Goal: Contribute content: Contribute content

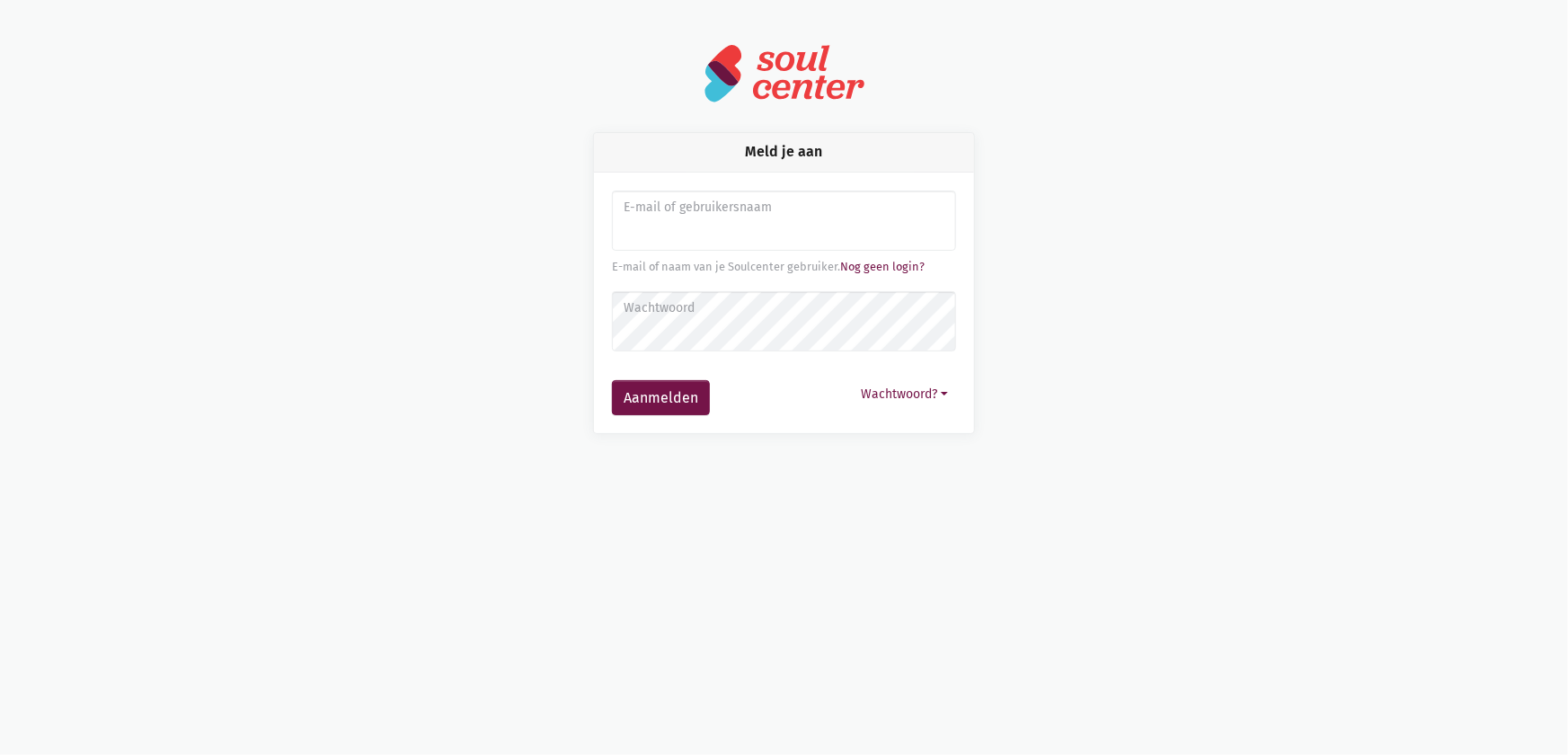
type input "[EMAIL_ADDRESS][DOMAIN_NAME]"
click at [665, 397] on button "Aanmelden" at bounding box center [661, 397] width 98 height 36
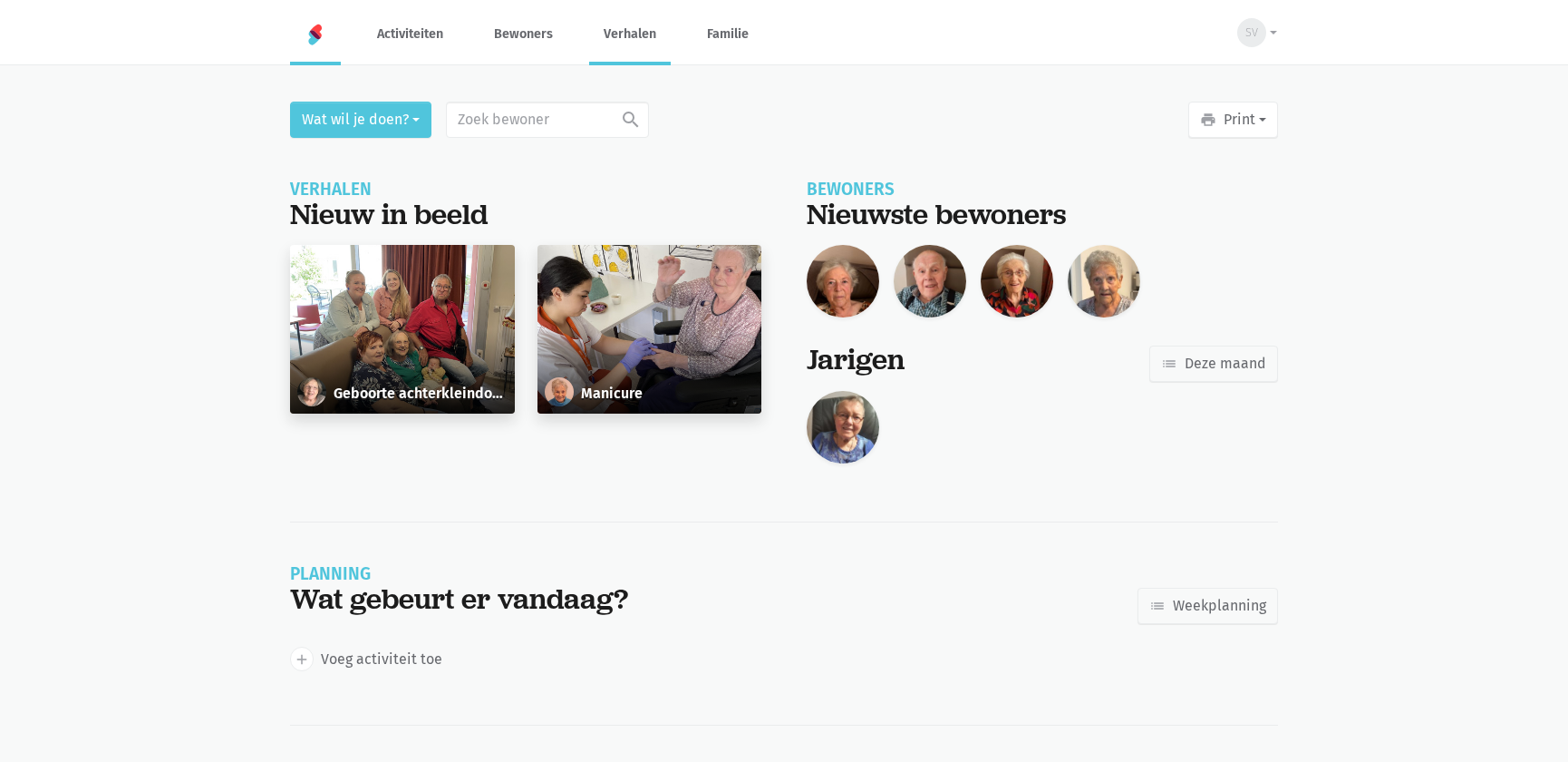
click at [617, 36] on link "Verhalen" at bounding box center [631, 33] width 82 height 60
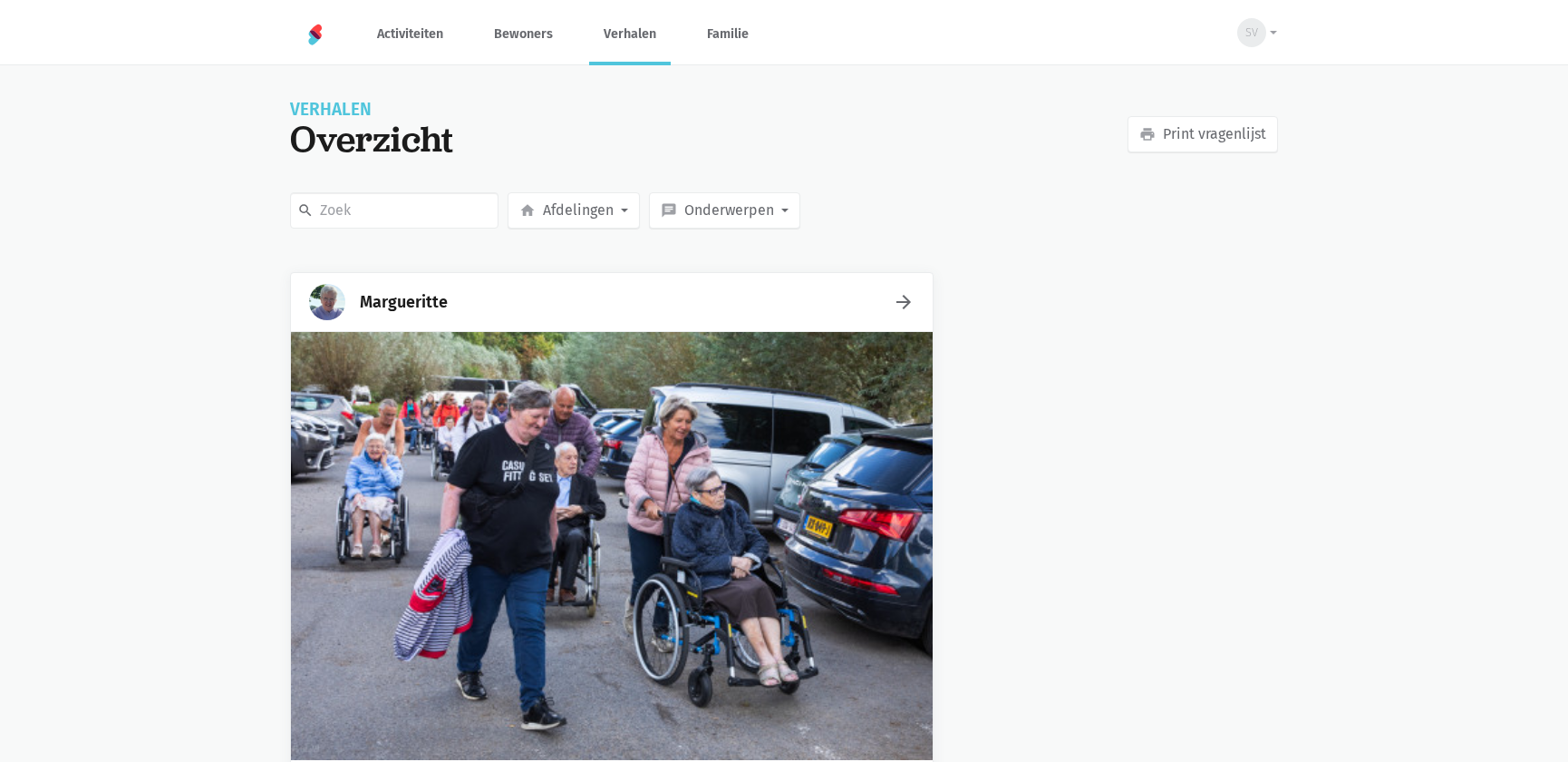
scroll to position [329, 0]
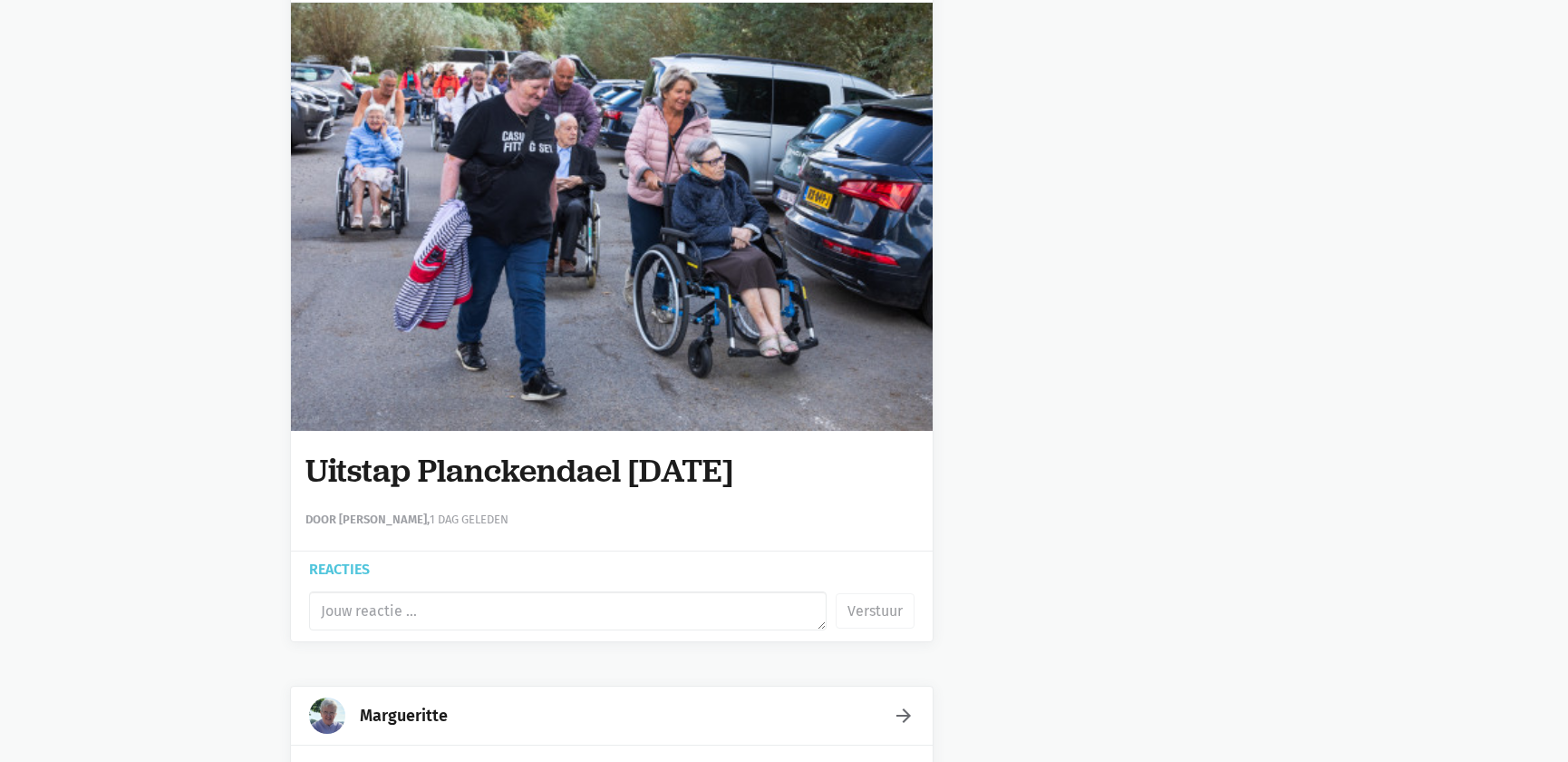
drag, startPoint x: 809, startPoint y: 466, endPoint x: 233, endPoint y: 472, distance: 576.0
copy h1 "Uitstap Planckendael [DATE]"
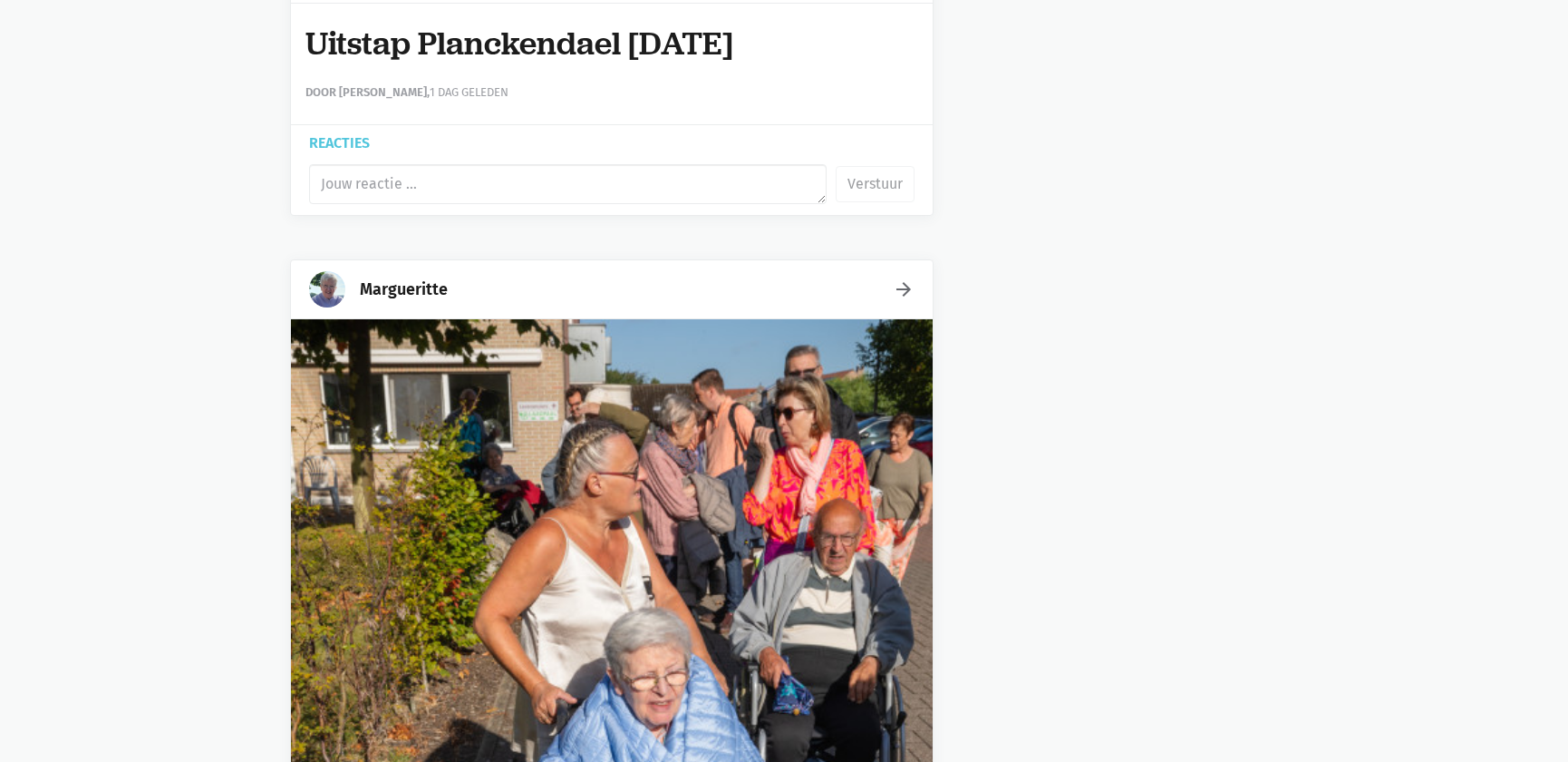
scroll to position [742, 0]
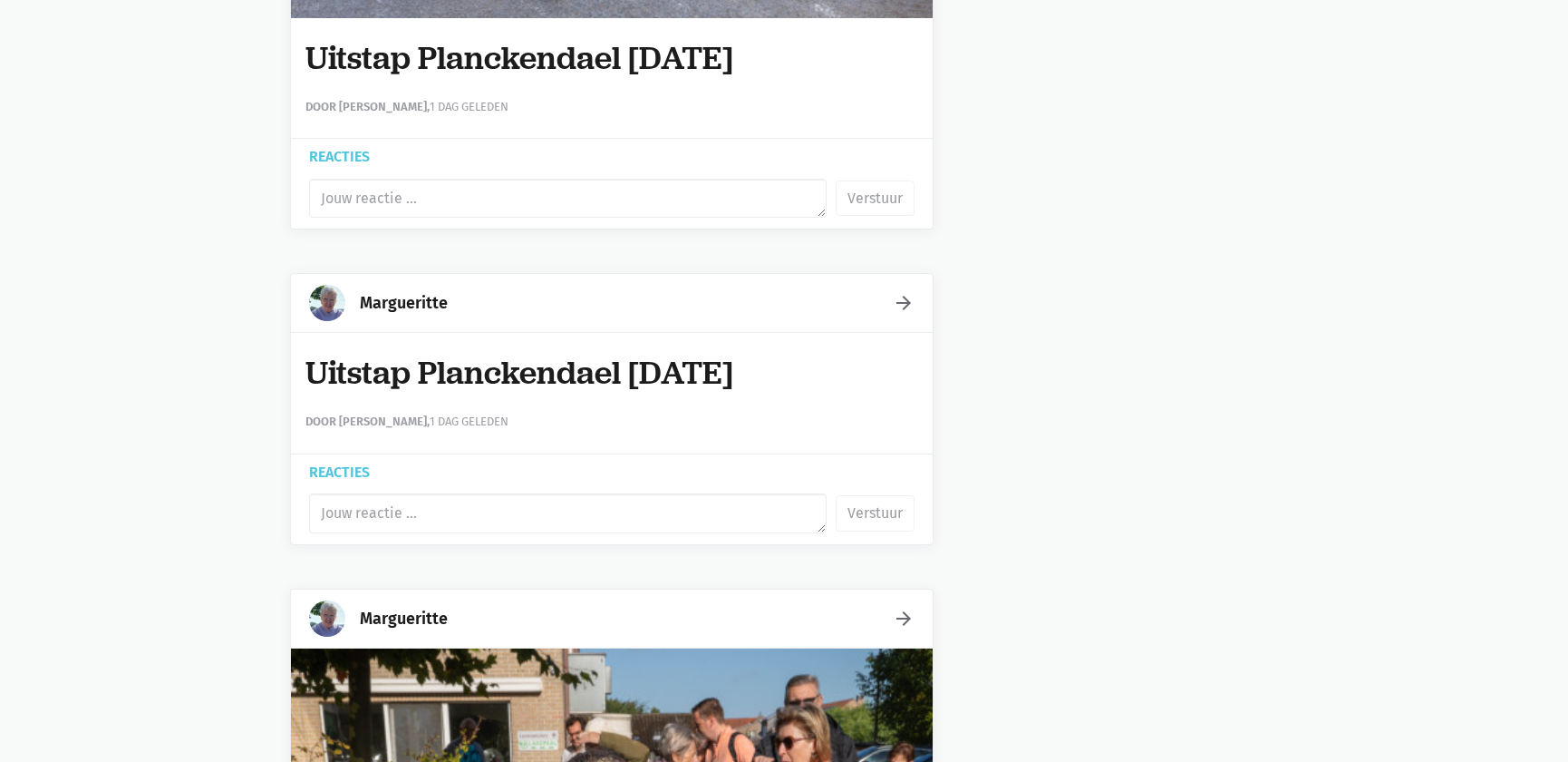
click at [899, 295] on icon "arrow_forward" at bounding box center [903, 302] width 21 height 21
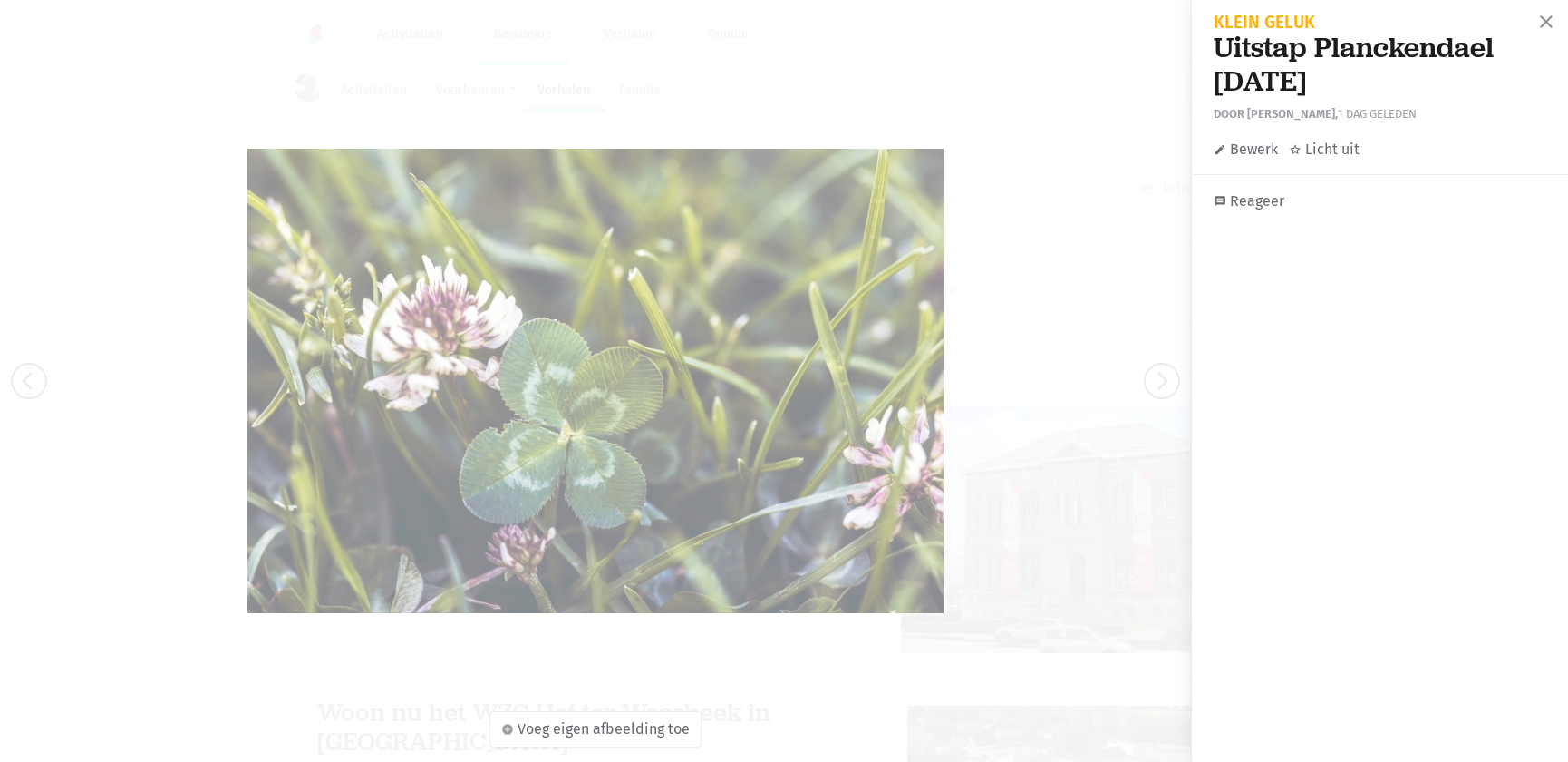
click at [1245, 145] on link "edit Bewerk" at bounding box center [1245, 149] width 64 height 23
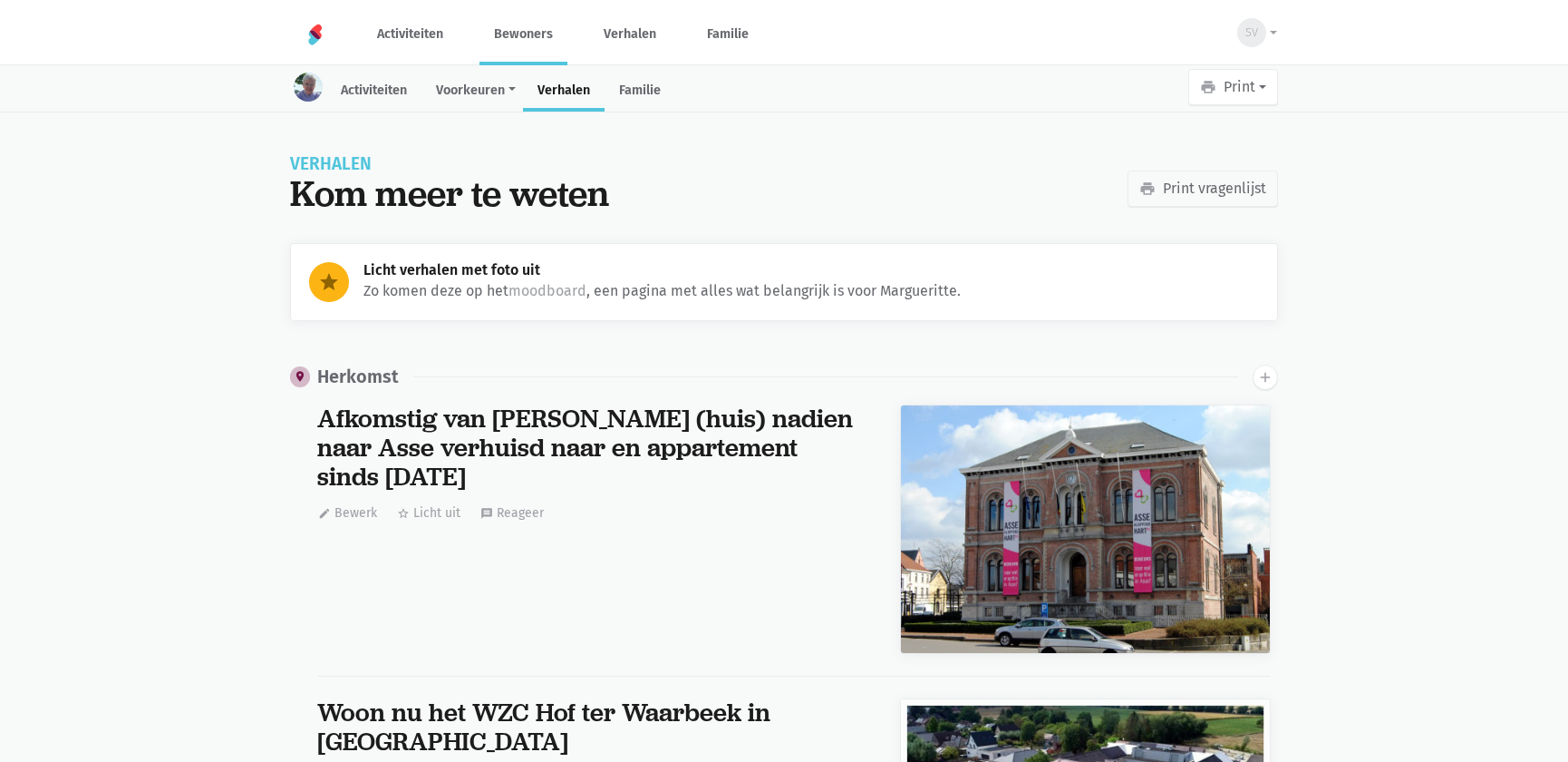
scroll to position [28888, 0]
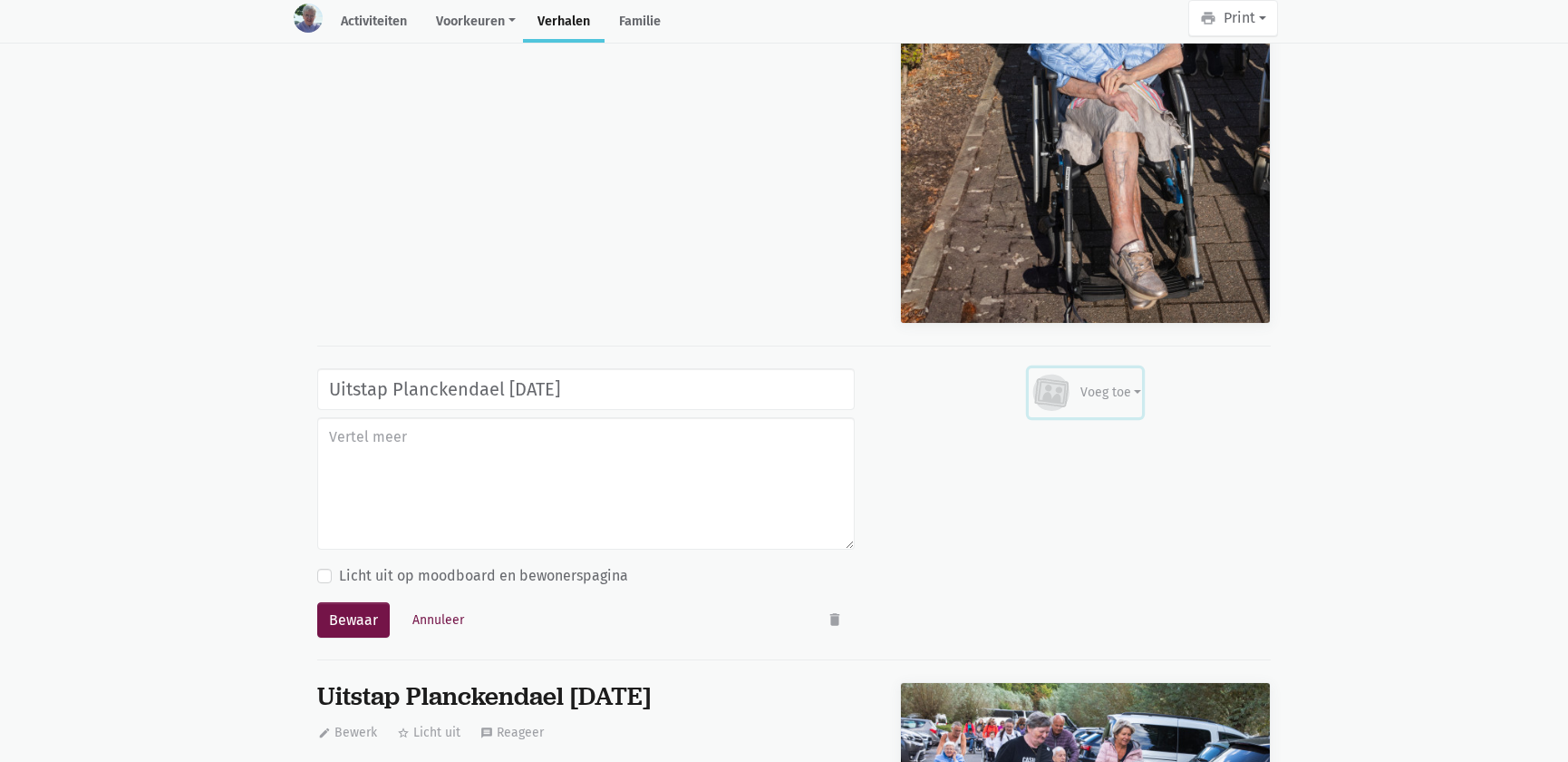
click at [1097, 388] on div "Voeg toe" at bounding box center [1111, 392] width 61 height 19
click at [1048, 443] on link "Afbeelding" at bounding box center [1075, 445] width 131 height 31
click at [843, 611] on icon "delete" at bounding box center [835, 620] width 17 height 17
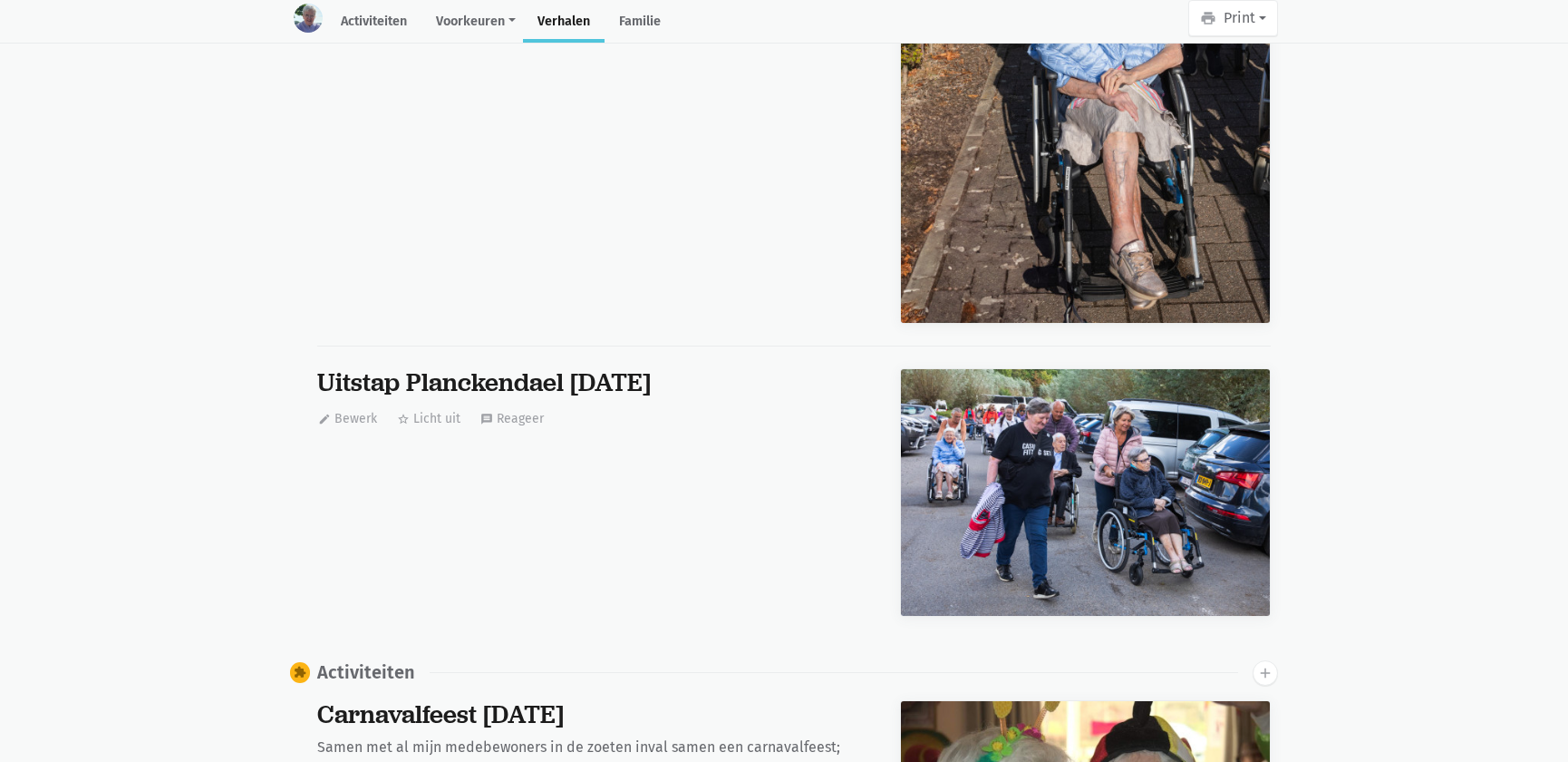
scroll to position [0, 0]
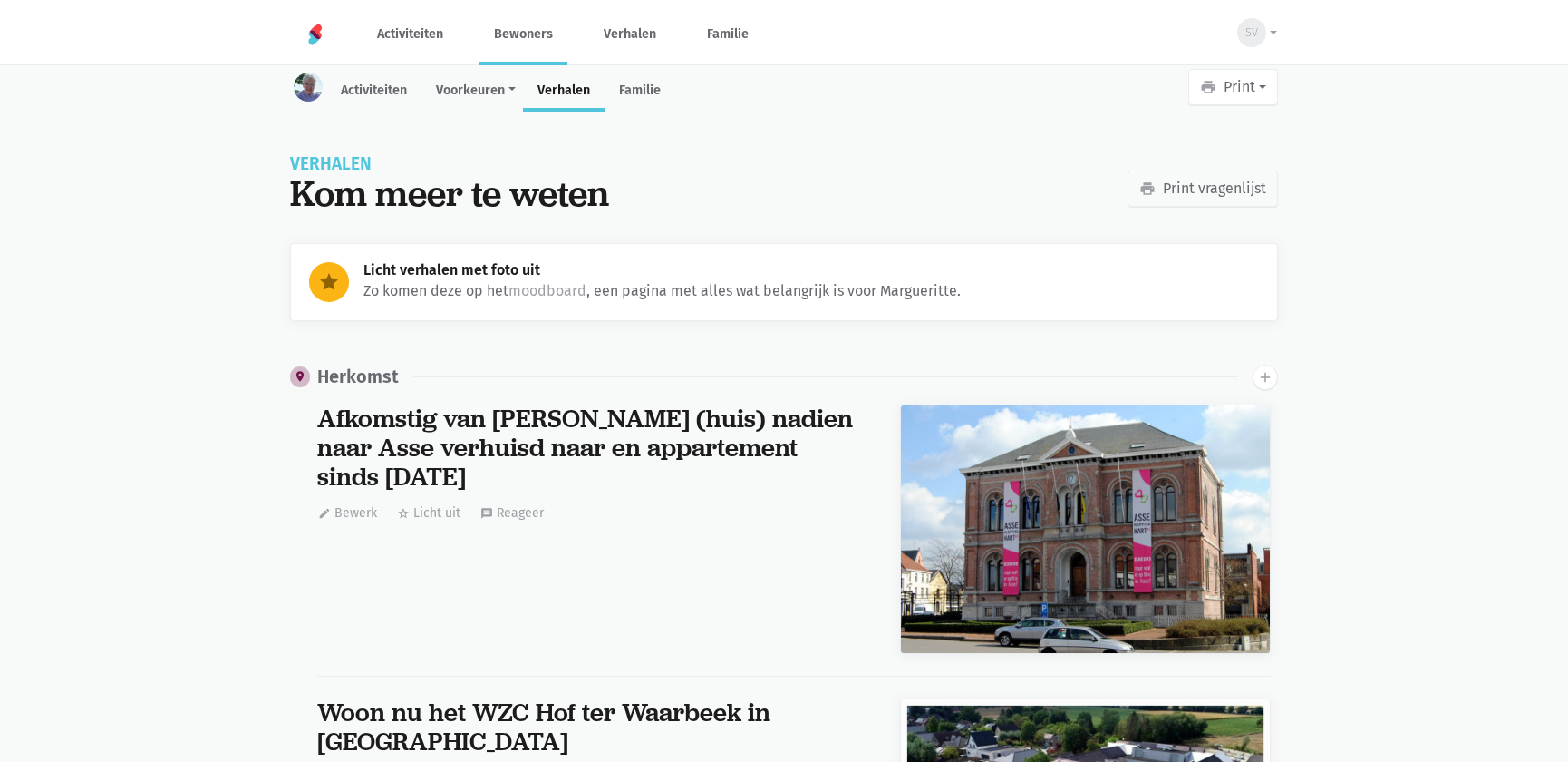
click at [538, 35] on link "Bewoners" at bounding box center [524, 33] width 88 height 60
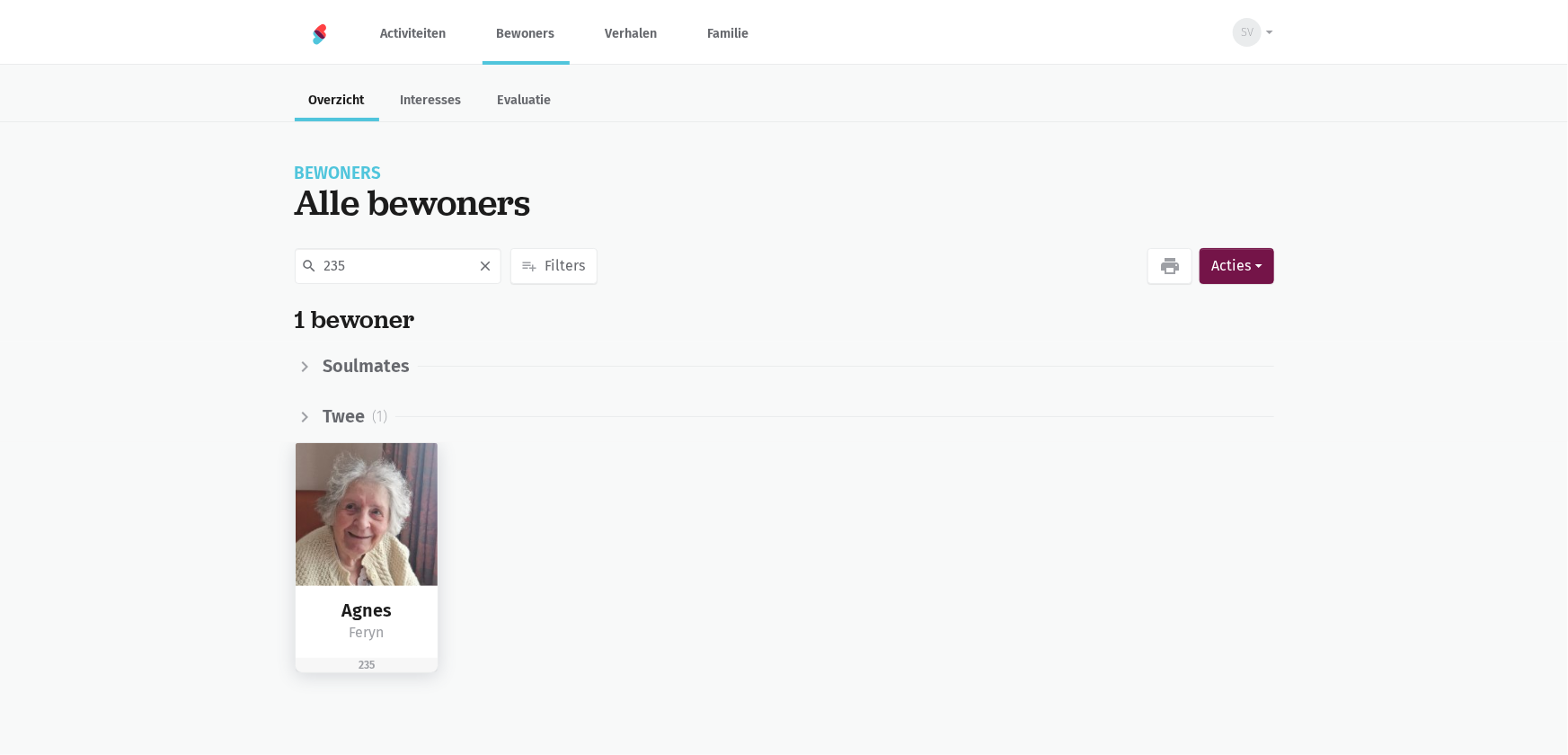
type input "235"
click at [366, 464] on img at bounding box center [367, 514] width 143 height 143
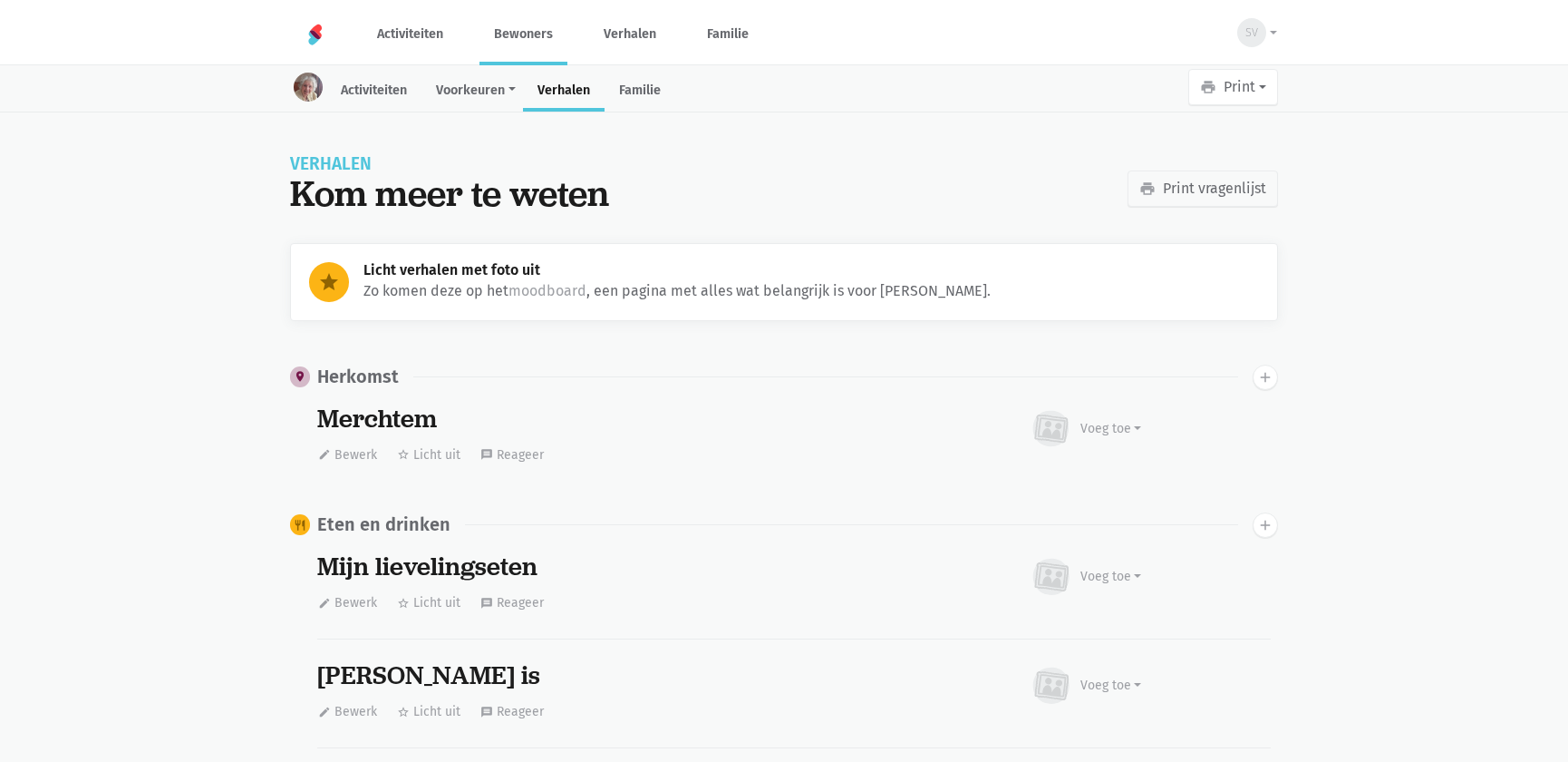
scroll to position [617, 0]
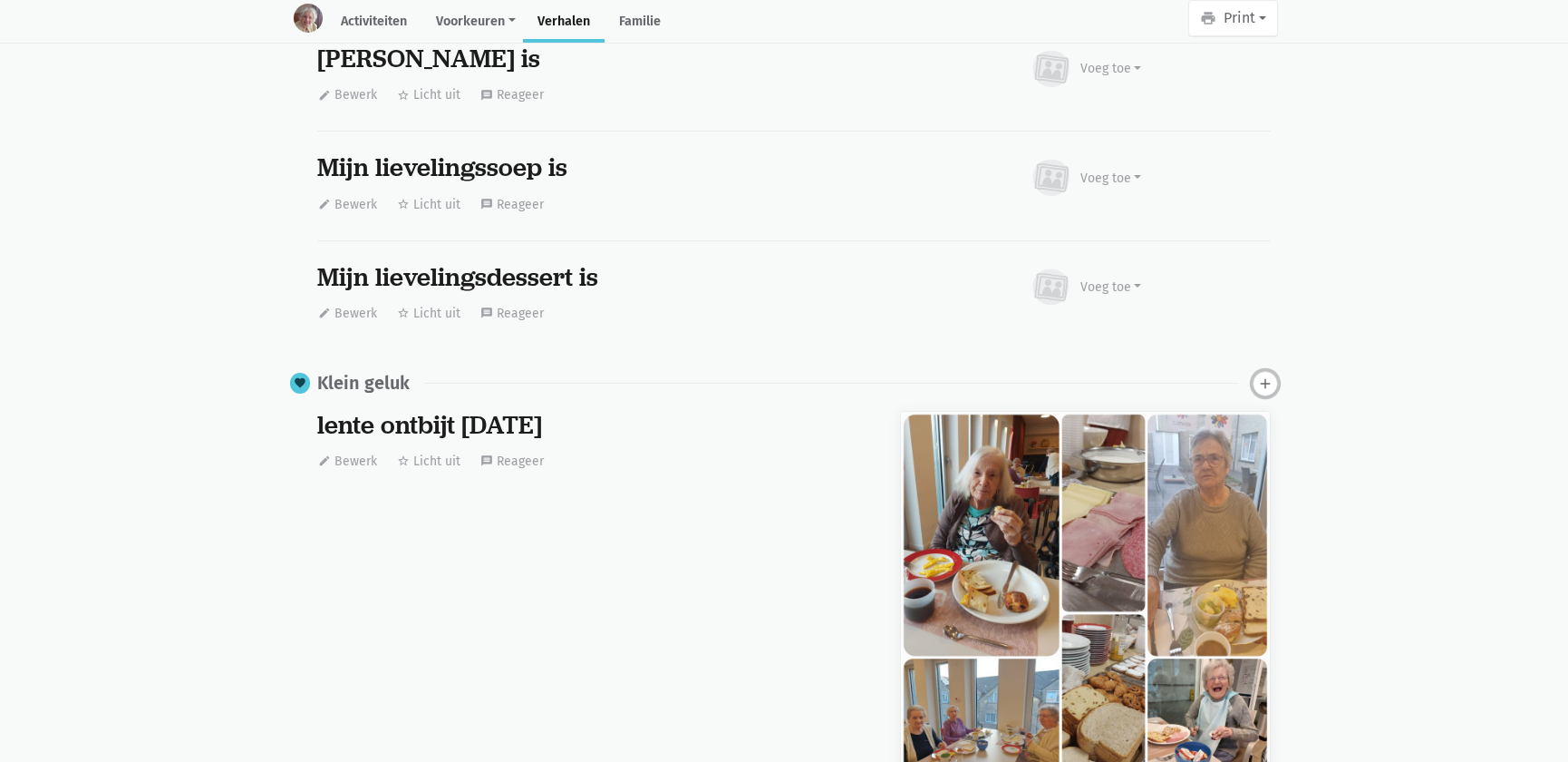
click at [1267, 381] on icon "add" at bounding box center [1266, 384] width 17 height 17
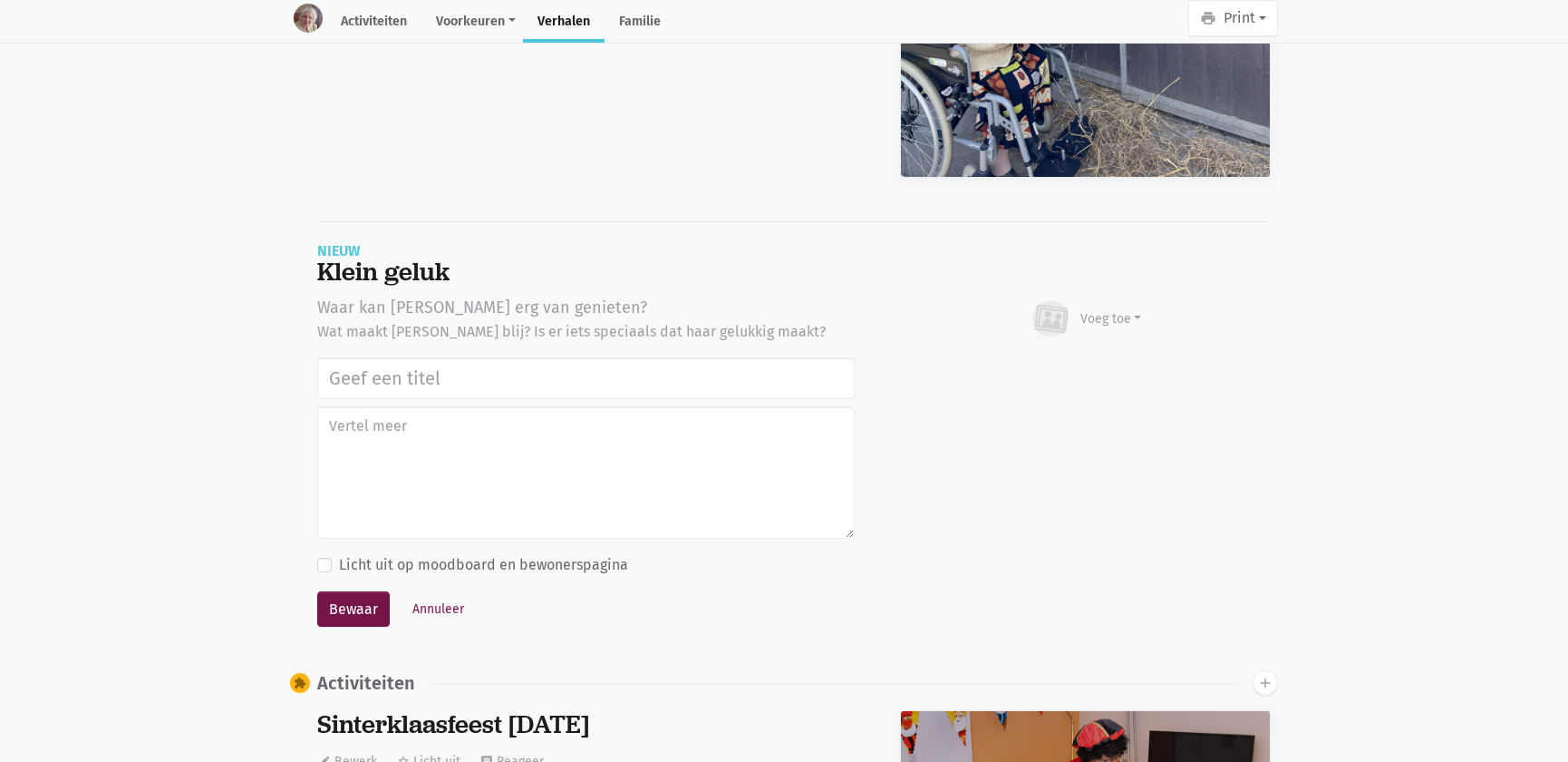
click at [716, 378] on input "text" at bounding box center [586, 378] width 538 height 42
type input "Uitstap Planckendael 02/09/2025"
click at [1077, 313] on div "Voeg toe" at bounding box center [1085, 319] width 113 height 40
click at [1053, 370] on link "Afbeelding" at bounding box center [1075, 371] width 131 height 31
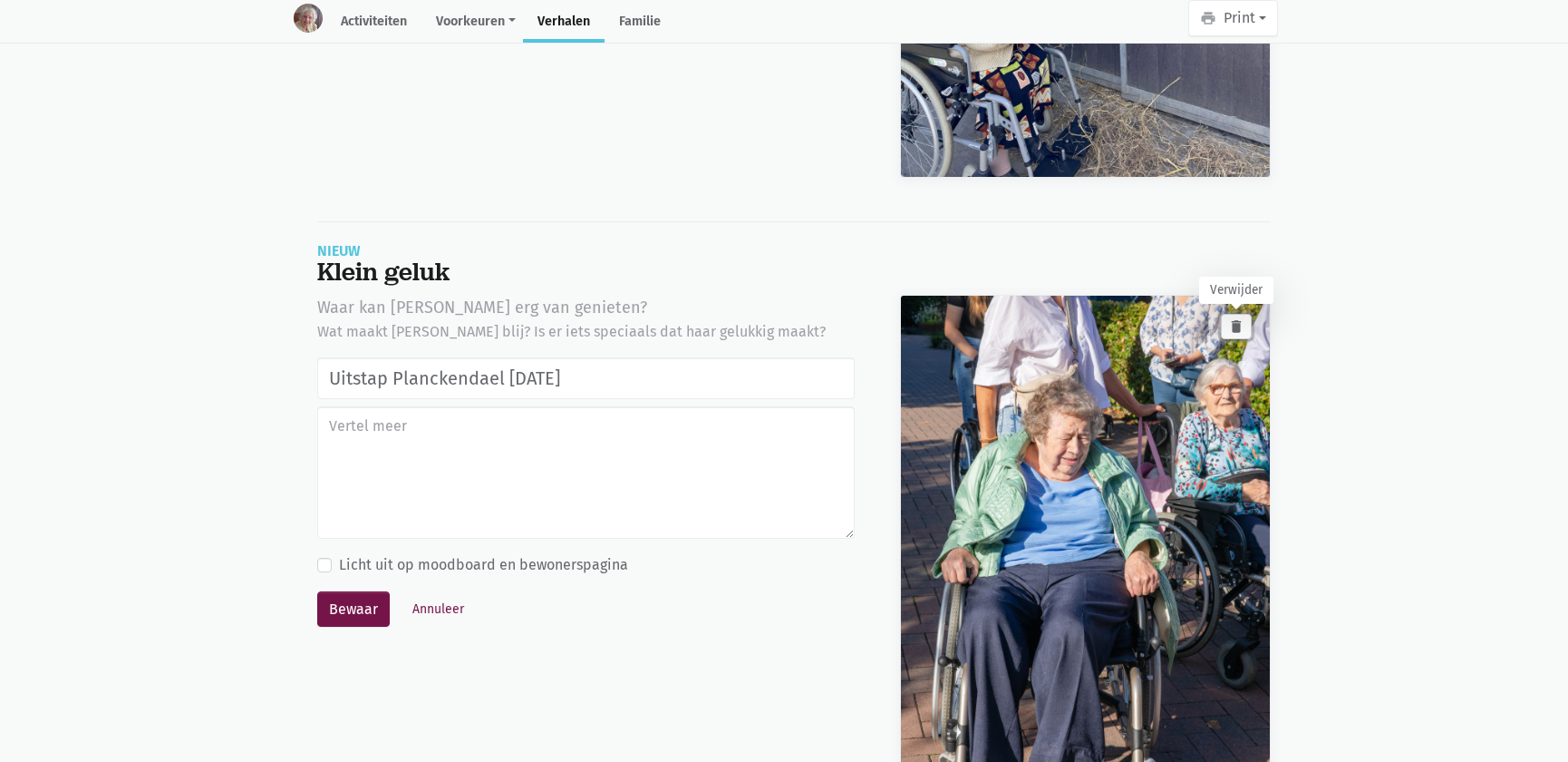
click at [1229, 321] on icon "delete" at bounding box center [1237, 327] width 17 height 17
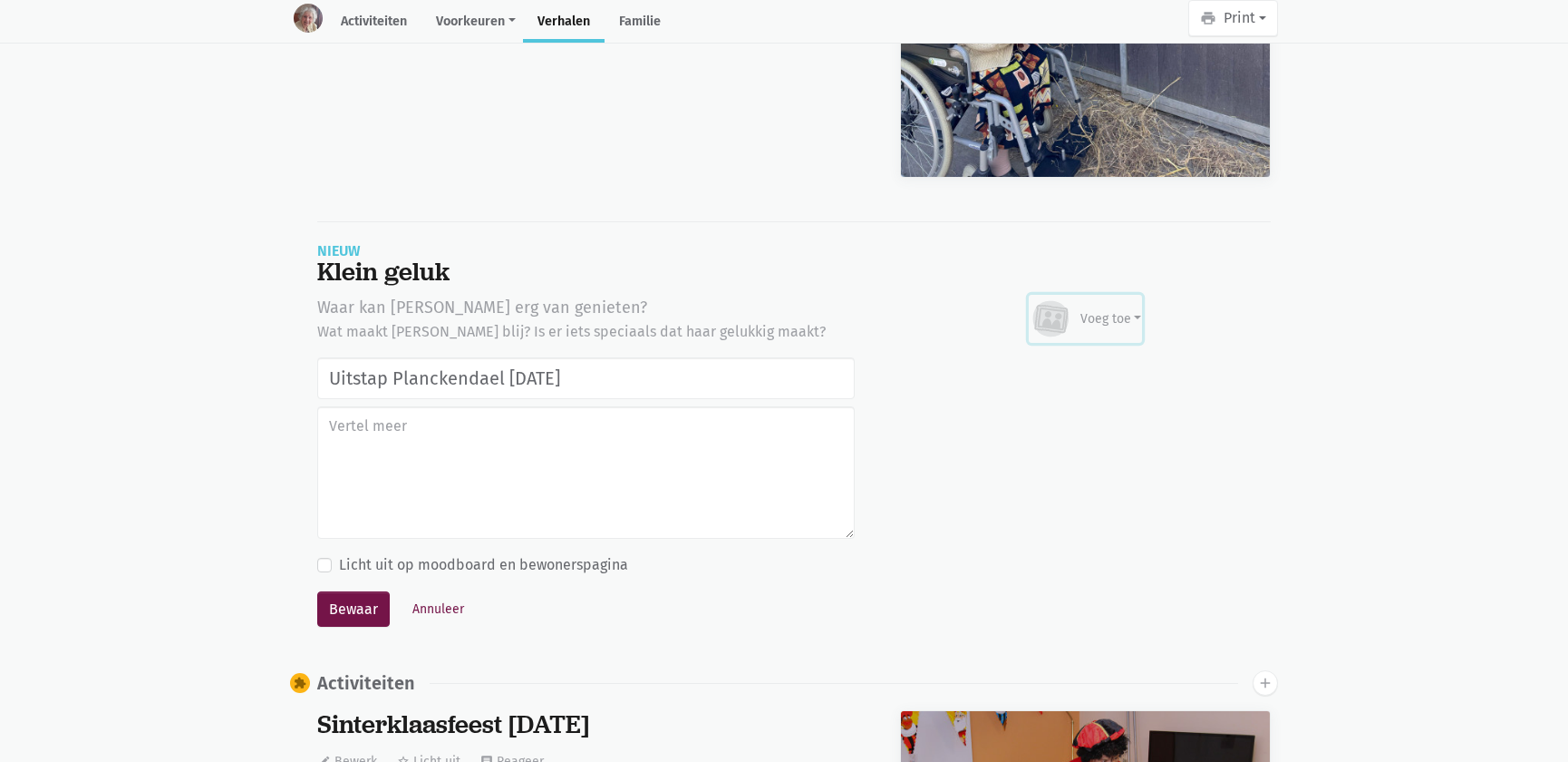
click at [1122, 323] on div "Voeg toe" at bounding box center [1111, 318] width 61 height 19
click at [1086, 368] on link "Afbeelding" at bounding box center [1075, 371] width 131 height 31
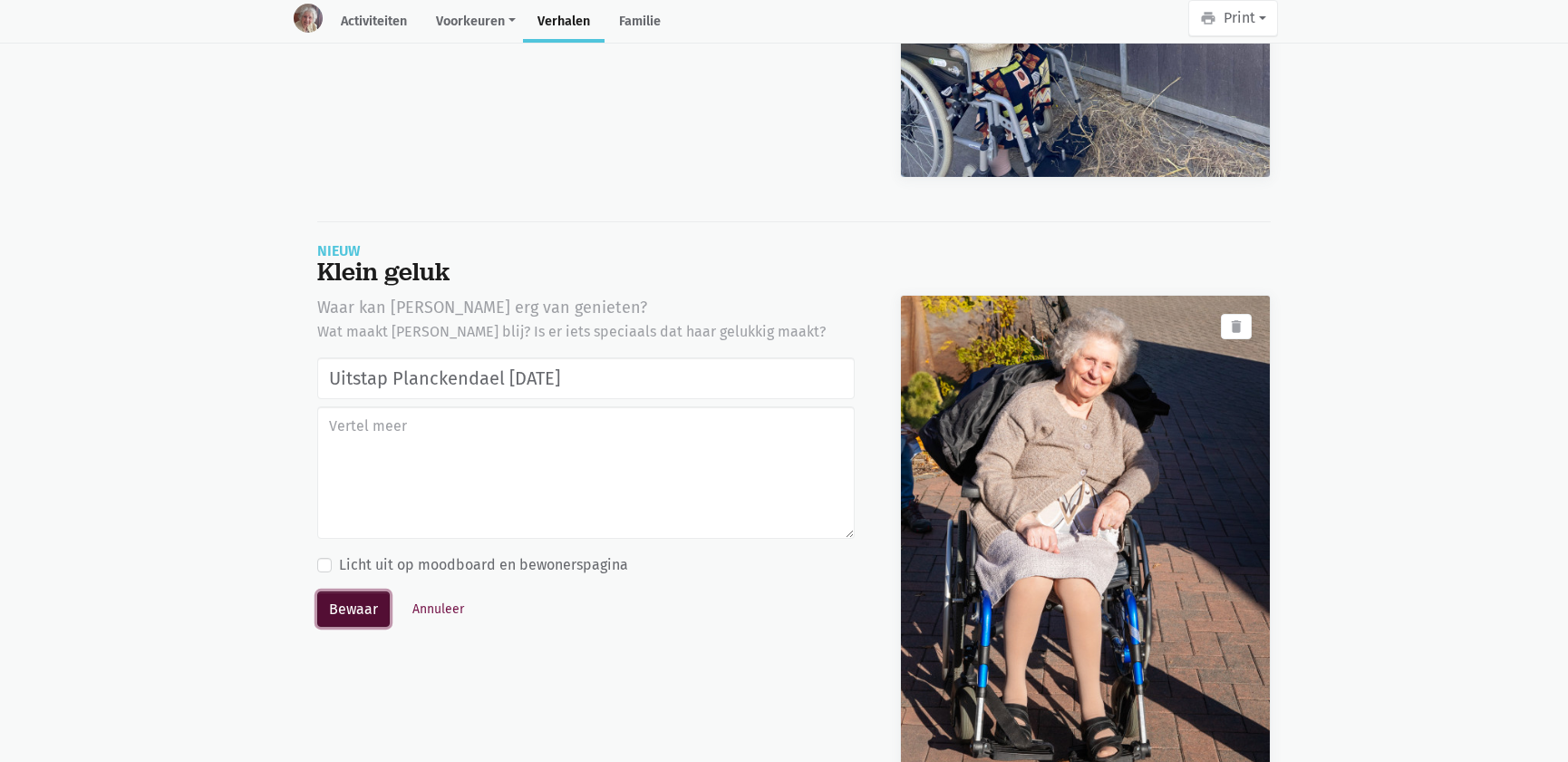
click at [337, 602] on button "Bewaar" at bounding box center [353, 609] width 73 height 36
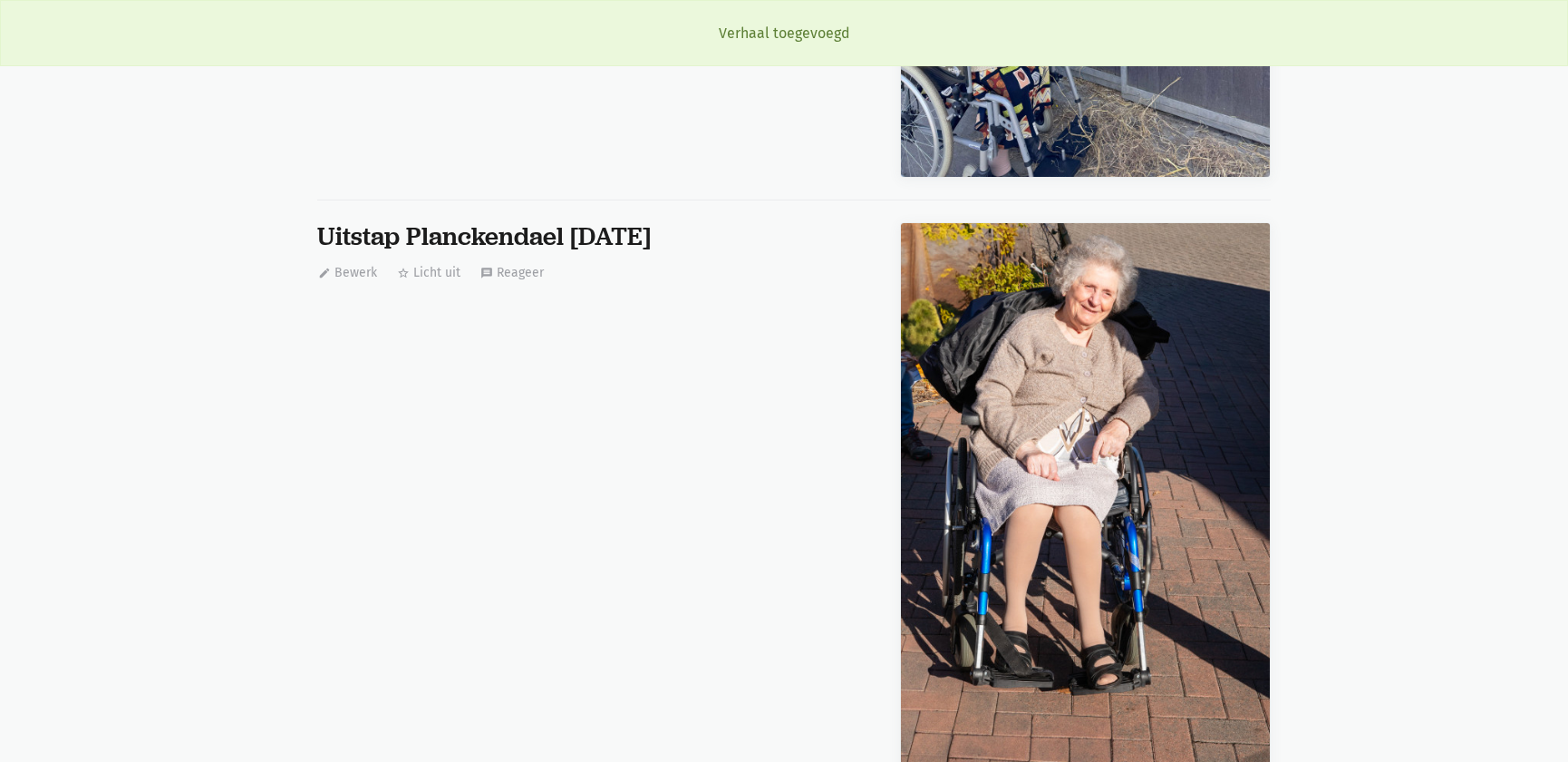
scroll to position [617, 0]
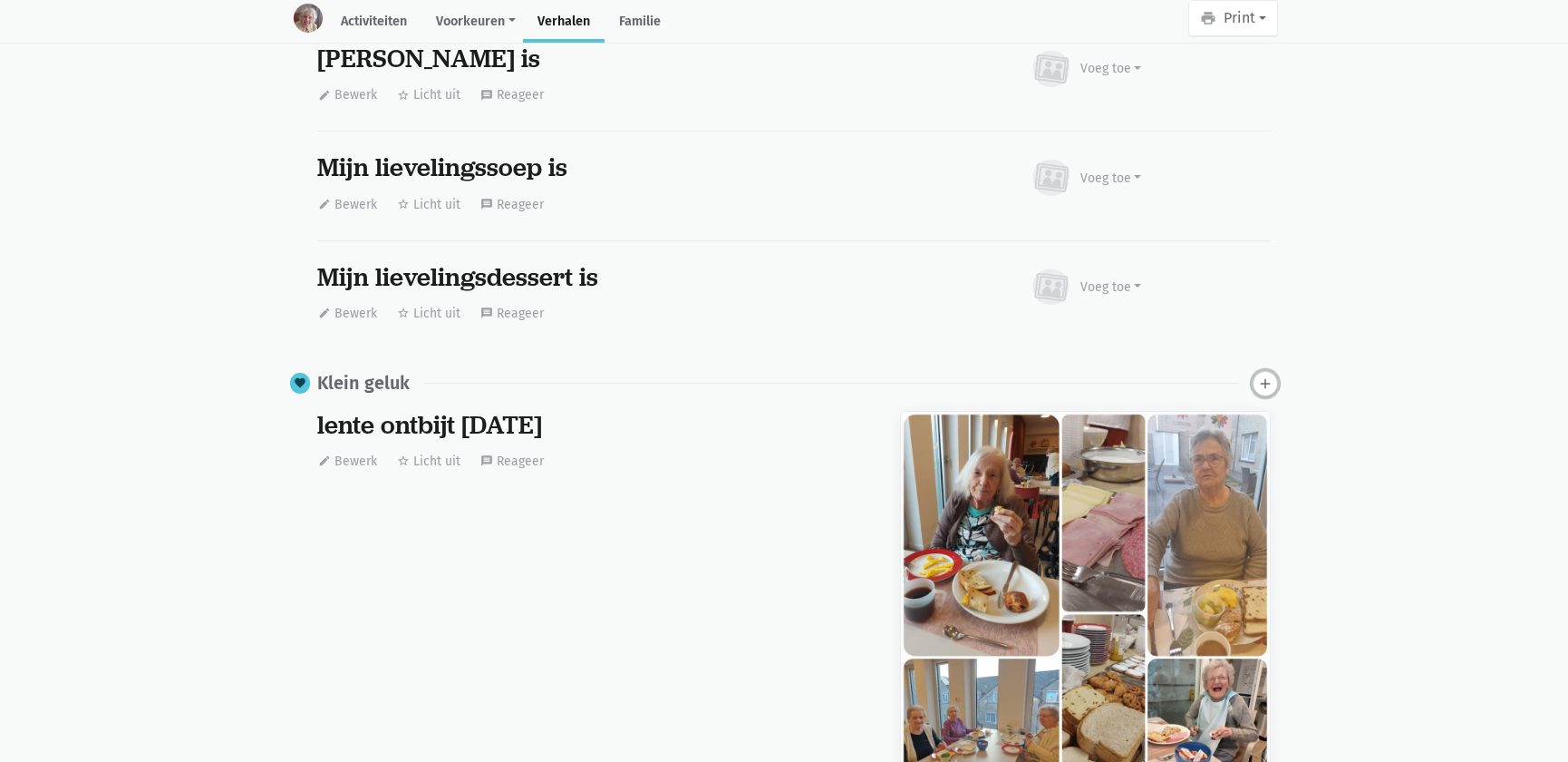
click at [1260, 381] on icon "add" at bounding box center [1266, 384] width 17 height 17
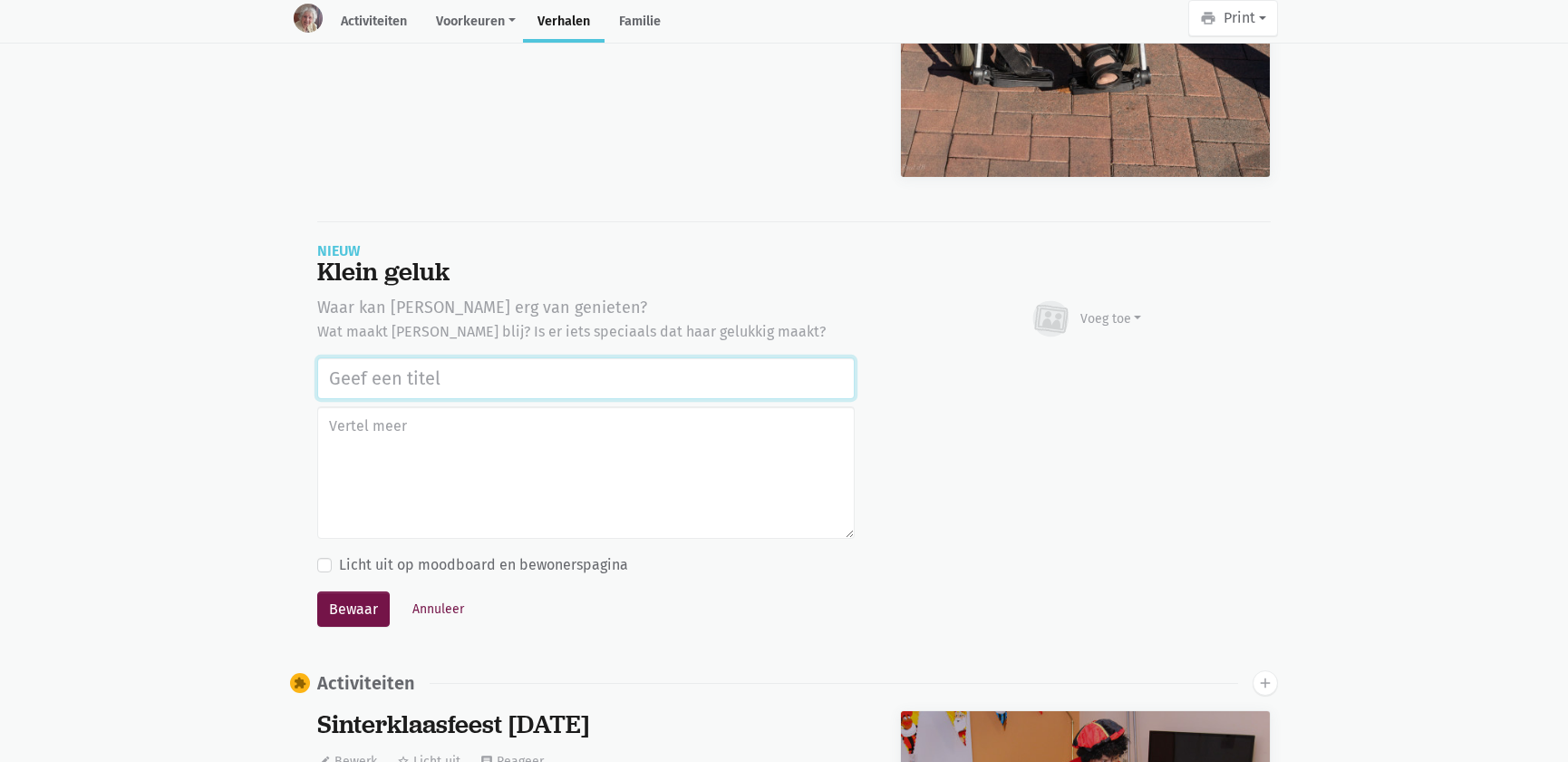
click at [407, 378] on input "text" at bounding box center [586, 378] width 538 height 42
paste input "Uitstap Planckendael 02/09/2025"
type input "Uitstap Planckendael 02/09/2025"
click at [1088, 332] on div "Voeg toe" at bounding box center [1085, 319] width 113 height 40
click at [1070, 378] on link "Afbeelding" at bounding box center [1075, 371] width 131 height 31
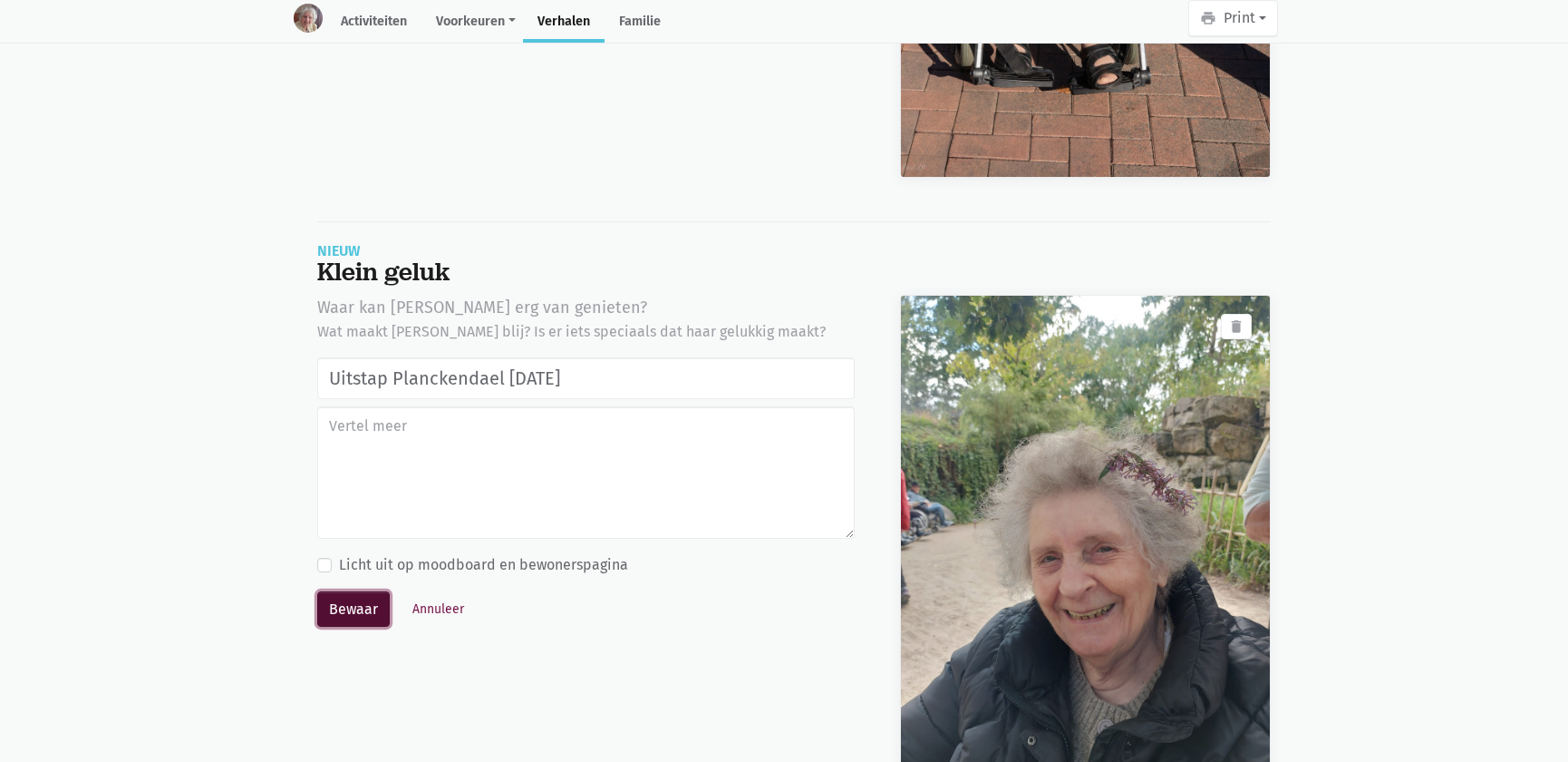
click at [352, 606] on button "Bewaar" at bounding box center [353, 609] width 73 height 36
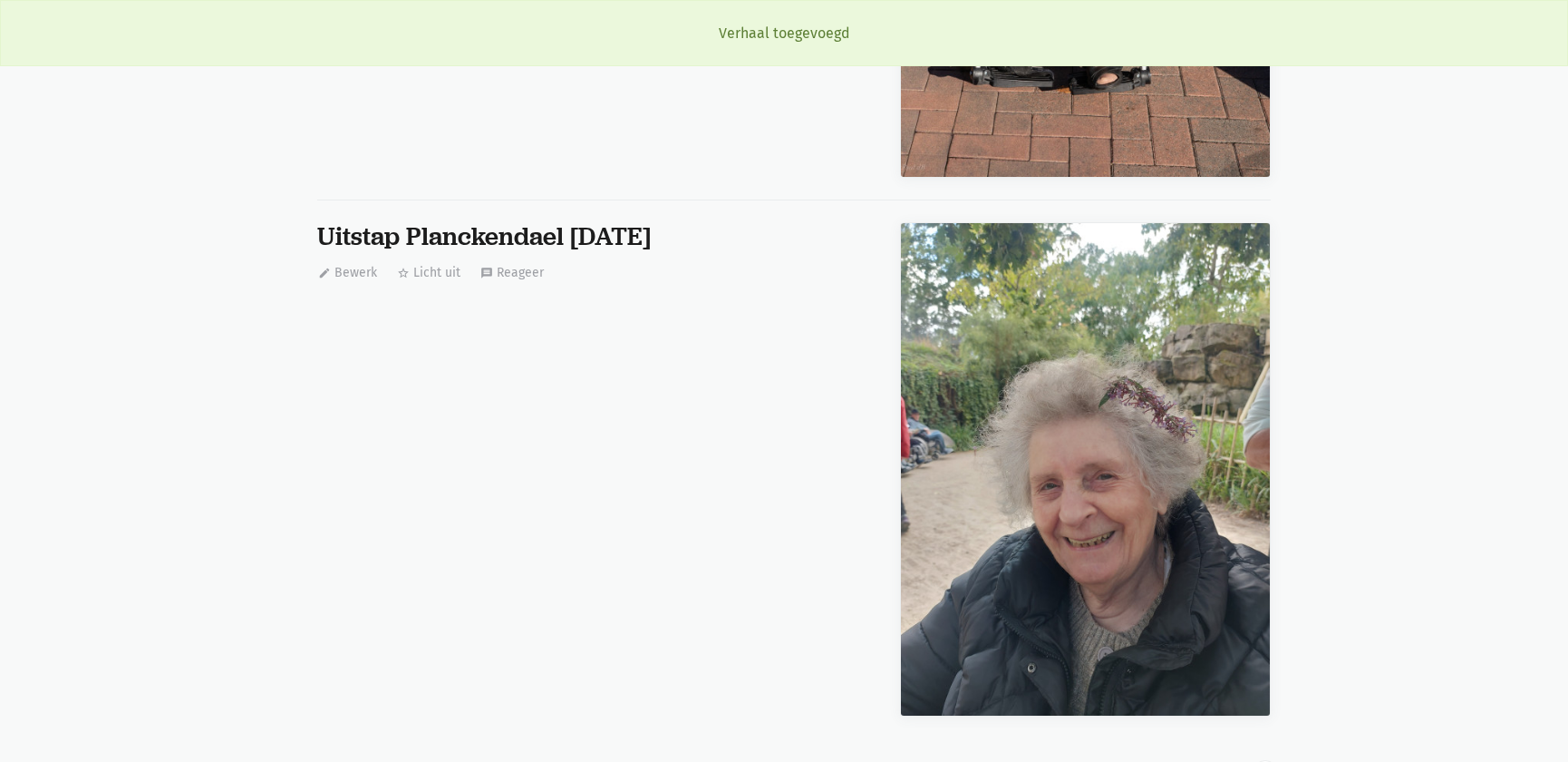
scroll to position [617, 0]
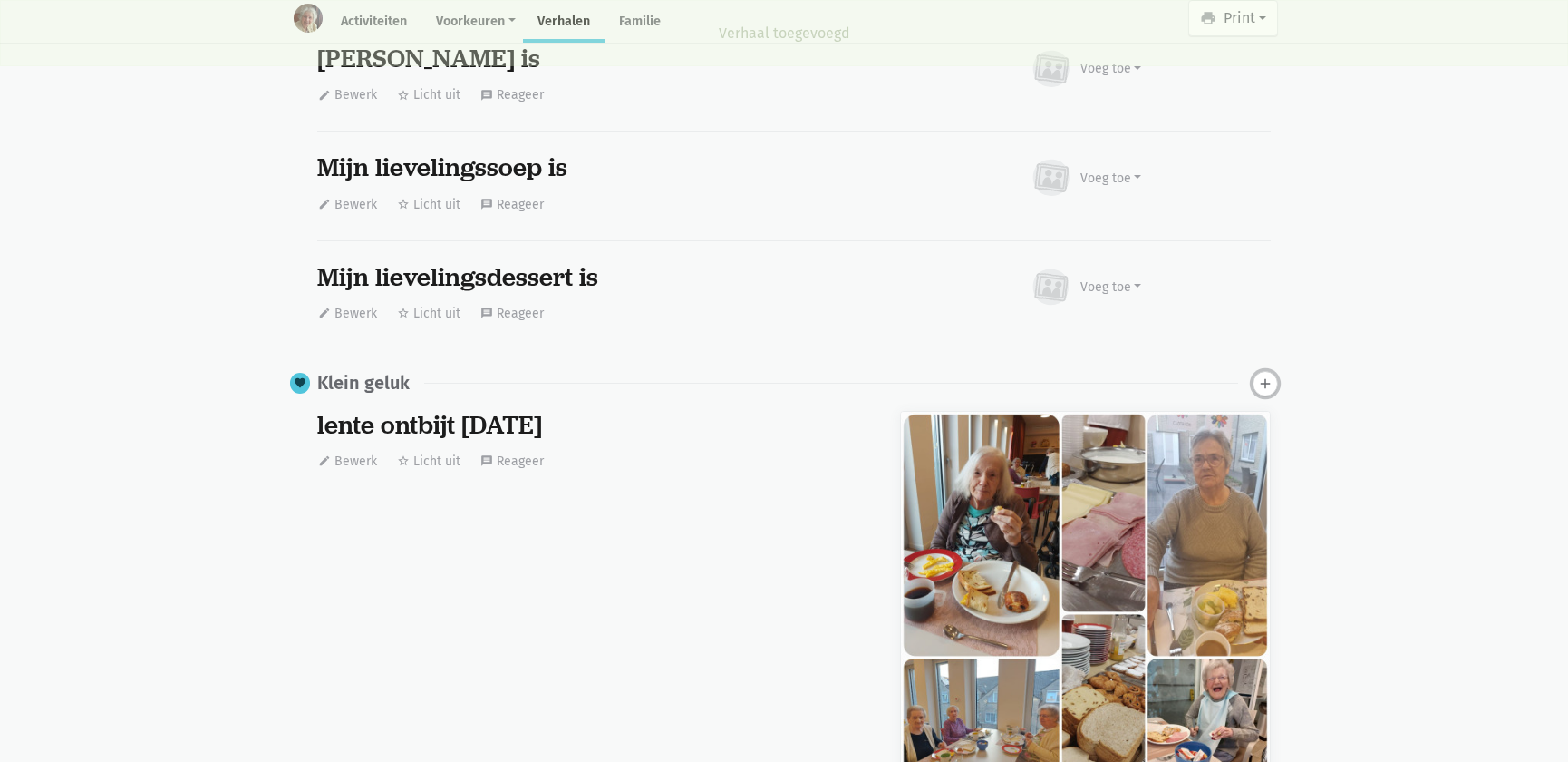
click at [1265, 383] on icon "add" at bounding box center [1266, 384] width 17 height 17
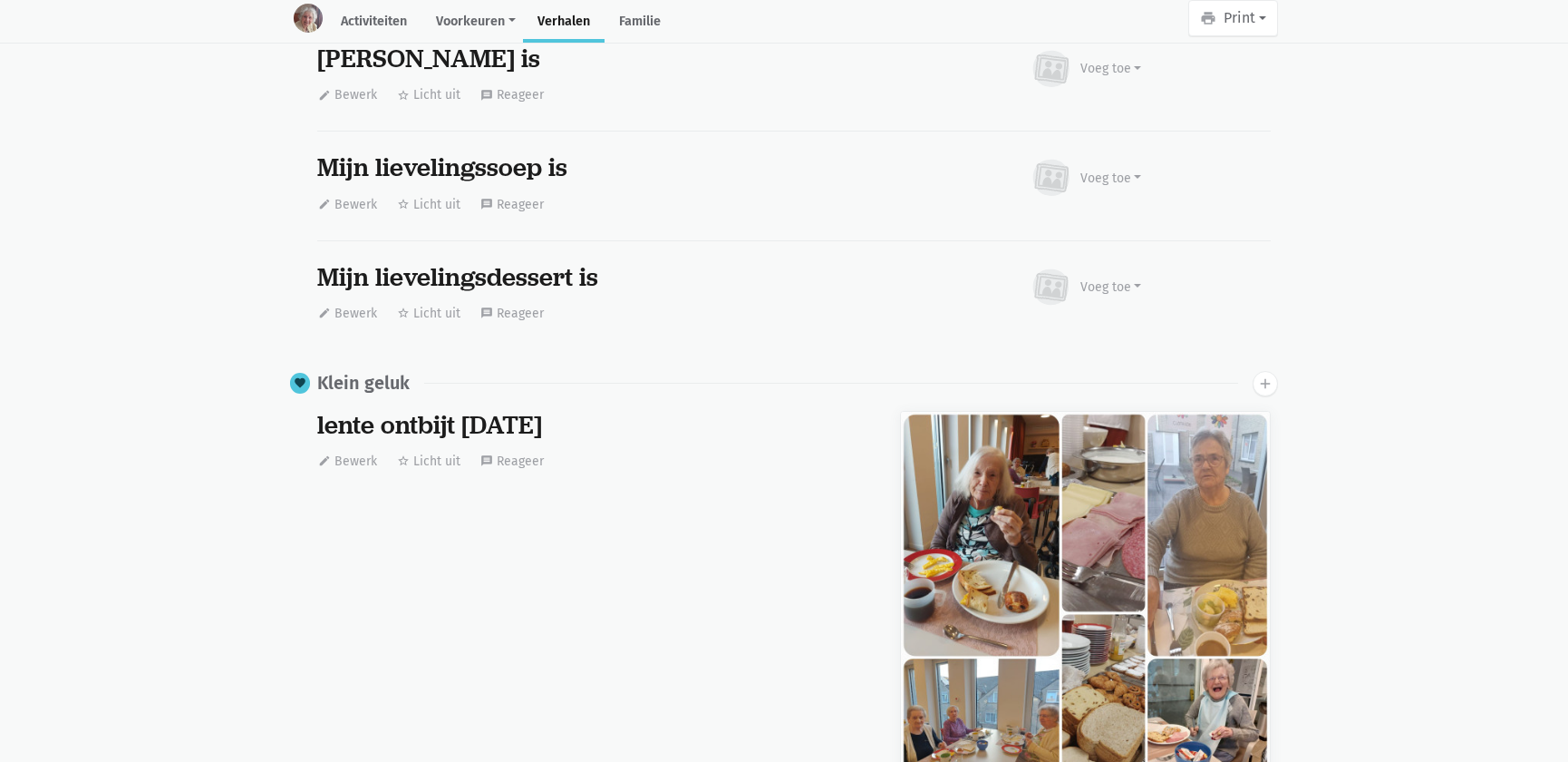
scroll to position [3438, 0]
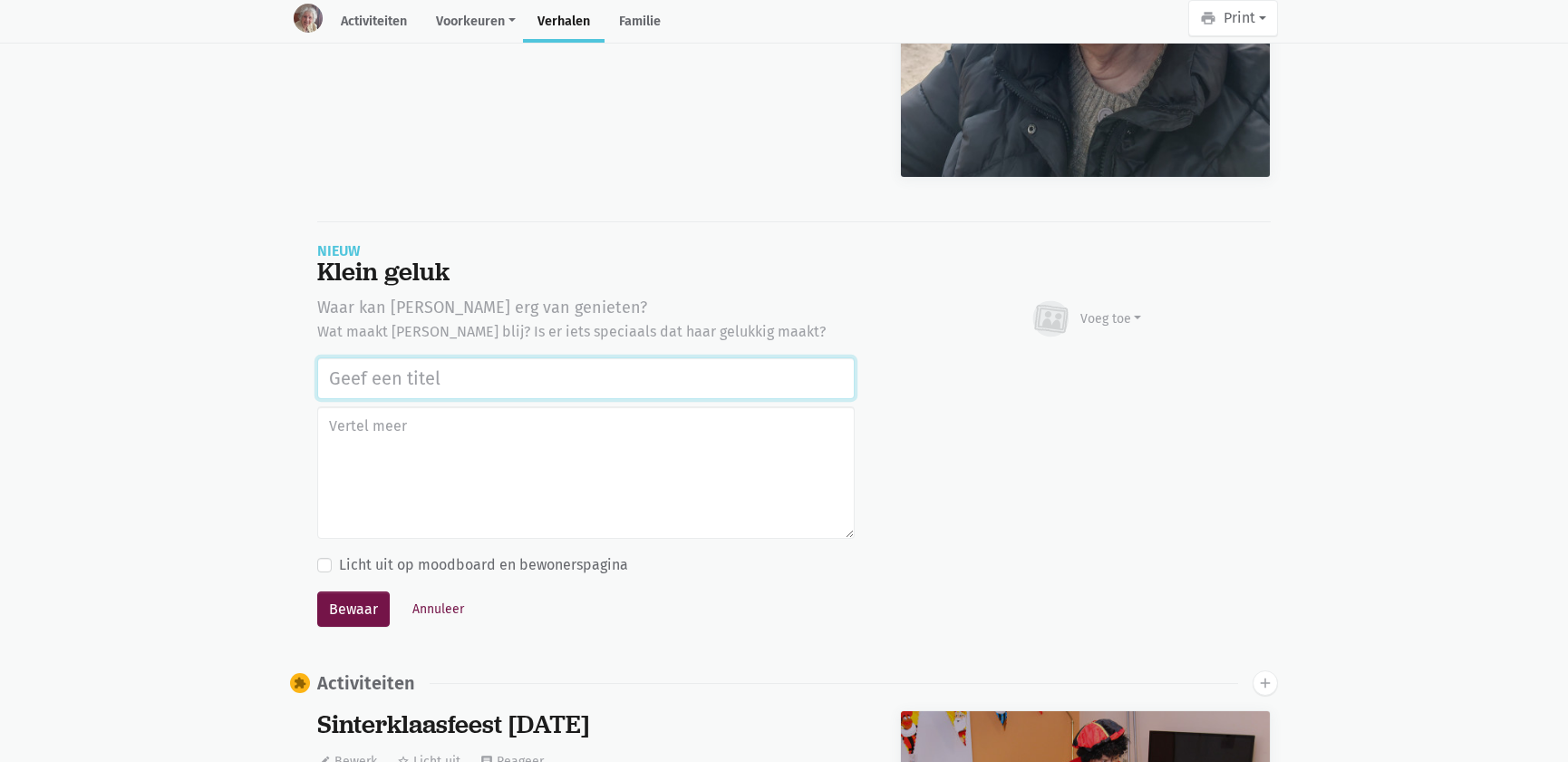
click at [454, 373] on input "text" at bounding box center [586, 378] width 538 height 42
paste input "Uitstap Planckendael 02/09/2025"
type input "Uitstap Planckendael 02/09/2025"
click at [1104, 312] on div "Voeg toe" at bounding box center [1111, 318] width 61 height 19
click at [1088, 363] on link "Afbeelding" at bounding box center [1075, 371] width 131 height 31
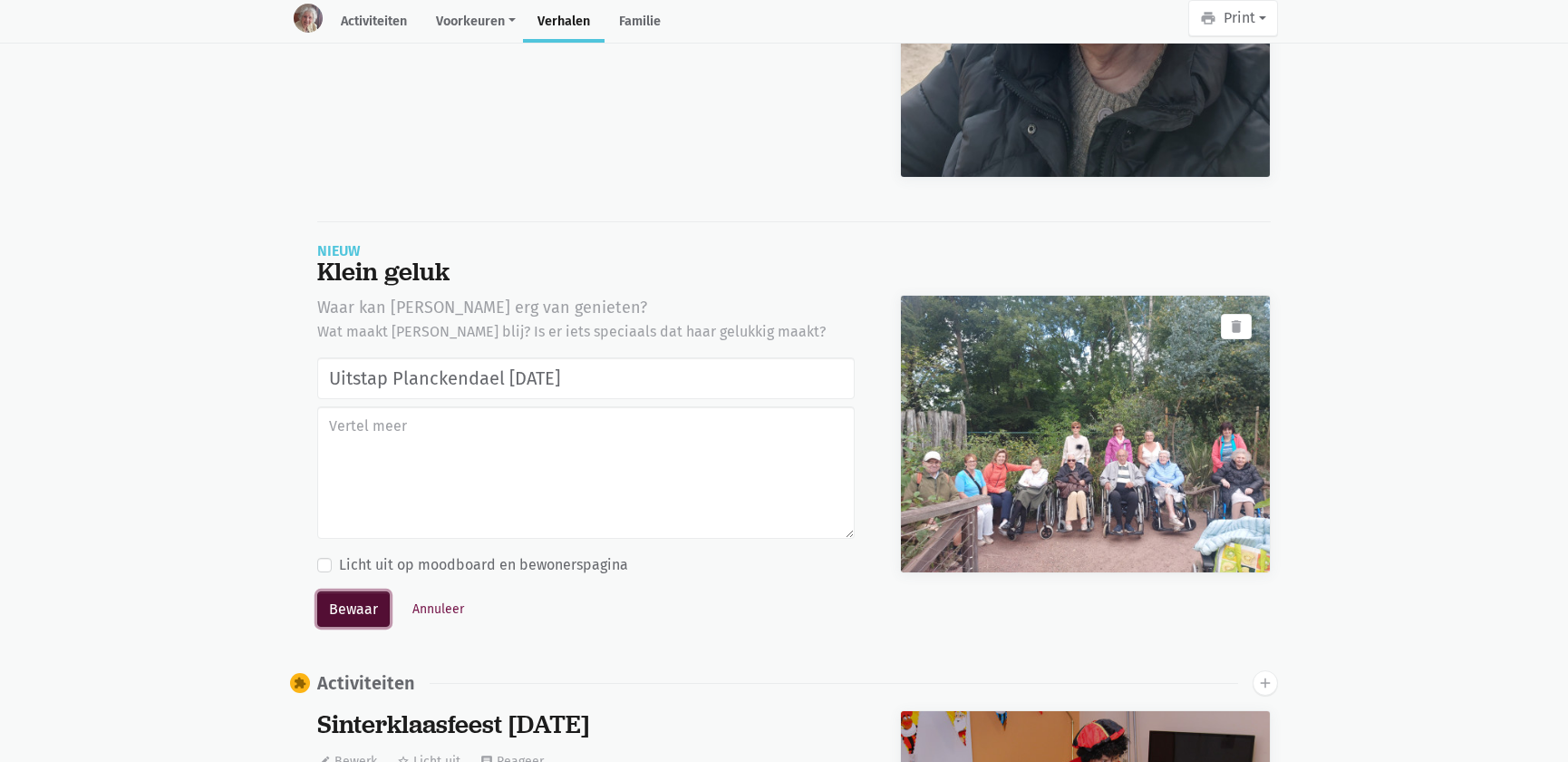
click at [365, 611] on button "Bewaar" at bounding box center [353, 609] width 73 height 36
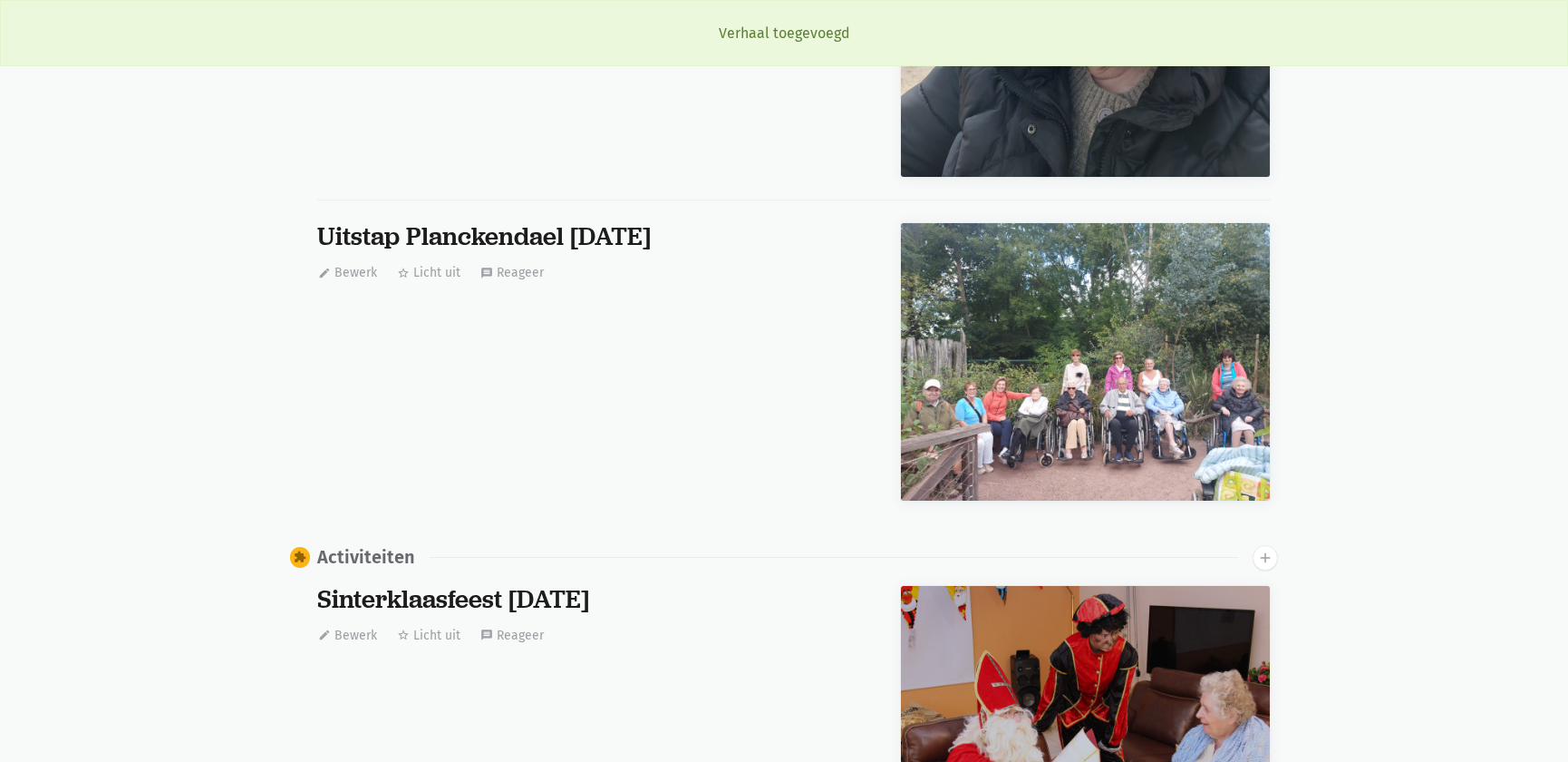
scroll to position [617, 0]
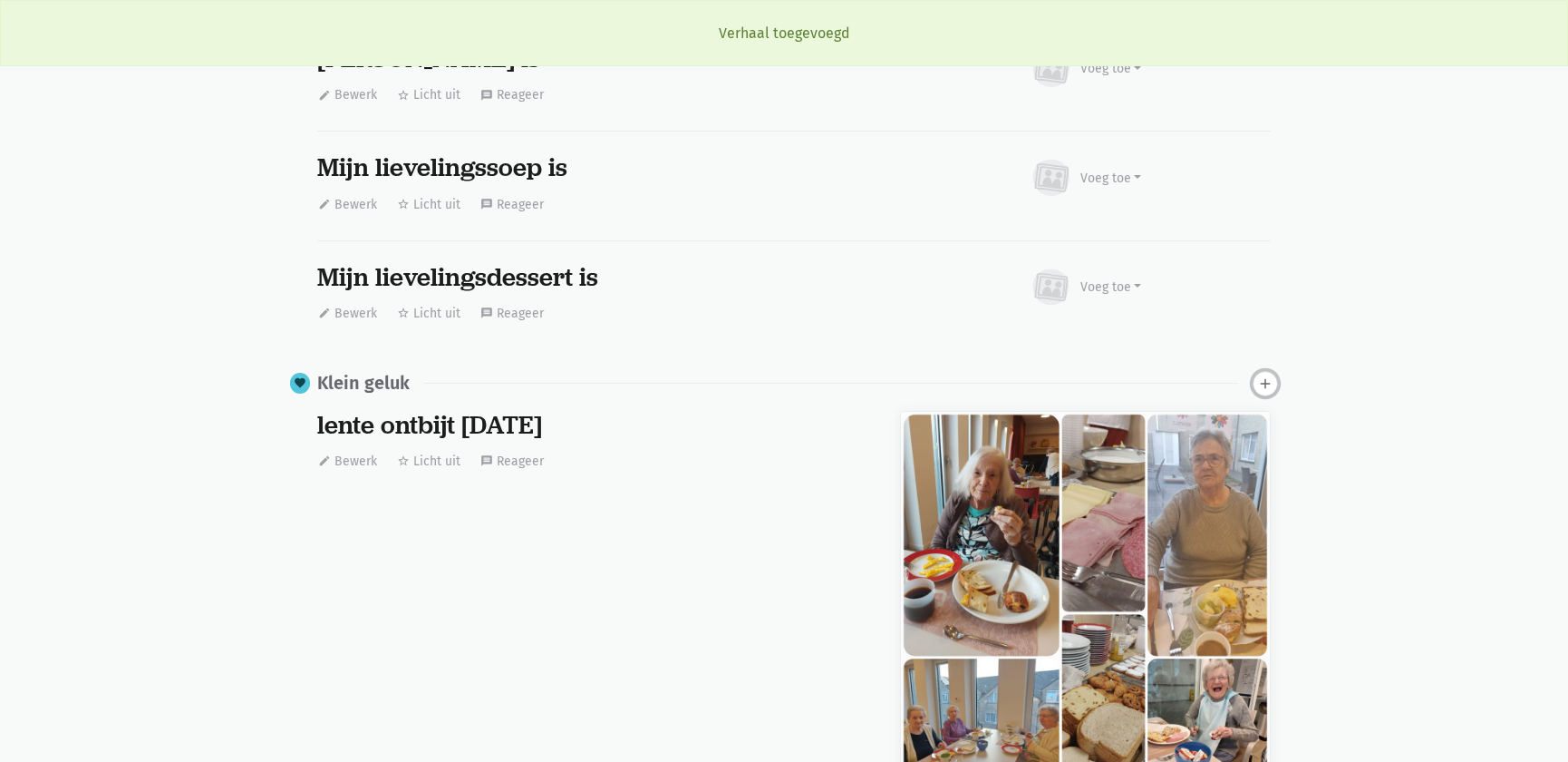
click at [1257, 379] on icon "add" at bounding box center [1266, 384] width 17 height 17
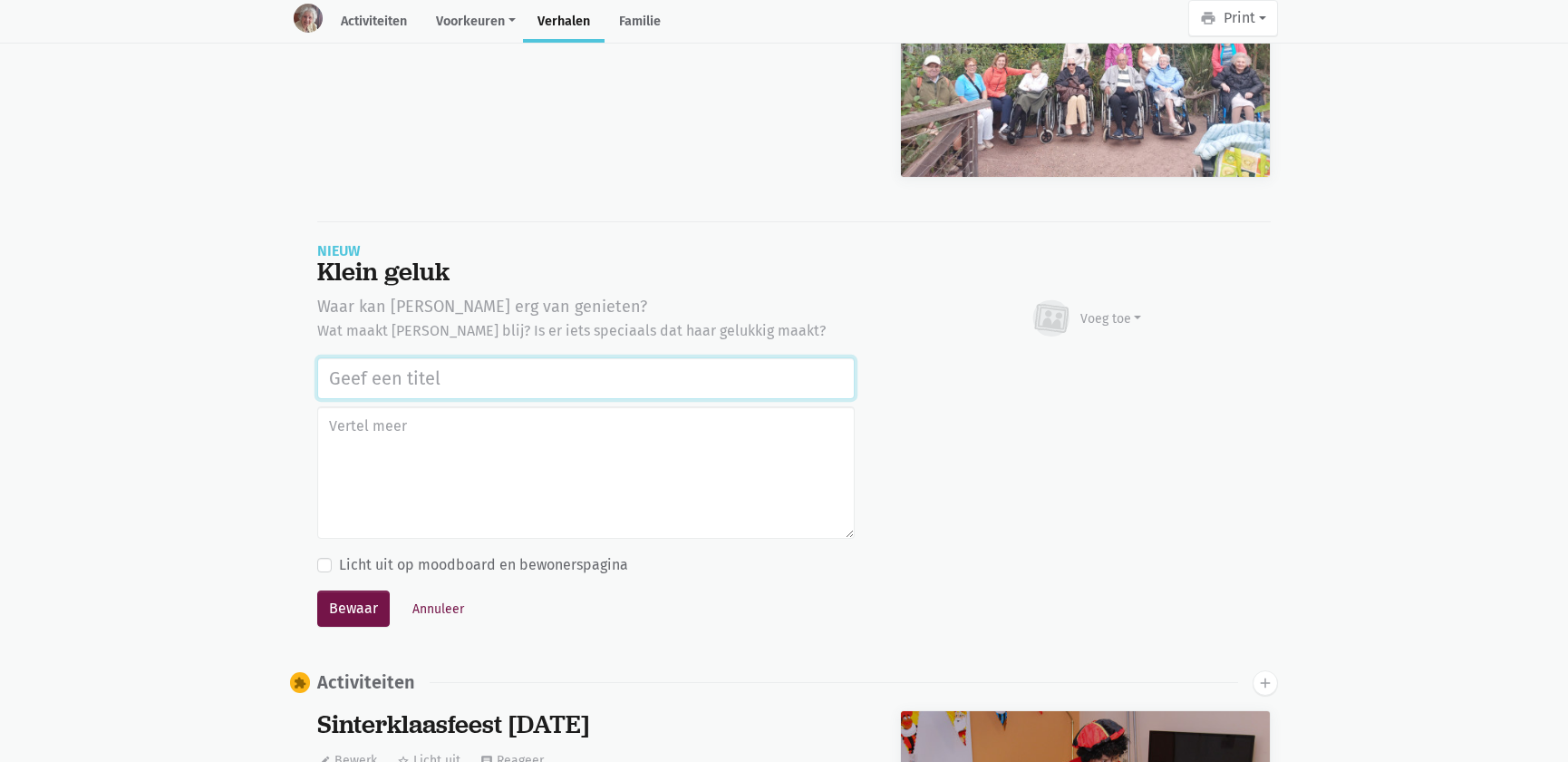
click at [560, 369] on input "text" at bounding box center [586, 378] width 538 height 42
paste input "Uitstap Planckendael 02/09/2025"
type input "Uitstap Planckendael 02/09/2025"
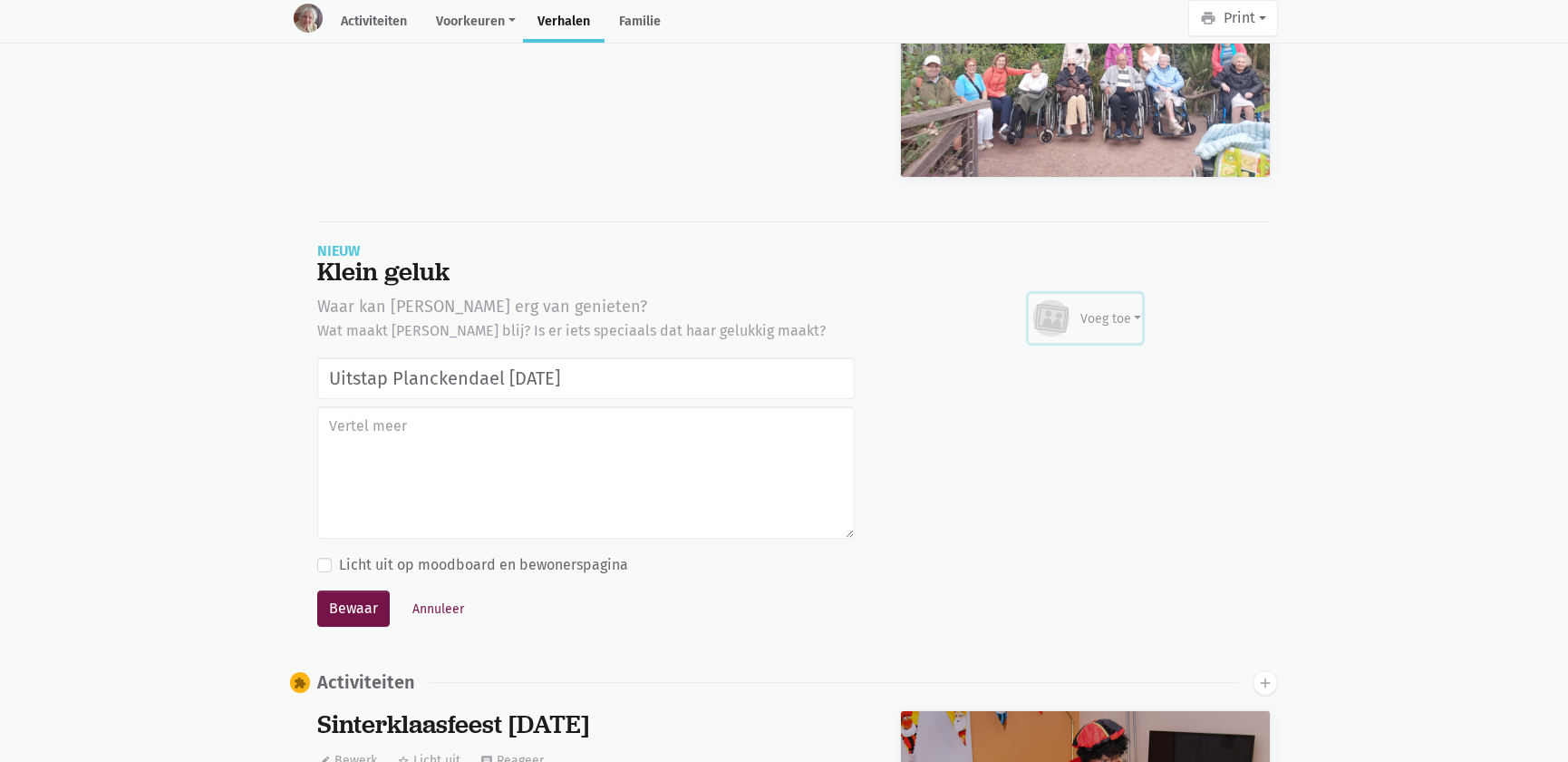
click at [1110, 312] on div "Voeg toe" at bounding box center [1111, 318] width 61 height 19
click at [1085, 363] on link "Afbeelding" at bounding box center [1075, 370] width 131 height 31
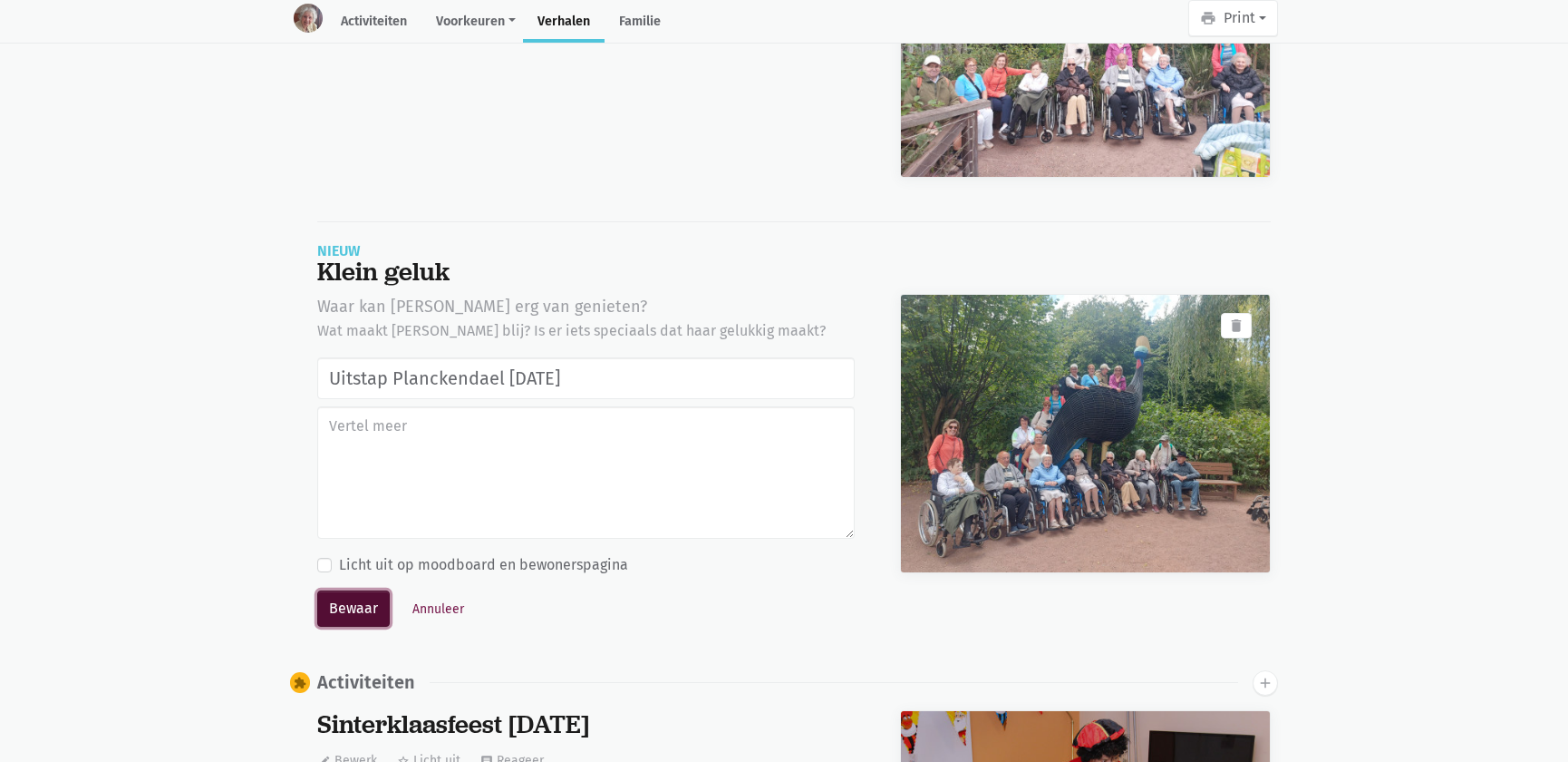
click at [364, 612] on button "Bewaar" at bounding box center [353, 608] width 73 height 36
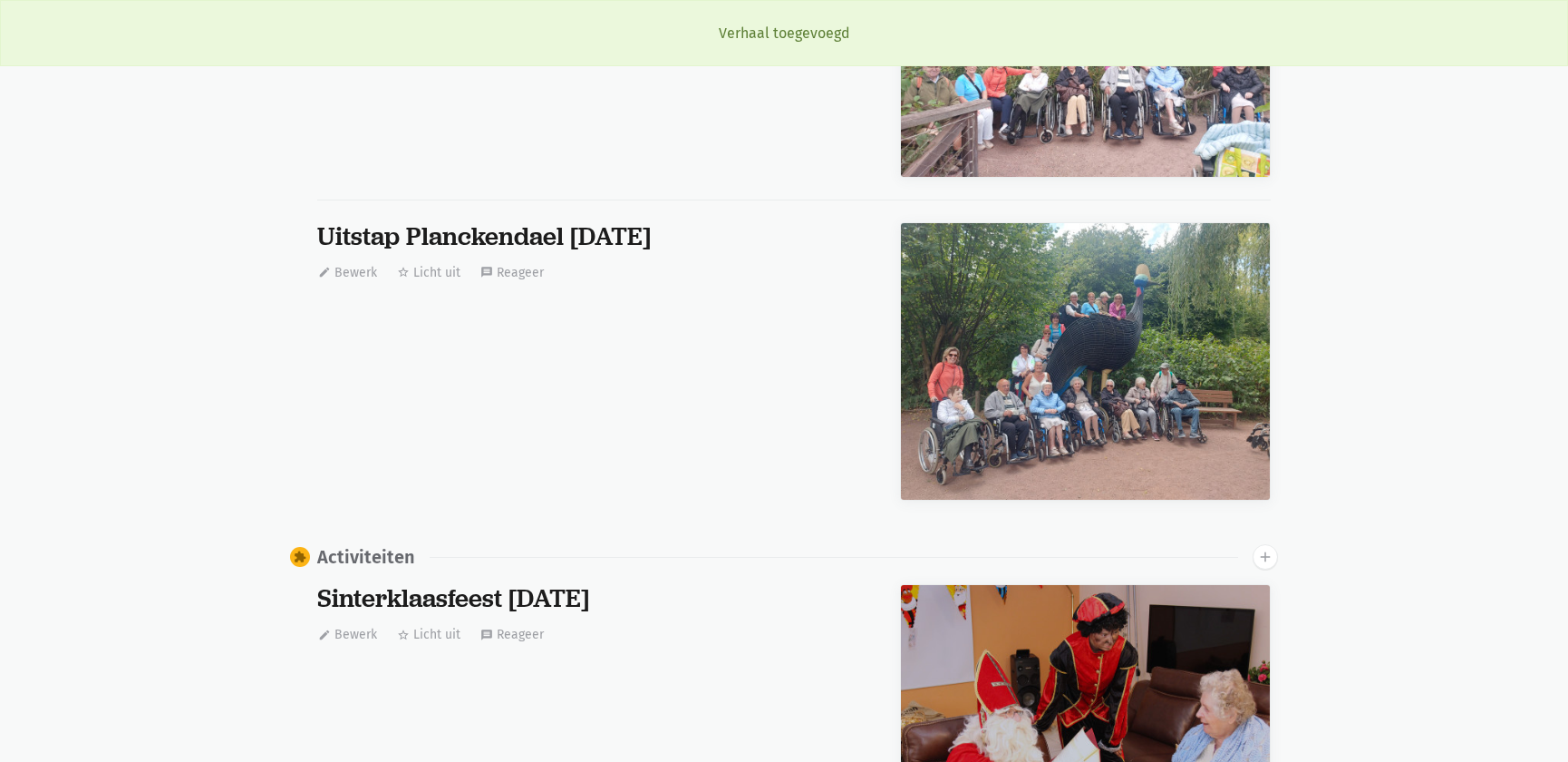
scroll to position [617, 0]
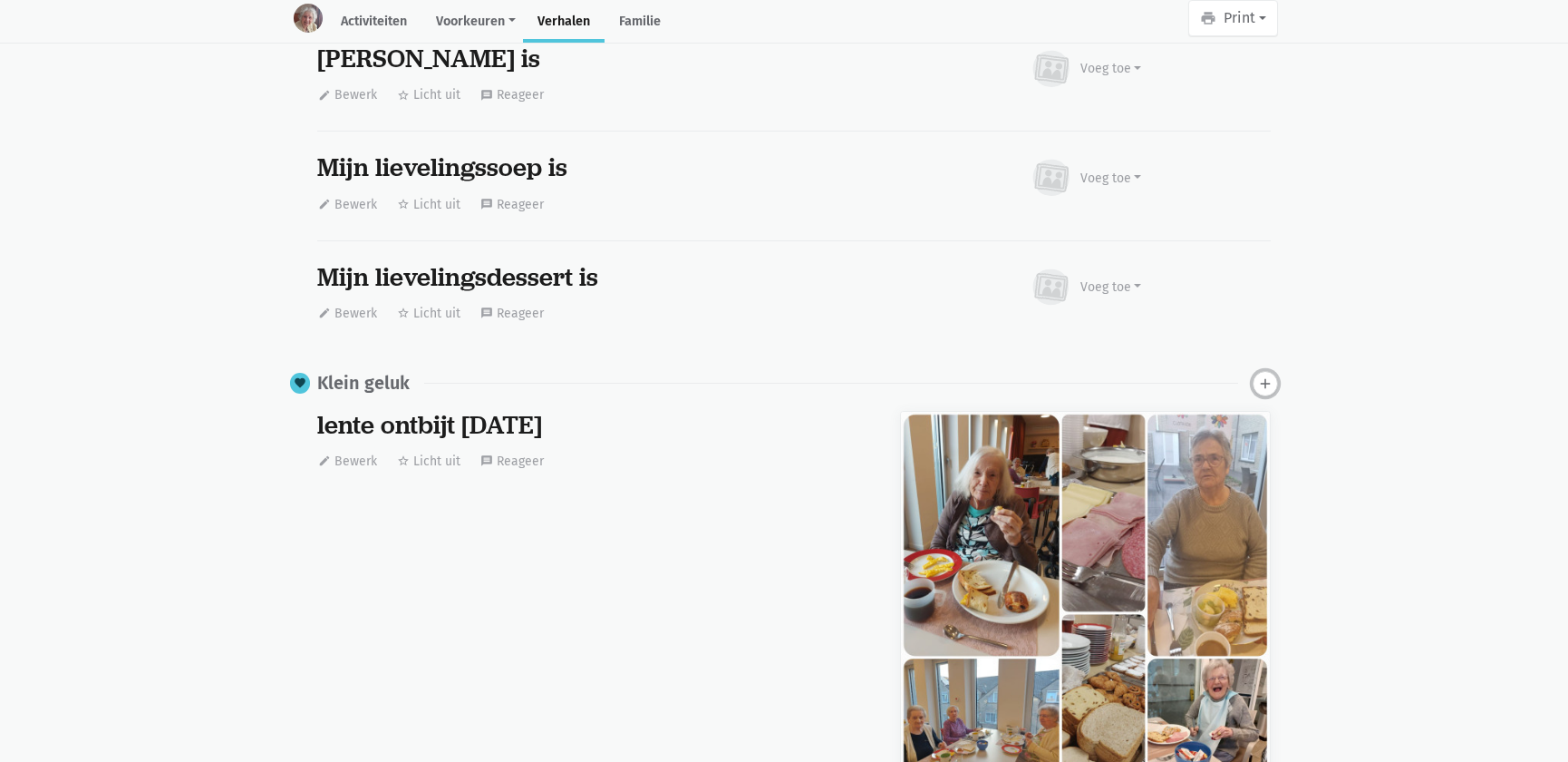
click at [1271, 382] on icon "add" at bounding box center [1266, 384] width 17 height 17
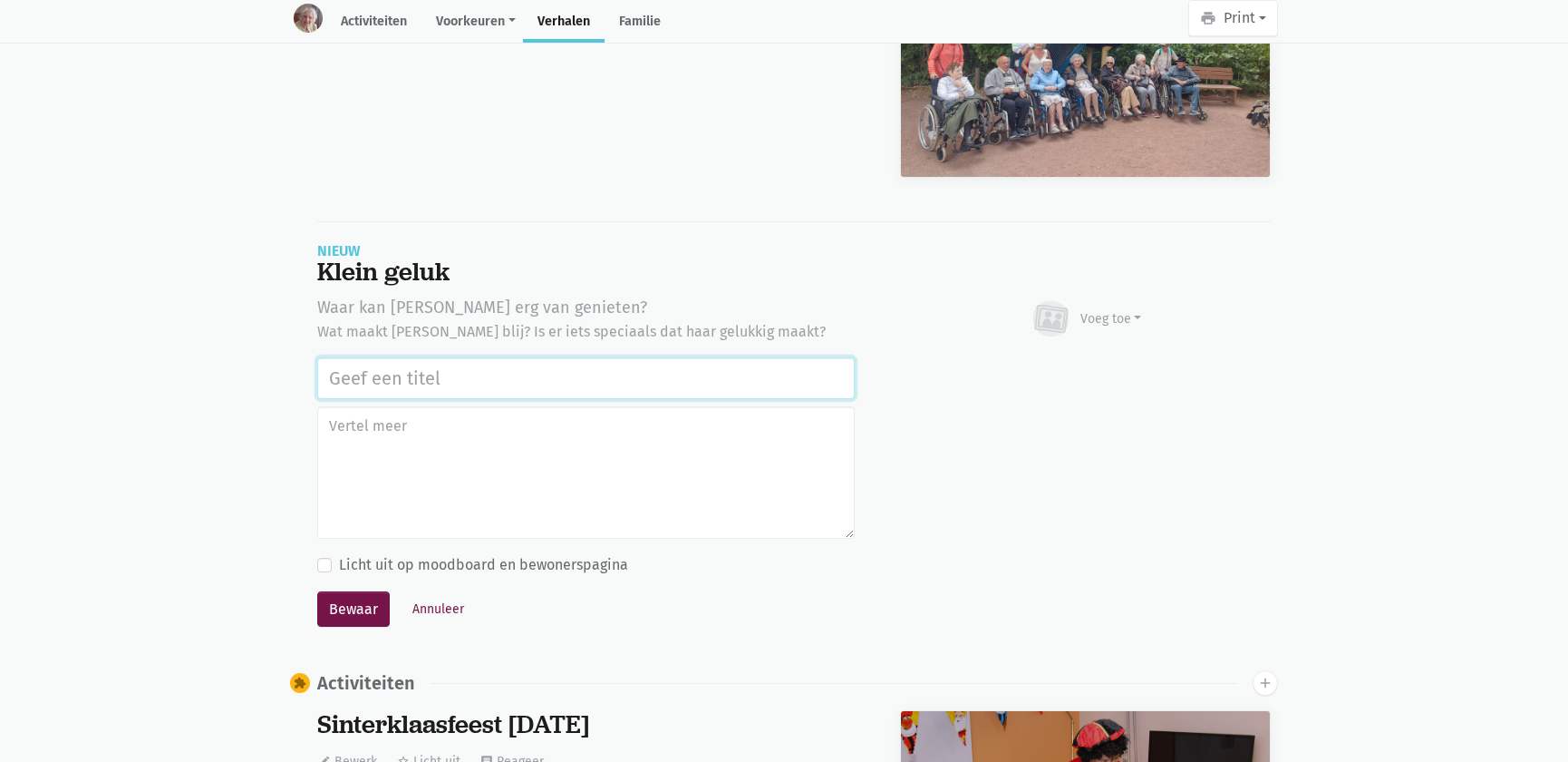
click at [461, 373] on input "text" at bounding box center [586, 378] width 538 height 42
paste input "Uitstap Planckendael 02/09/2025"
type input "Uitstap Planckendael 02/09/2025"
click at [1097, 318] on div "Voeg toe" at bounding box center [1111, 318] width 61 height 19
click at [1053, 381] on link "Afbeelding" at bounding box center [1075, 371] width 131 height 31
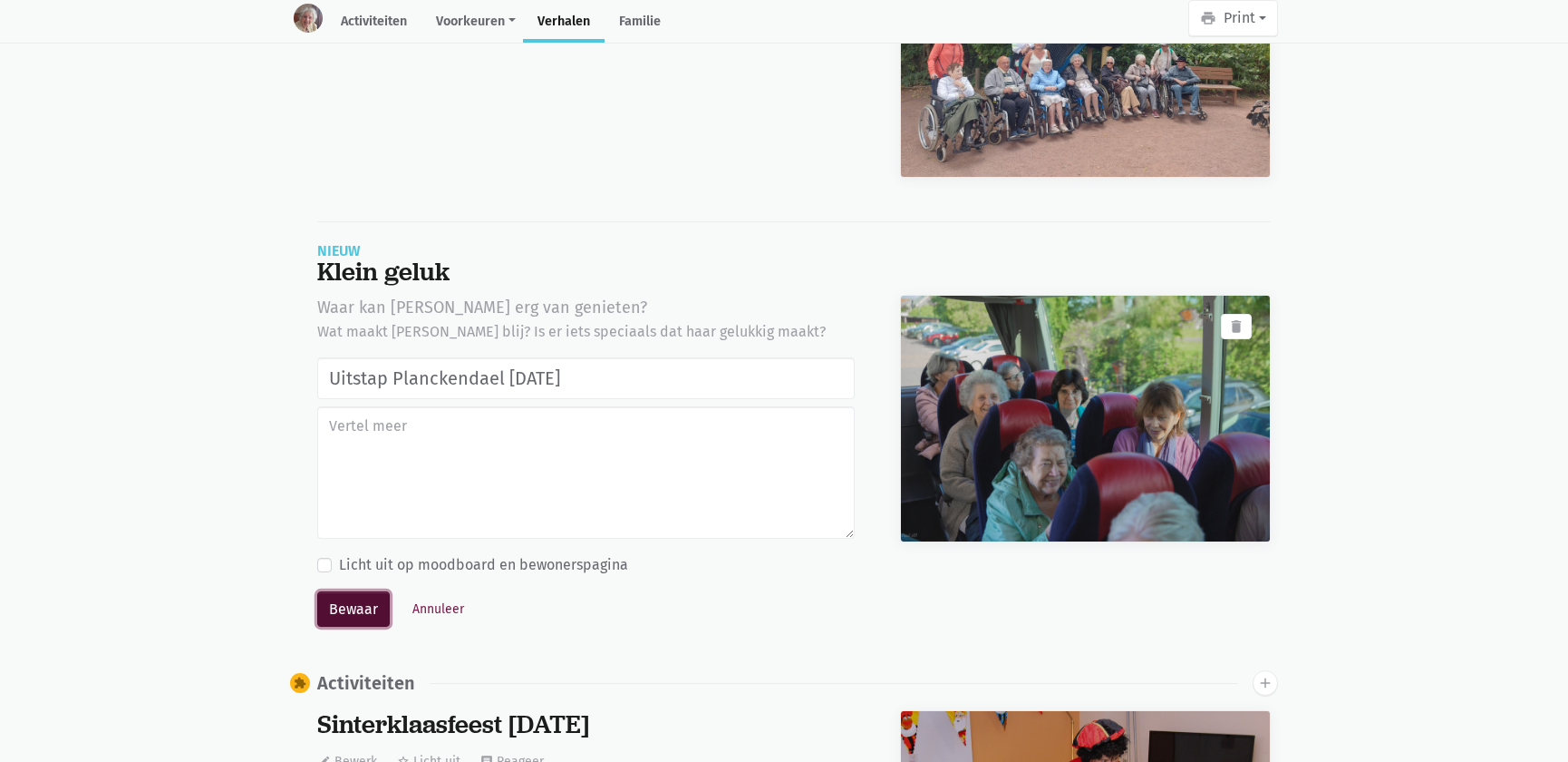
click at [354, 608] on button "Bewaar" at bounding box center [353, 609] width 73 height 36
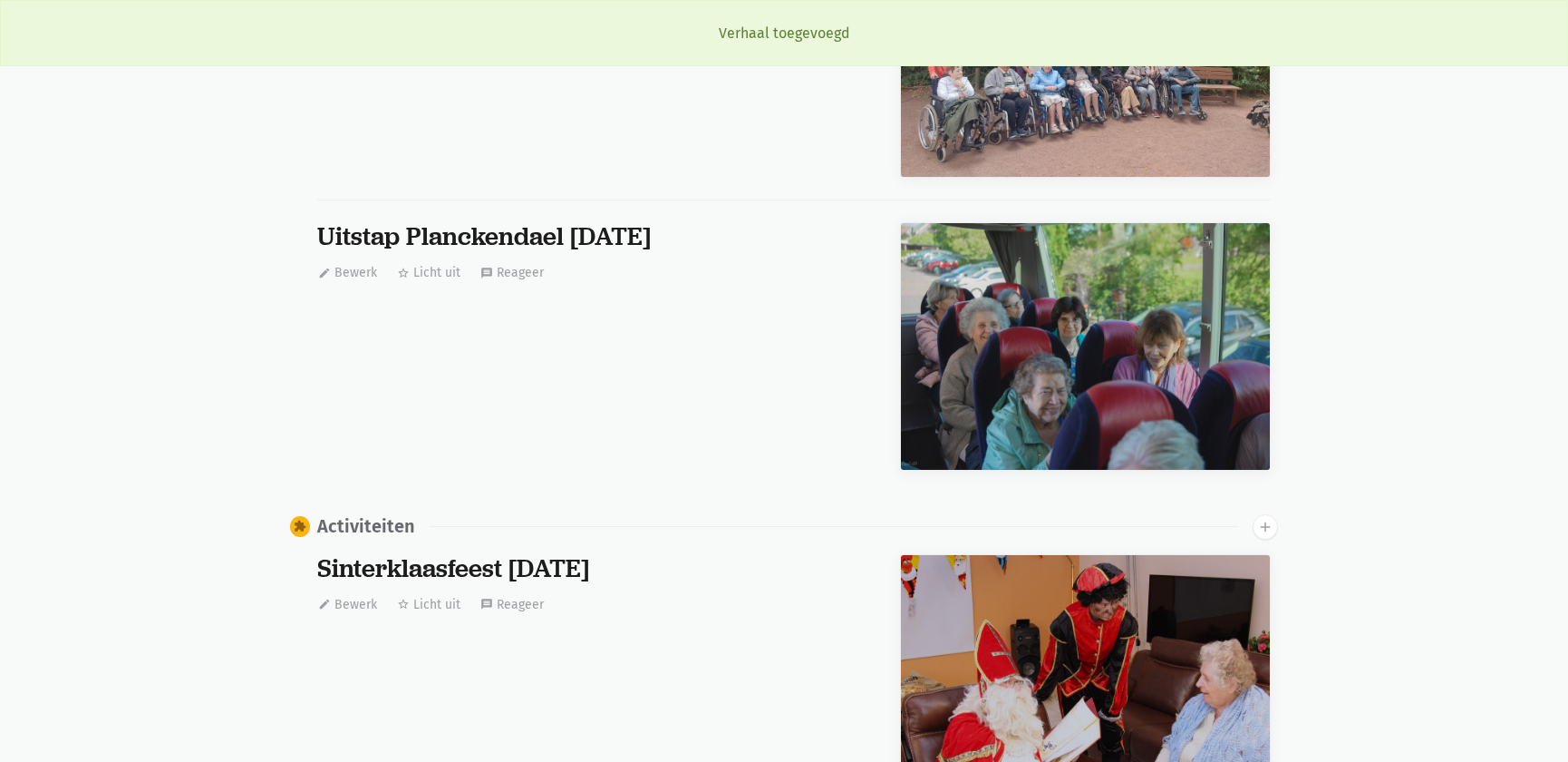
scroll to position [617, 0]
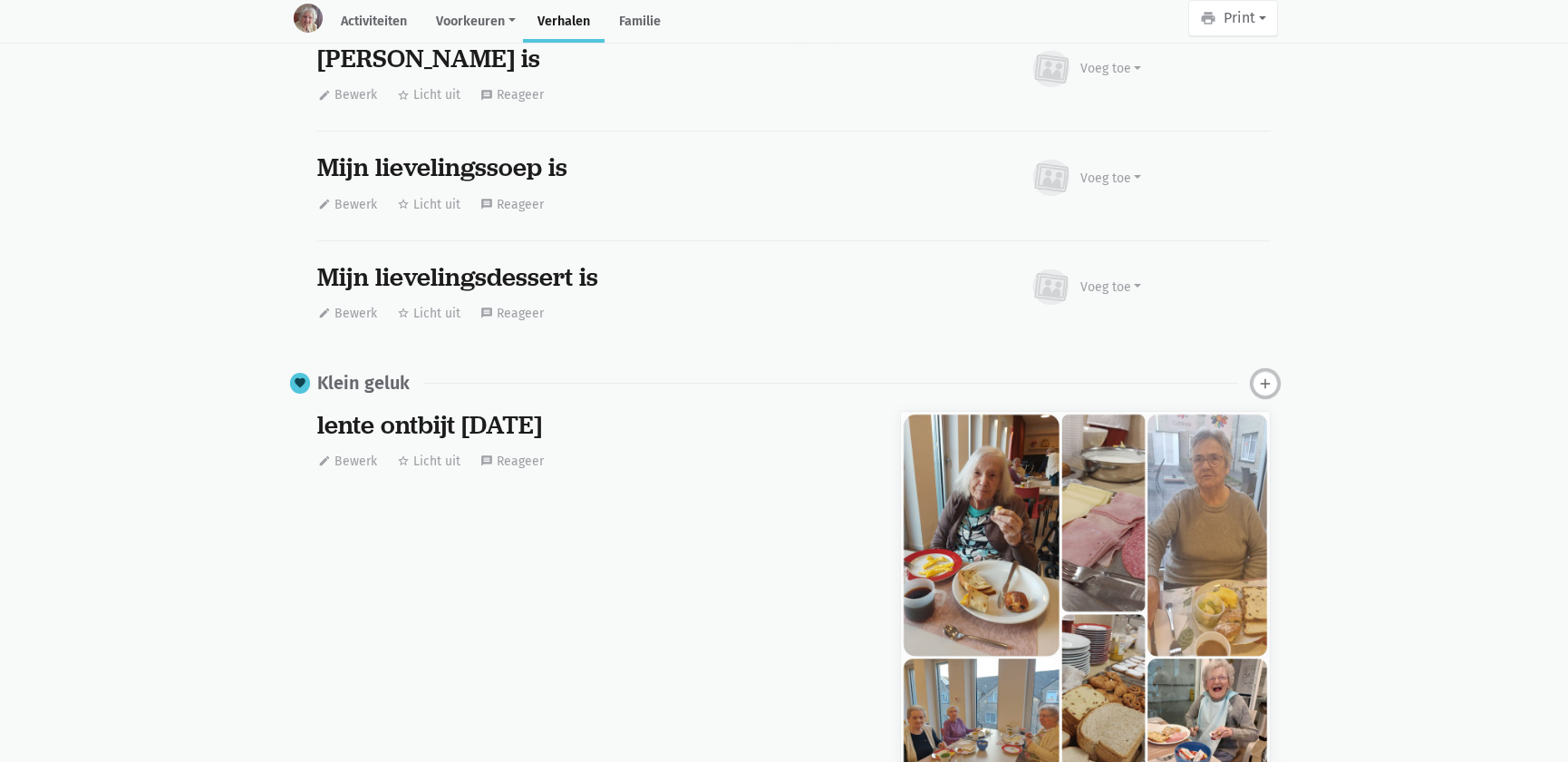
click at [1265, 379] on icon "add" at bounding box center [1266, 384] width 17 height 17
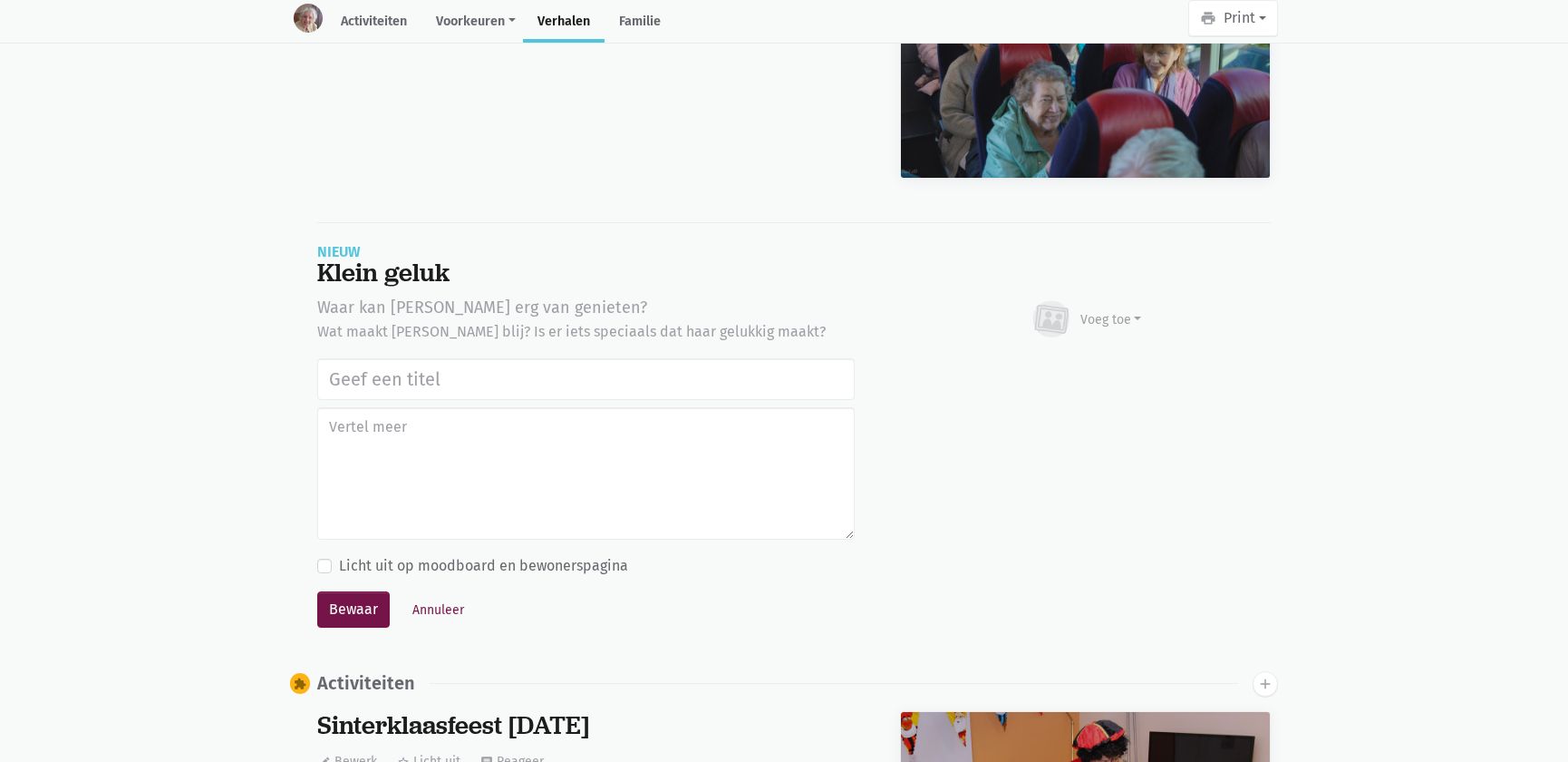
click at [522, 371] on input "text" at bounding box center [586, 379] width 538 height 42
type input "Uitstap Planckendael 02/09/2025"
click at [1122, 310] on div "Voeg toe" at bounding box center [1111, 319] width 61 height 19
click at [1088, 361] on link "Afbeelding" at bounding box center [1075, 371] width 131 height 31
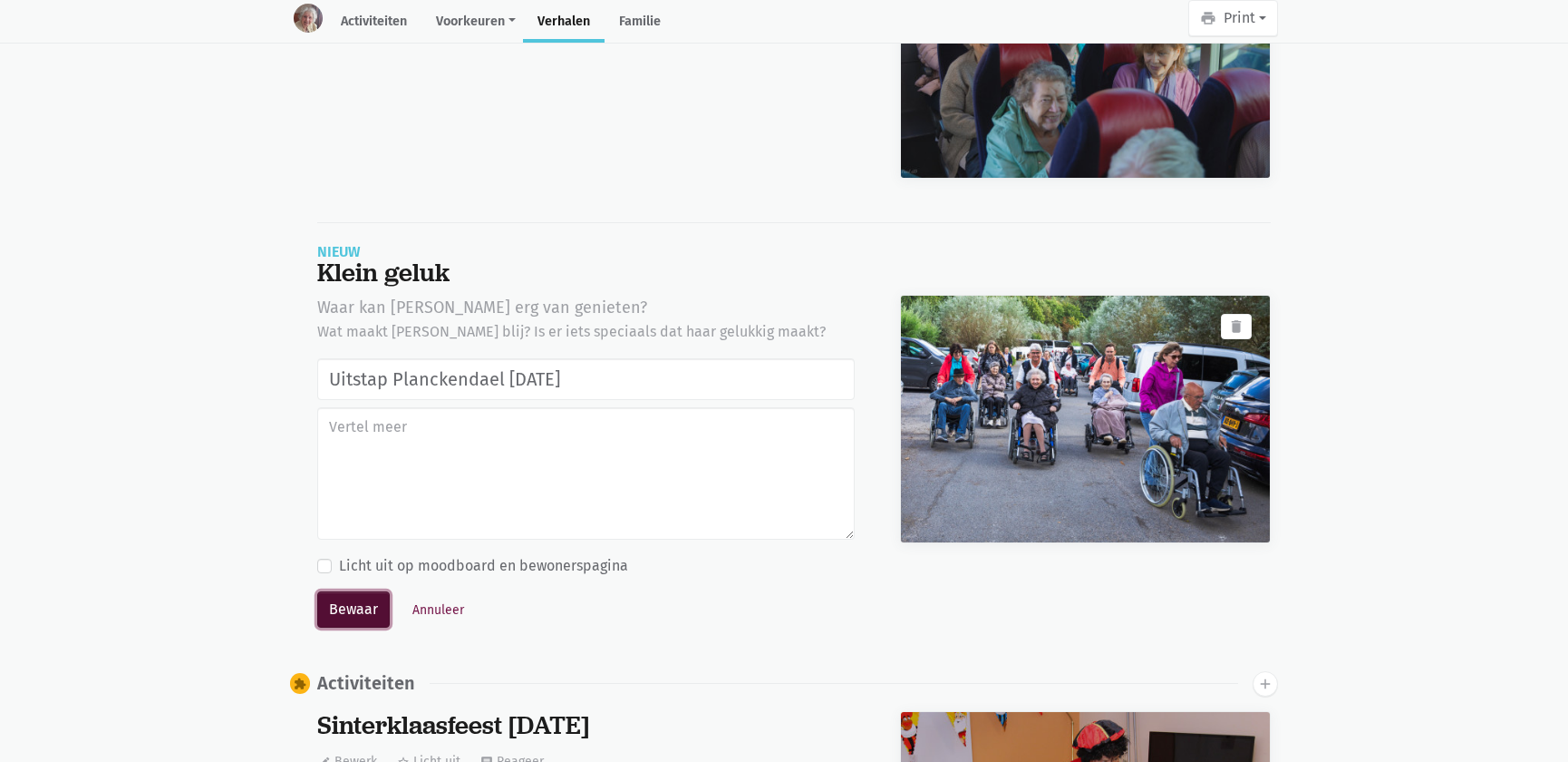
click at [359, 611] on button "Bewaar" at bounding box center [353, 609] width 73 height 36
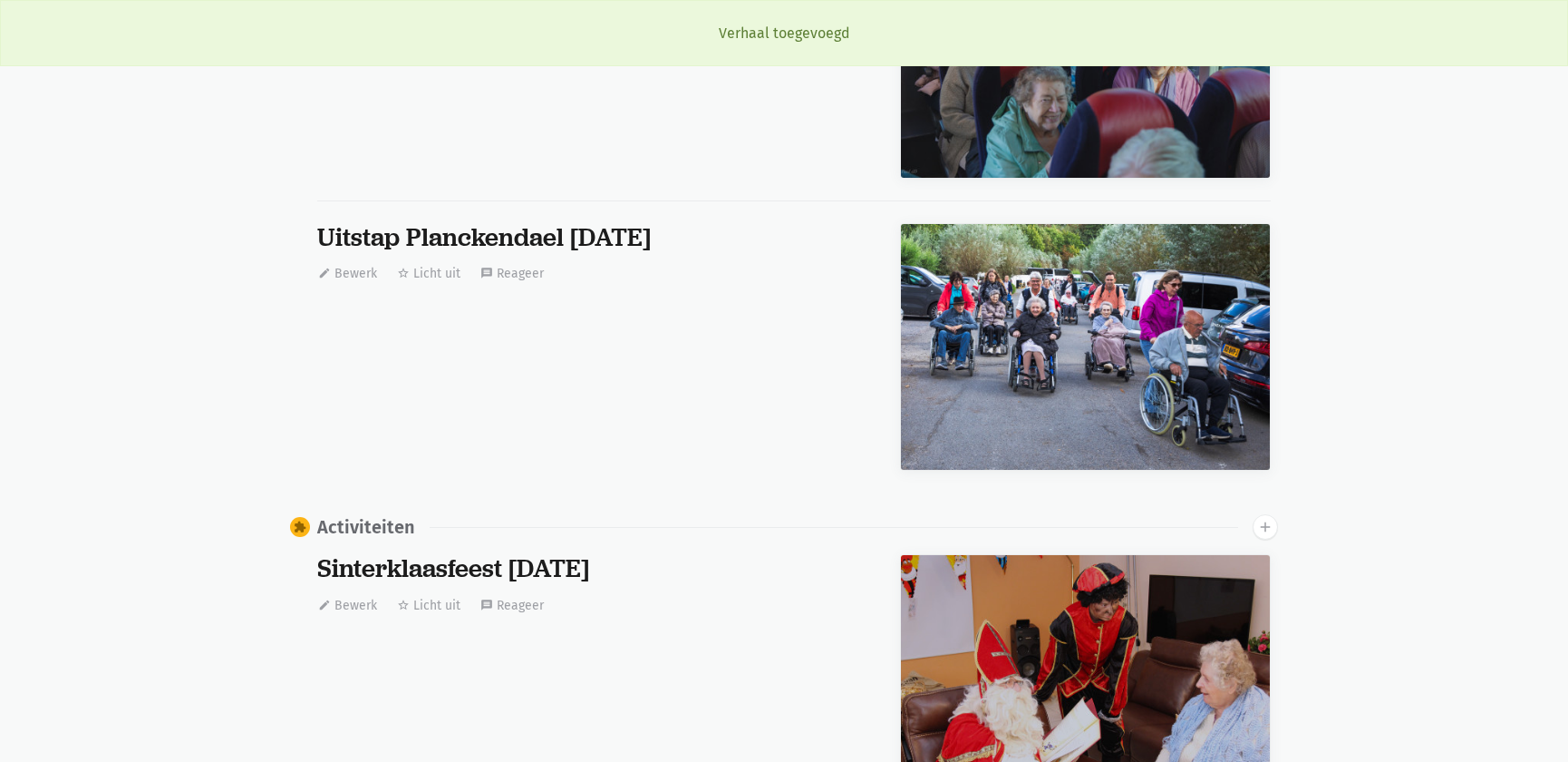
scroll to position [617, 0]
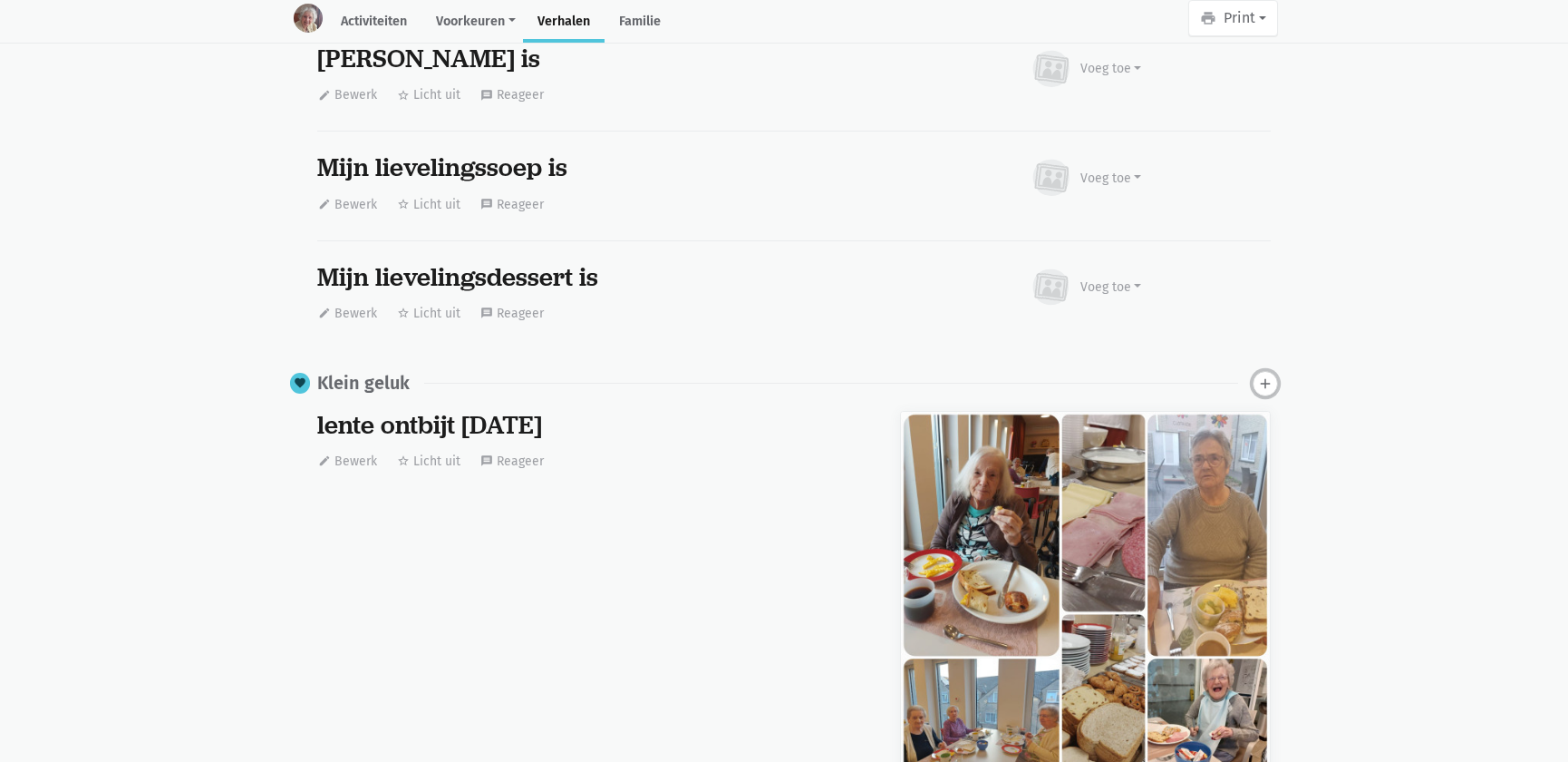
click at [1270, 380] on icon "add" at bounding box center [1266, 384] width 17 height 17
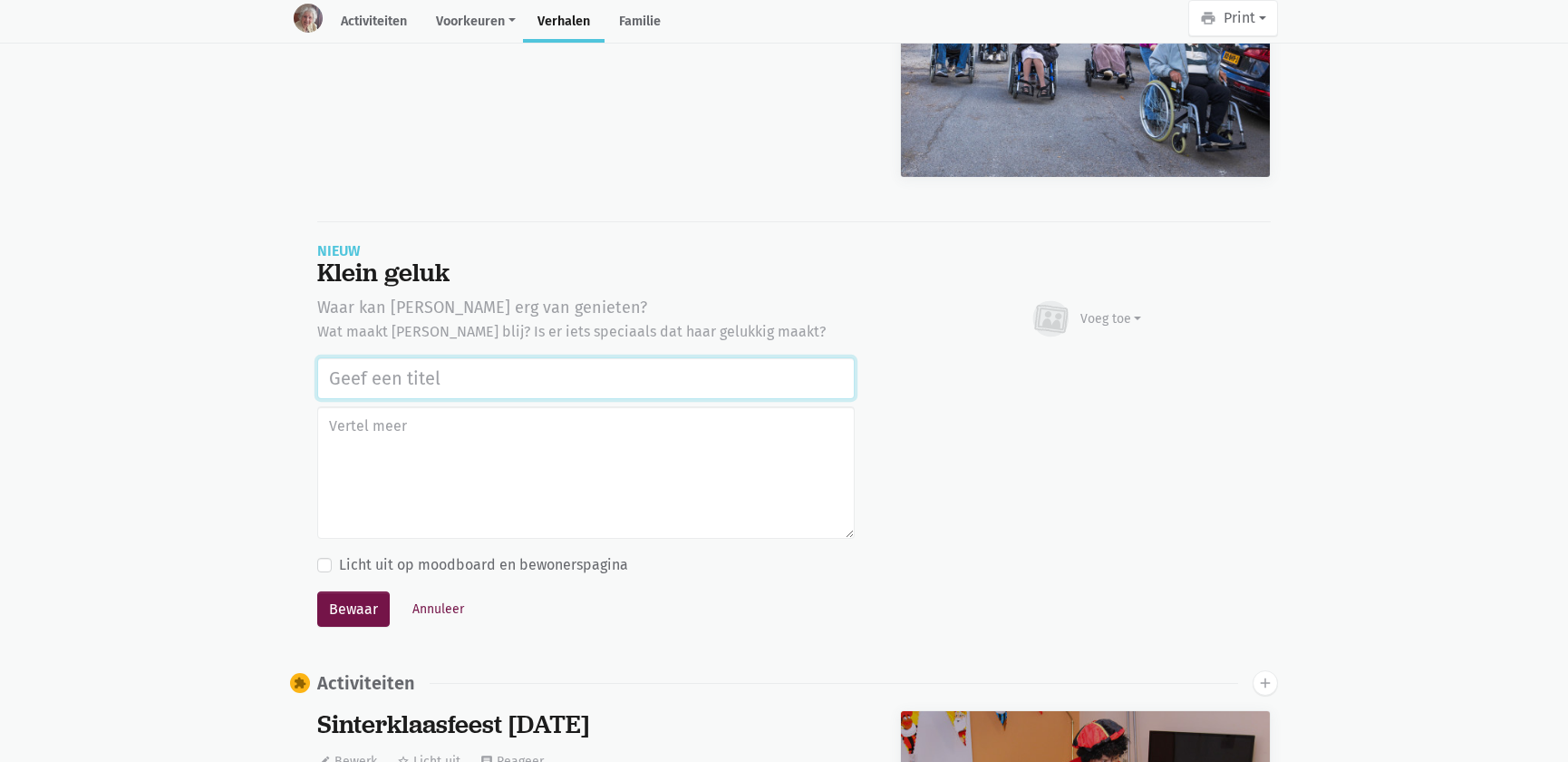
click at [442, 381] on input "text" at bounding box center [586, 378] width 538 height 42
paste input "Uitstap Planckendael 02/09/2025"
type input "Uitstap Planckendael 02/09/2025"
click at [1098, 309] on div "Voeg toe" at bounding box center [1111, 318] width 61 height 19
click at [1058, 362] on link "Afbeelding" at bounding box center [1075, 371] width 131 height 31
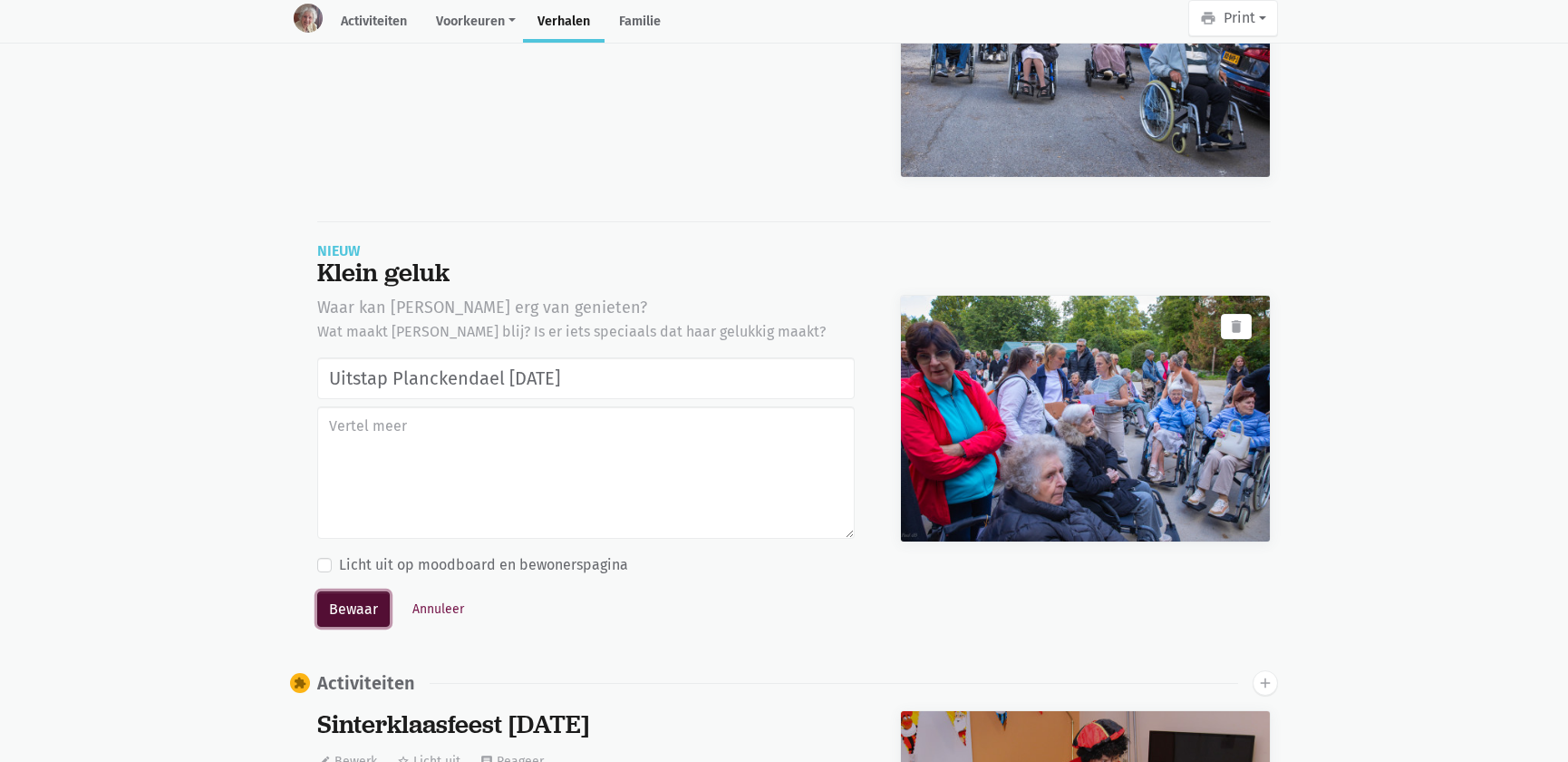
click at [344, 608] on button "Bewaar" at bounding box center [353, 609] width 73 height 36
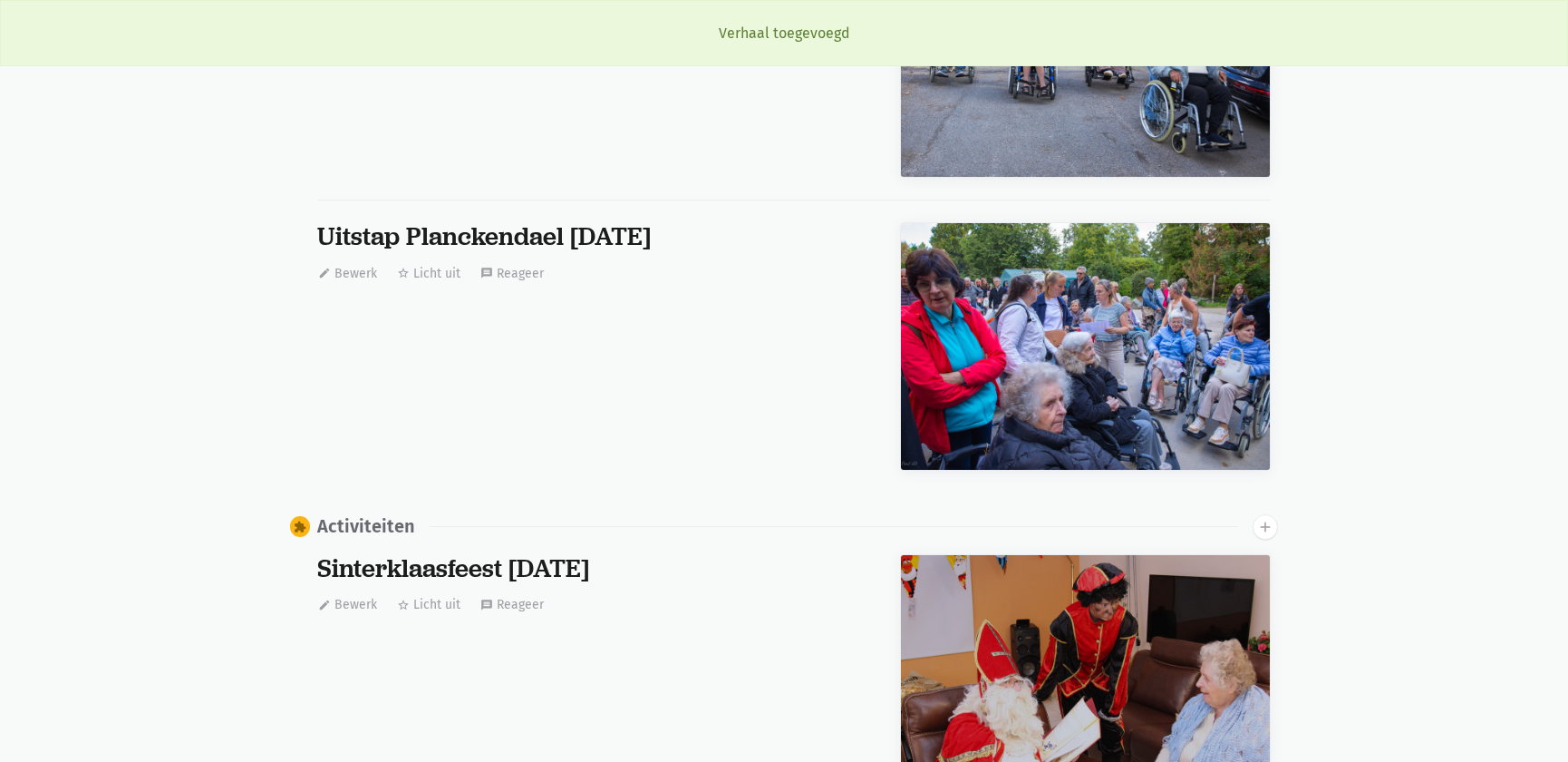
scroll to position [617, 0]
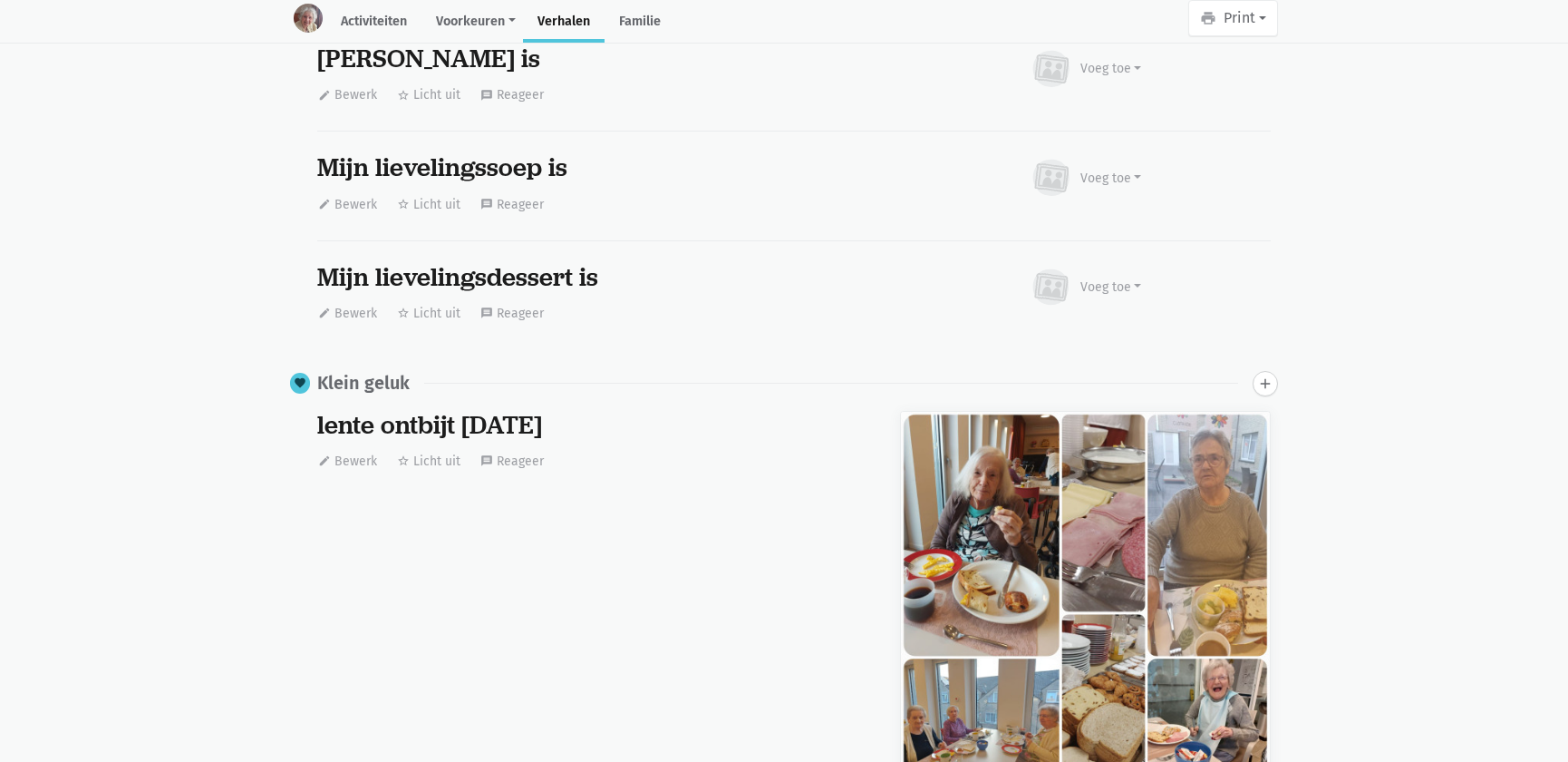
click at [1257, 389] on div "add" at bounding box center [1265, 383] width 25 height 25
click at [1257, 389] on button "add" at bounding box center [1265, 383] width 25 height 25
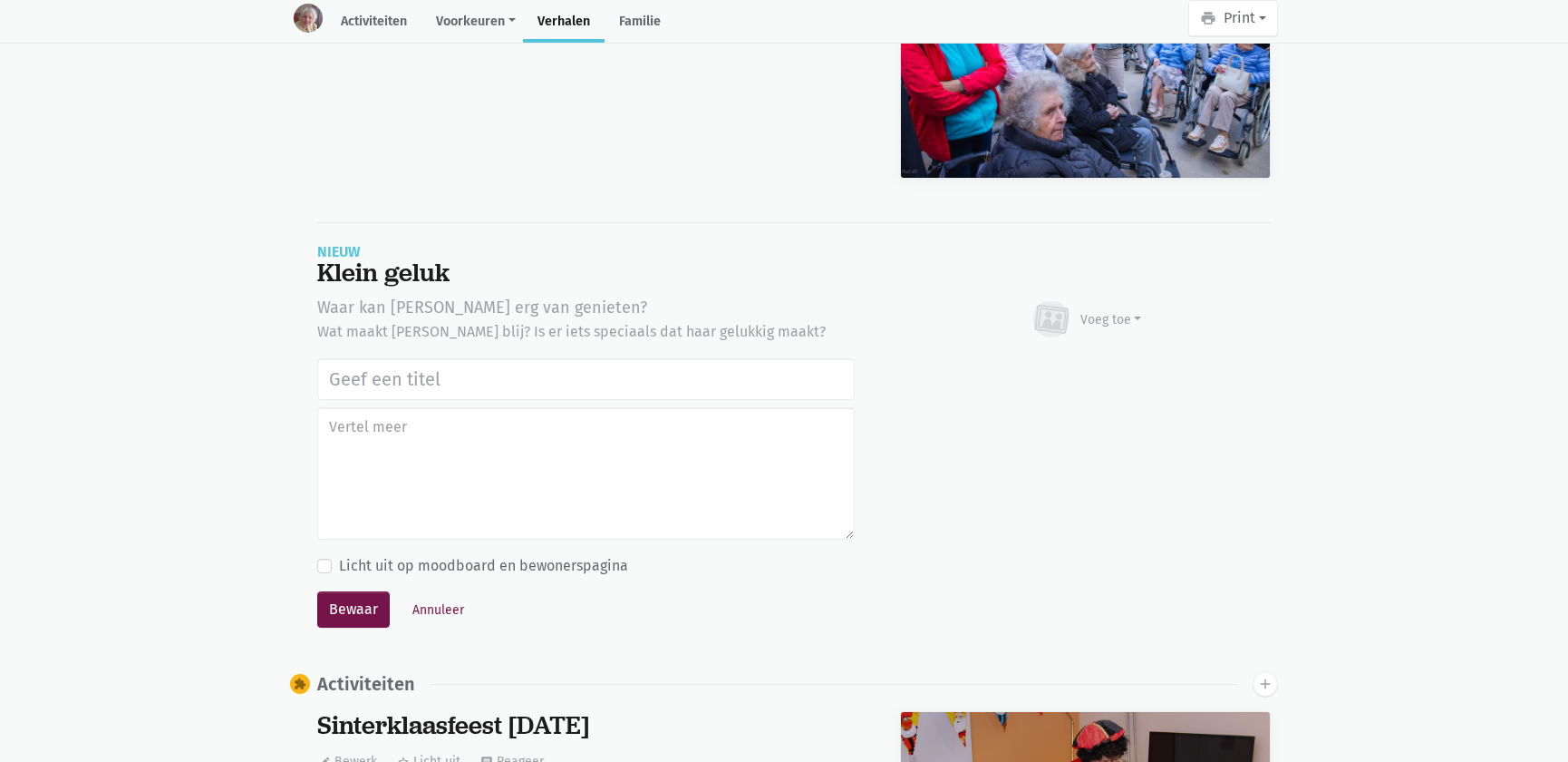
click at [498, 370] on input "text" at bounding box center [586, 379] width 538 height 42
type input "Uitstap Planckendael 02/09/2025"
click at [1099, 322] on div "Voeg toe" at bounding box center [1111, 319] width 61 height 19
click at [1061, 367] on link "Afbeelding" at bounding box center [1075, 371] width 131 height 31
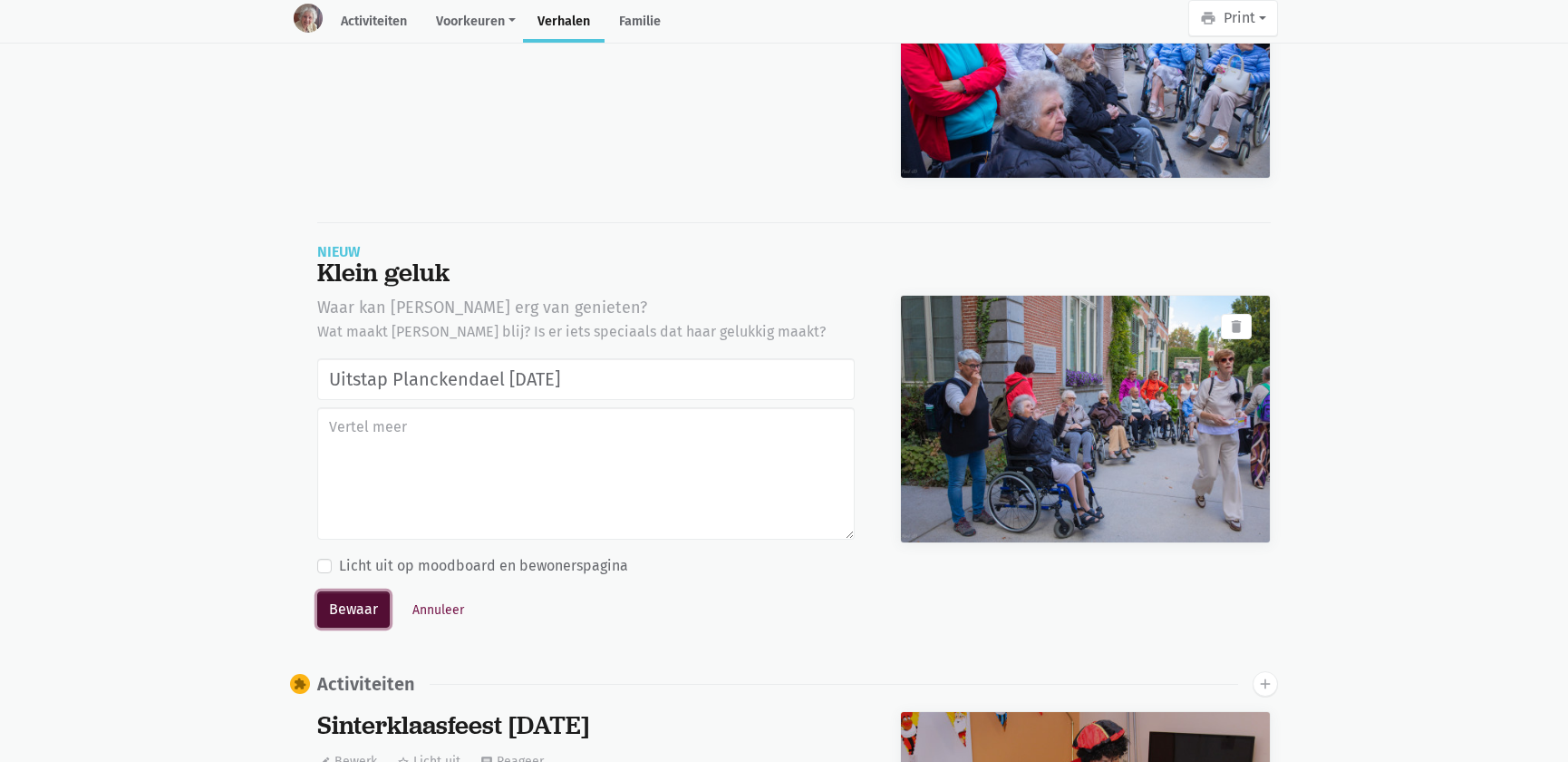
click at [356, 603] on button "Bewaar" at bounding box center [353, 609] width 73 height 36
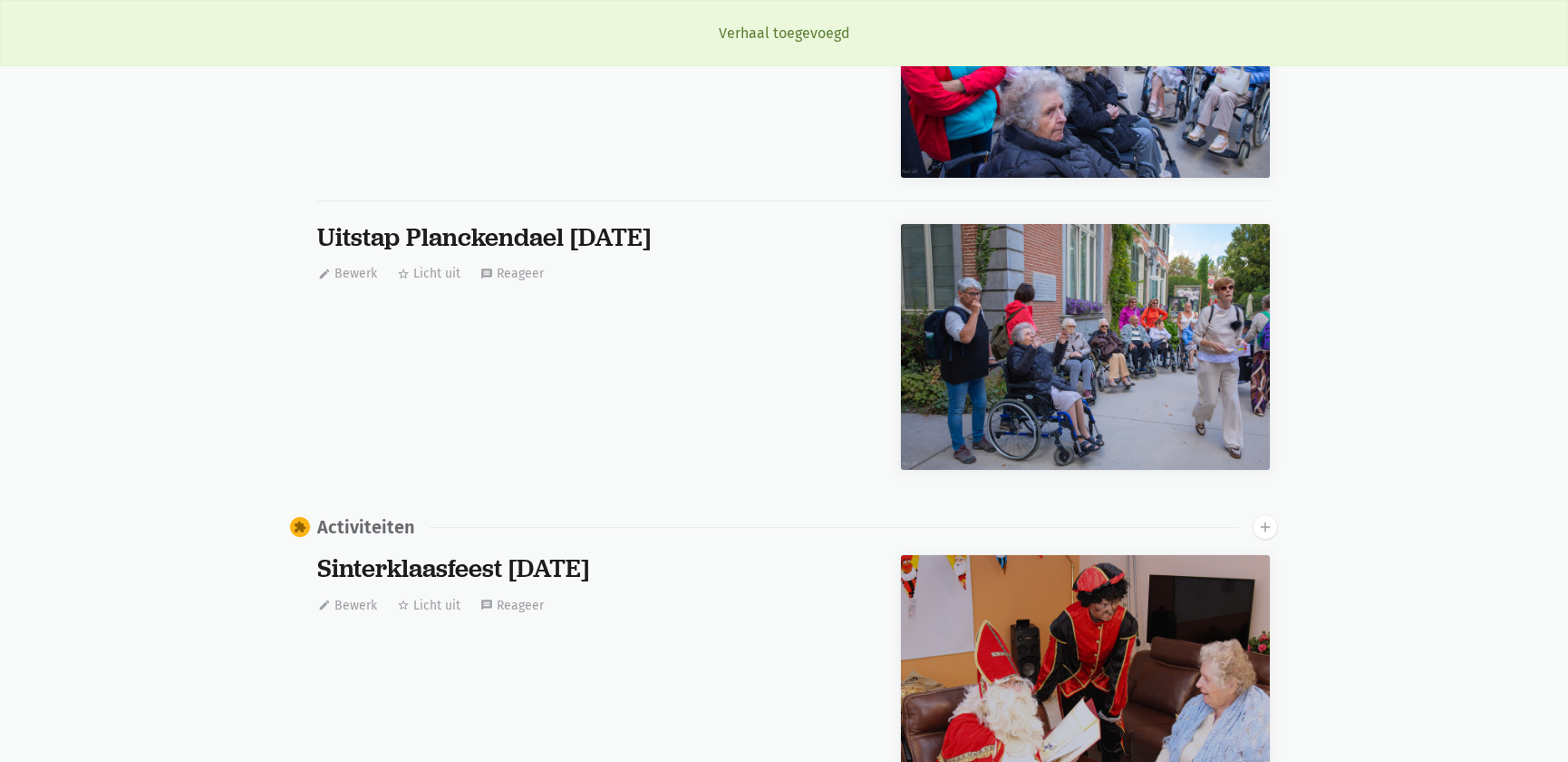
scroll to position [617, 0]
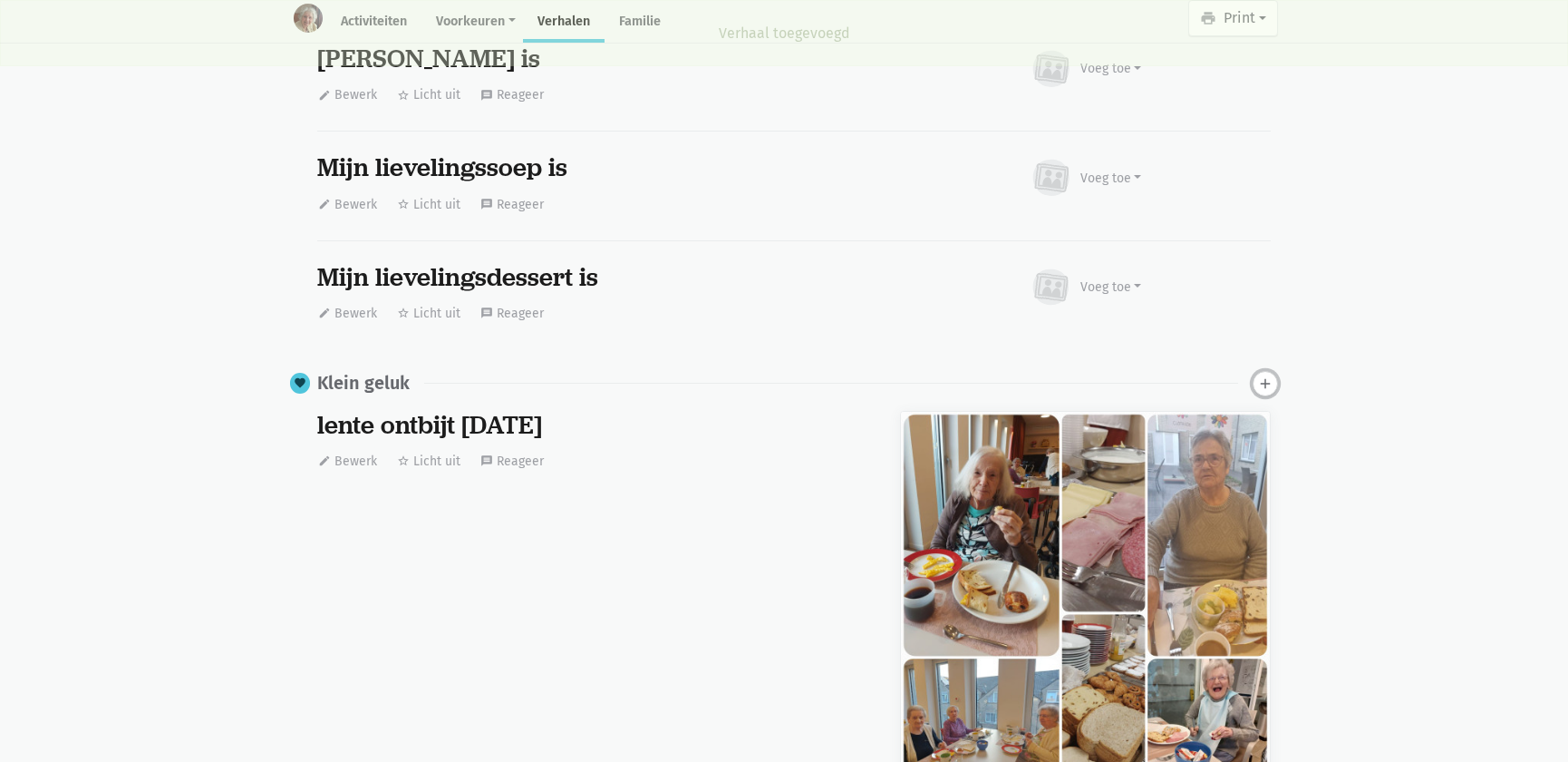
click at [1258, 383] on icon "add" at bounding box center [1266, 384] width 17 height 17
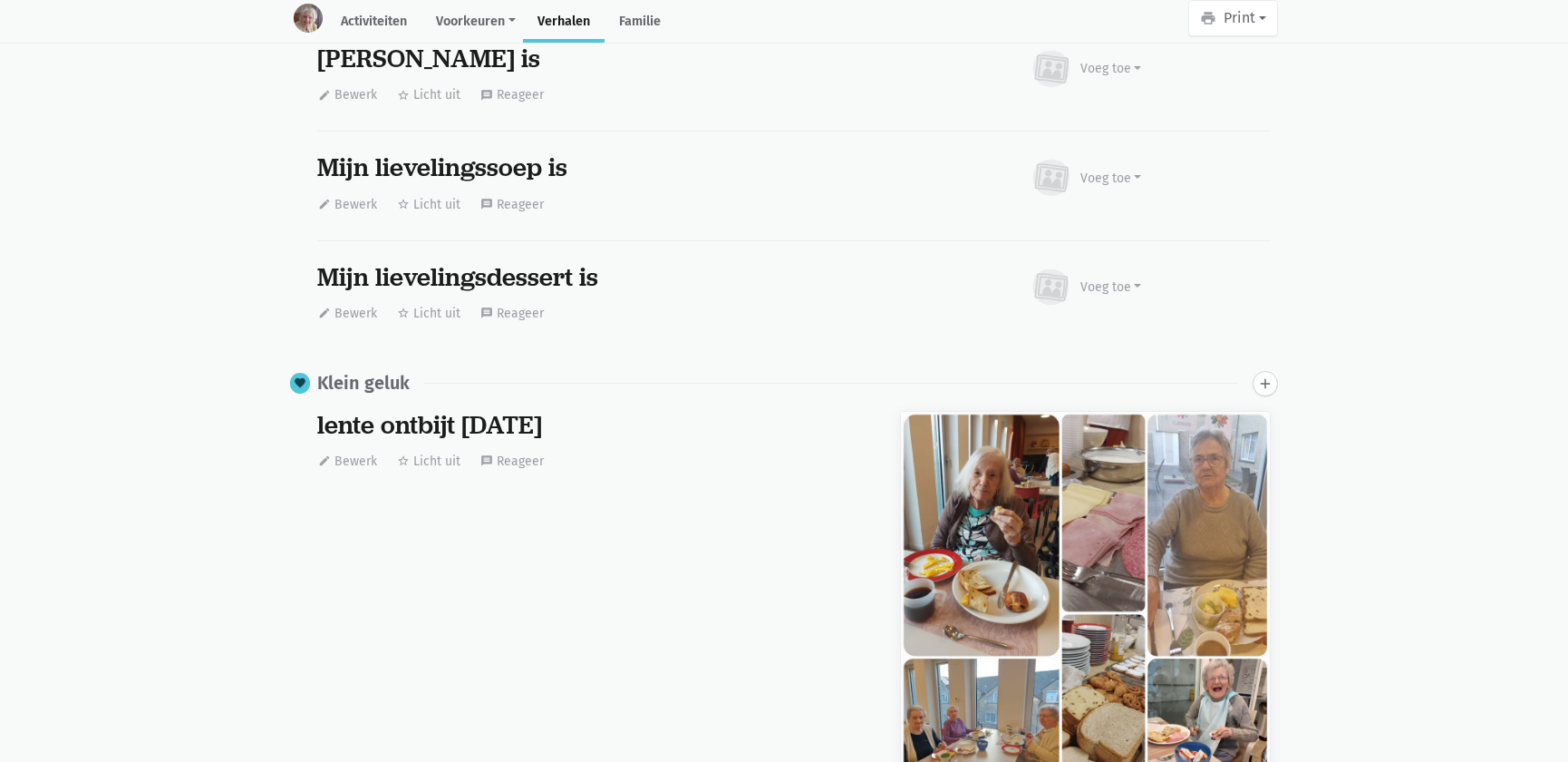
scroll to position [5253, 0]
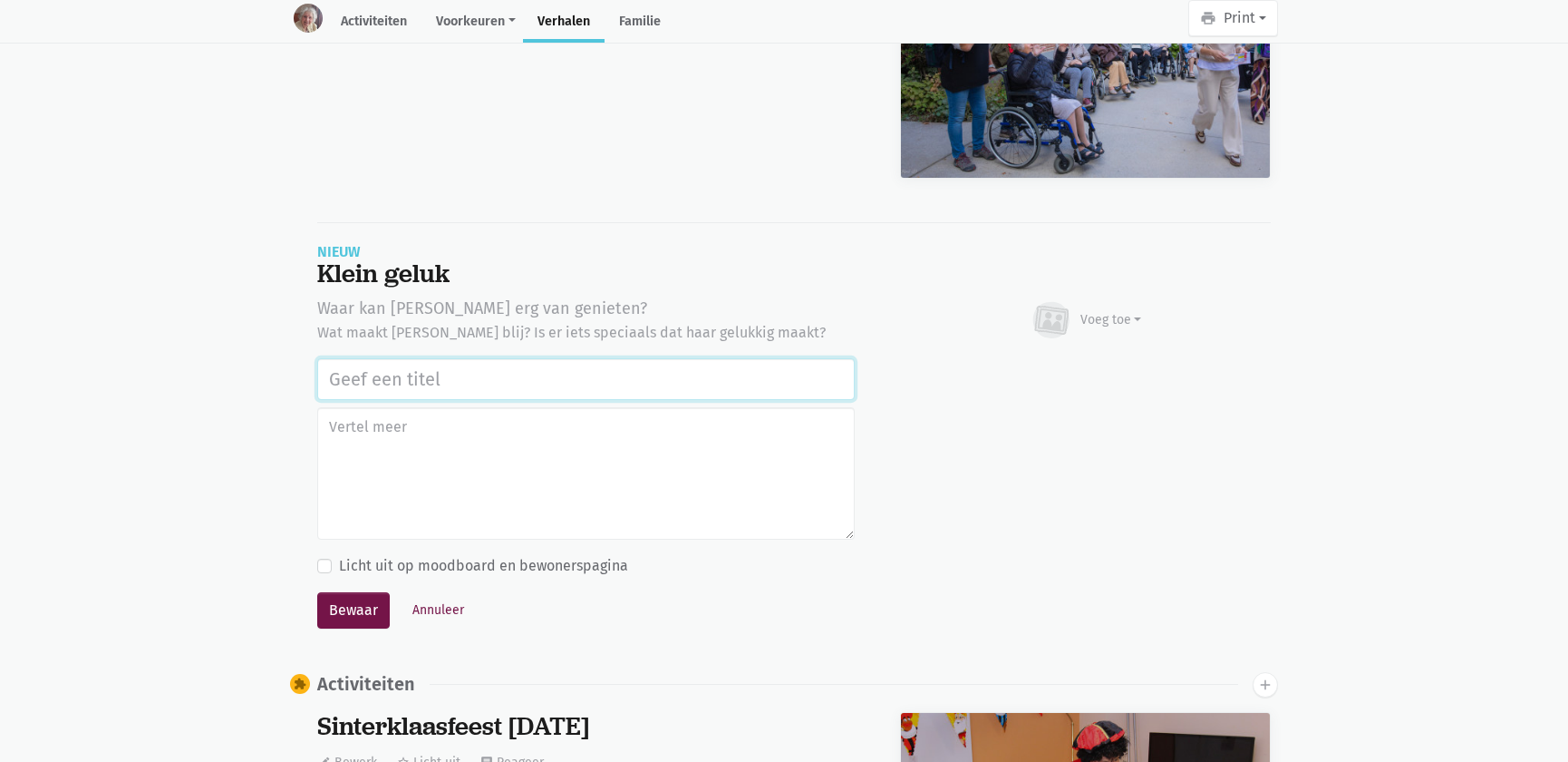
click at [425, 382] on input "text" at bounding box center [586, 379] width 538 height 42
paste input "Uitstap Planckendael 02/09/2025"
type input "Uitstap Planckendael 02/09/2025"
click at [1132, 317] on div "Voeg toe" at bounding box center [1111, 319] width 61 height 19
click at [1079, 368] on link "Afbeelding" at bounding box center [1075, 372] width 131 height 31
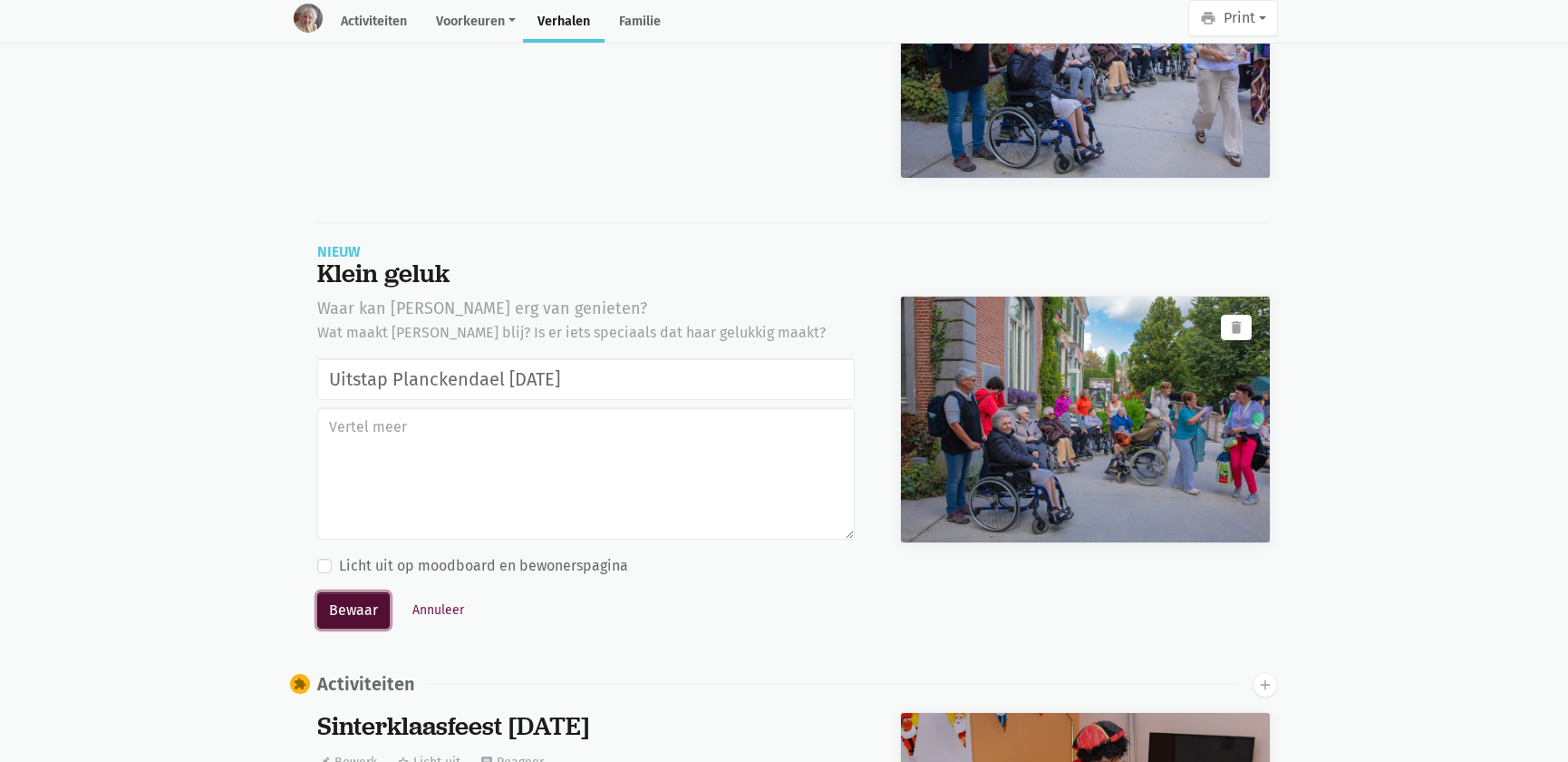
click at [361, 601] on button "Bewaar" at bounding box center [353, 610] width 73 height 36
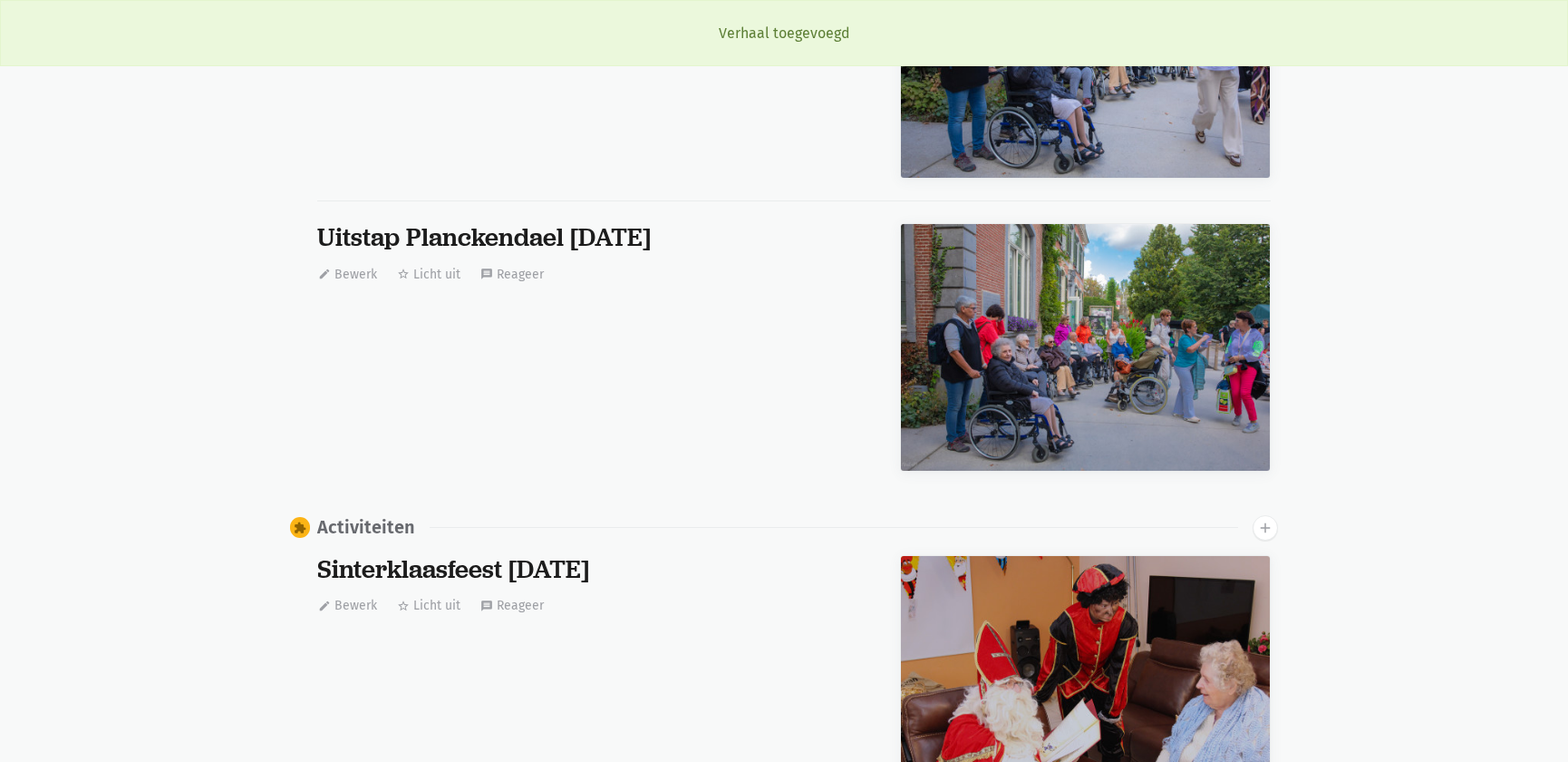
scroll to position [617, 0]
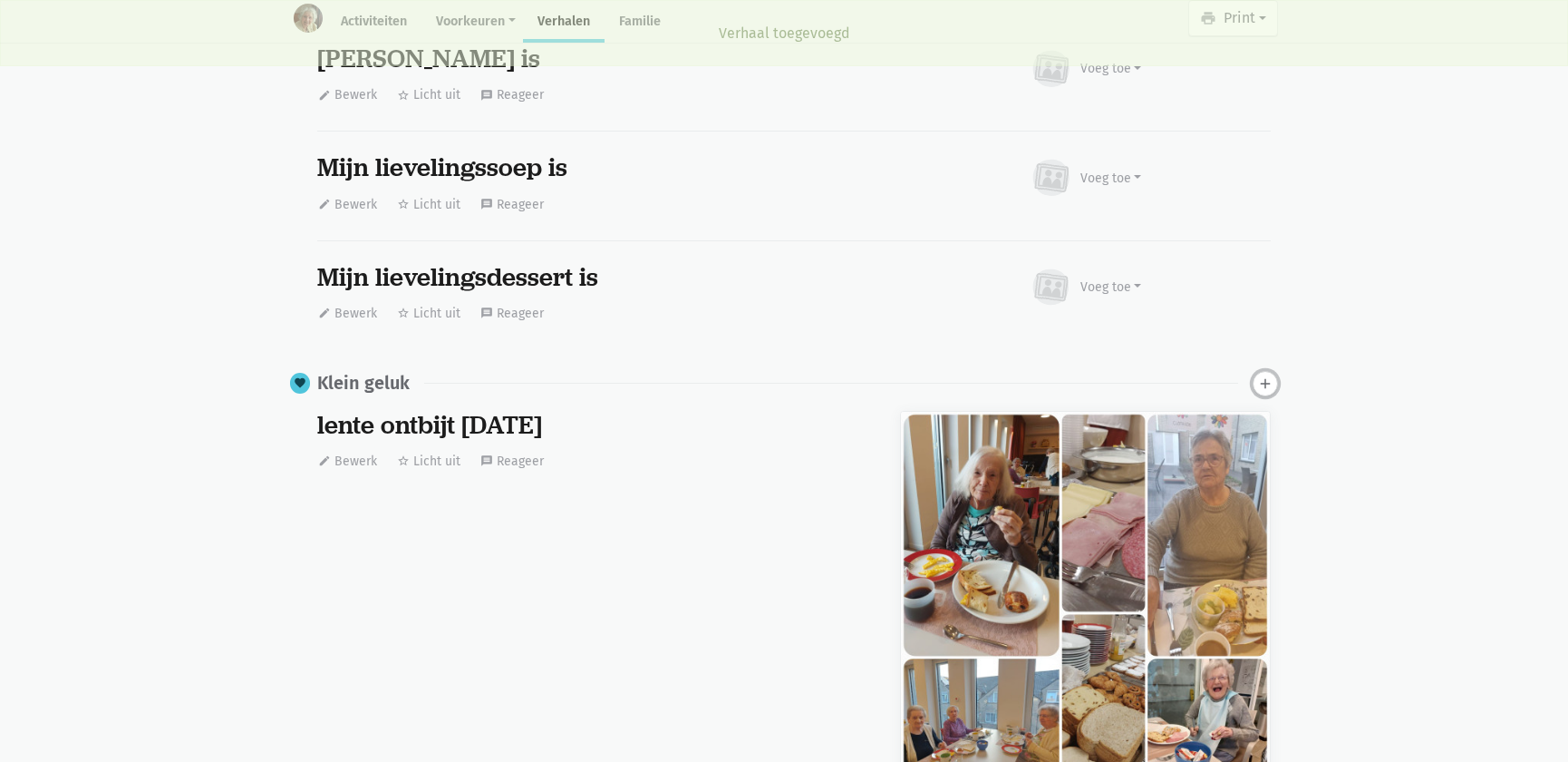
click at [1264, 389] on button "add" at bounding box center [1265, 383] width 25 height 25
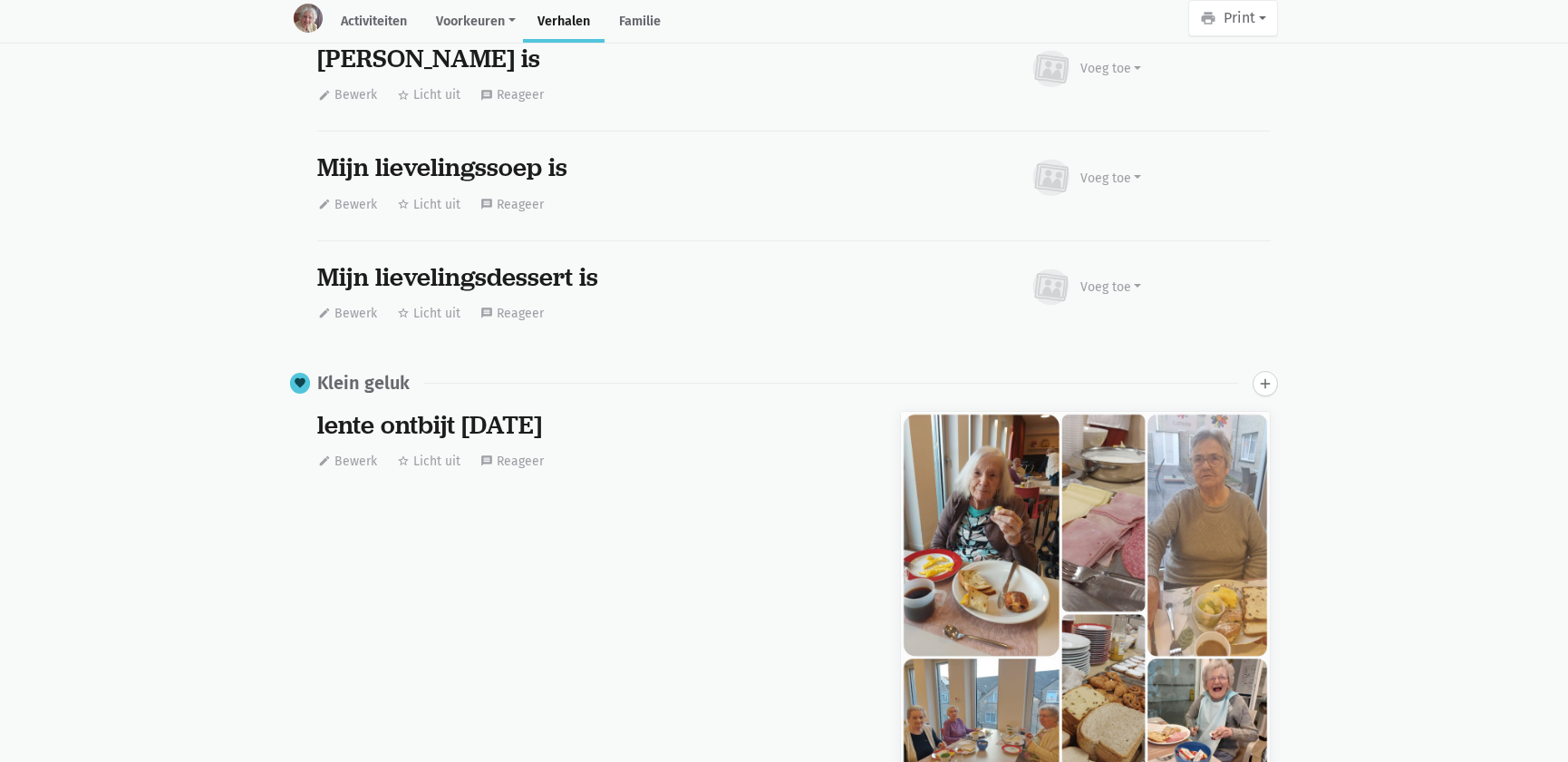
scroll to position [5546, 0]
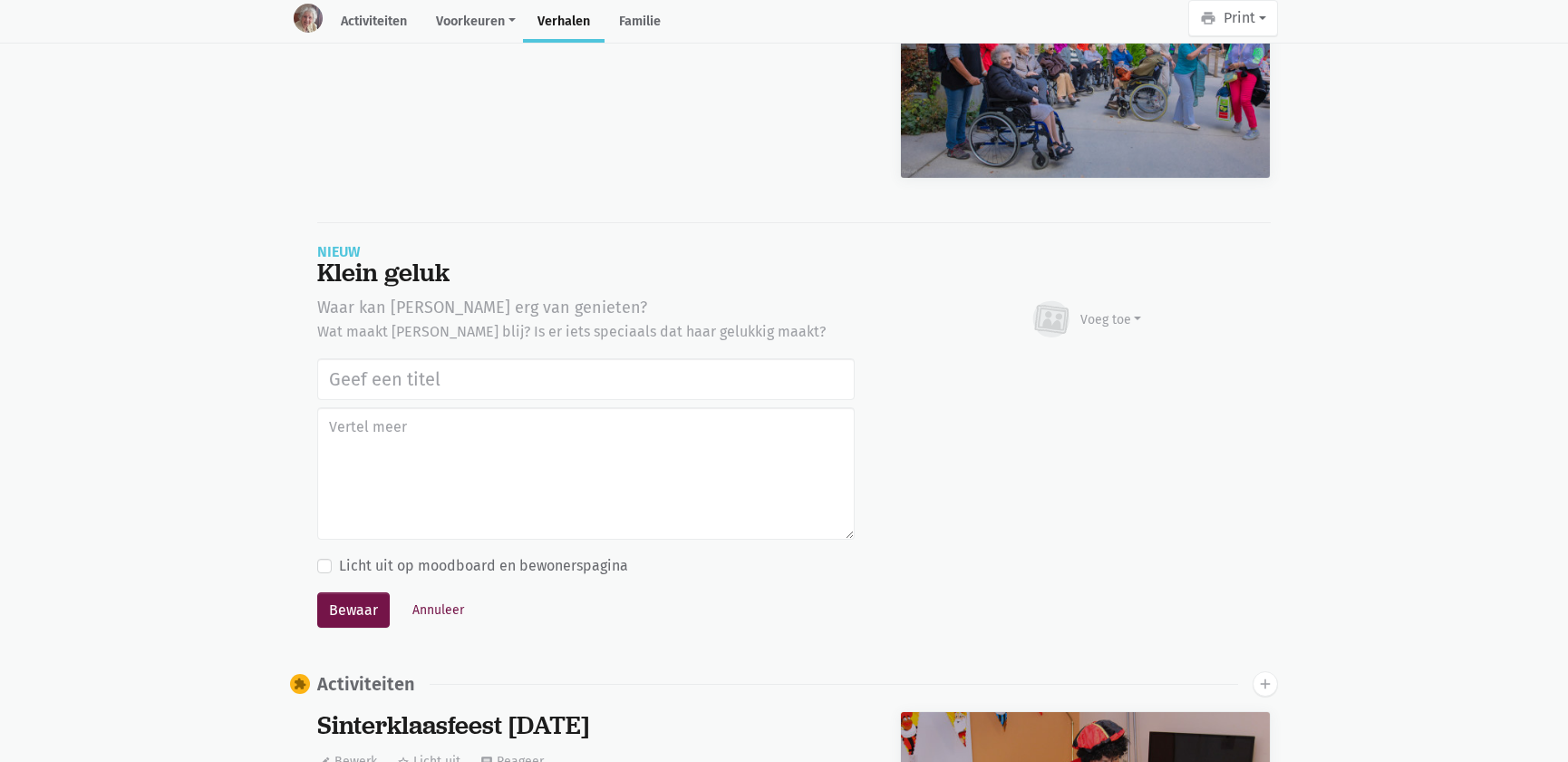
click at [481, 378] on input "text" at bounding box center [586, 379] width 538 height 42
type input "Uitstap Planckendael 02/09/2025"
click at [1098, 310] on div "Voeg toe" at bounding box center [1111, 319] width 61 height 19
click at [1078, 363] on link "Afbeelding" at bounding box center [1075, 371] width 131 height 31
click at [435, 599] on button "Annuleer" at bounding box center [438, 609] width 68 height 28
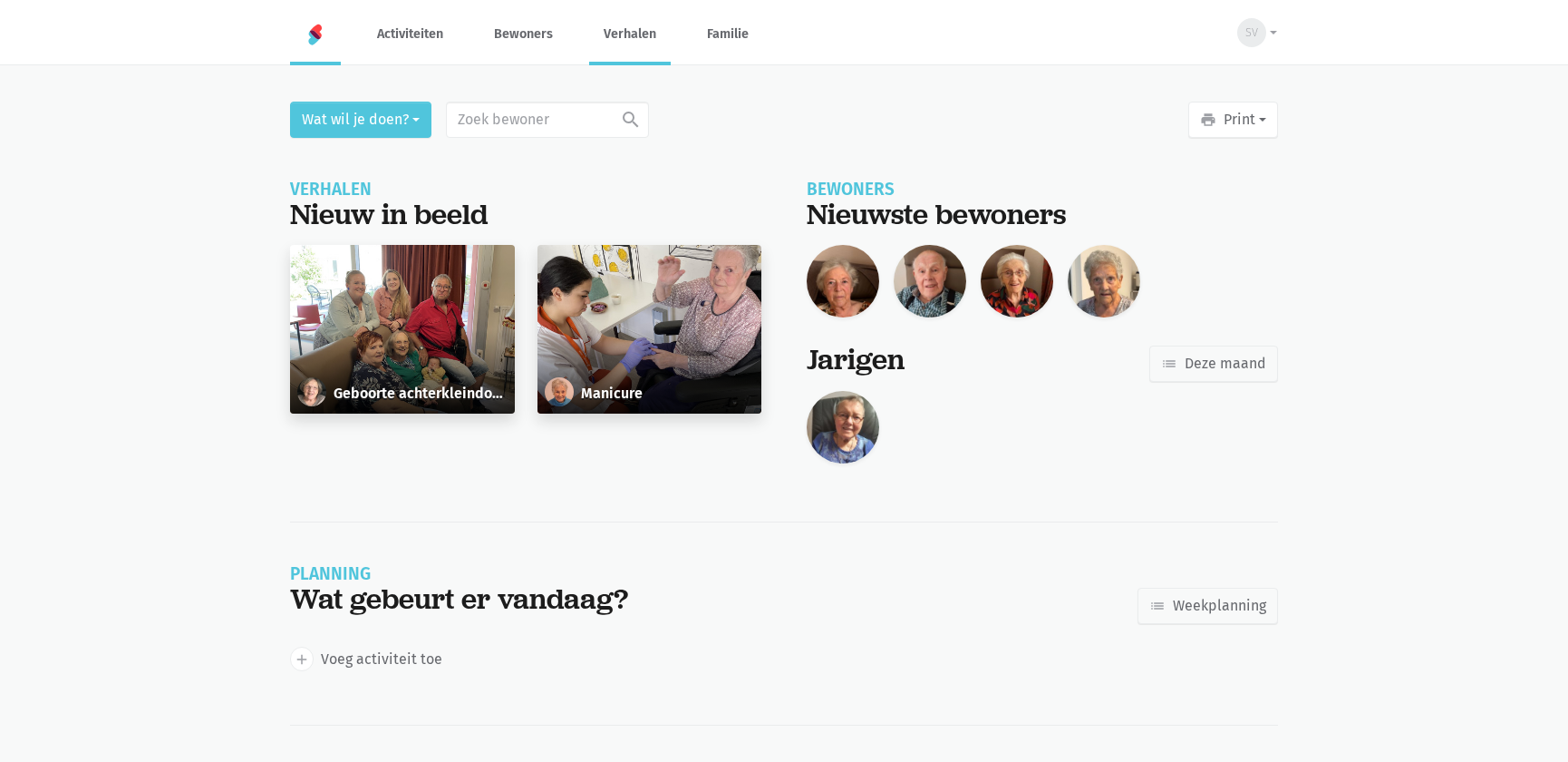
click at [605, 33] on link "Verhalen" at bounding box center [631, 33] width 82 height 60
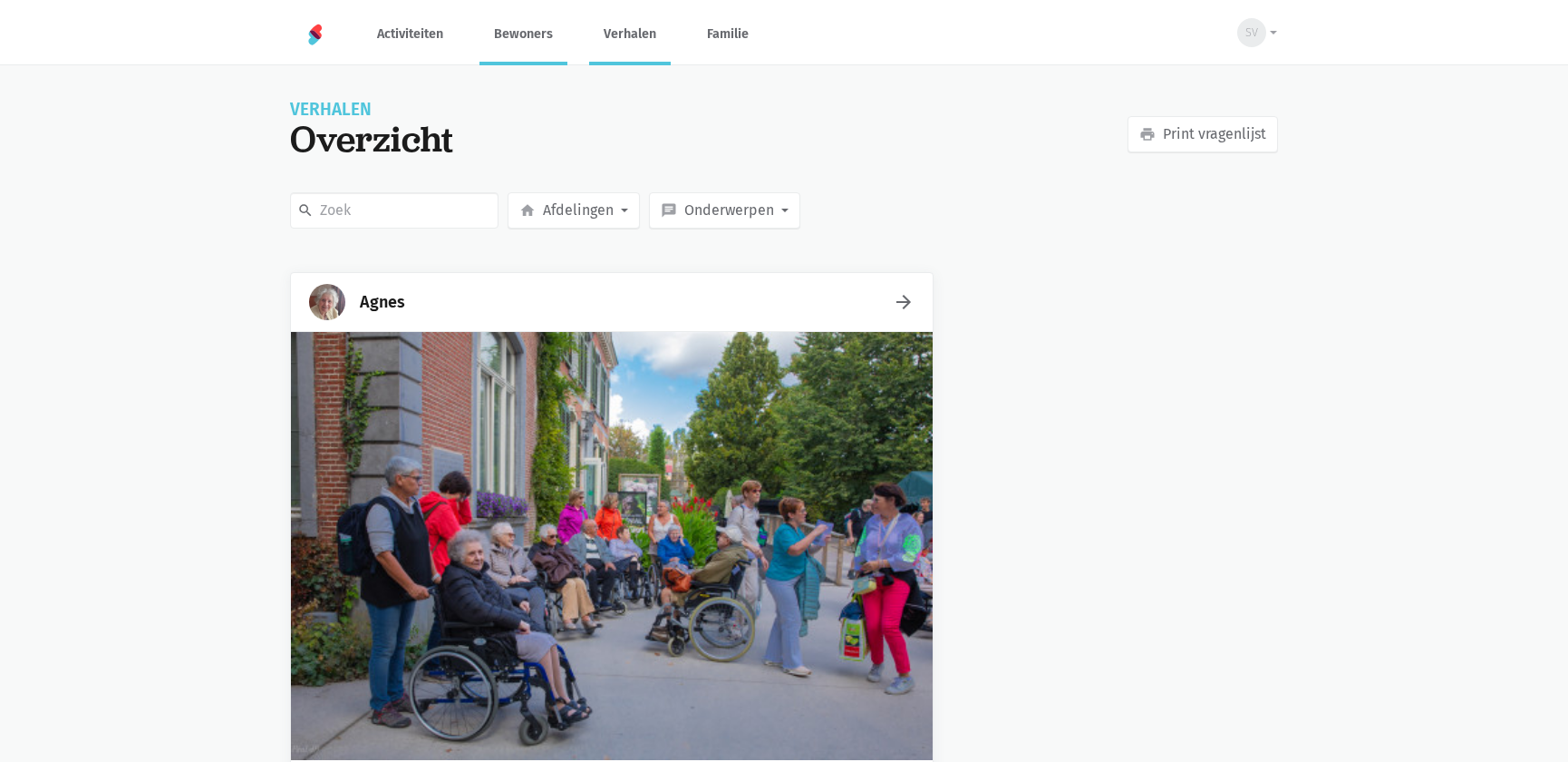
click at [518, 31] on link "Bewoners" at bounding box center [524, 33] width 88 height 60
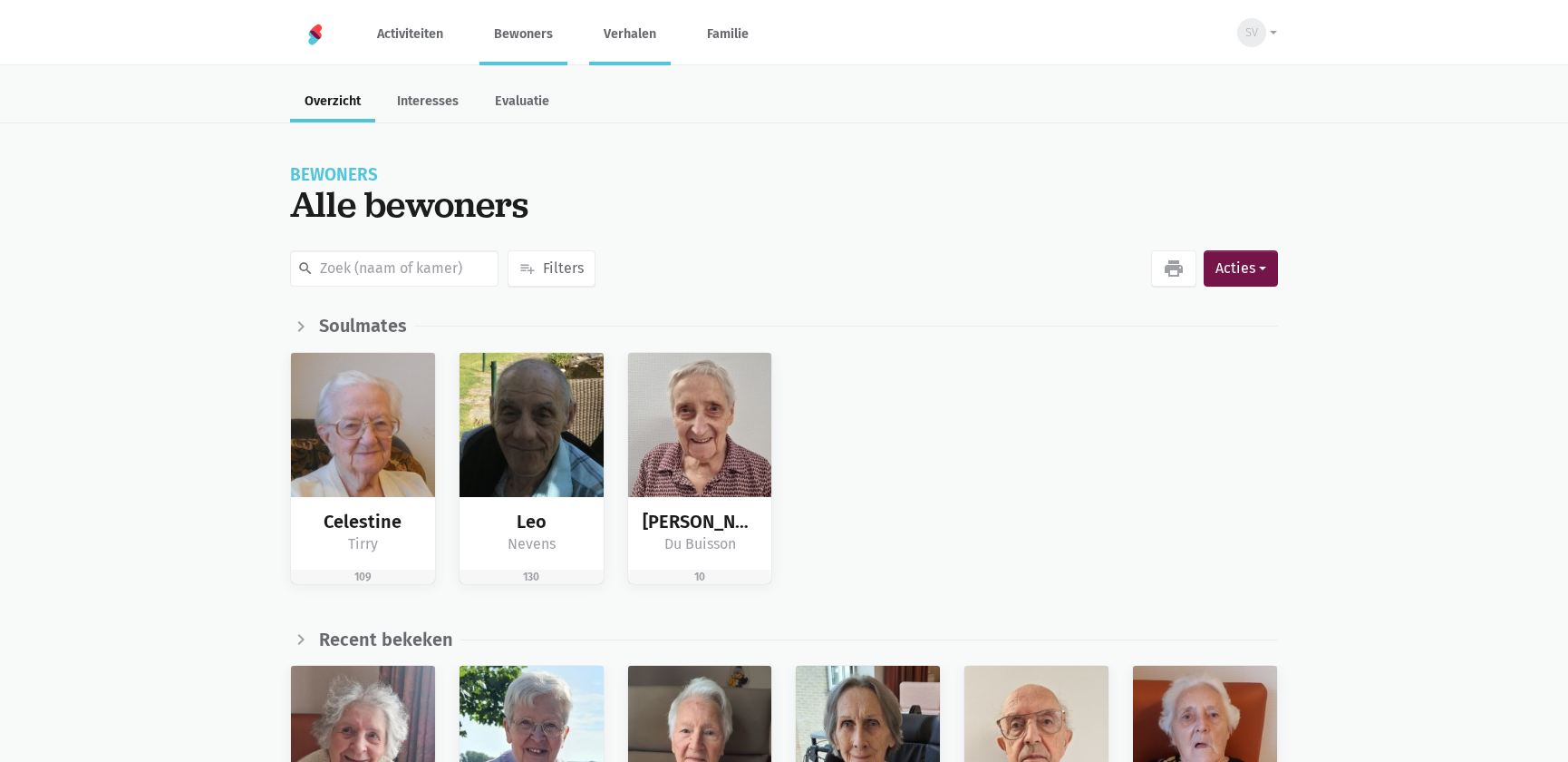
click at [594, 26] on link "Verhalen" at bounding box center [631, 33] width 82 height 60
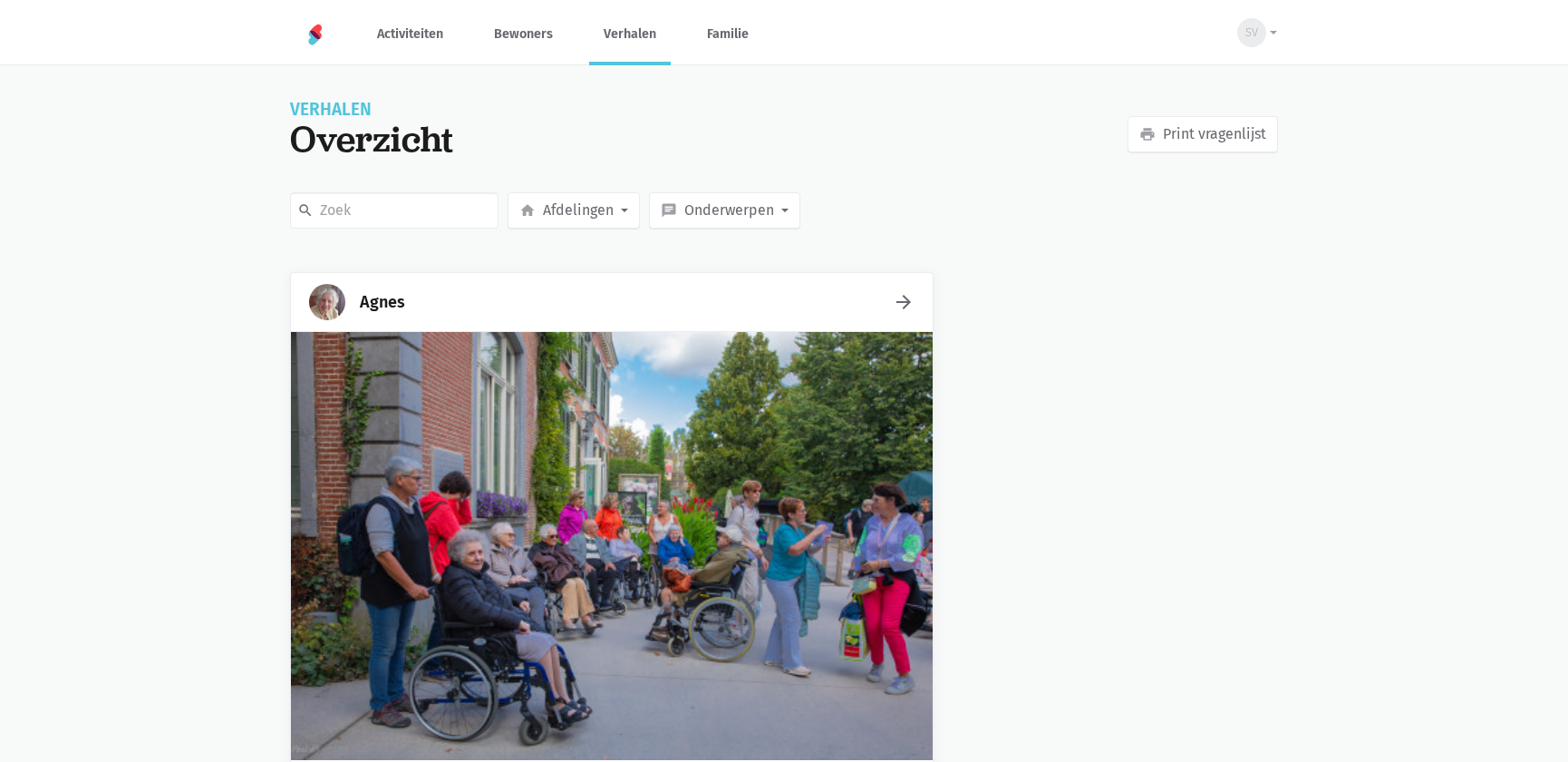
scroll to position [329, 0]
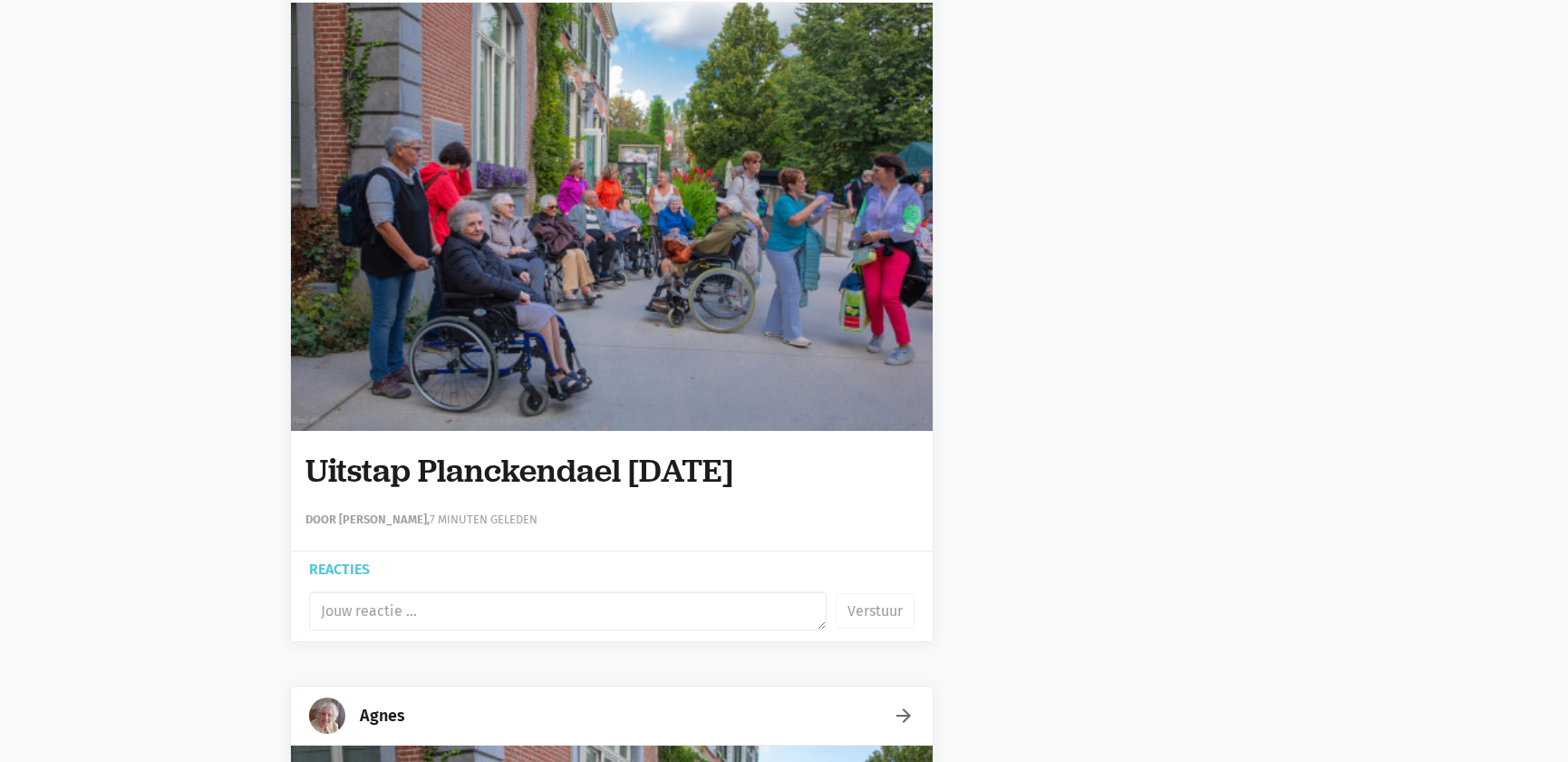
drag, startPoint x: 318, startPoint y: 472, endPoint x: 815, endPoint y: 466, distance: 497.0
click at [815, 466] on h1 "Uitstap Planckendael [DATE]" at bounding box center [612, 470] width 613 height 36
copy h1 "Uitstap Planckendael [DATE]"
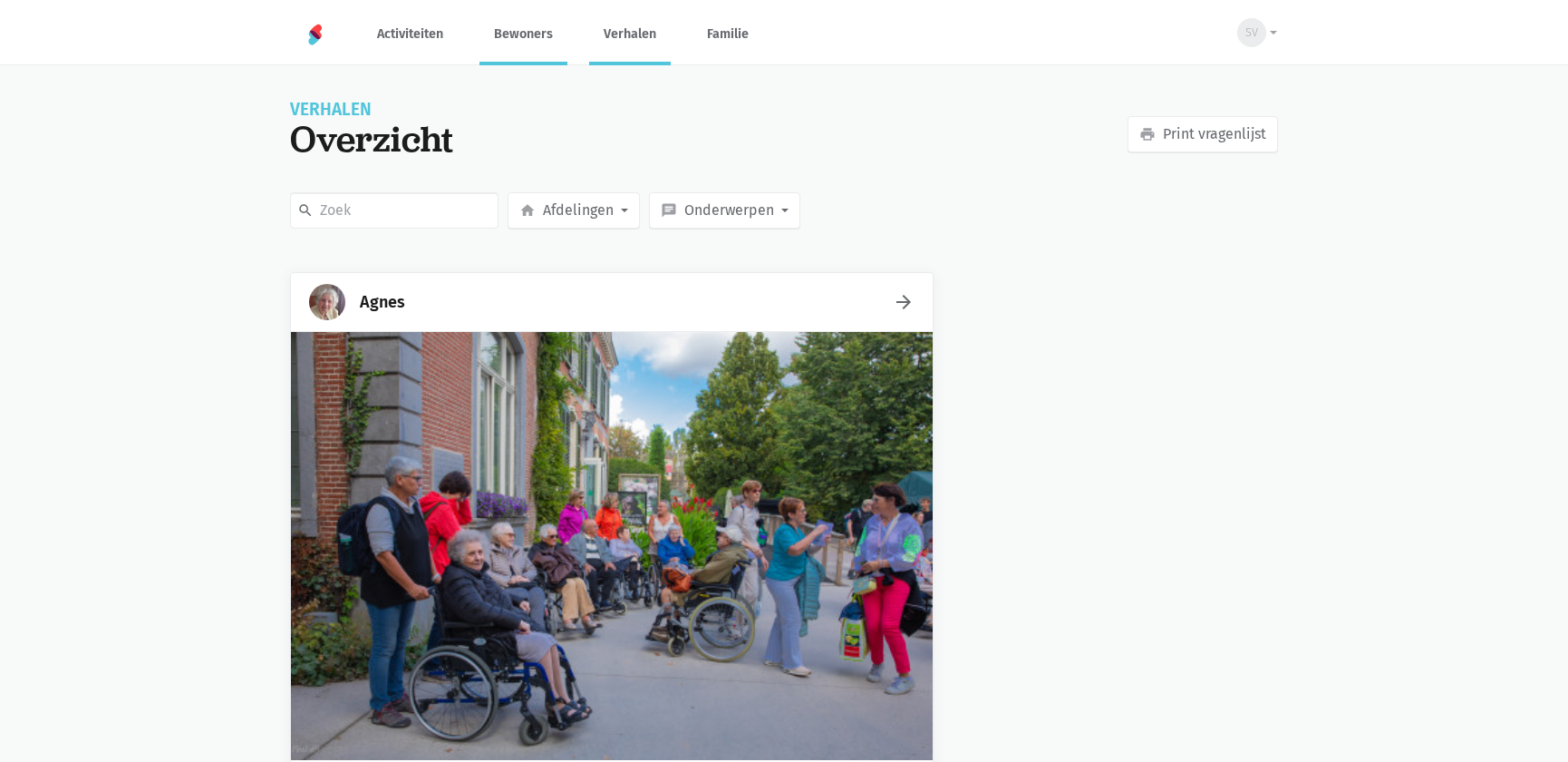
click at [518, 48] on link "Bewoners" at bounding box center [524, 33] width 88 height 60
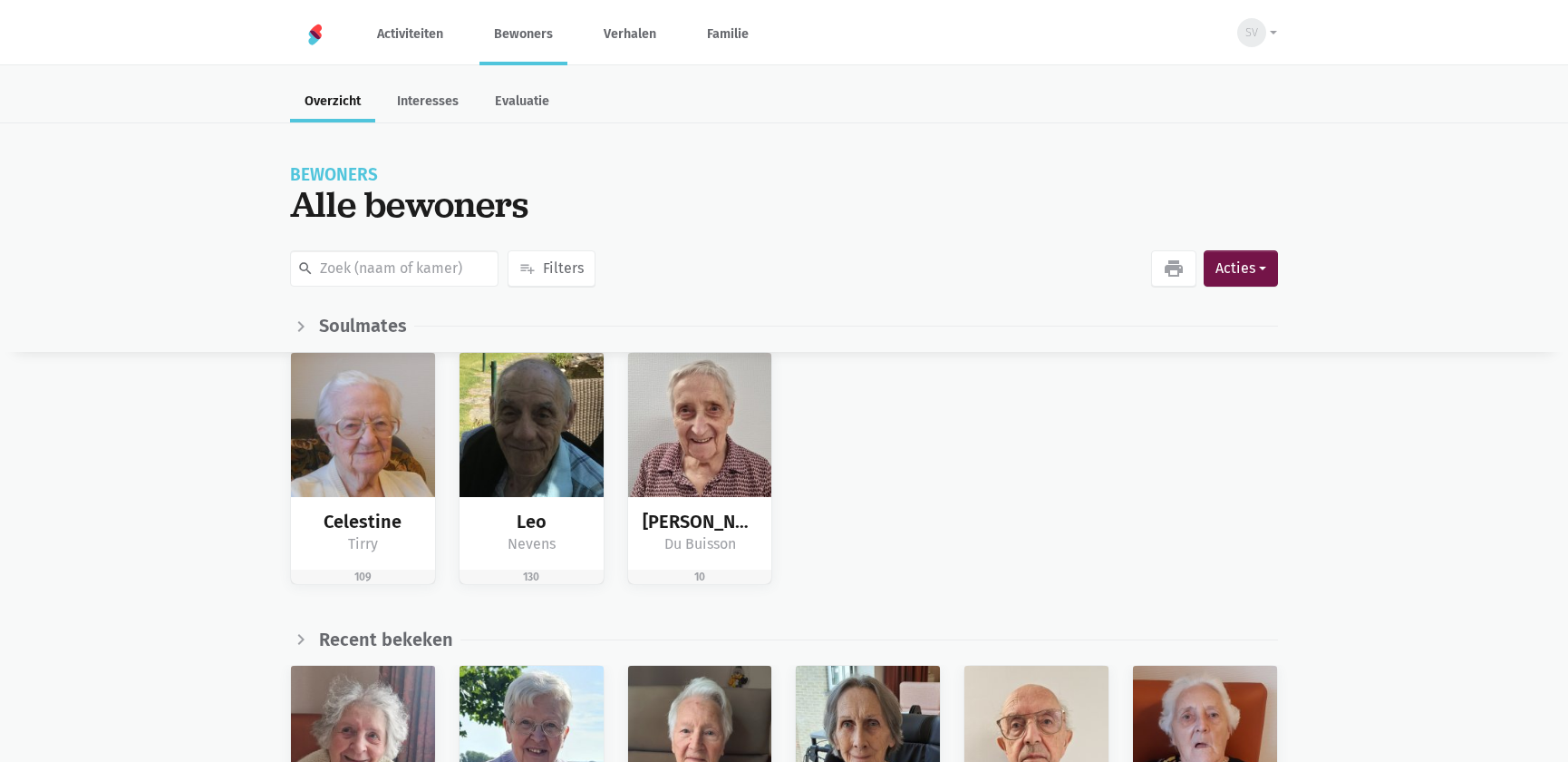
scroll to position [341, 0]
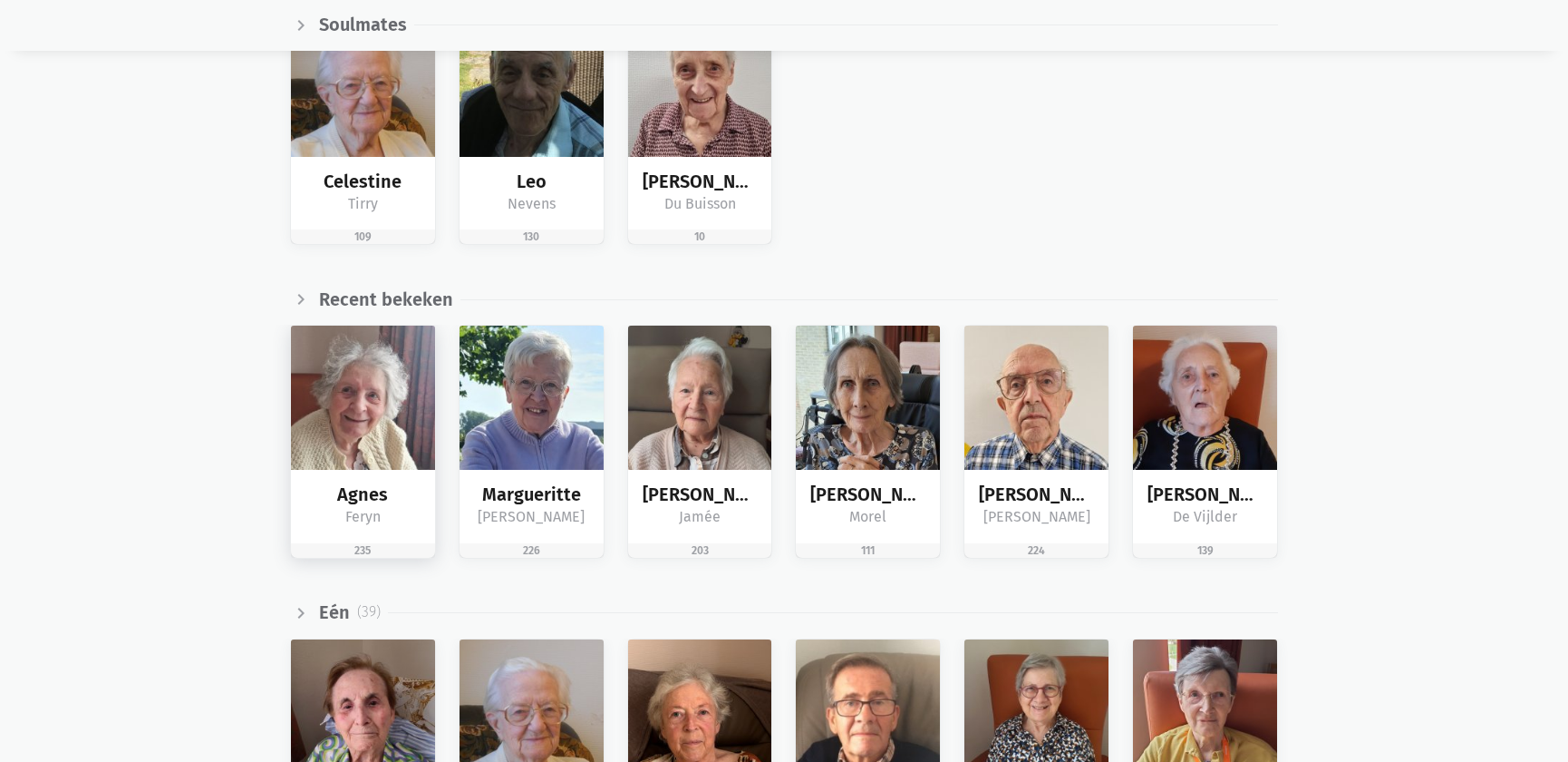
click at [374, 377] on img at bounding box center [363, 397] width 144 height 144
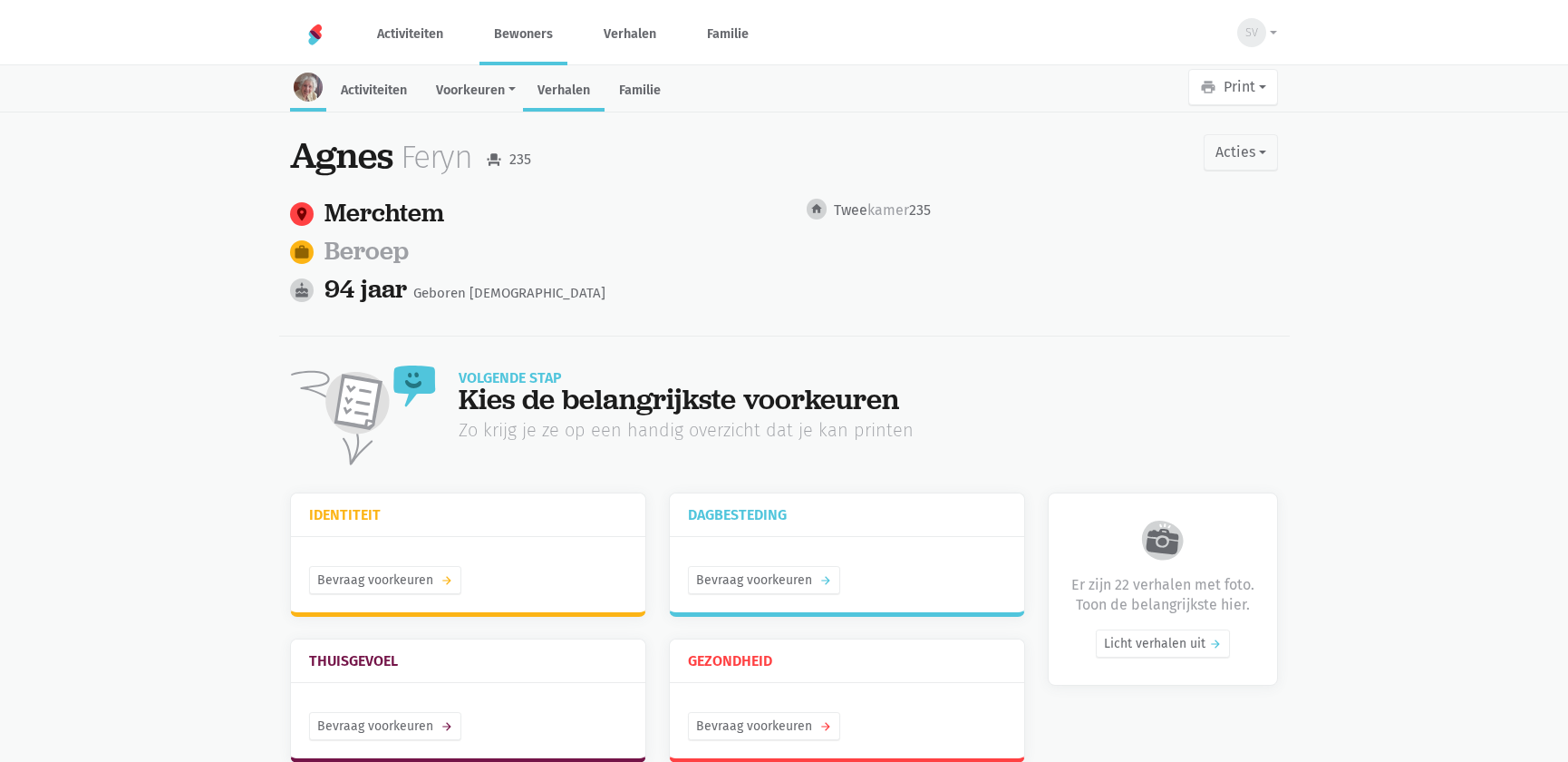
click at [560, 98] on link "Verhalen" at bounding box center [564, 92] width 82 height 39
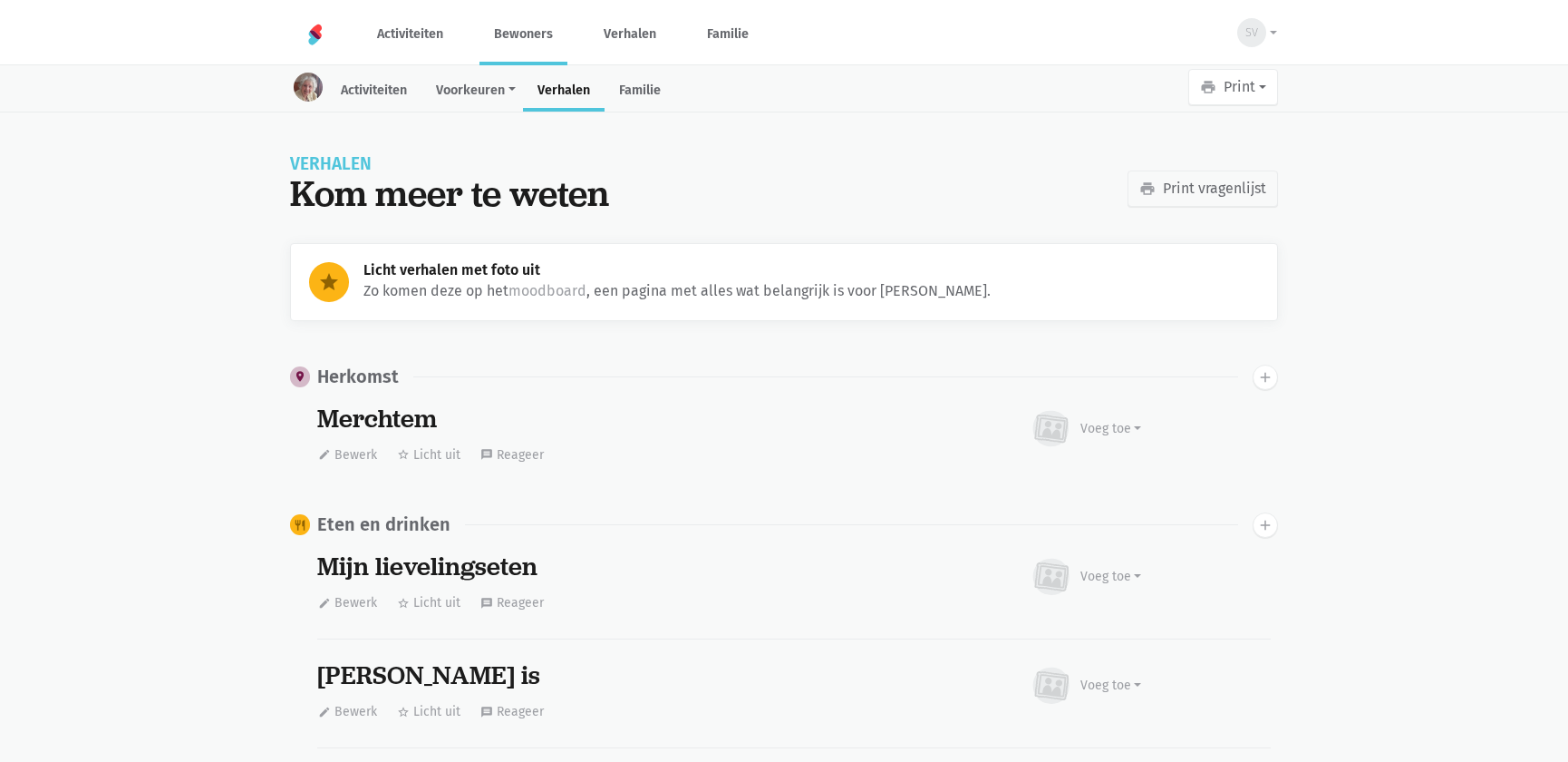
scroll to position [617, 0]
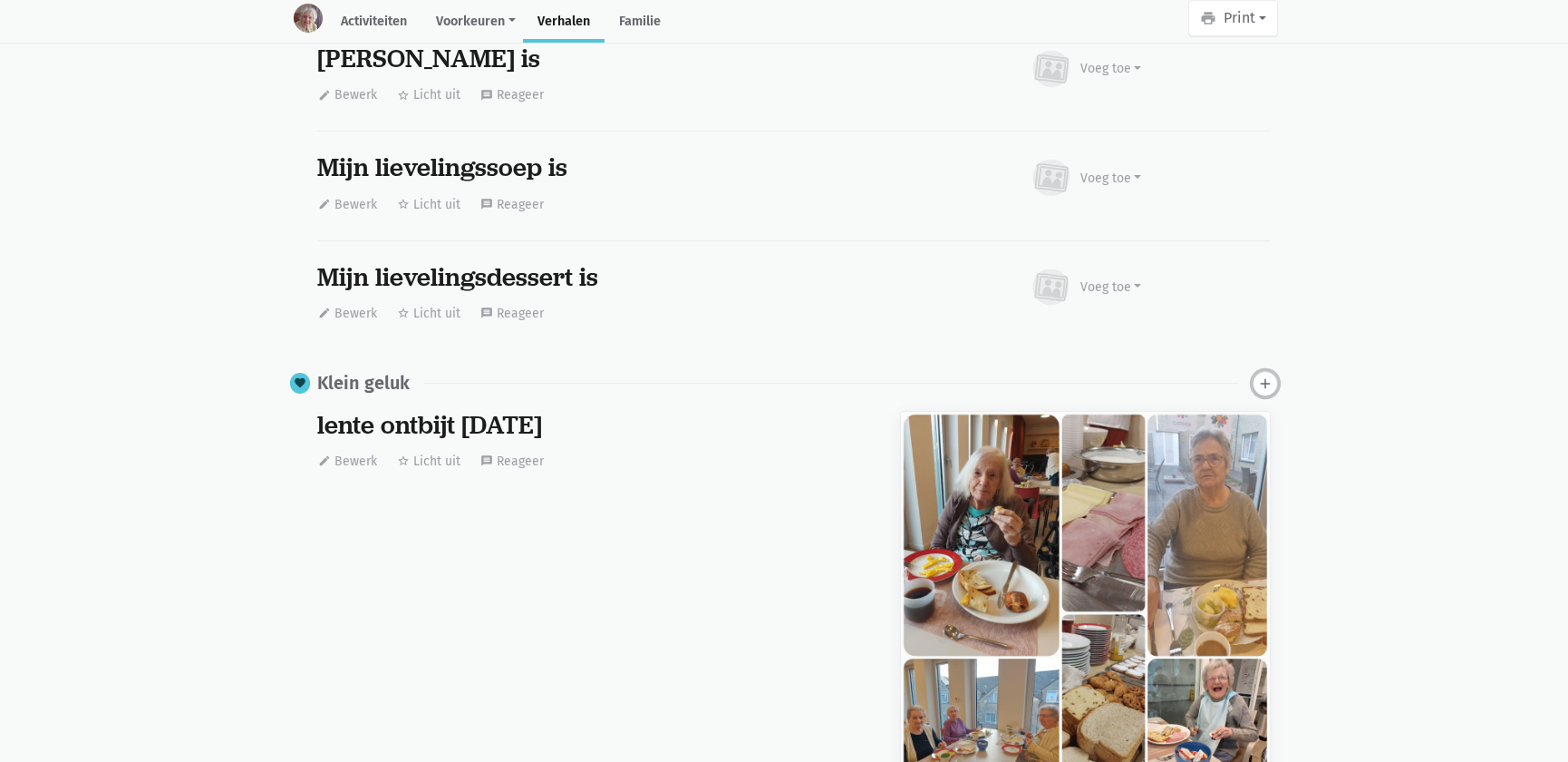
click at [1257, 378] on icon "add" at bounding box center [1266, 384] width 17 height 17
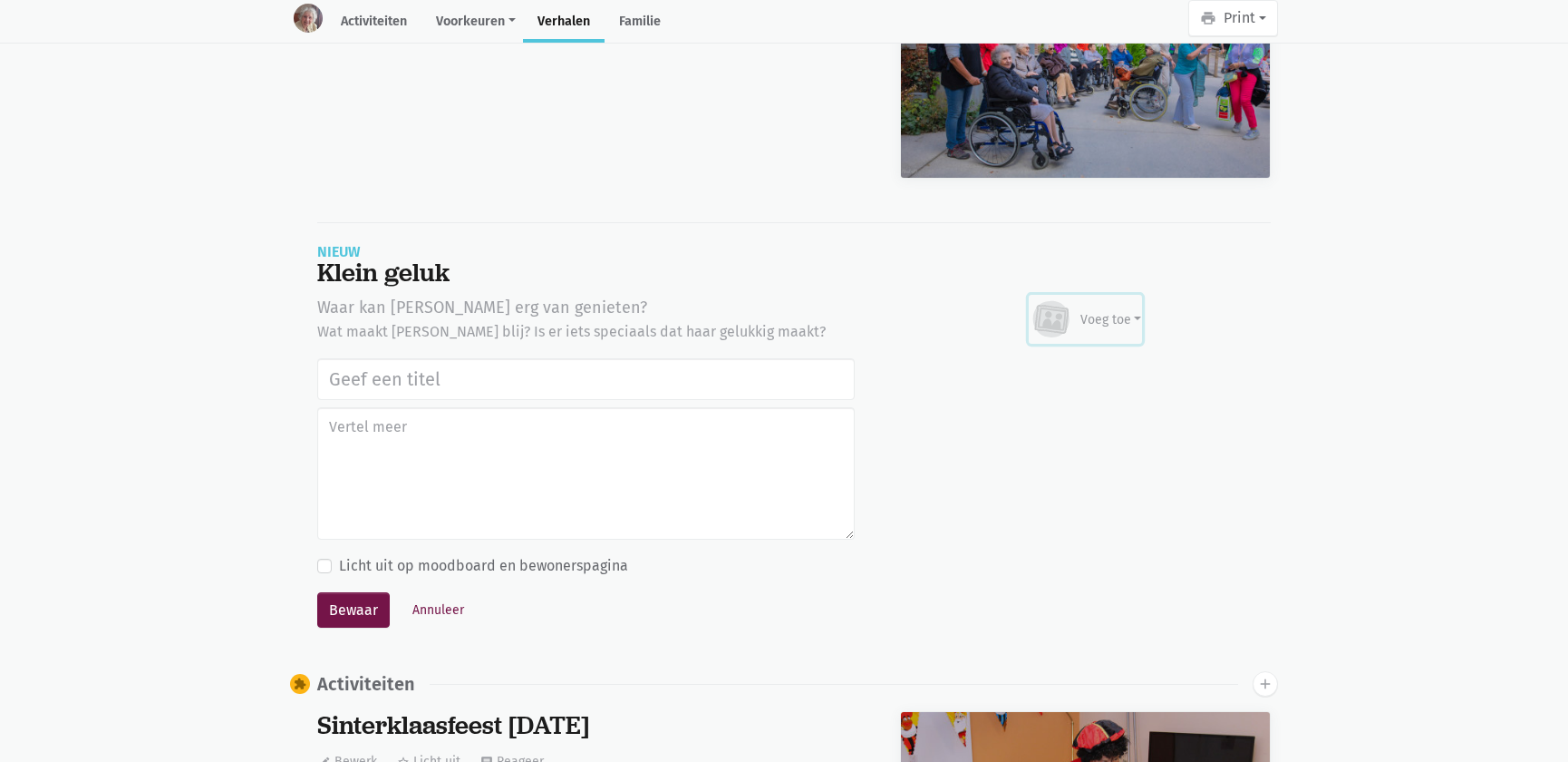
click at [1090, 313] on div "Voeg toe" at bounding box center [1111, 319] width 61 height 19
click at [435, 608] on button "Annuleer" at bounding box center [438, 609] width 68 height 28
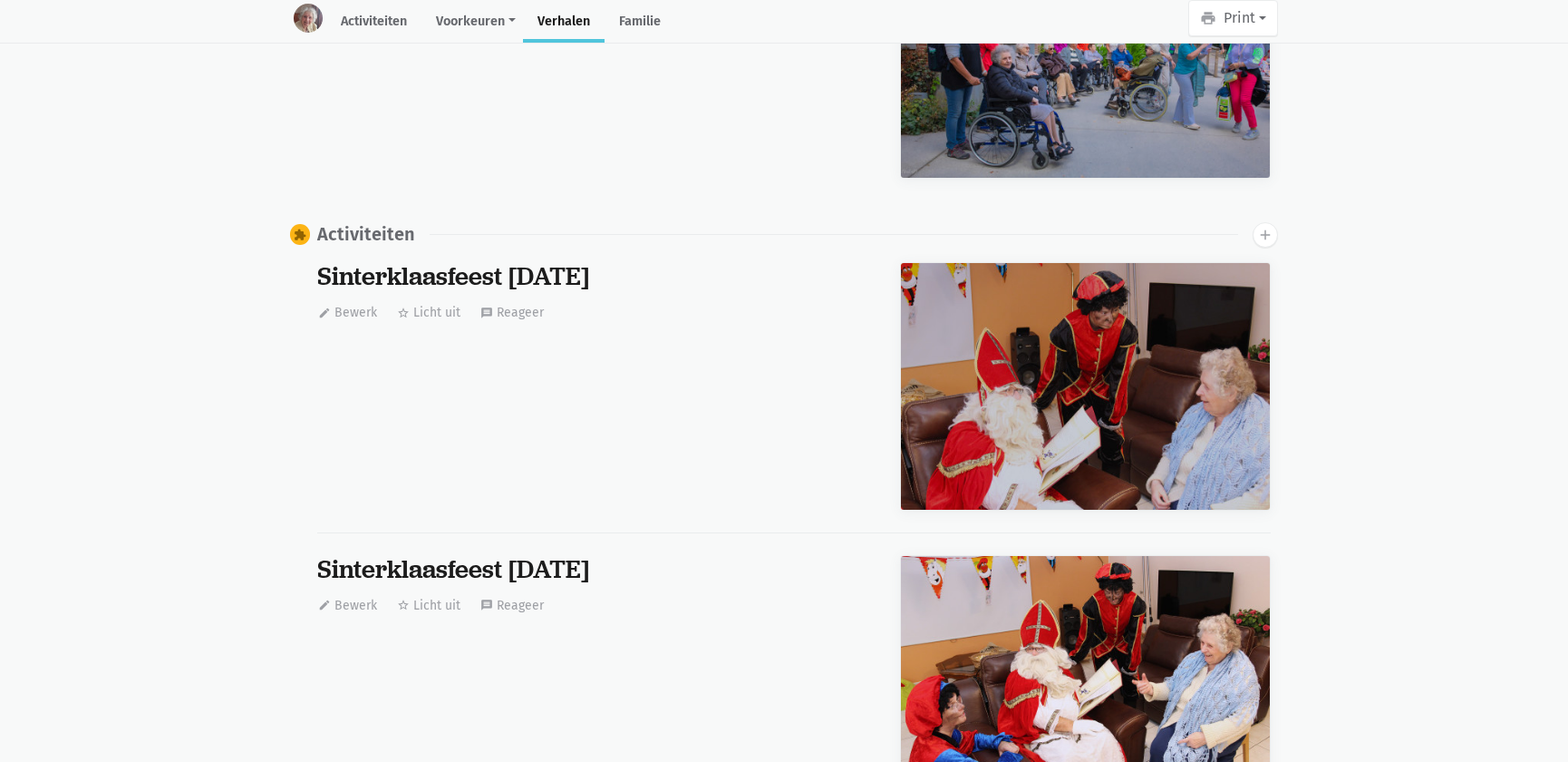
scroll to position [0, 0]
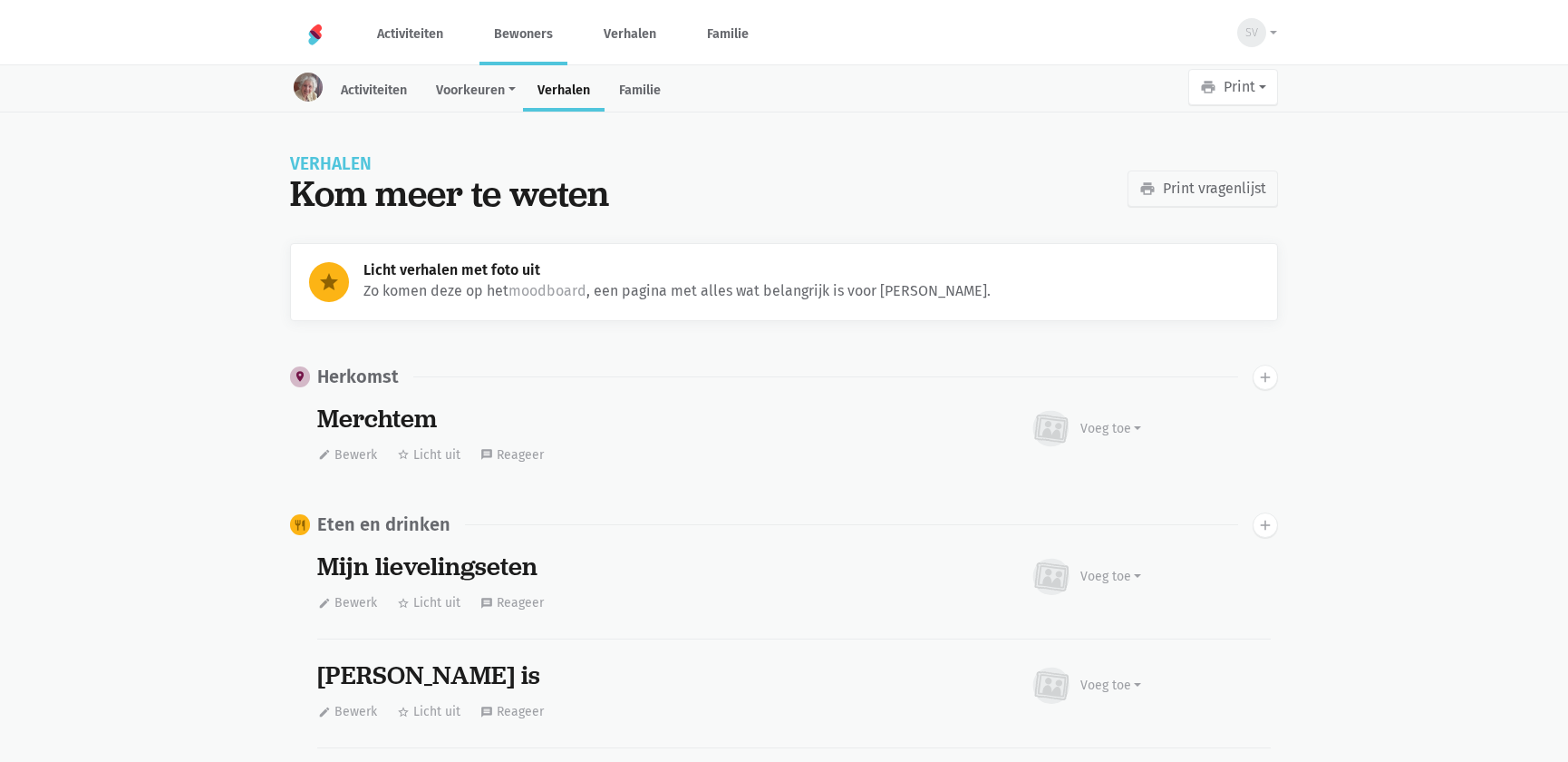
click at [535, 33] on link "Bewoners" at bounding box center [524, 33] width 88 height 60
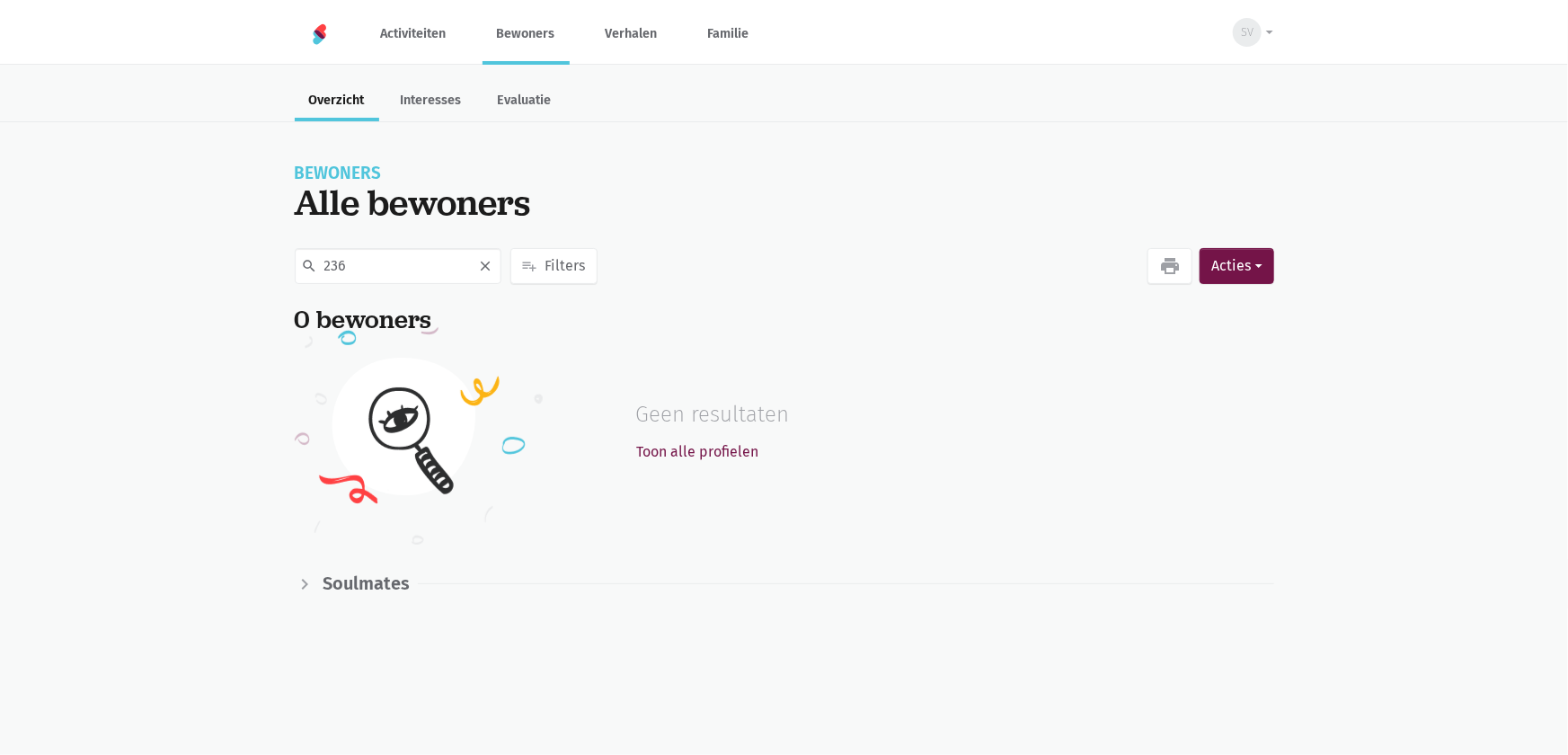
type input "236"
click at [230, 350] on div "search 236 close playlist_add Filters favorite Interesses check_box Voorkeuren …" at bounding box center [784, 401] width 1568 height 314
click at [1181, 274] on icon "print" at bounding box center [1170, 265] width 21 height 21
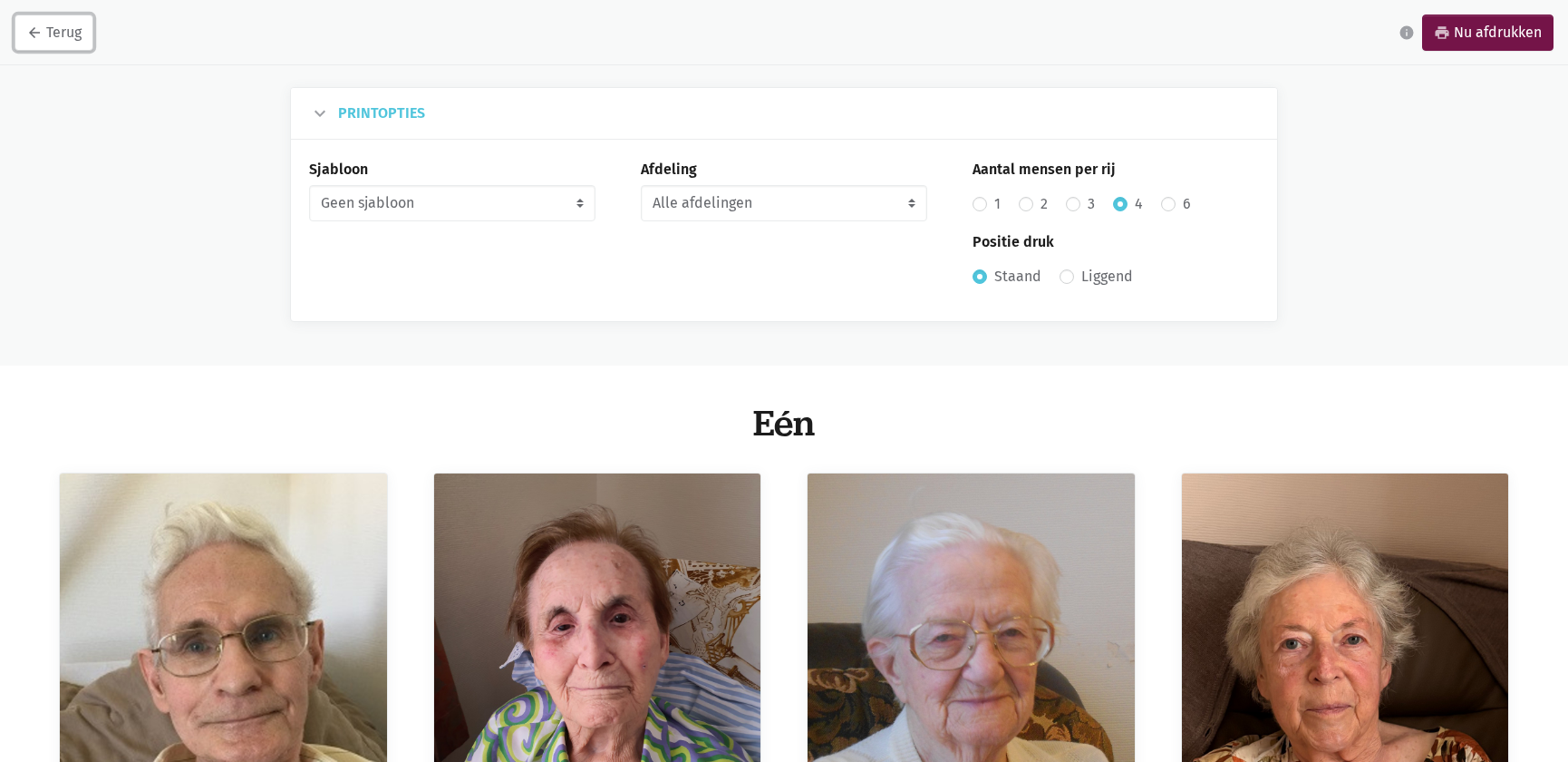
click at [33, 25] on icon "arrow_back" at bounding box center [34, 33] width 17 height 17
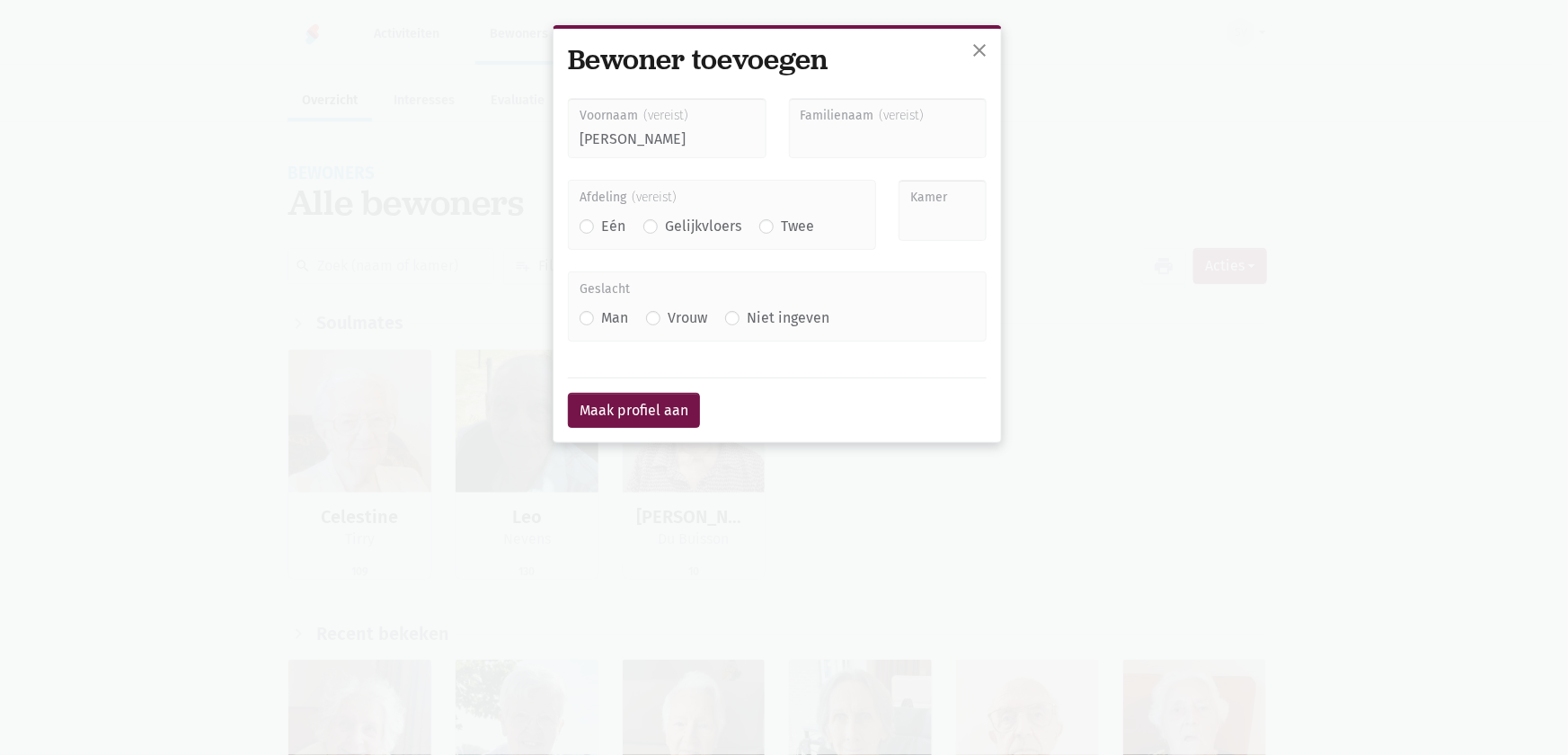
type input "[PERSON_NAME]"
type input "V"
type input "Van den Broeck"
click at [781, 229] on label "Twee" at bounding box center [797, 226] width 33 height 23
click at [762, 229] on input "Twee" at bounding box center [767, 224] width 15 height 18
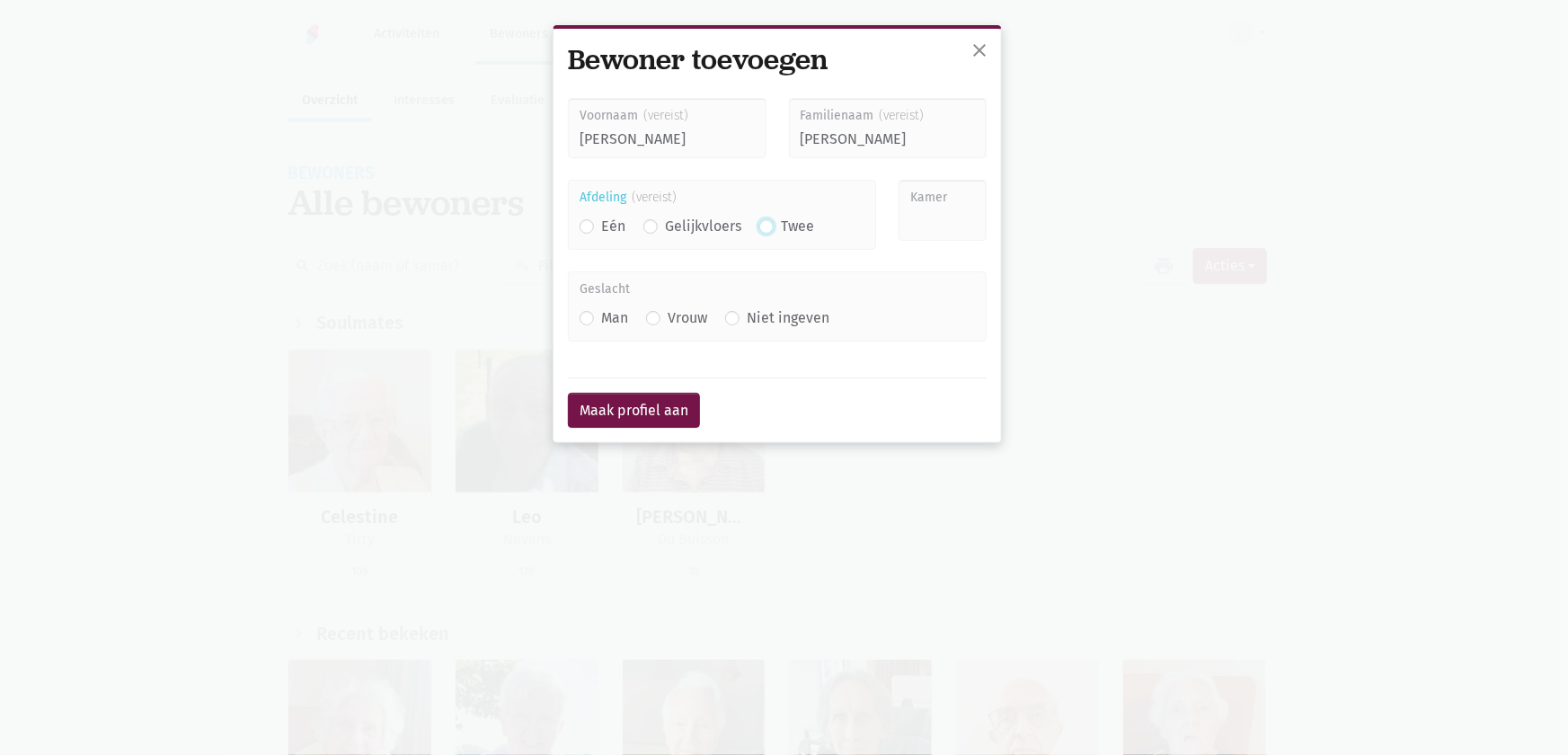
radio input "true"
click at [910, 224] on input "Kamer" at bounding box center [943, 210] width 88 height 61
type input "236"
click at [667, 319] on label "Vrouw" at bounding box center [687, 317] width 40 height 23
click at [660, 319] on input "Vrouw" at bounding box center [654, 315] width 15 height 18
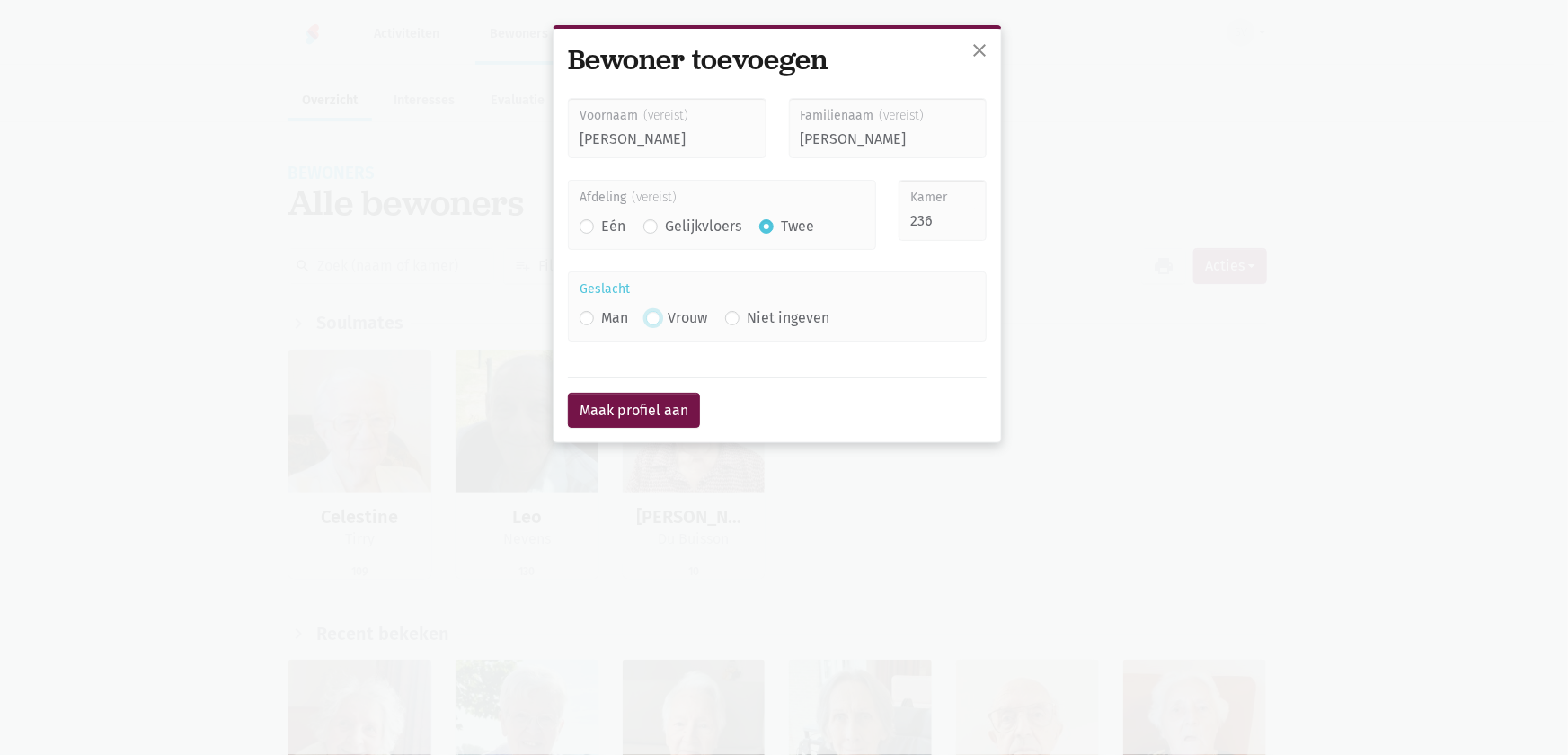
radio input "true"
click at [655, 406] on button "Maak profiel aan" at bounding box center [633, 410] width 132 height 36
type input "Van den Broeck"
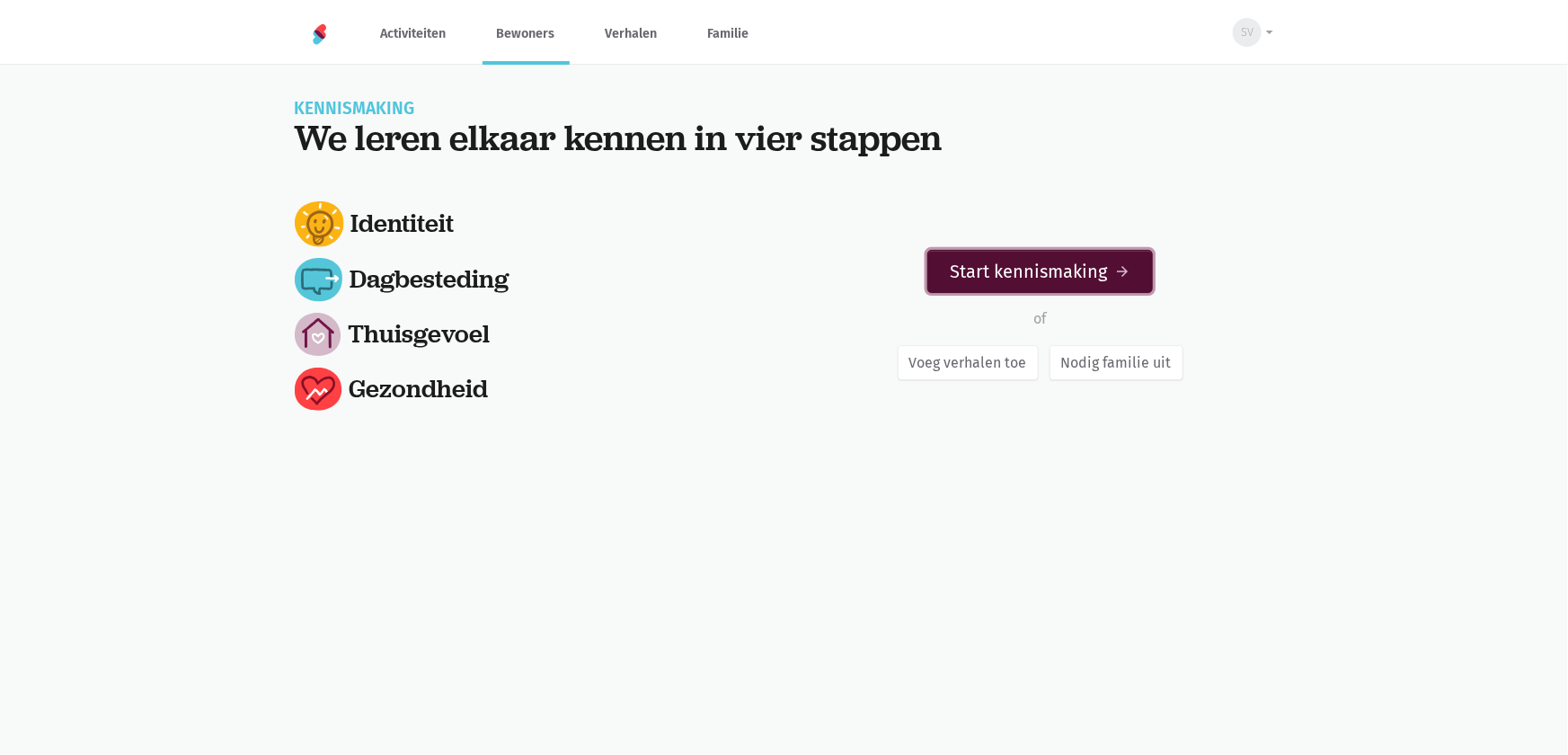
click at [982, 272] on link "Start kennismaking arrow_forward" at bounding box center [1040, 271] width 226 height 43
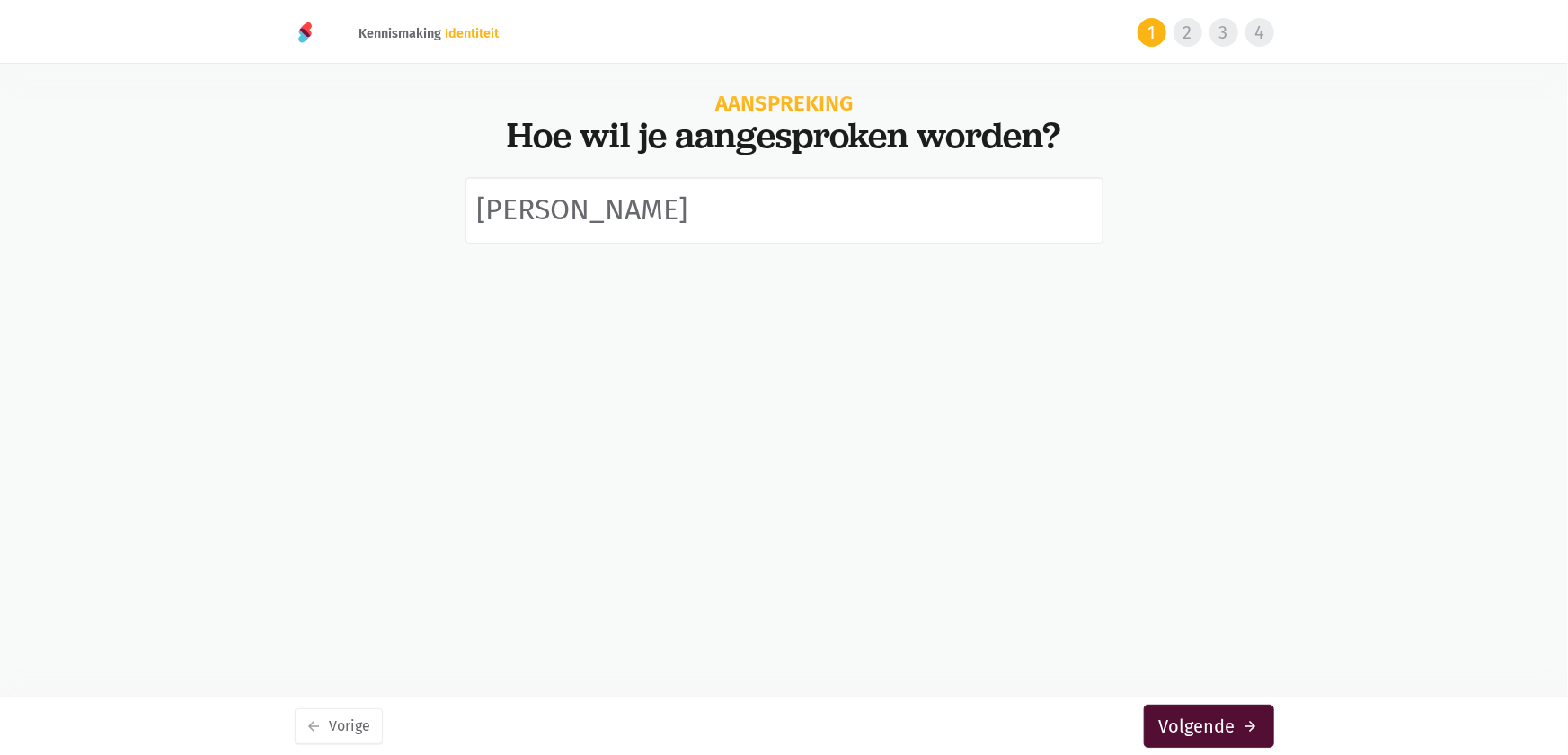
type input "[PERSON_NAME]"
click at [1216, 738] on button "Volgende arrow_forward" at bounding box center [1208, 726] width 130 height 43
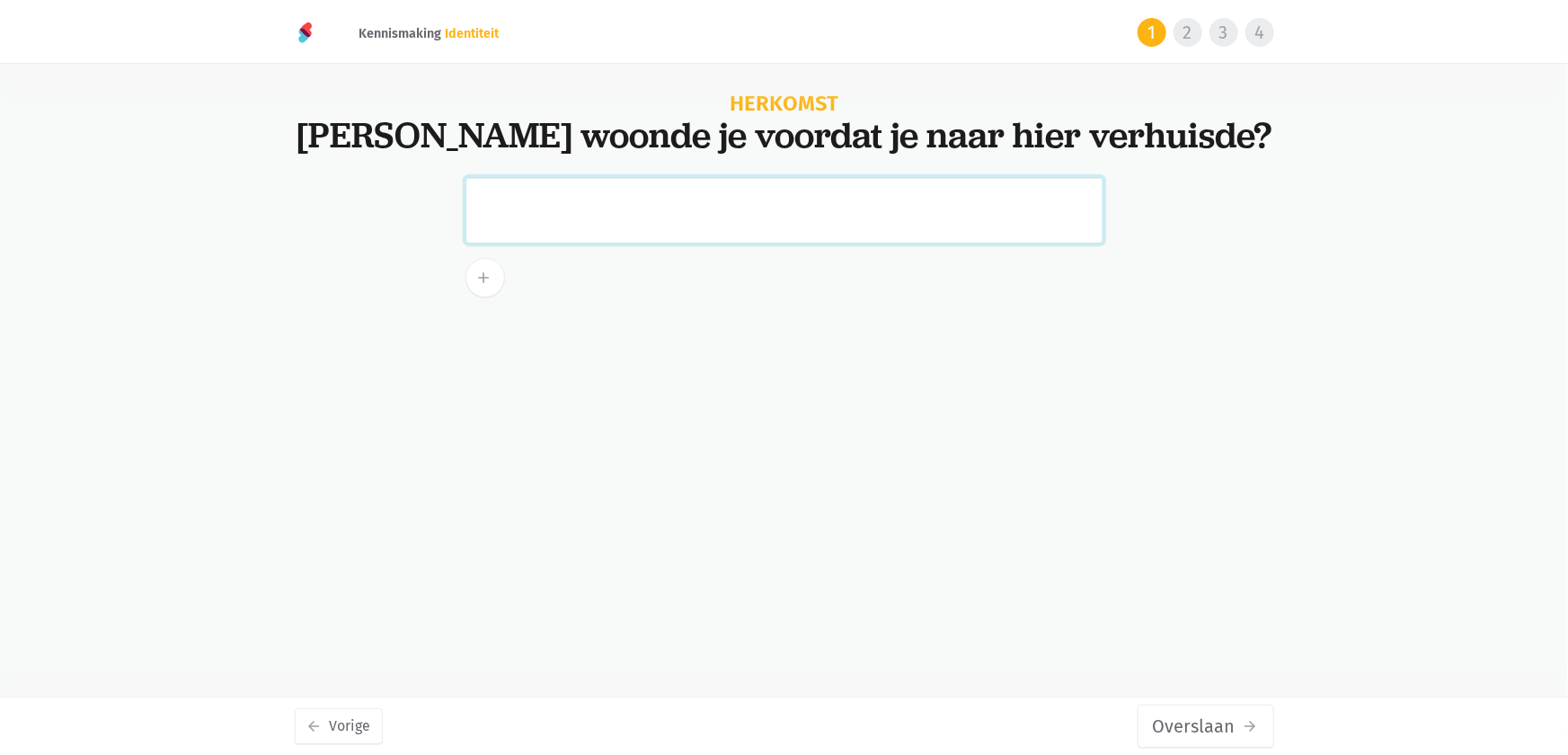
type input "a"
type input "Asse"
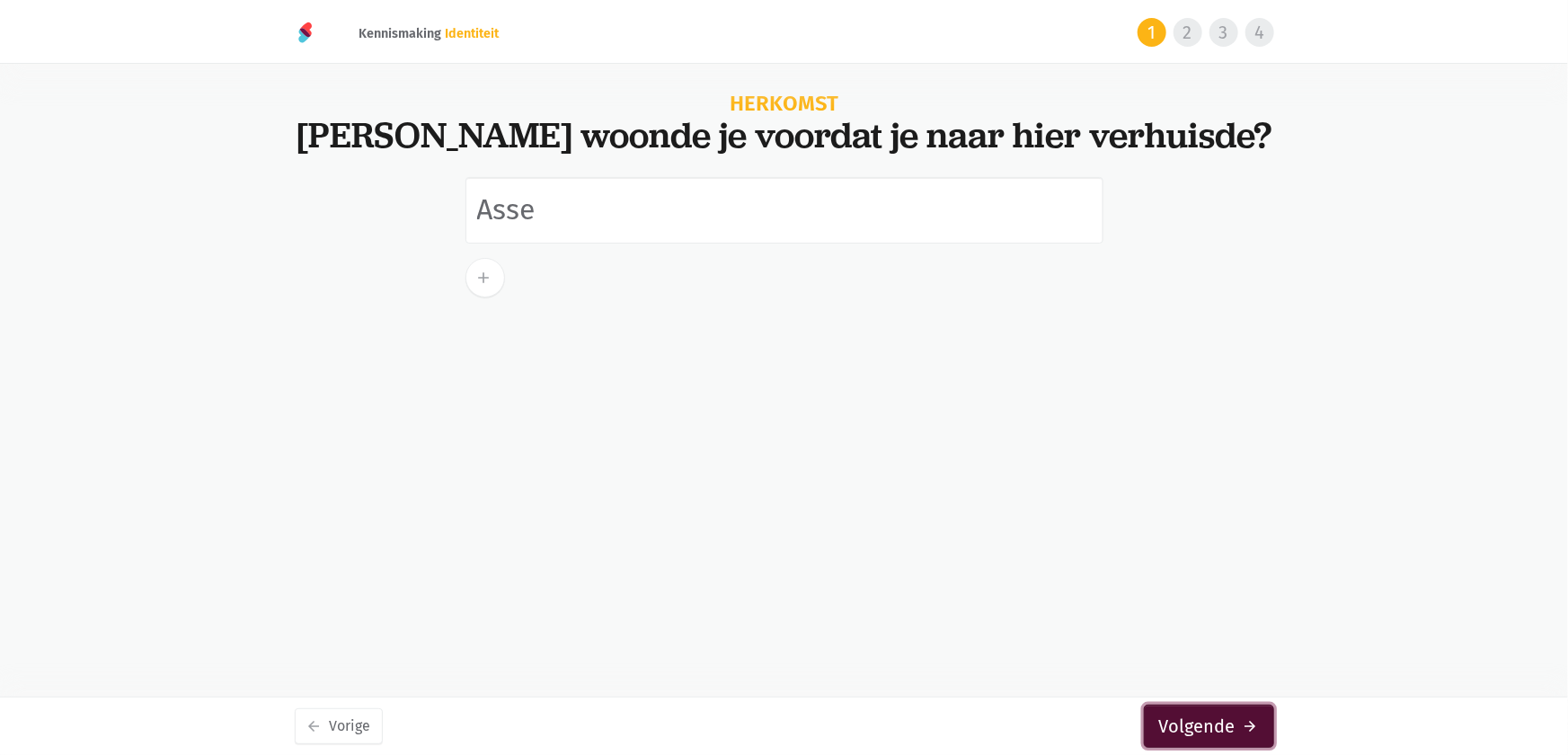
click at [1180, 734] on button "Volgende arrow_forward" at bounding box center [1208, 726] width 130 height 43
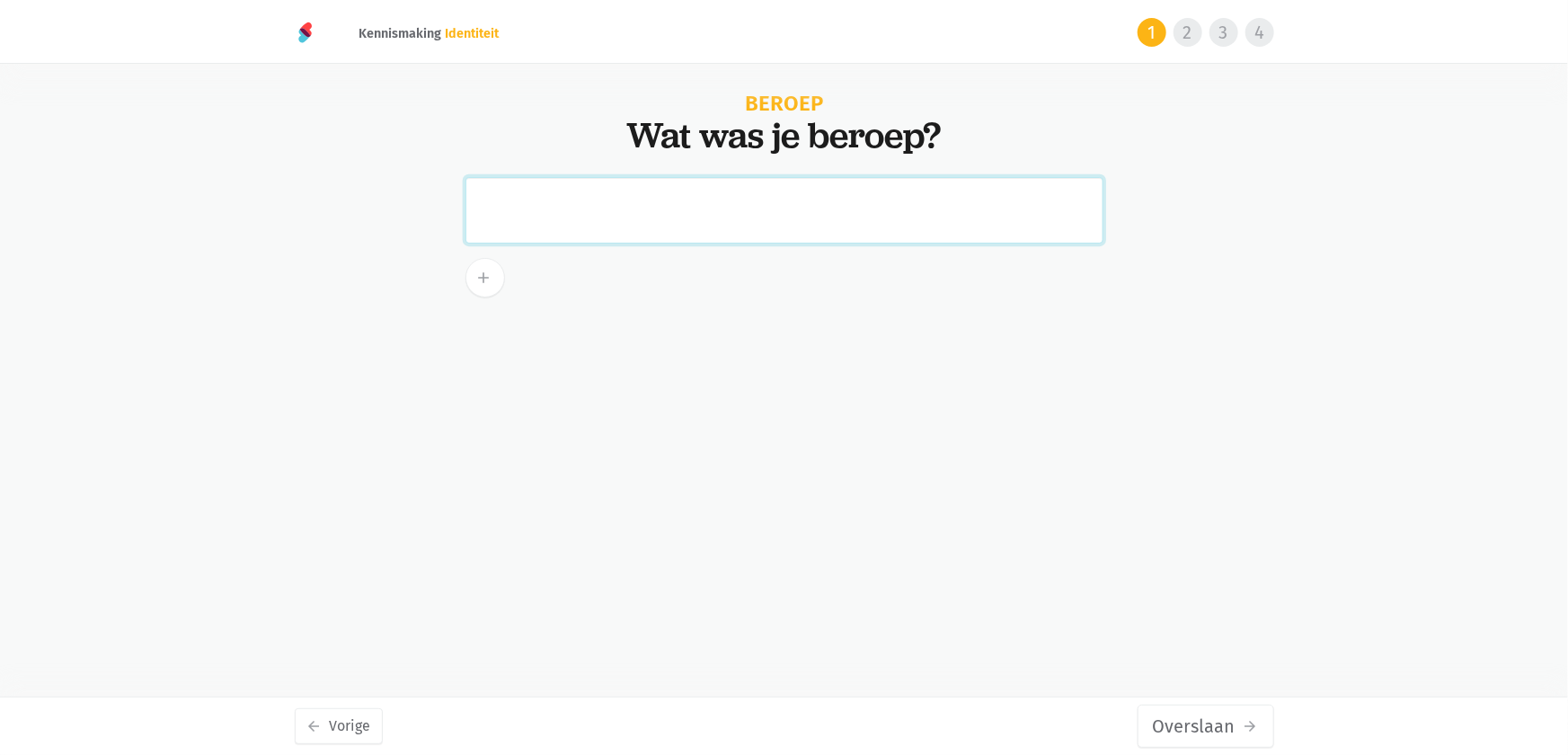
paste input "lerares secundair onderwijs"
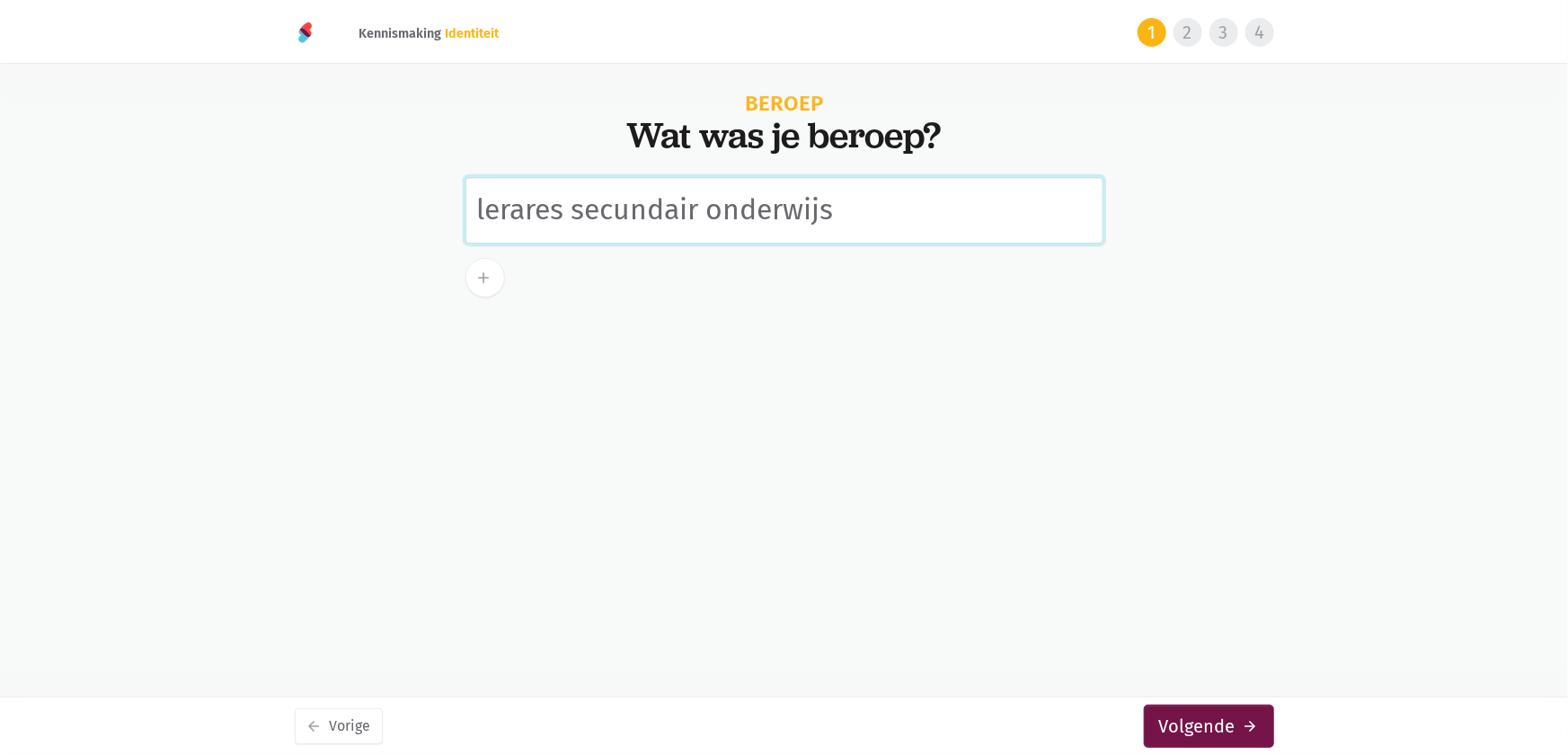
click at [484, 203] on input "lerares secundair onderwijs" at bounding box center [784, 210] width 638 height 66
type input "Lerares secundair onderwijs"
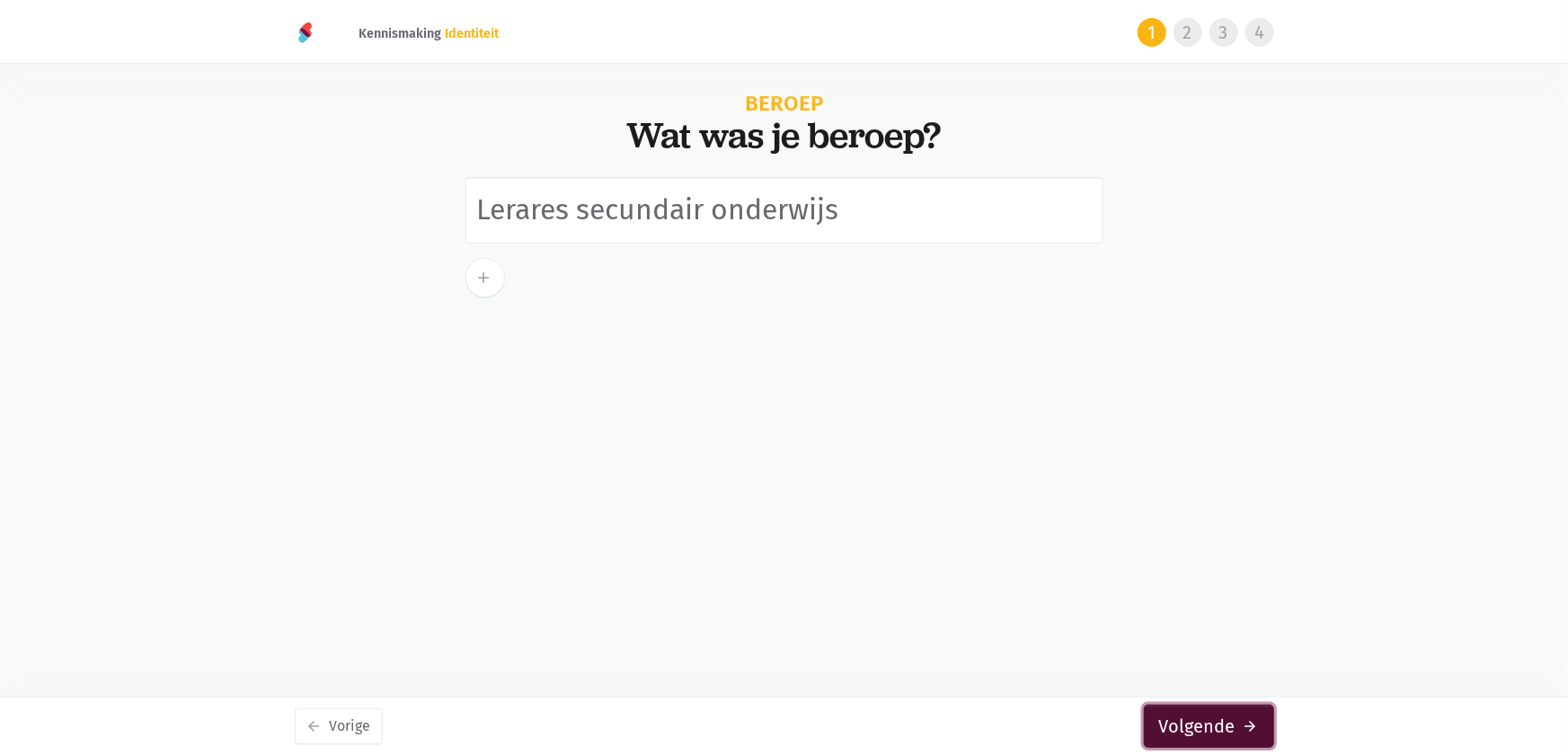
click at [1168, 743] on button "Volgende arrow_forward" at bounding box center [1208, 726] width 130 height 43
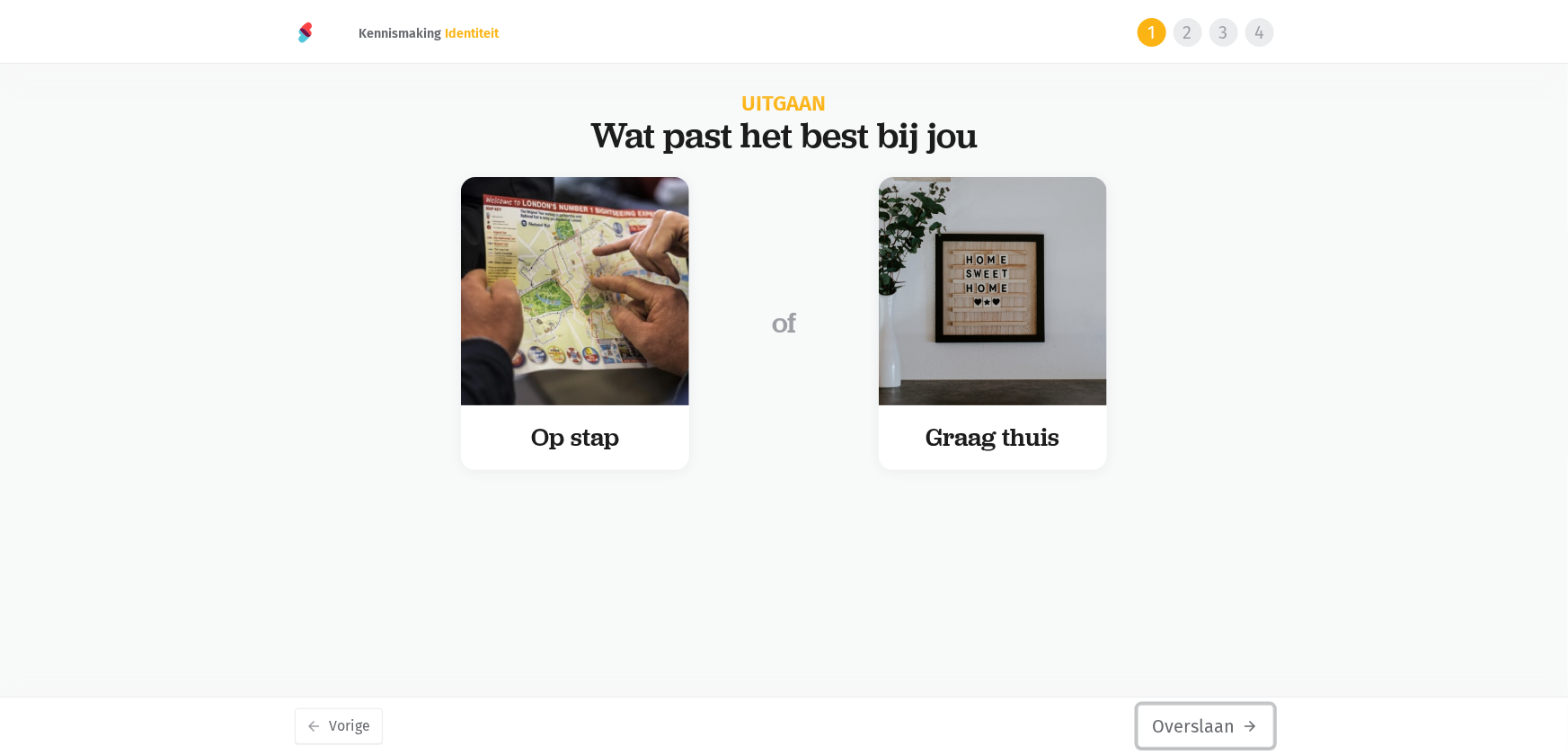
click at [1239, 737] on button "Overslaan arrow_forward" at bounding box center [1206, 726] width 136 height 43
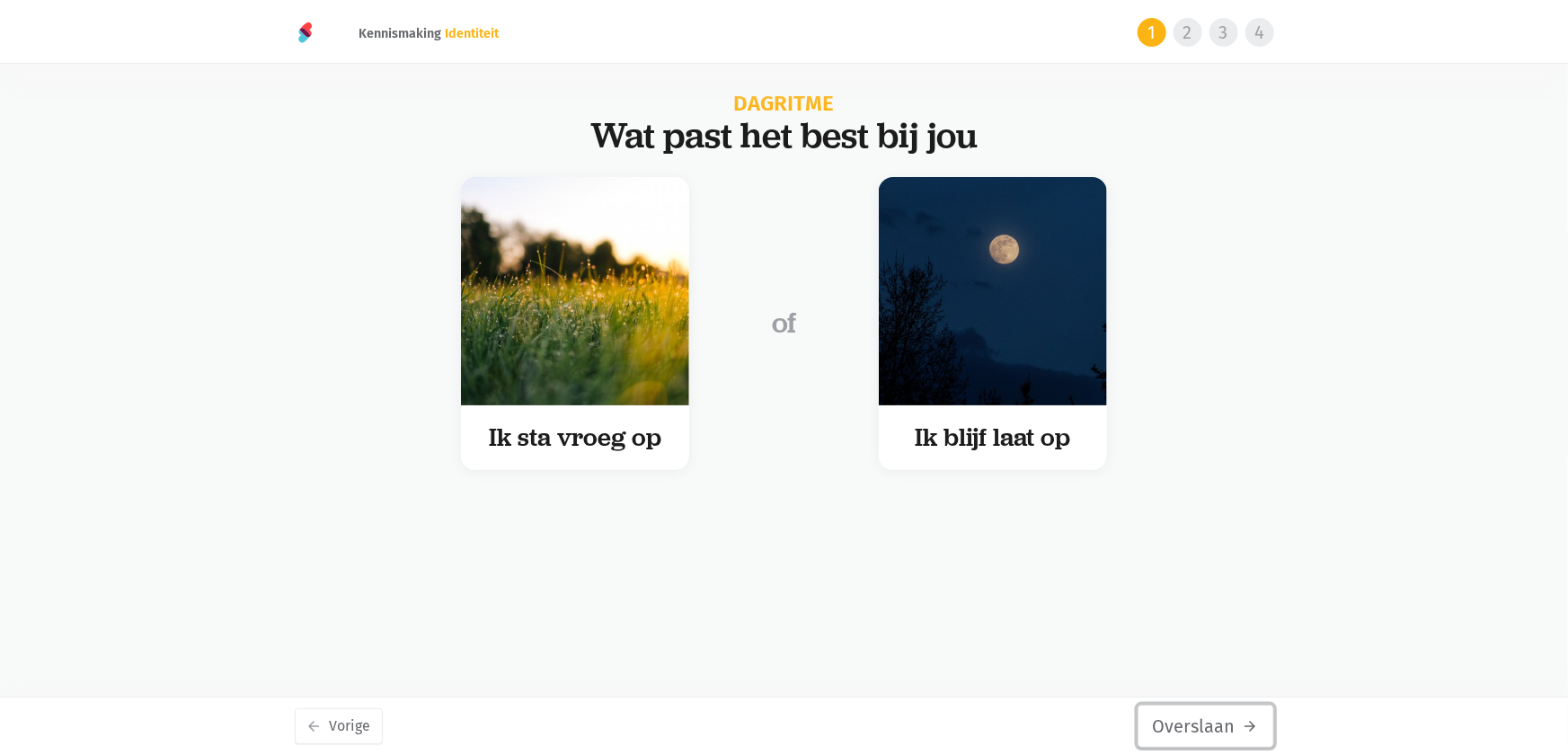
click at [1239, 737] on button "Overslaan arrow_forward" at bounding box center [1206, 726] width 136 height 43
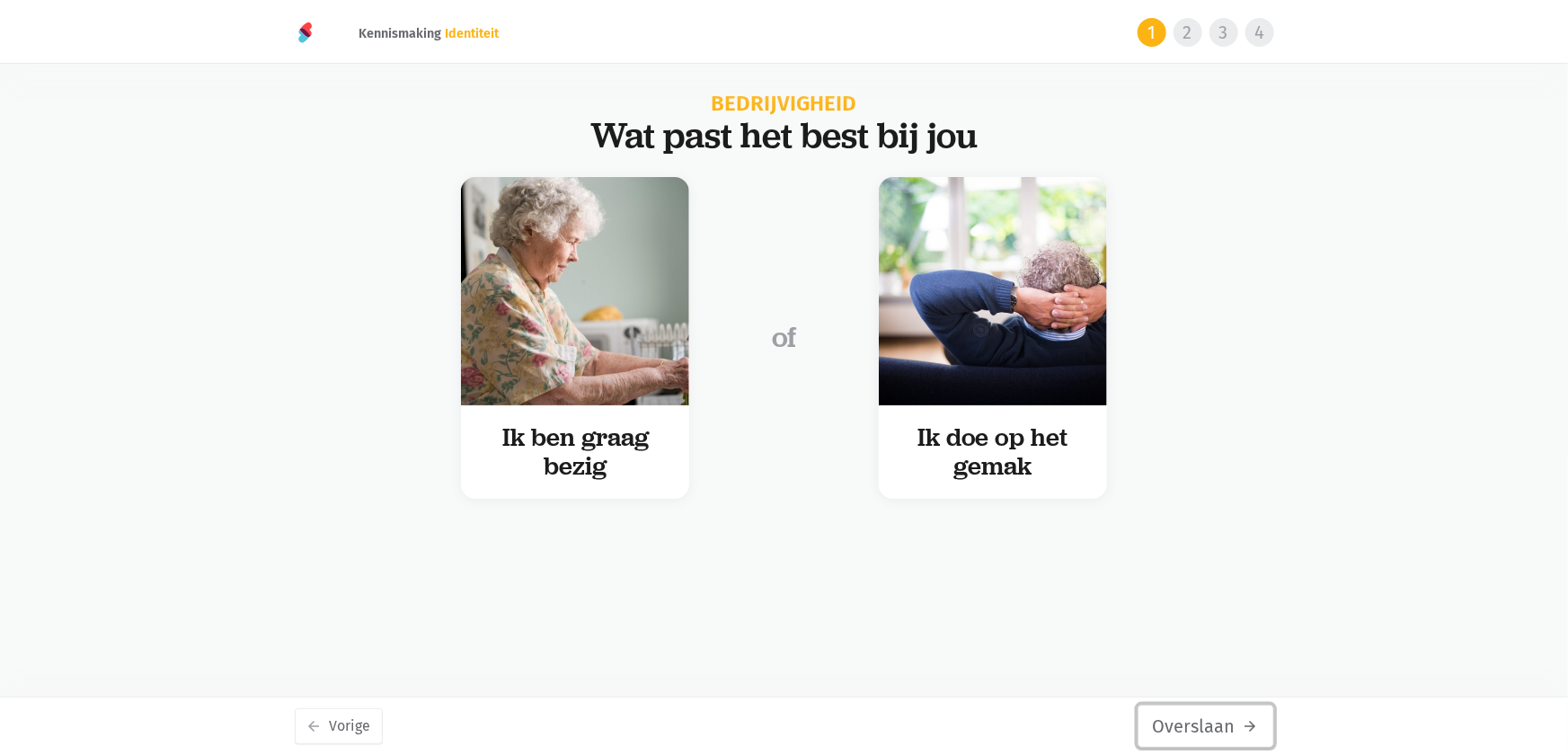
click at [1239, 737] on button "Overslaan arrow_forward" at bounding box center [1206, 726] width 136 height 43
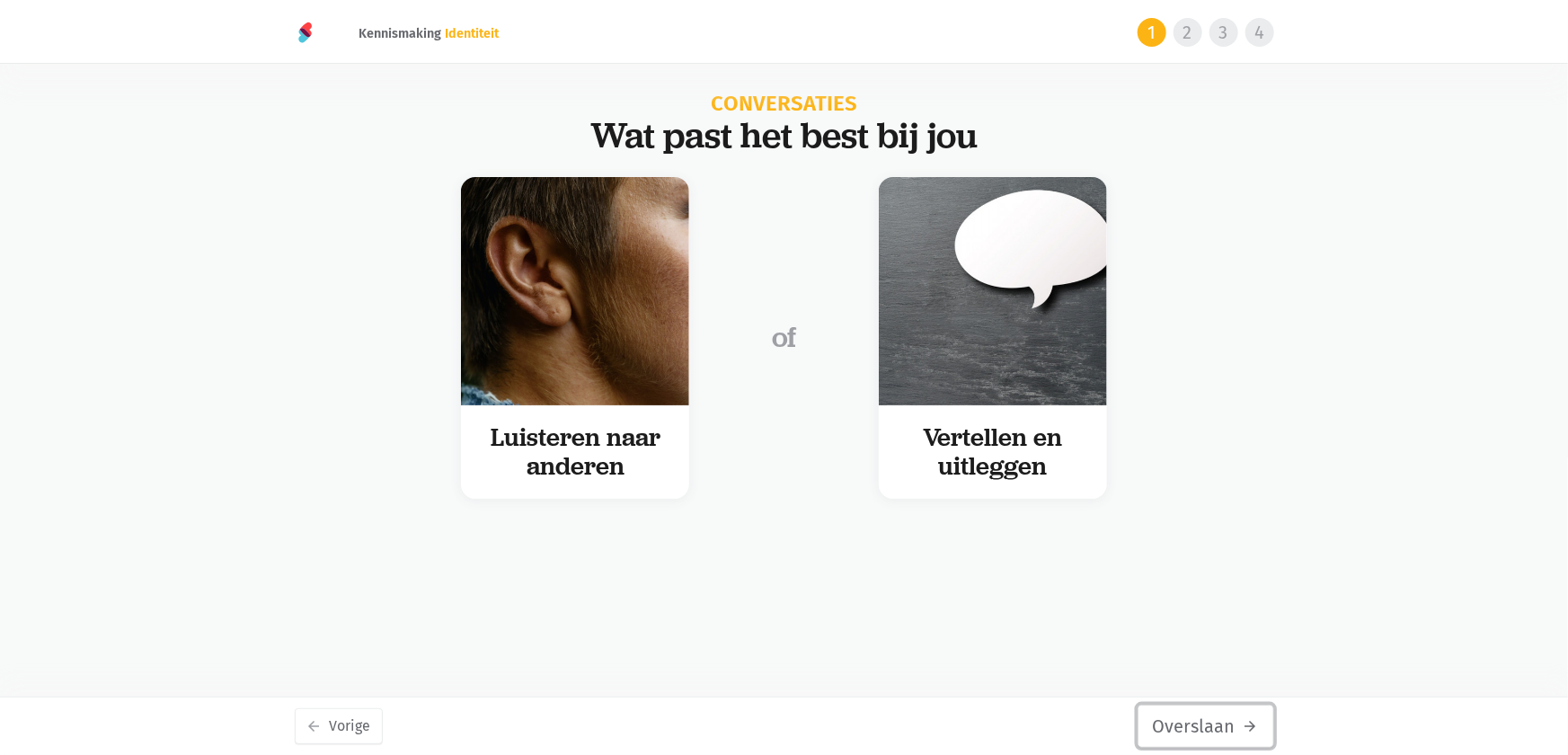
click at [1239, 737] on button "Overslaan arrow_forward" at bounding box center [1206, 726] width 136 height 43
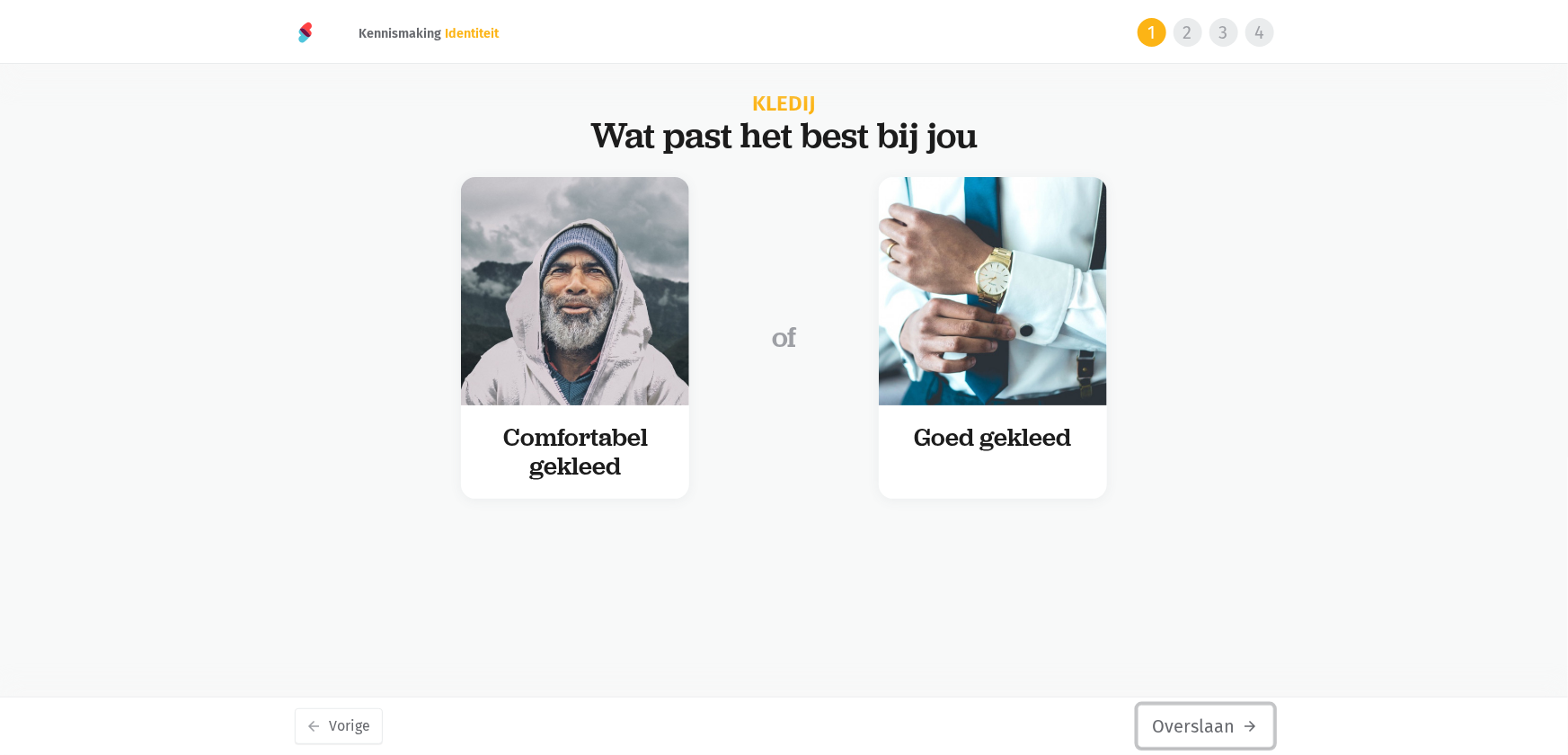
click at [1239, 737] on button "Overslaan arrow_forward" at bounding box center [1206, 726] width 136 height 43
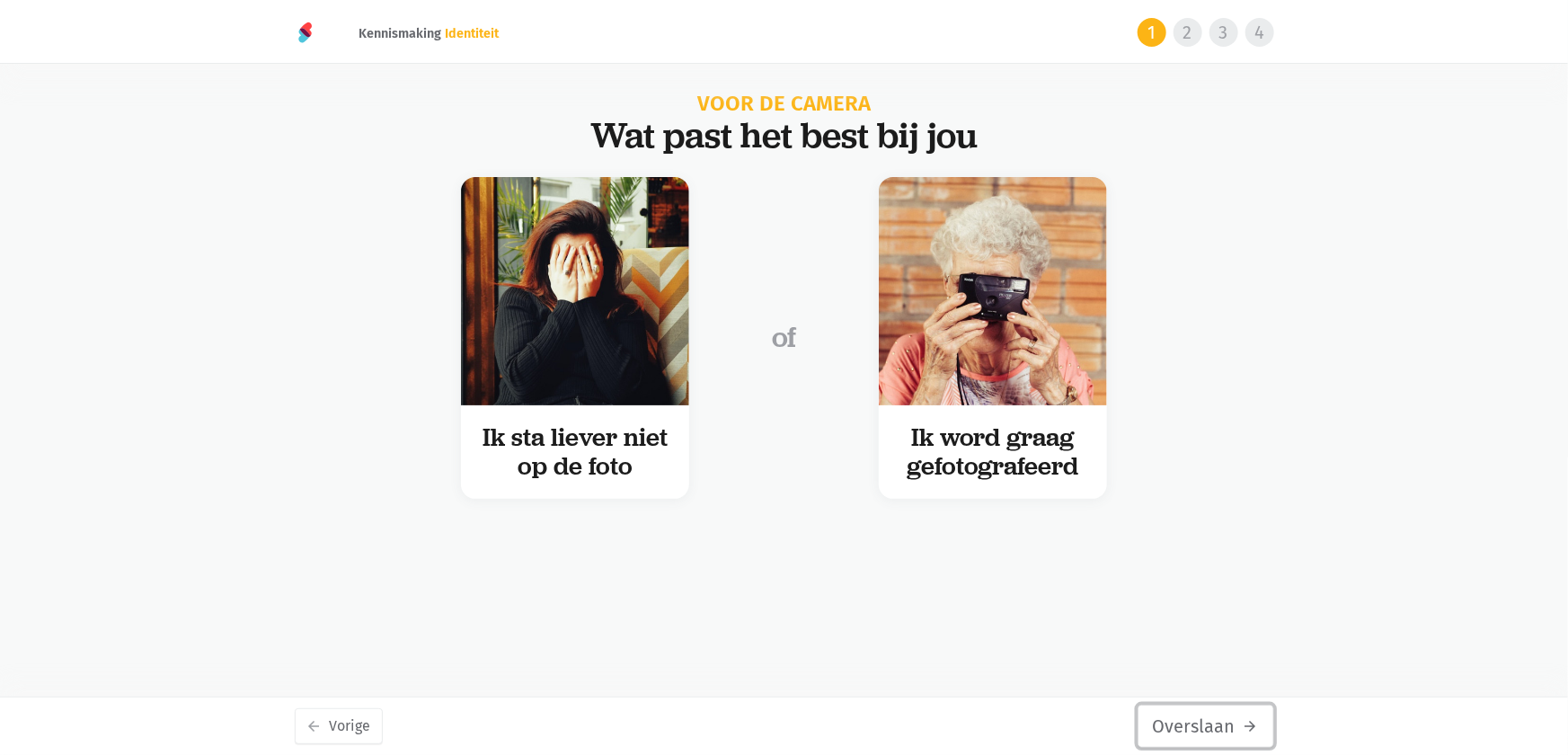
click at [1239, 737] on button "Overslaan arrow_forward" at bounding box center [1206, 726] width 136 height 43
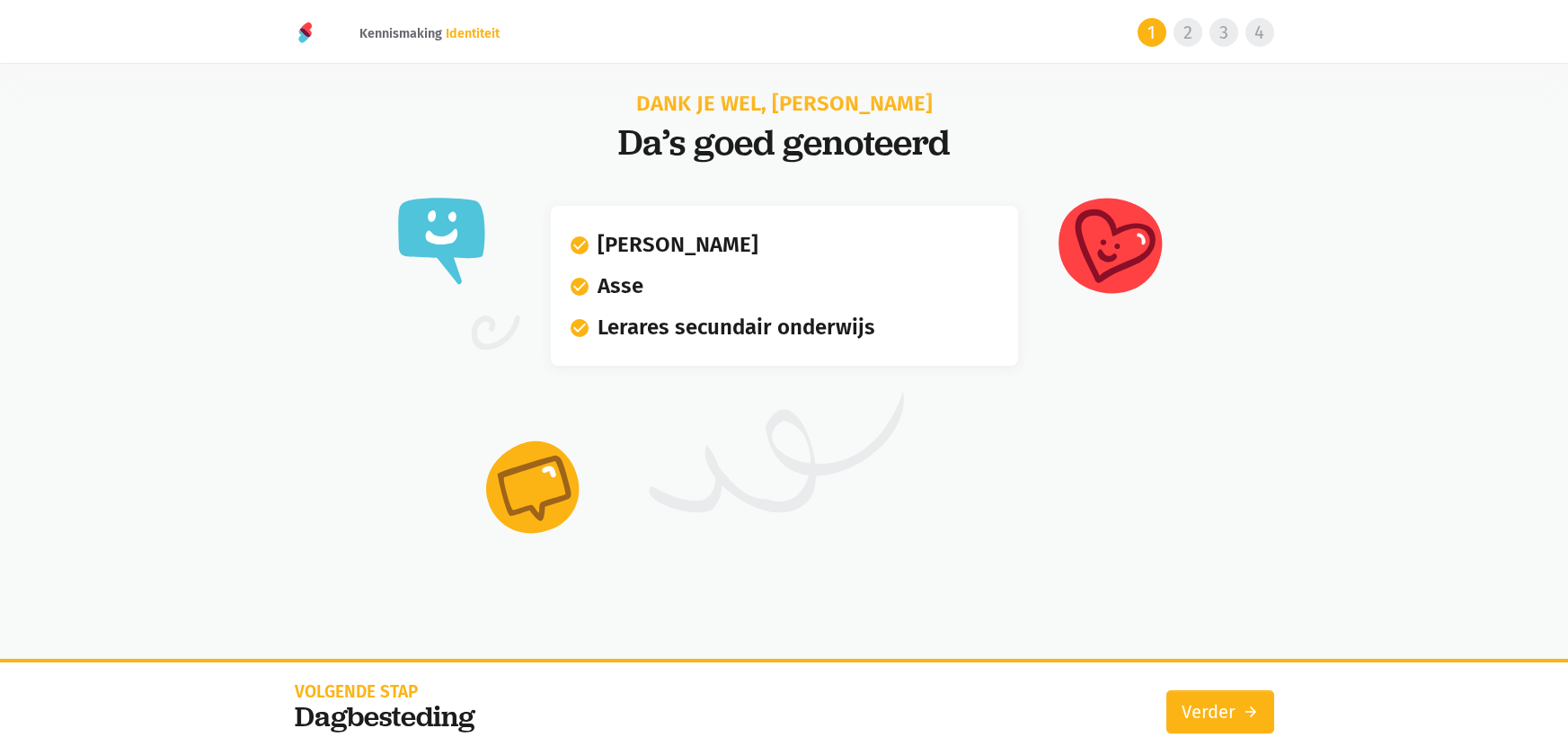
click at [1239, 737] on div "Volgende stap Dagbesteding Verder arrow_forward" at bounding box center [784, 708] width 980 height 92
click at [1240, 714] on link "Verder arrow_forward" at bounding box center [1220, 712] width 108 height 43
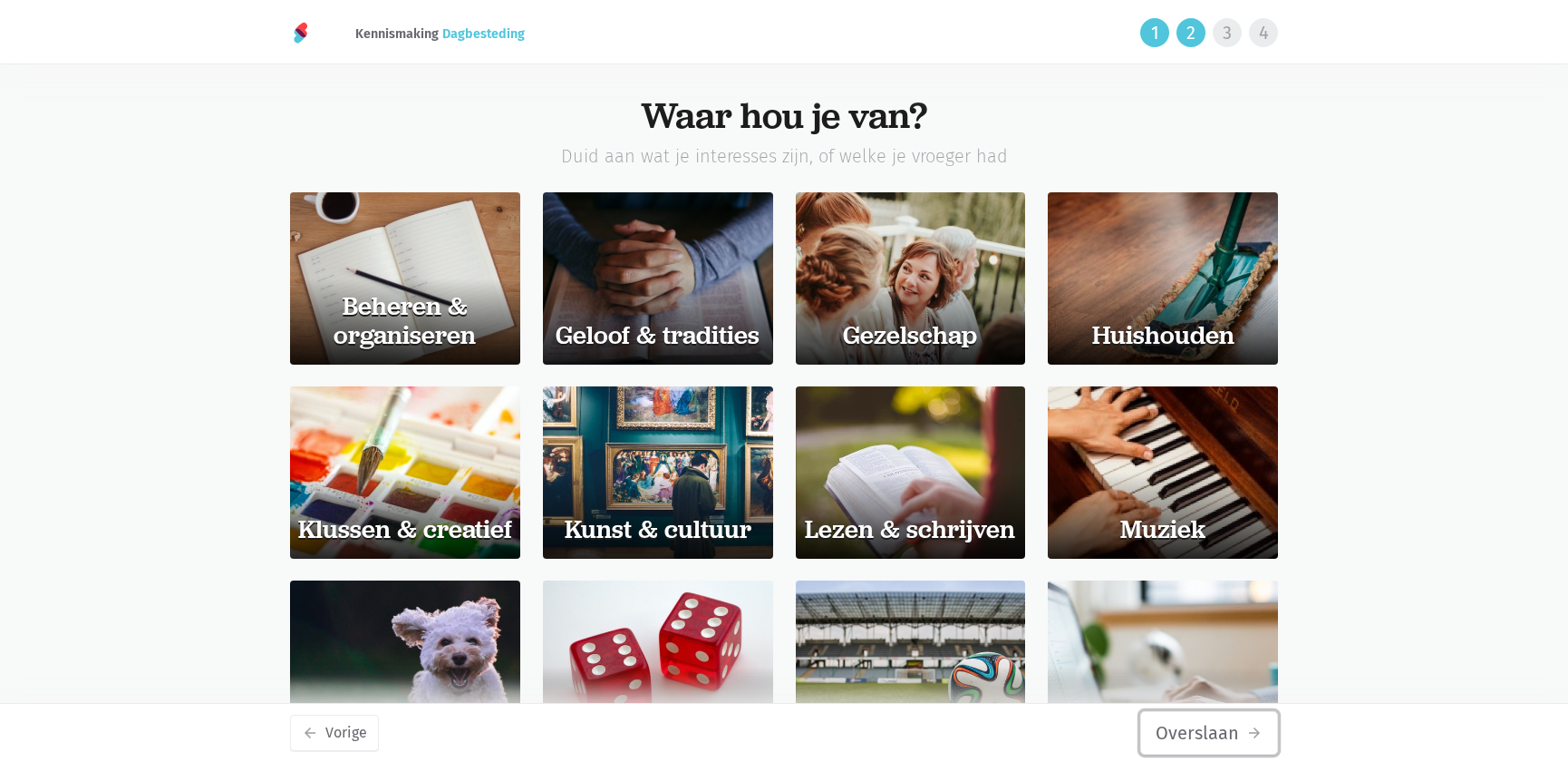
click at [1251, 721] on button "Overslaan arrow_forward" at bounding box center [1209, 732] width 138 height 44
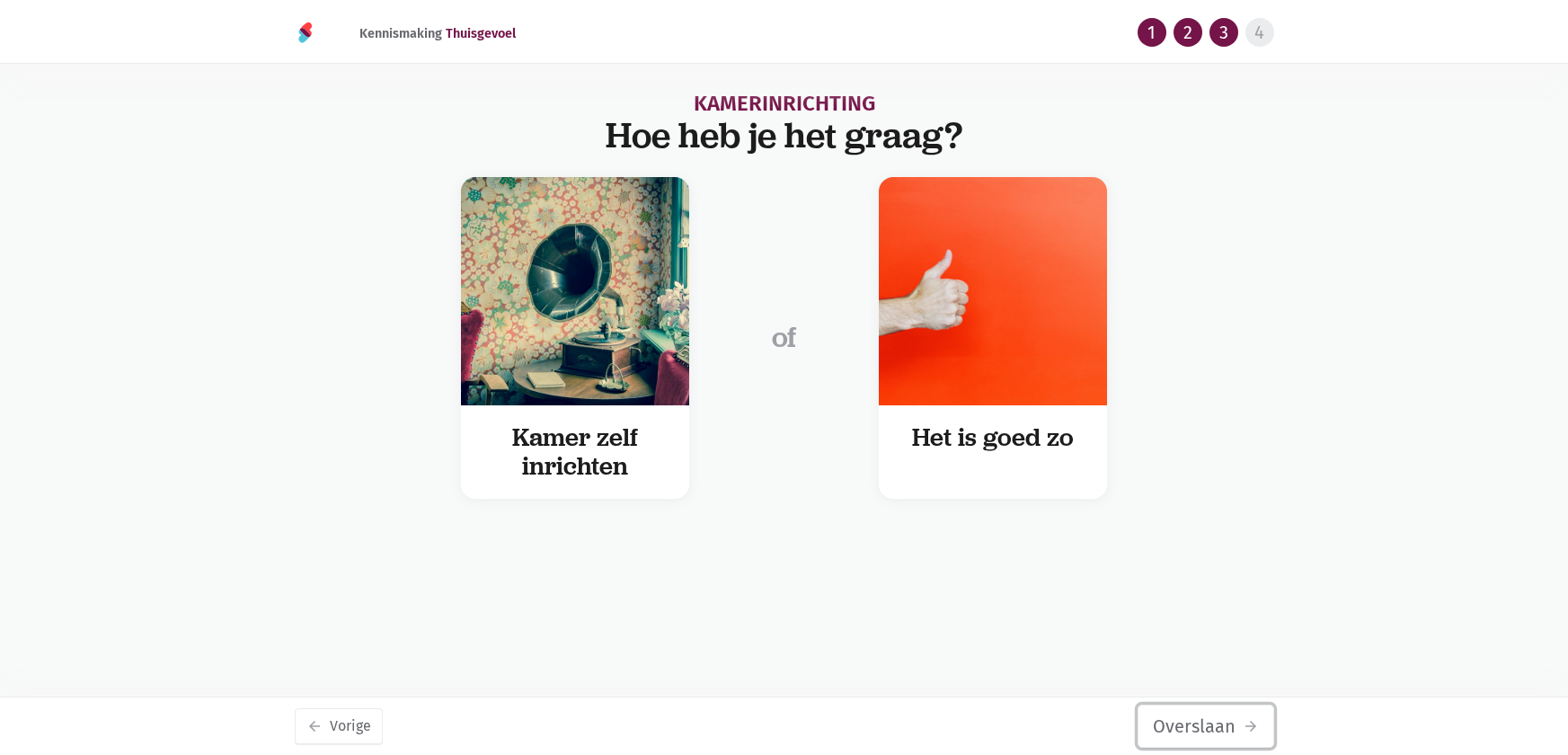
click at [1240, 714] on button "Overslaan arrow_forward" at bounding box center [1206, 726] width 136 height 43
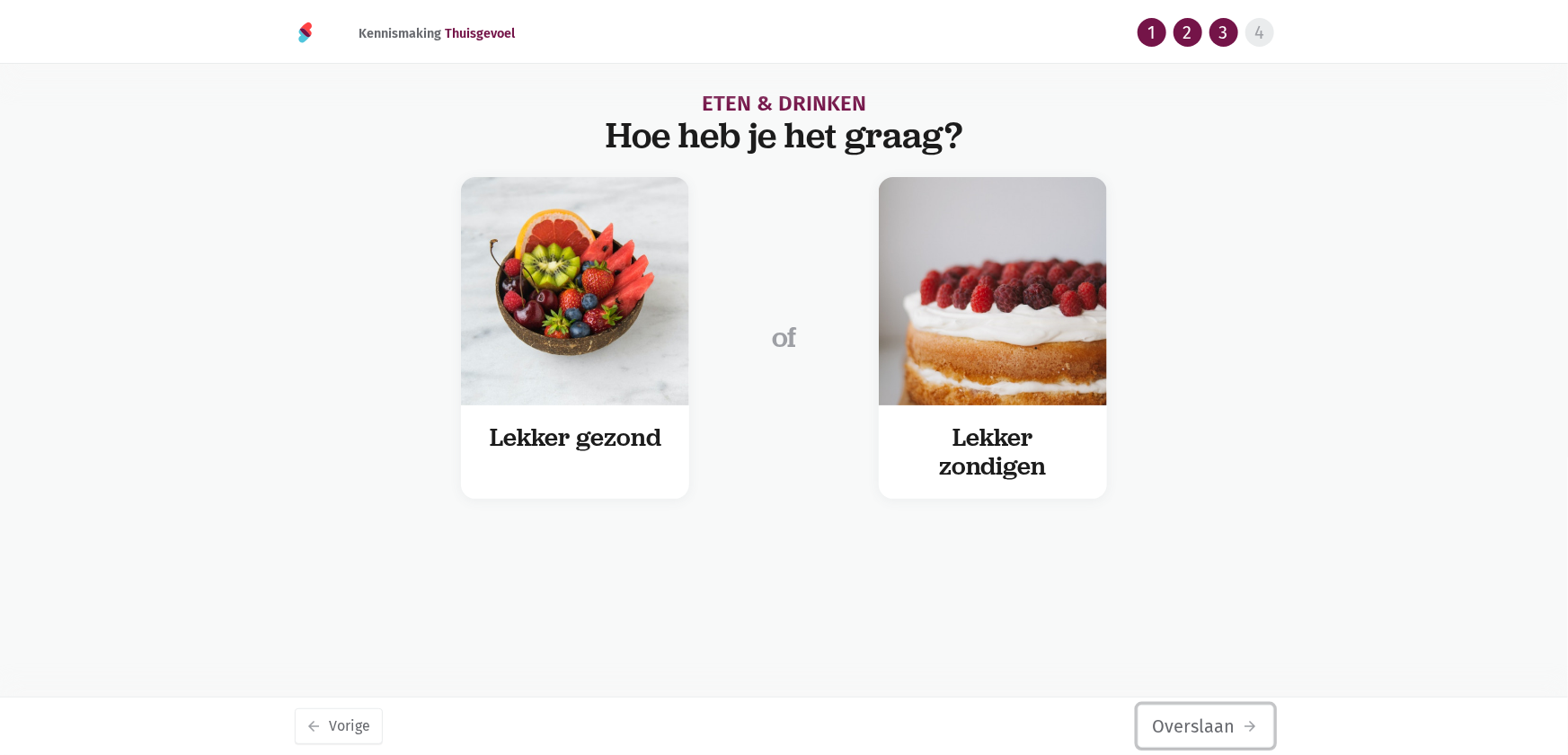
click at [1240, 714] on button "Overslaan arrow_forward" at bounding box center [1206, 726] width 136 height 43
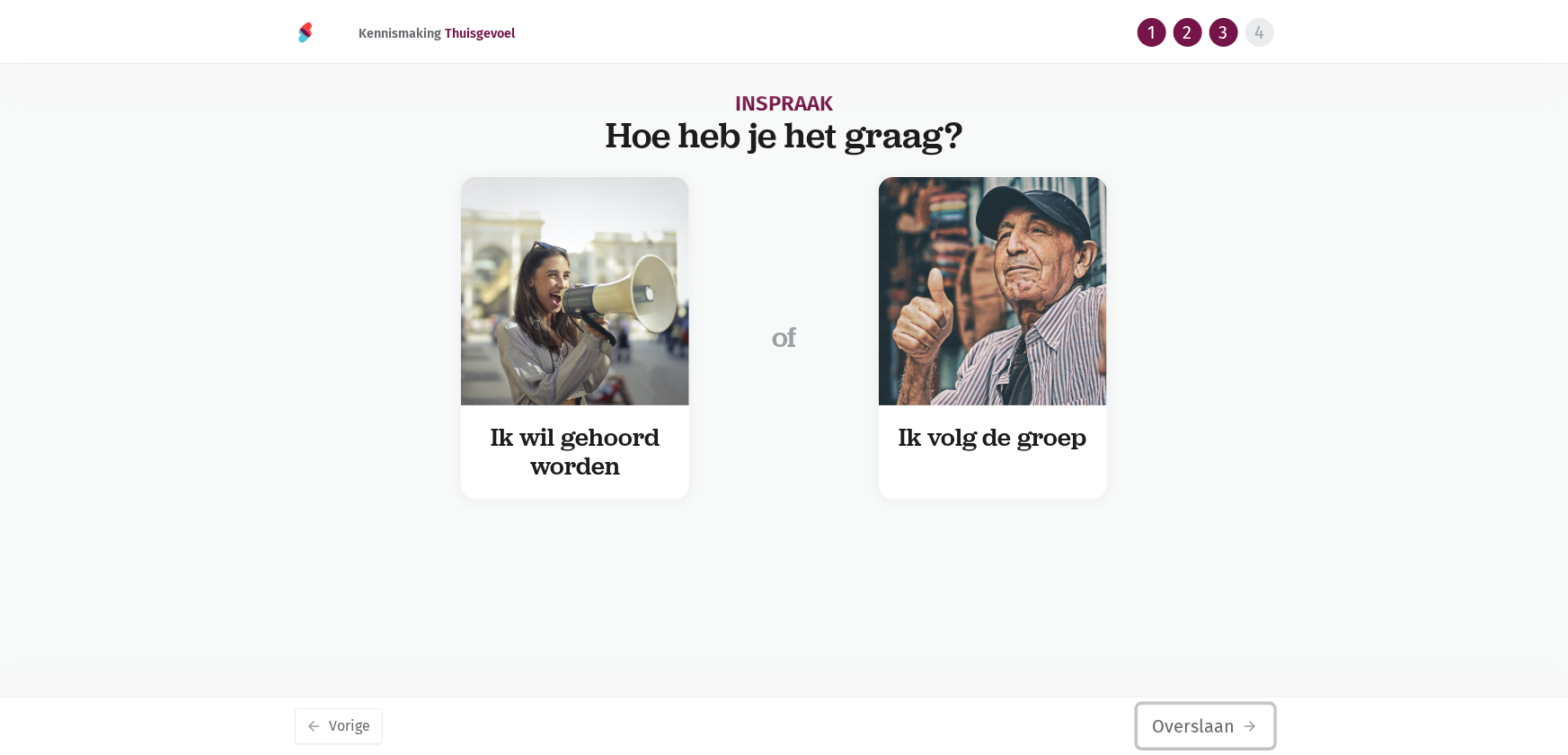
click at [1240, 714] on button "Overslaan arrow_forward" at bounding box center [1206, 726] width 136 height 43
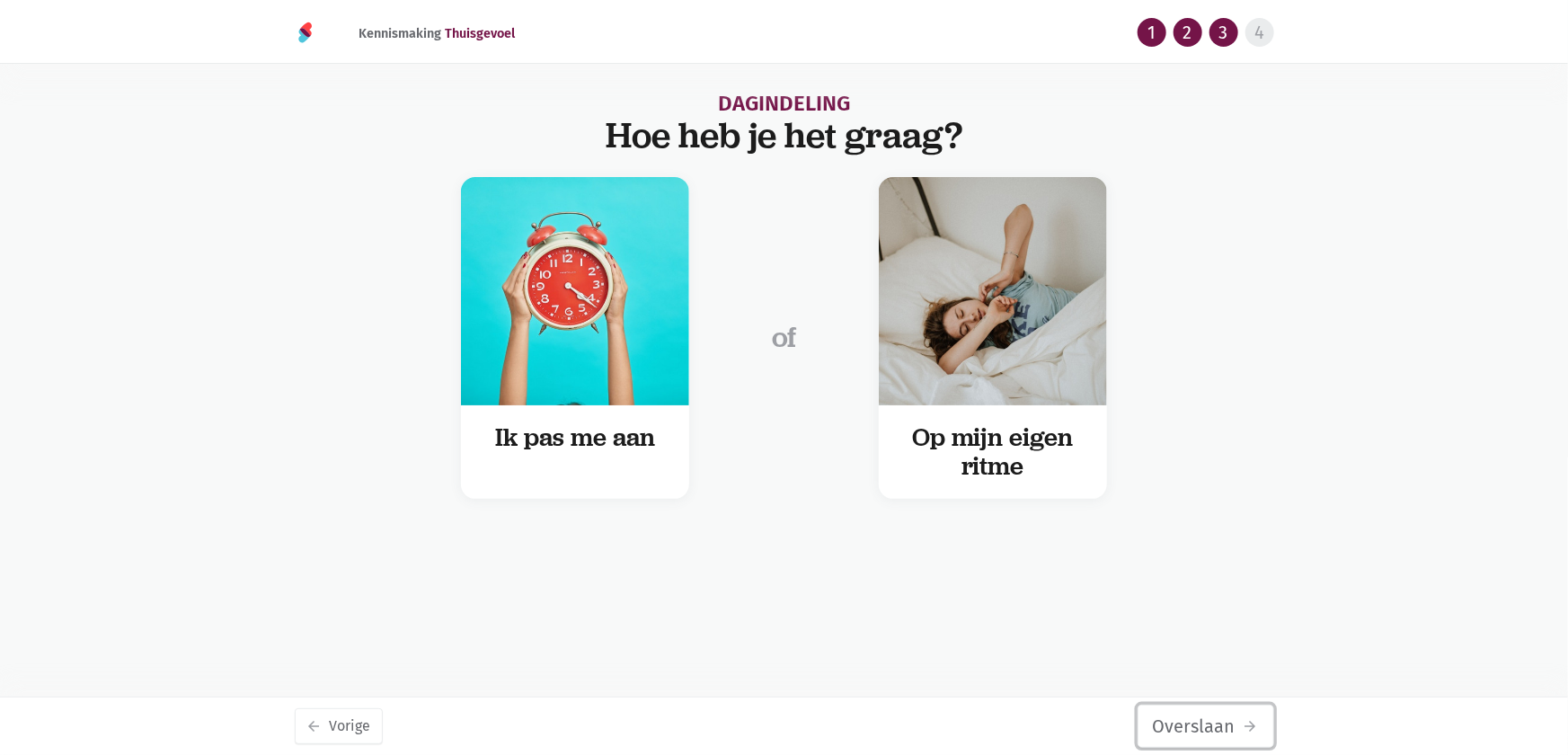
click at [1240, 714] on button "Overslaan arrow_forward" at bounding box center [1206, 726] width 136 height 43
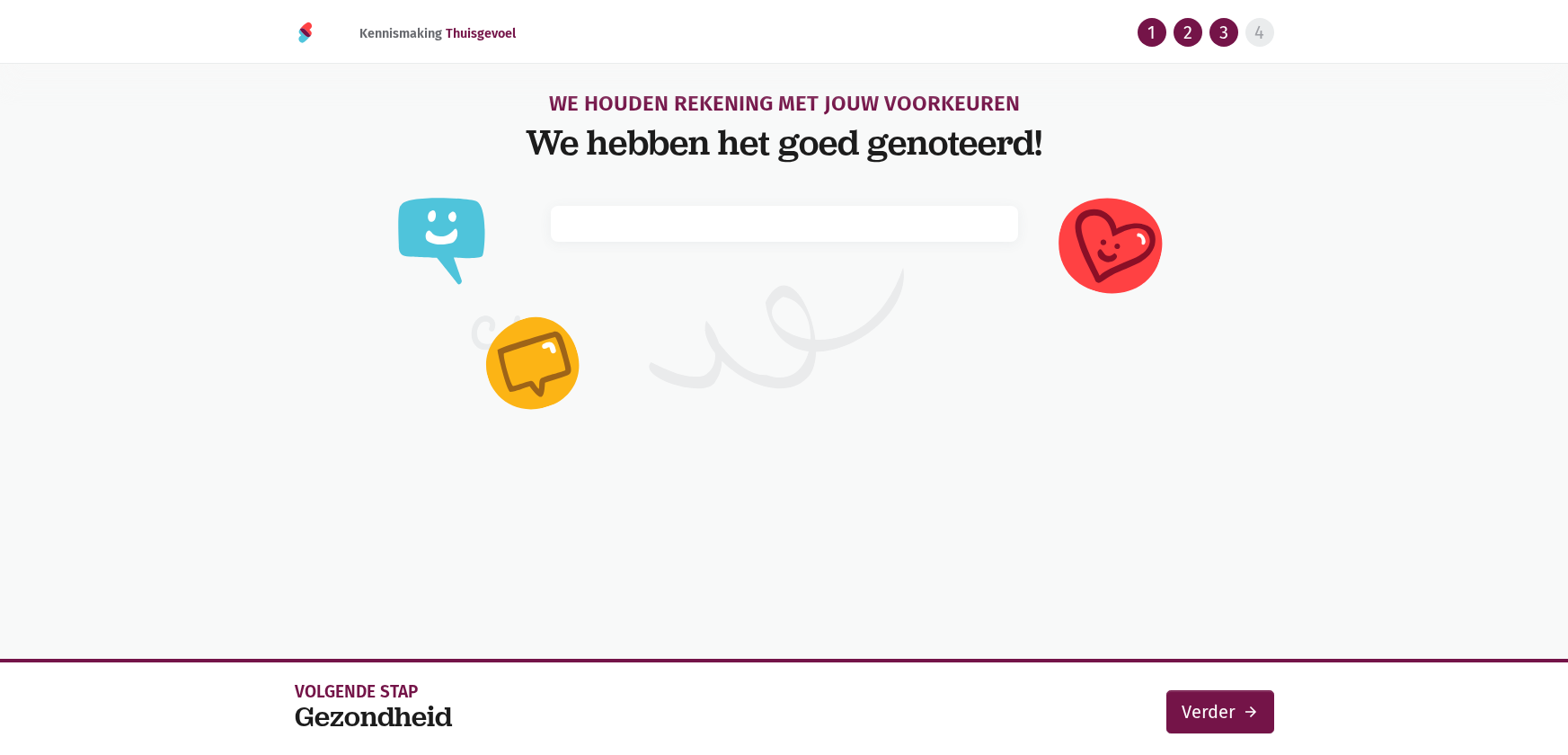
click at [1240, 714] on link "Verder arrow_forward" at bounding box center [1220, 712] width 108 height 43
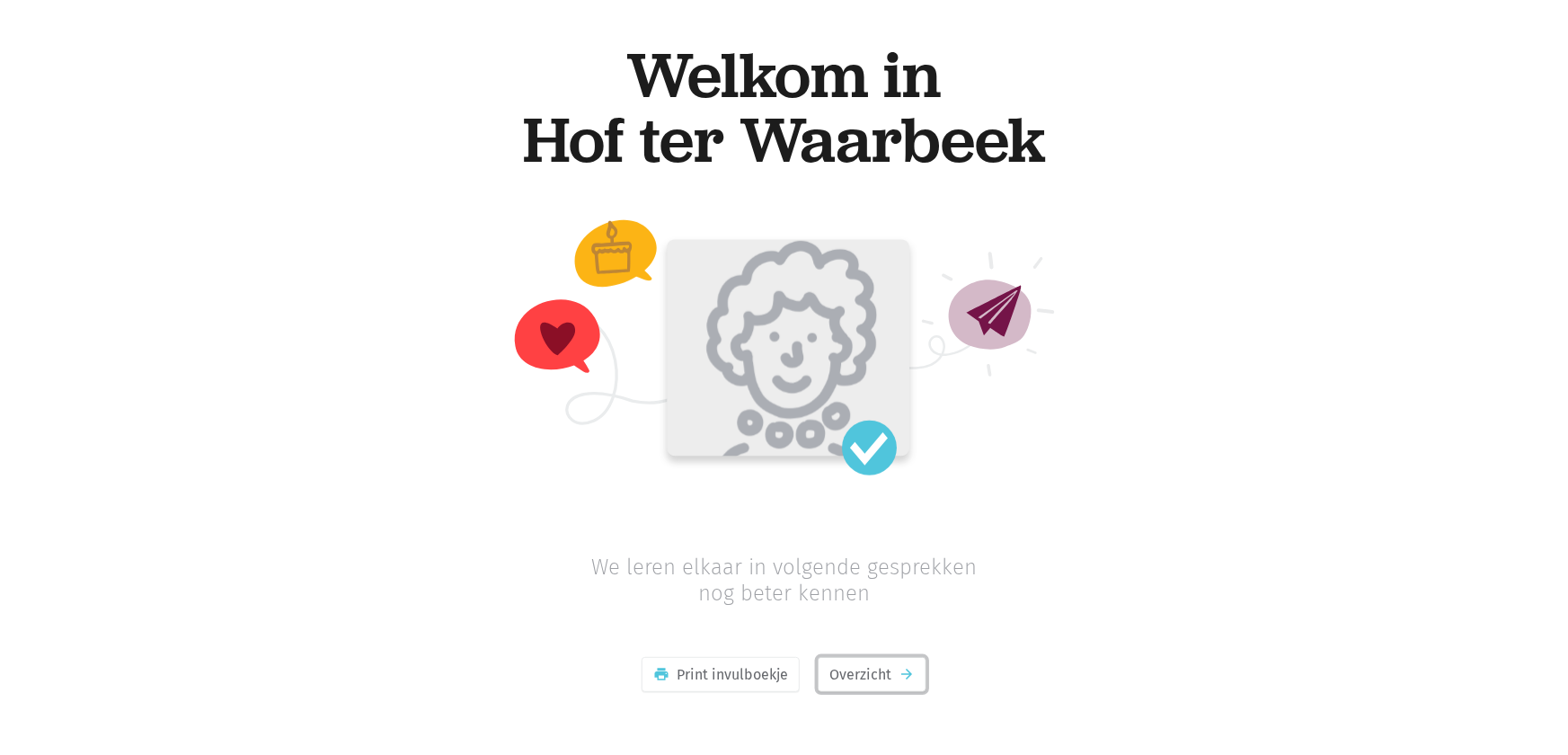
click at [876, 681] on link "Overzicht arrow_forward" at bounding box center [872, 675] width 109 height 36
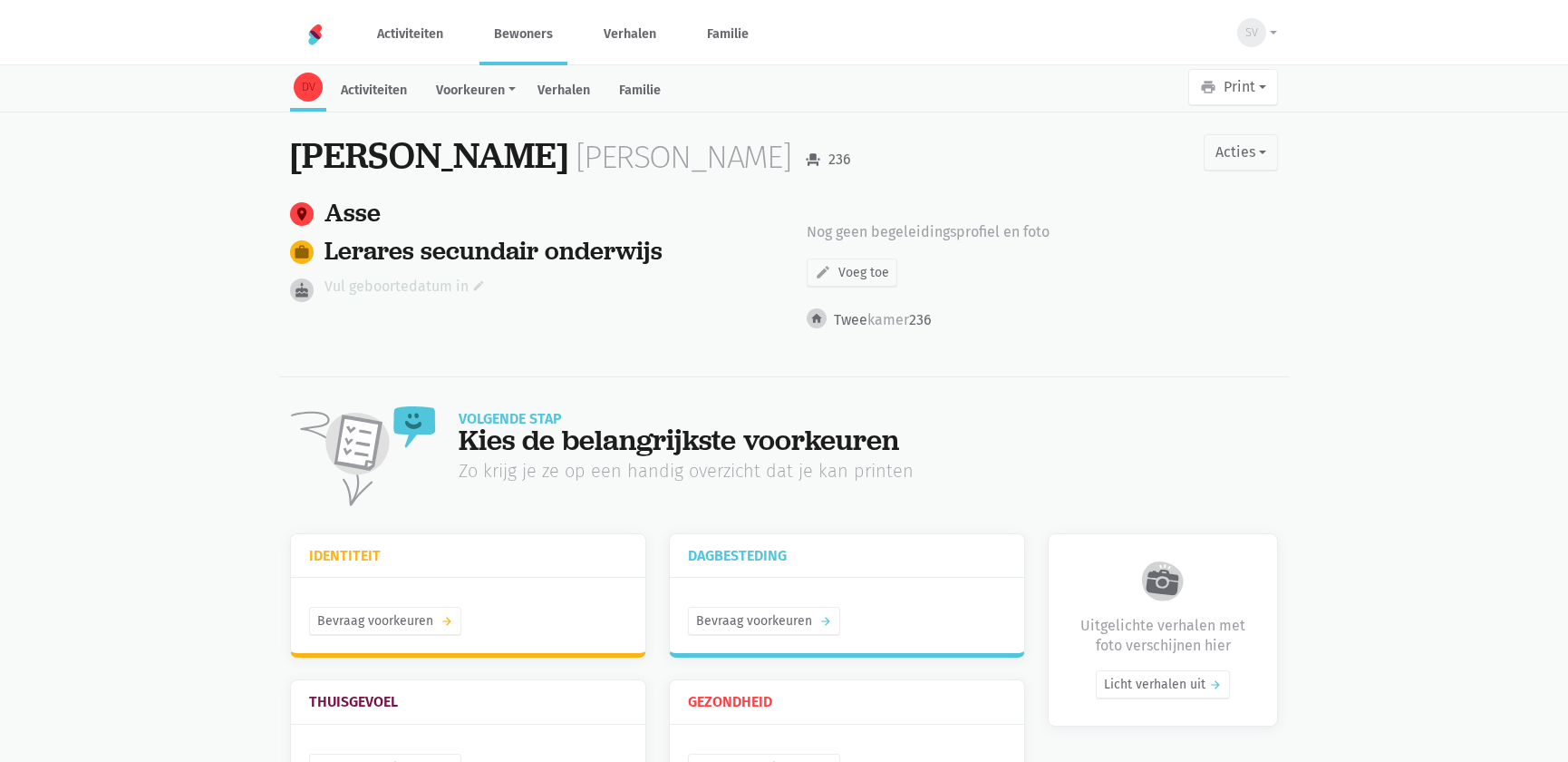
click at [432, 281] on link "Vul geboortedatum in edit" at bounding box center [405, 286] width 161 height 23
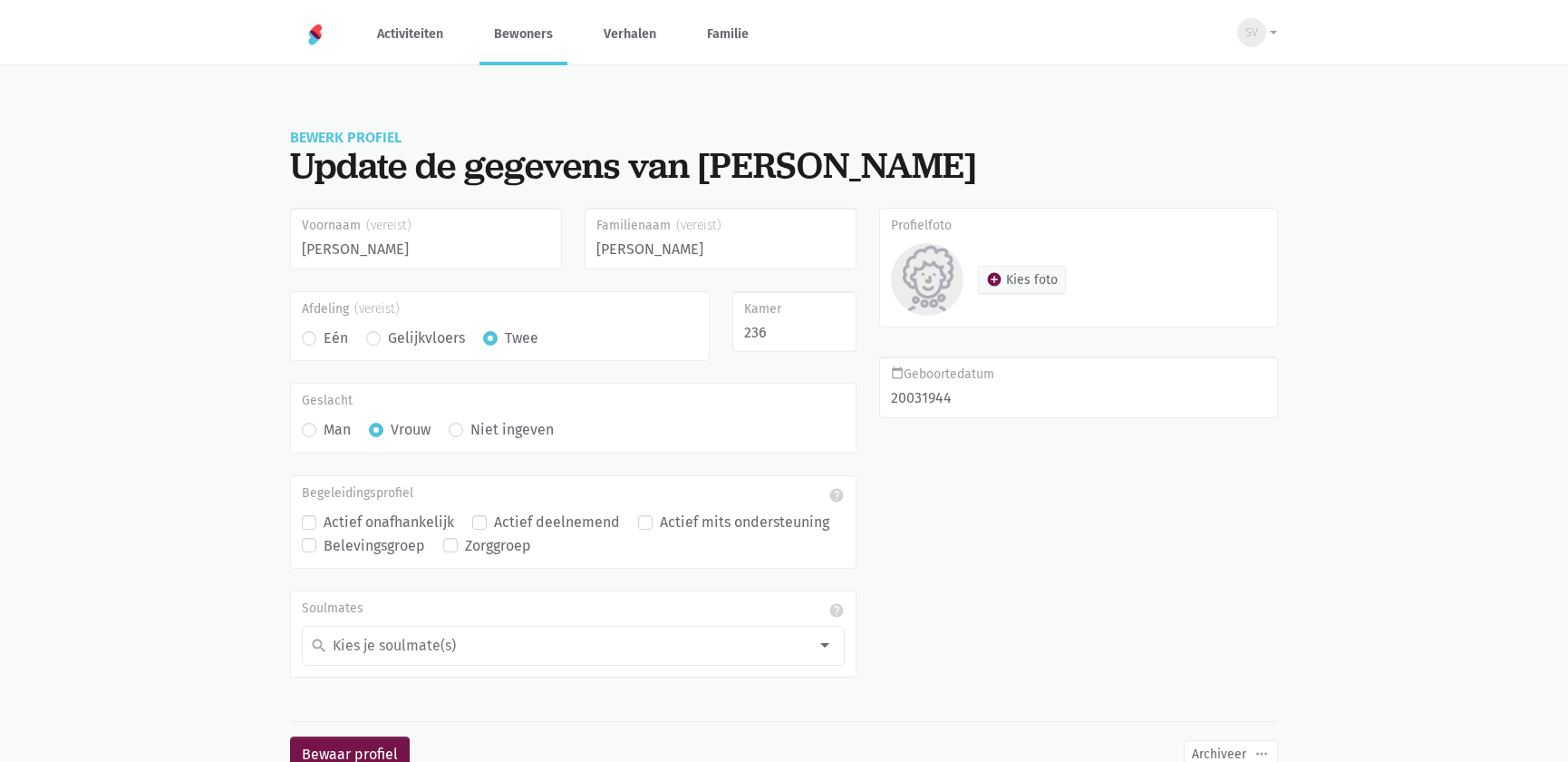
type input "[DATE]"
click at [290, 737] on button "Bewaar profiel" at bounding box center [350, 755] width 120 height 36
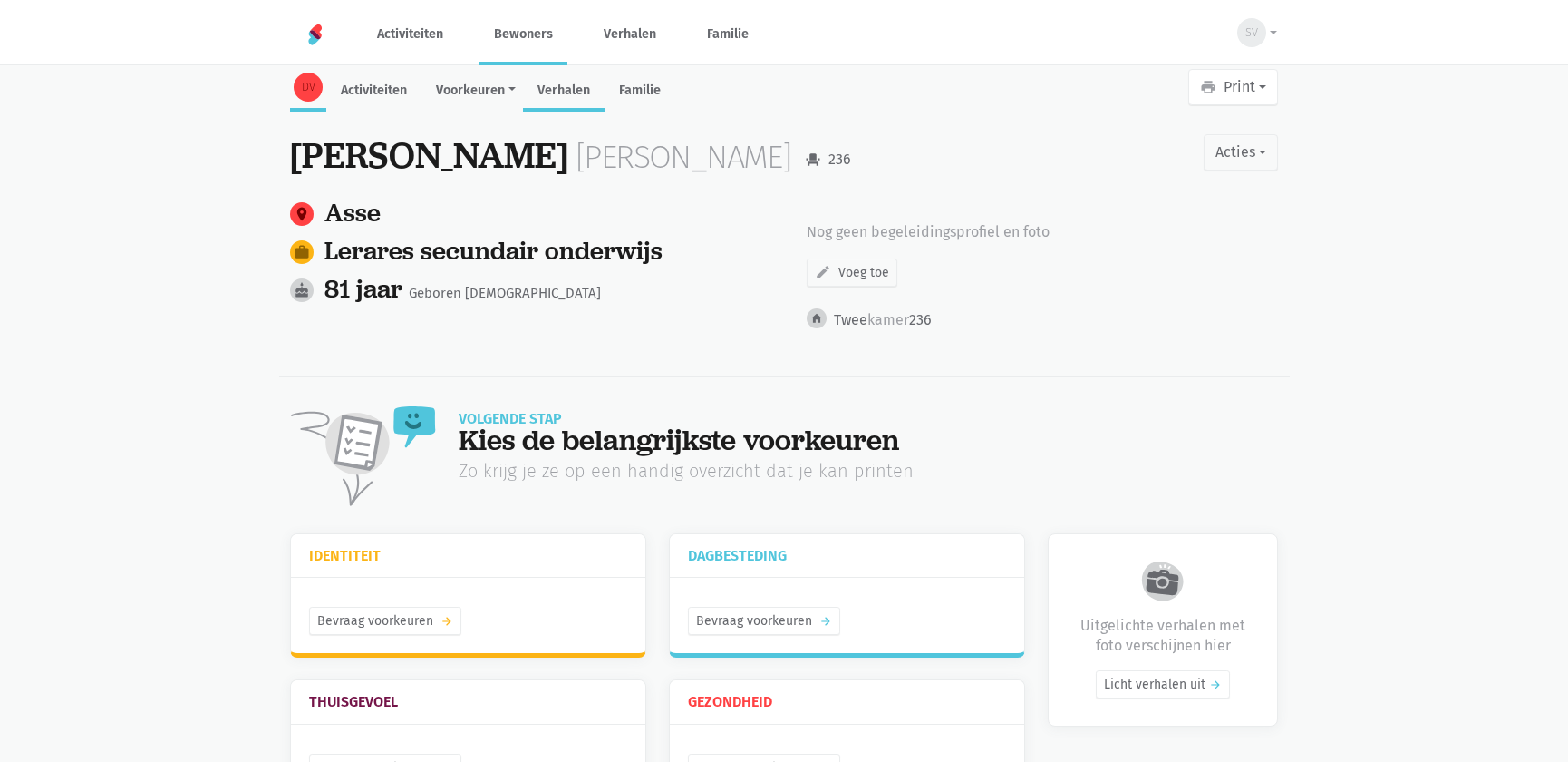
click at [547, 91] on link "Verhalen" at bounding box center [564, 92] width 82 height 39
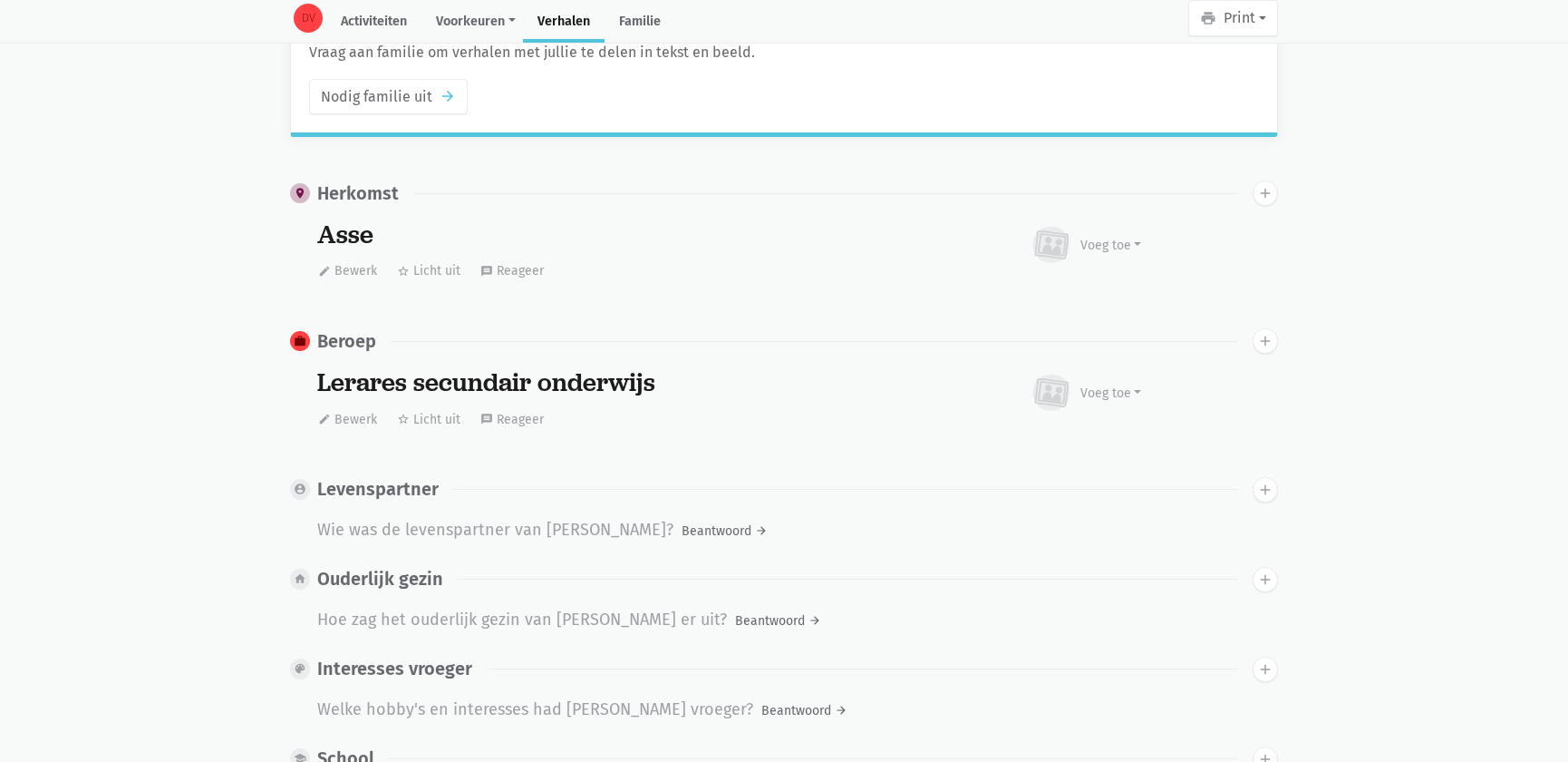
scroll to position [1424, 0]
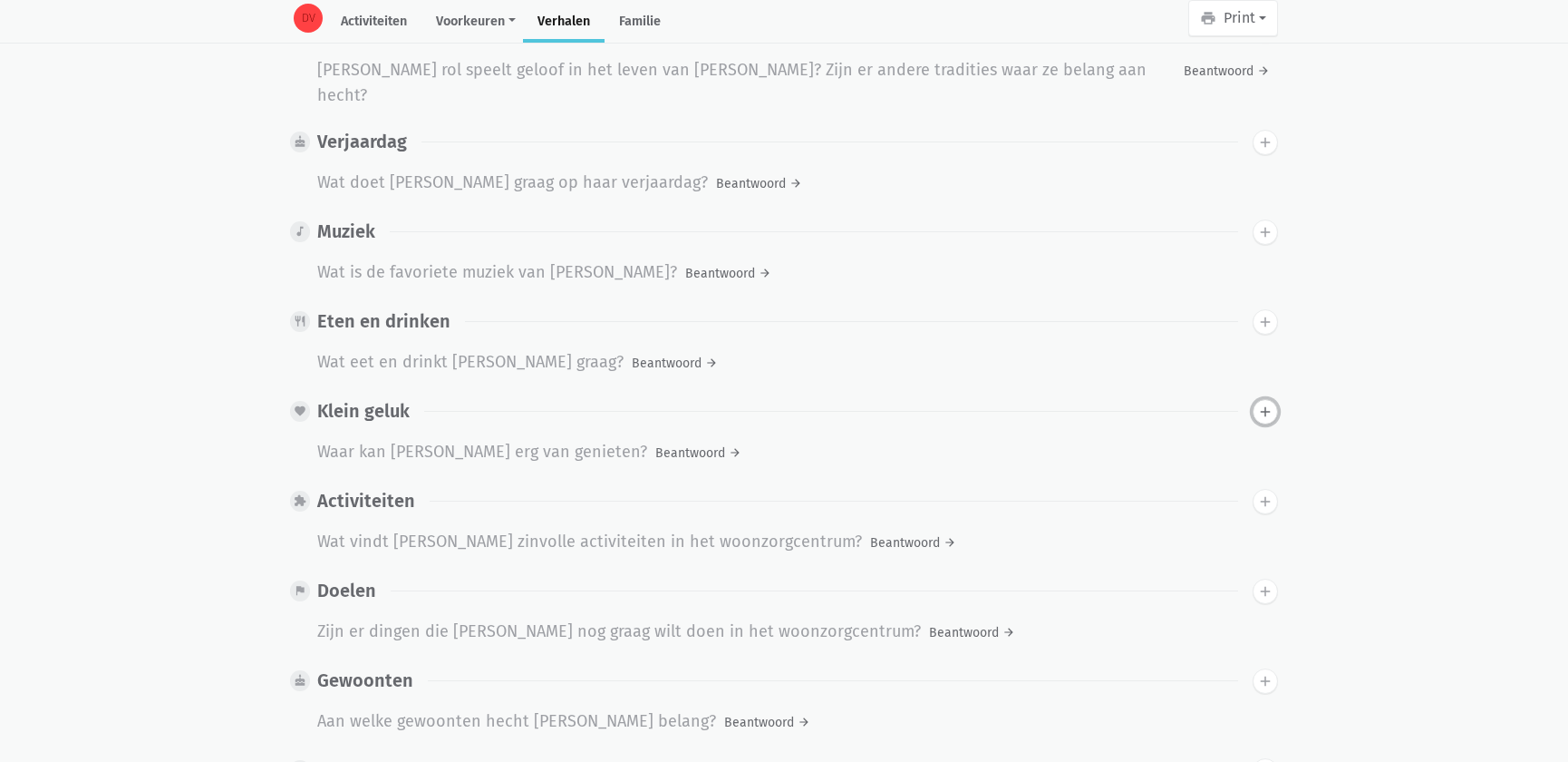
click at [1258, 404] on icon "add" at bounding box center [1266, 412] width 17 height 17
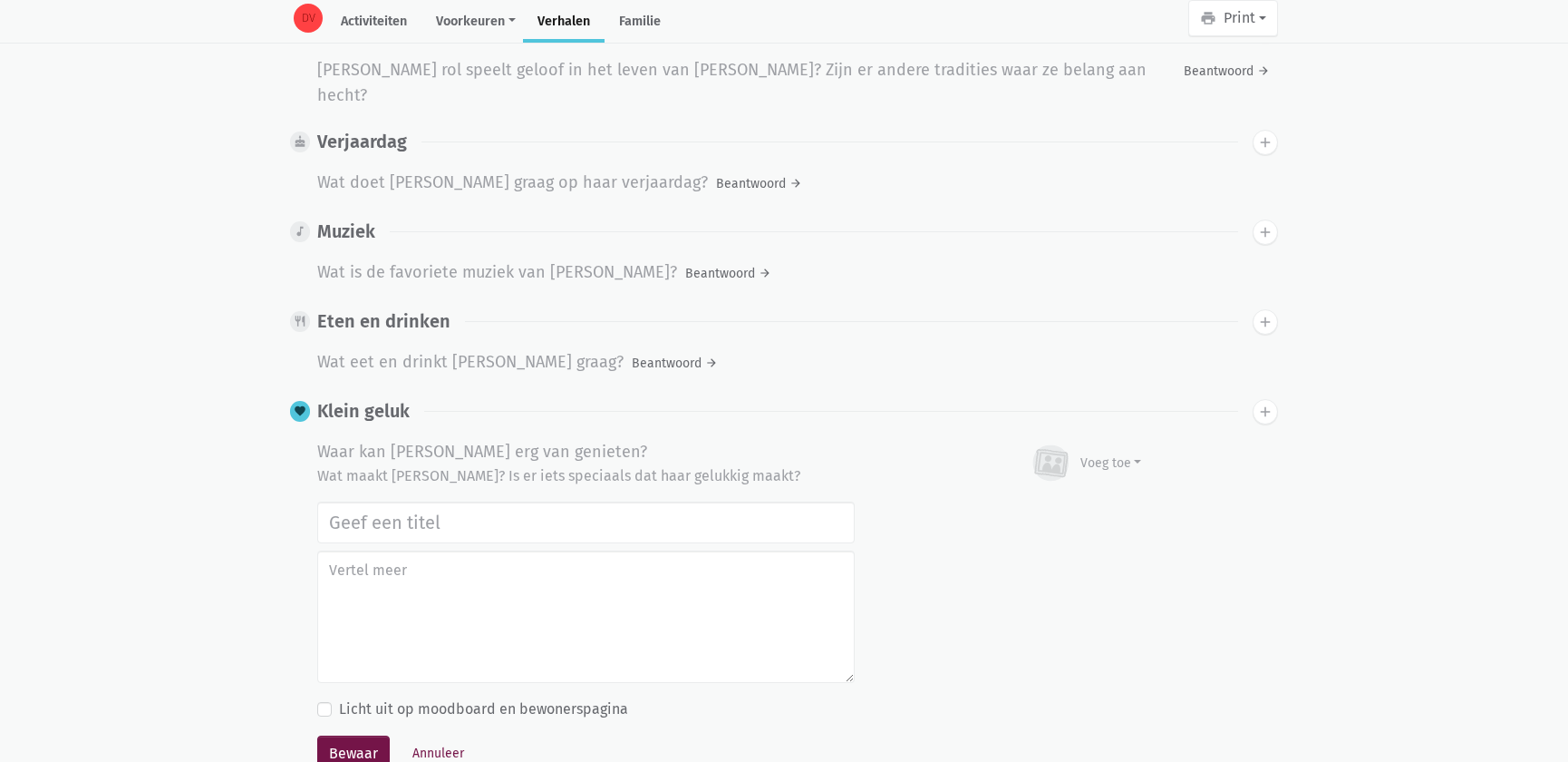
click at [456, 501] on input "text" at bounding box center [586, 522] width 538 height 42
type input "lerares secundair onderwijs"
drag, startPoint x: 496, startPoint y: 516, endPoint x: 0, endPoint y: 510, distance: 496.0
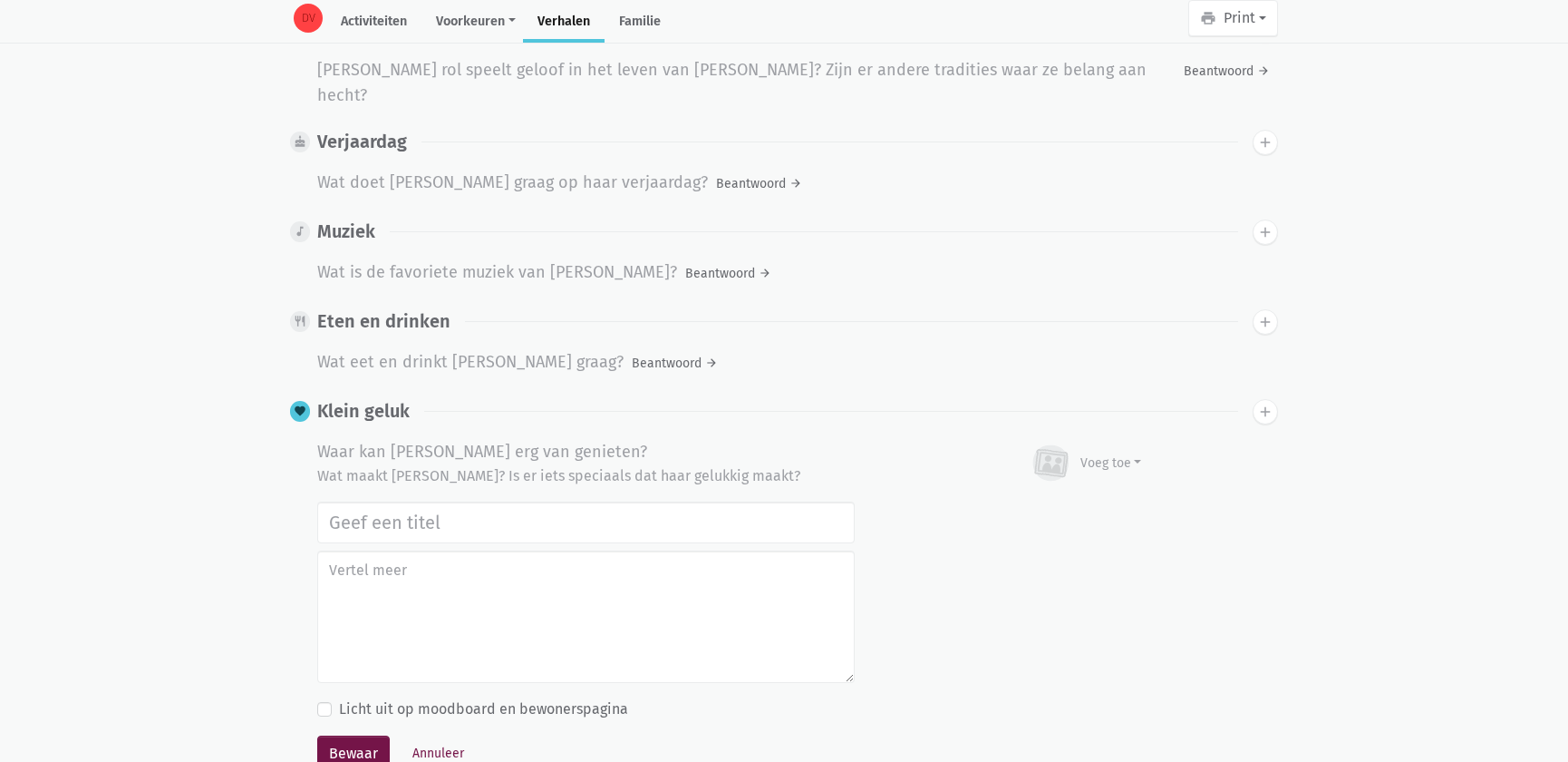
scroll to position [0, 0]
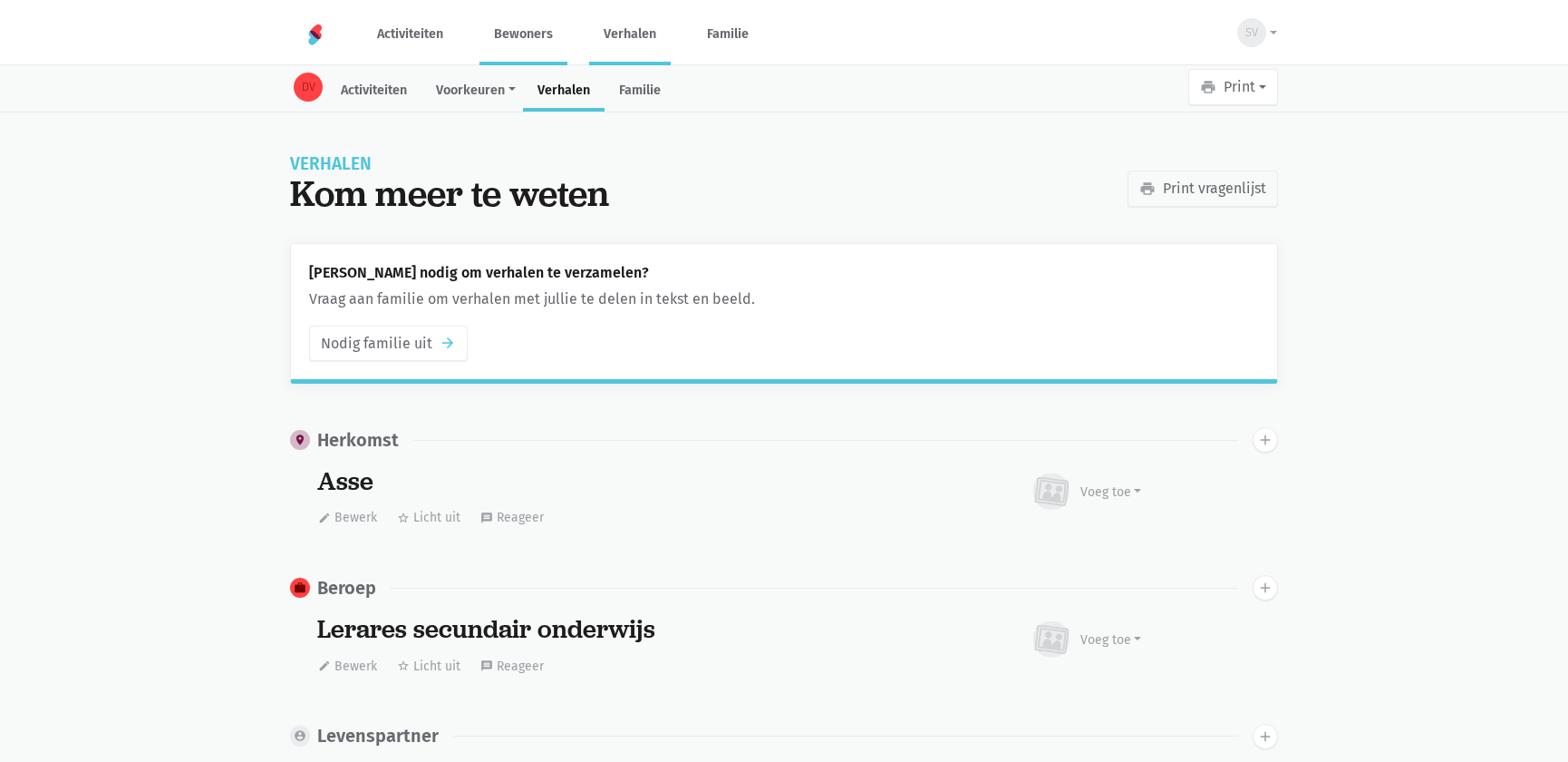
click at [630, 37] on link "Verhalen" at bounding box center [631, 33] width 82 height 60
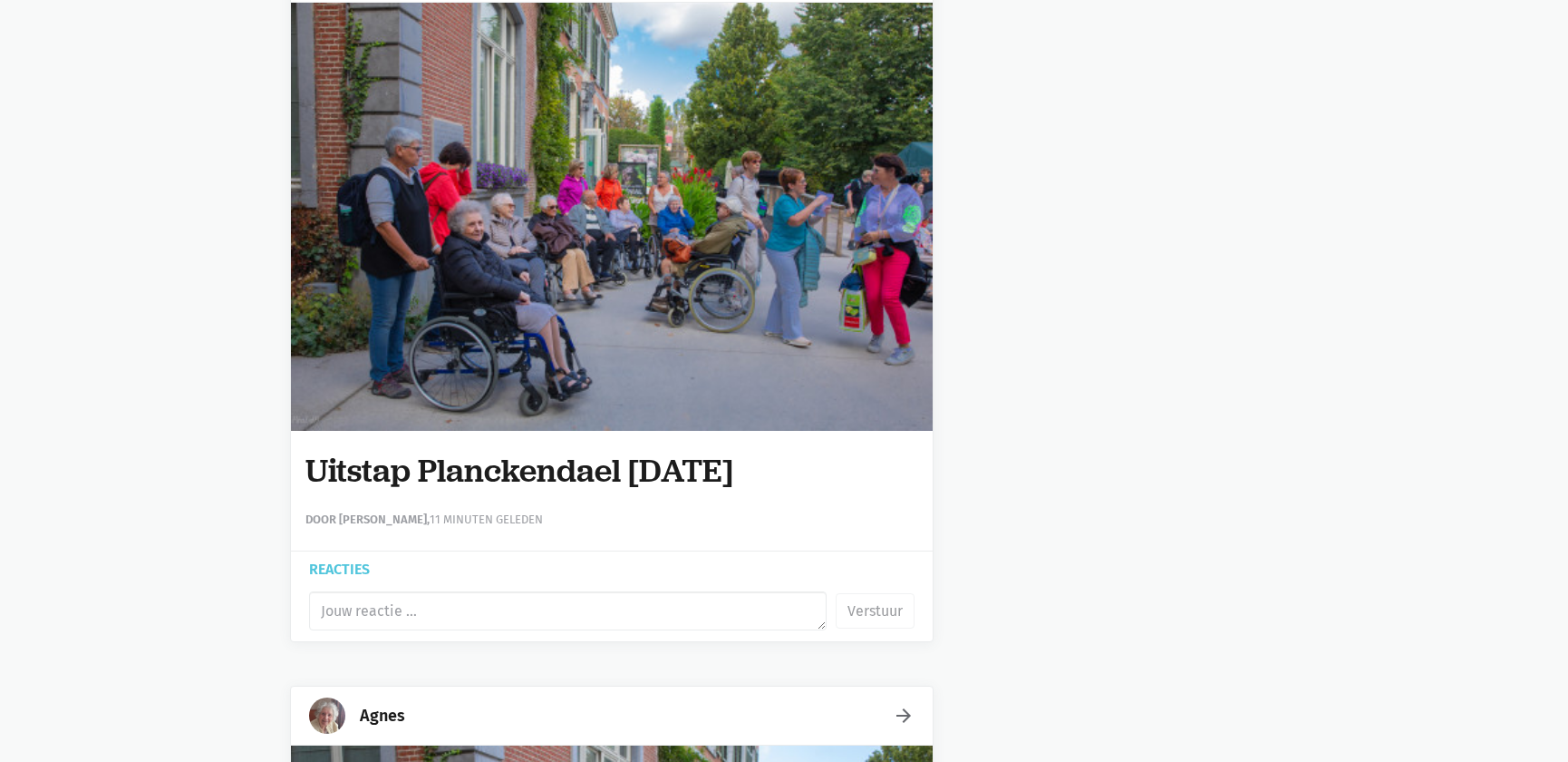
scroll to position [329, 0]
drag, startPoint x: 825, startPoint y: 476, endPoint x: 298, endPoint y: 464, distance: 527.1
copy h1 "Uitstap Planckendael 02/09/2025"
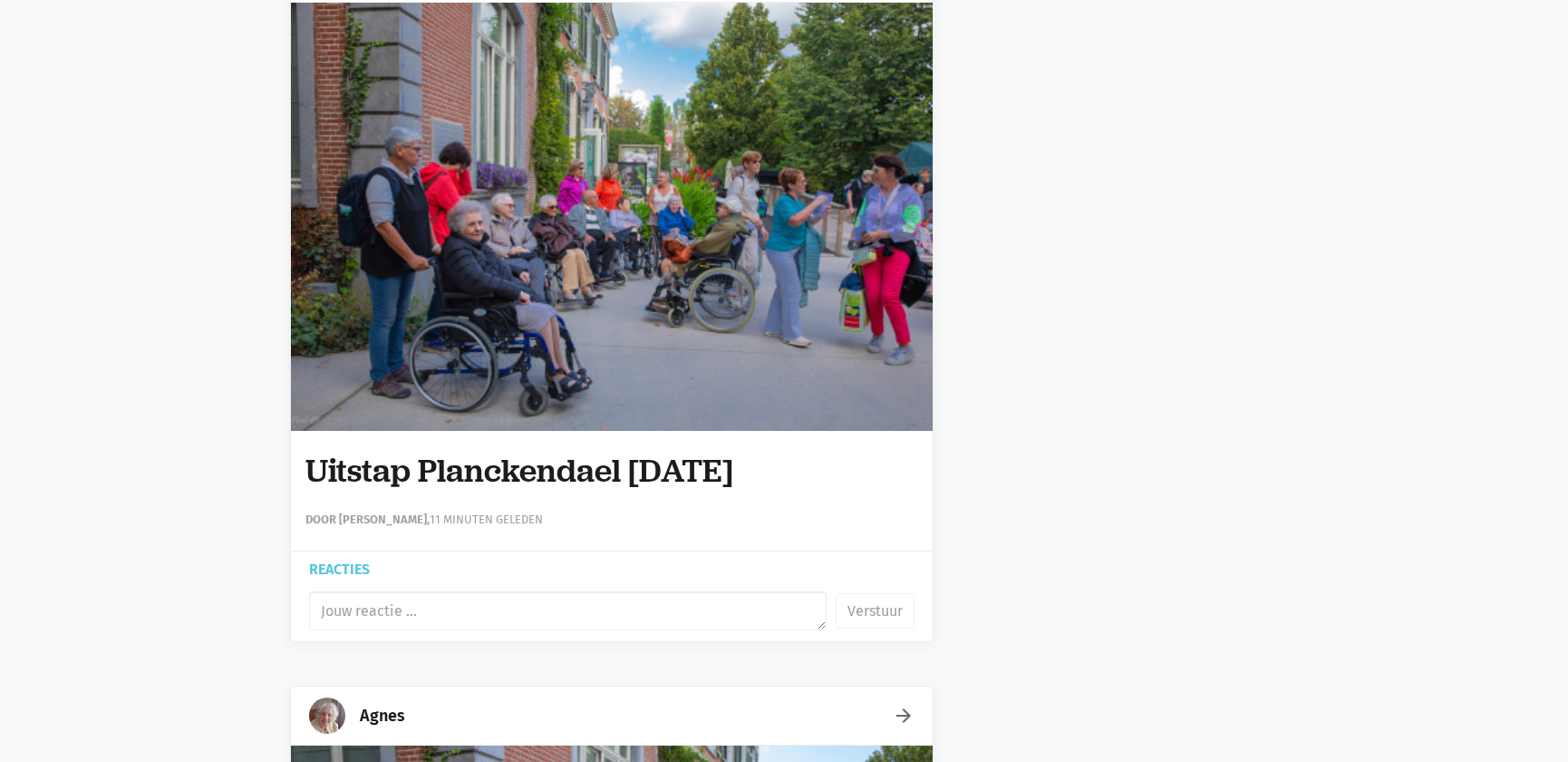
scroll to position [0, 0]
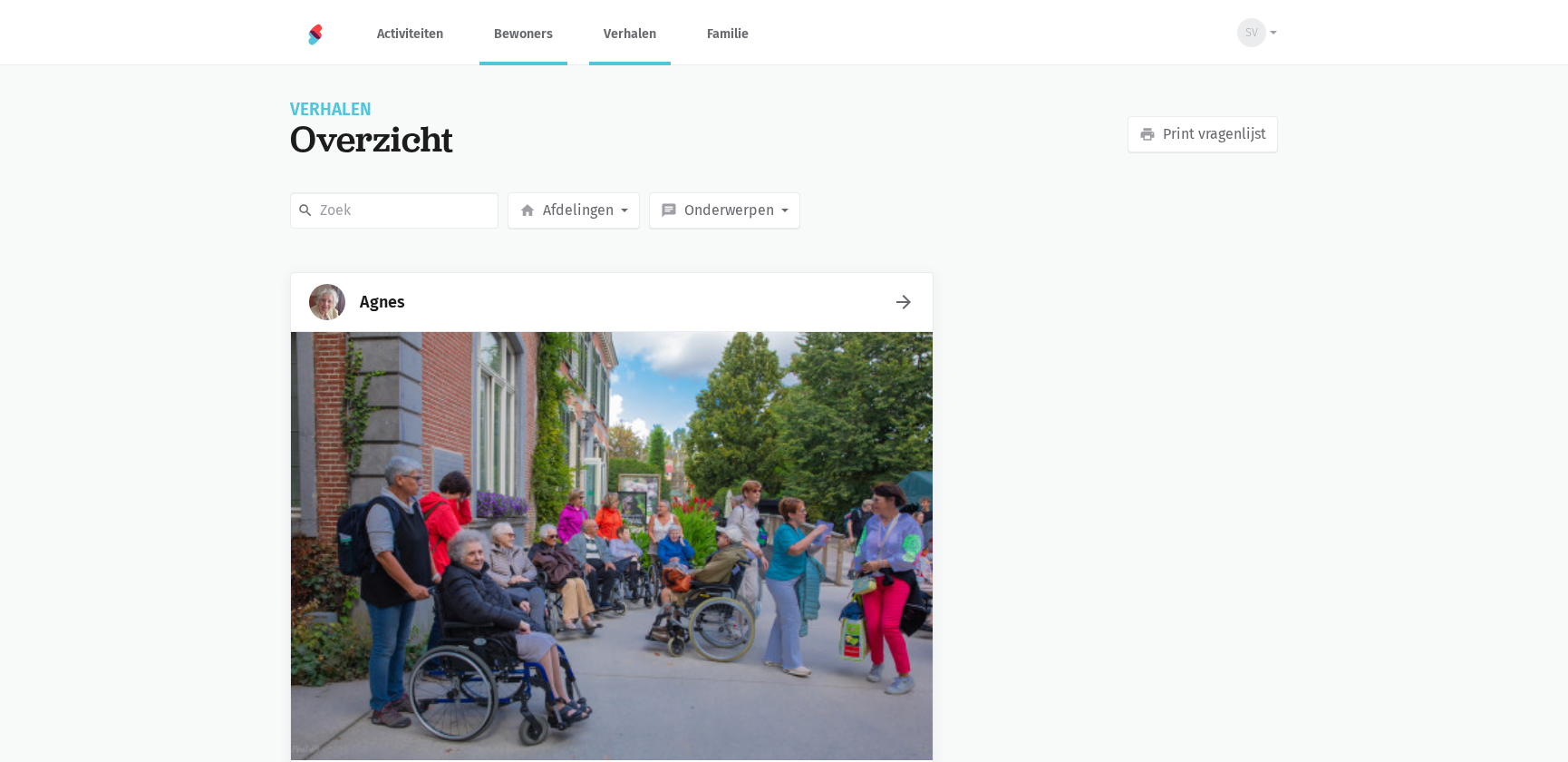
click at [518, 31] on link "Bewoners" at bounding box center [524, 33] width 88 height 60
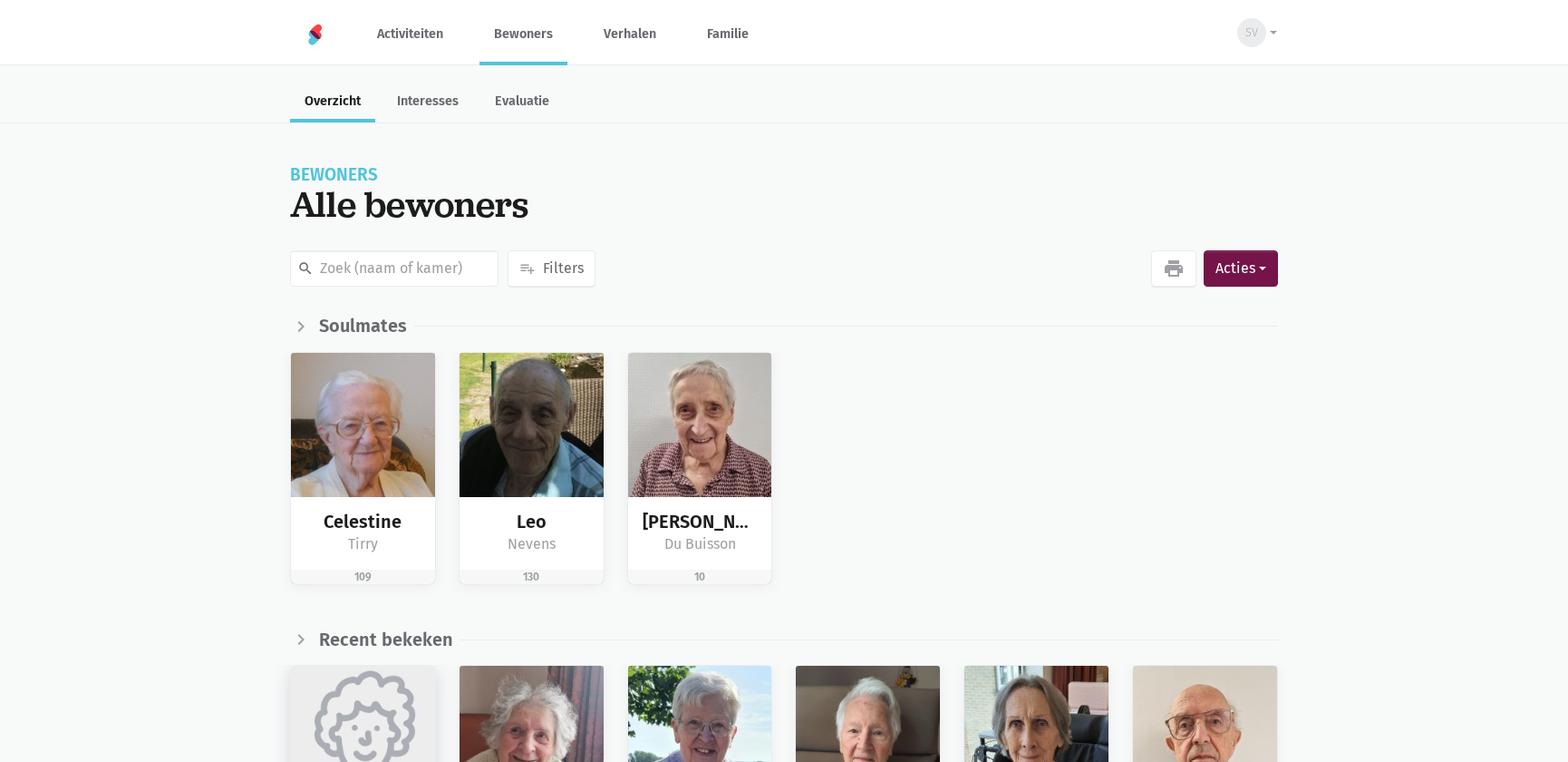
click at [365, 698] on img at bounding box center [363, 738] width 144 height 144
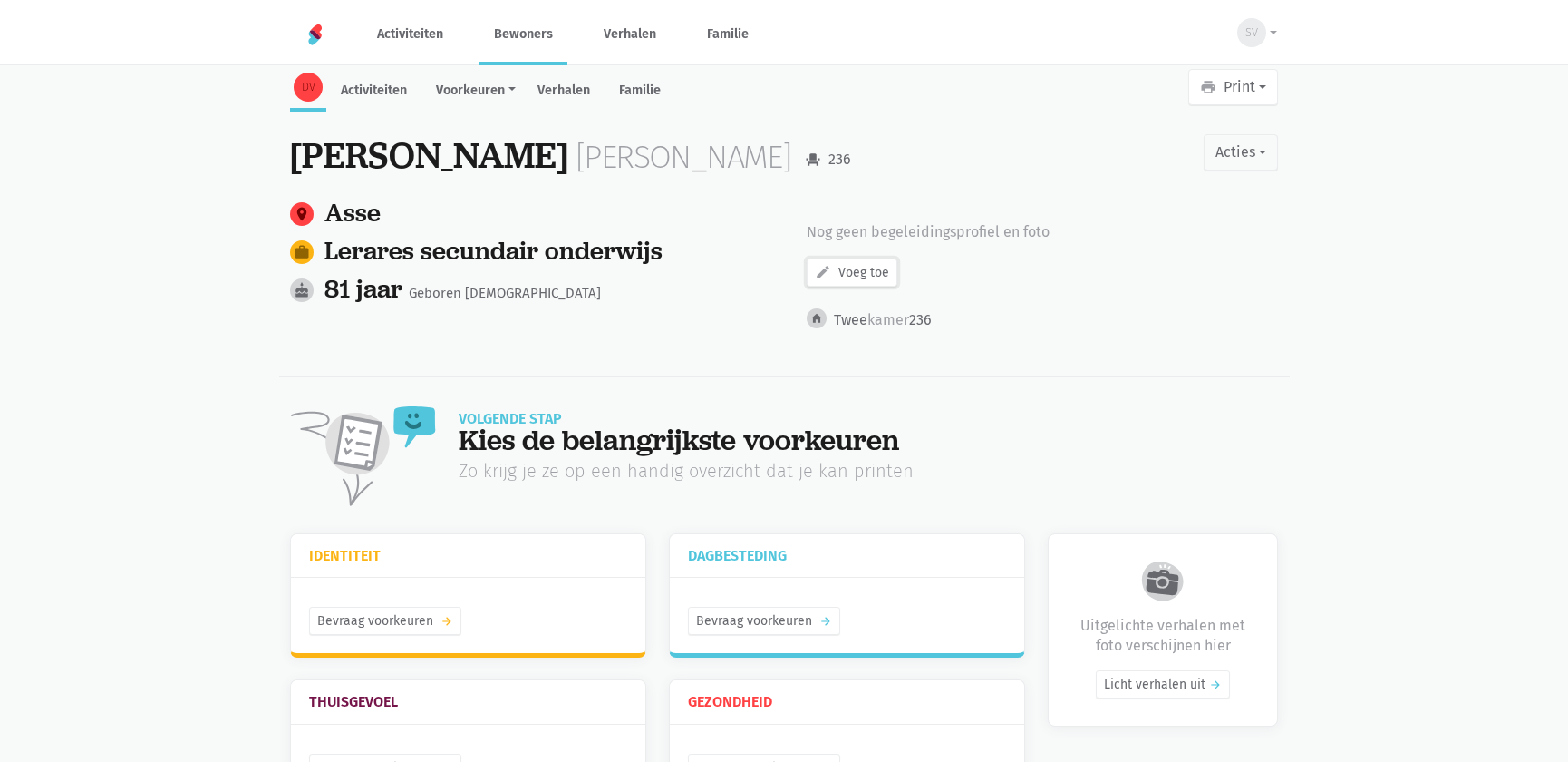
click at [843, 261] on link "edit Voeg toe" at bounding box center [852, 273] width 90 height 28
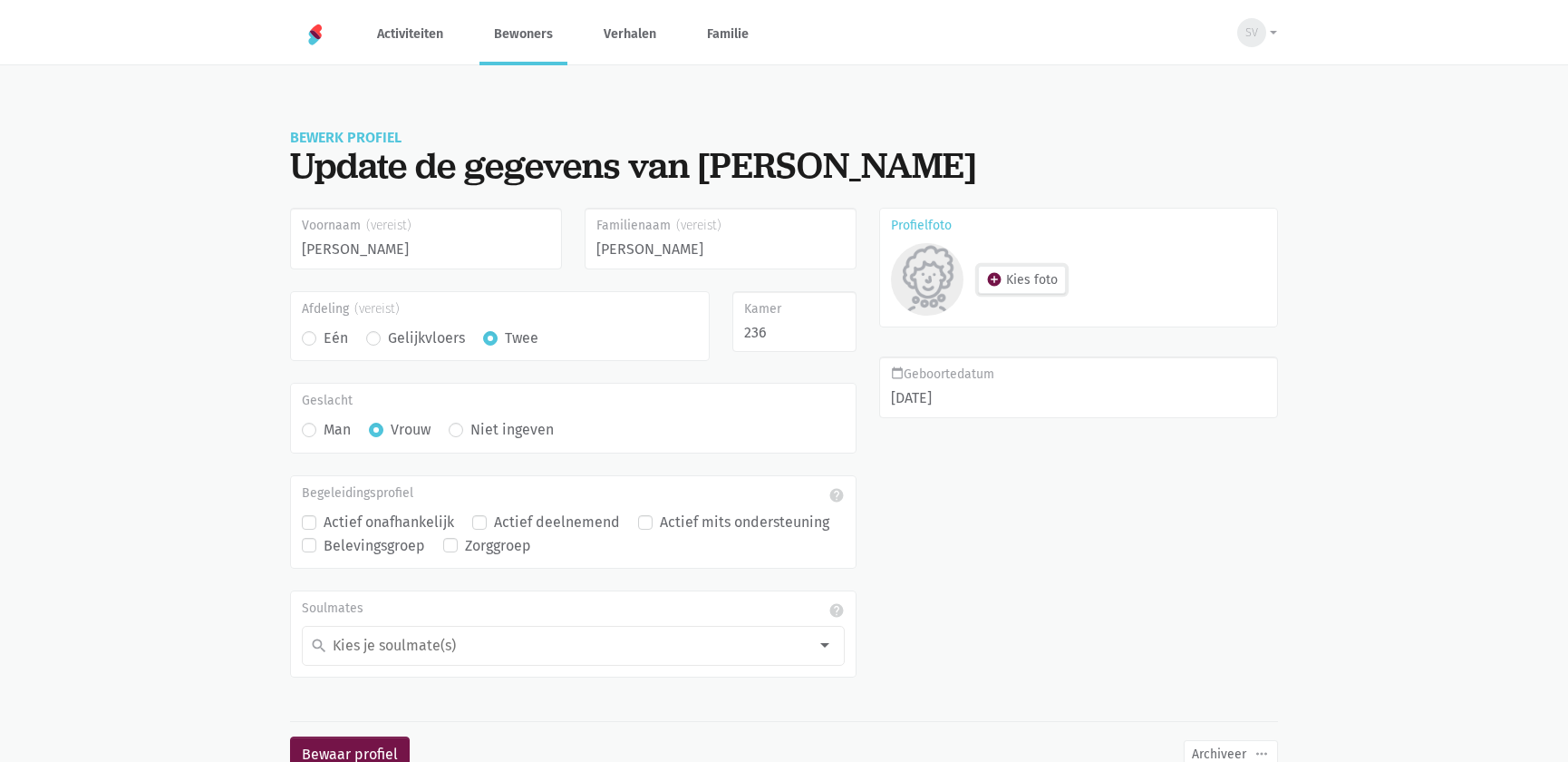
click at [989, 275] on icon "add_circle" at bounding box center [995, 279] width 17 height 17
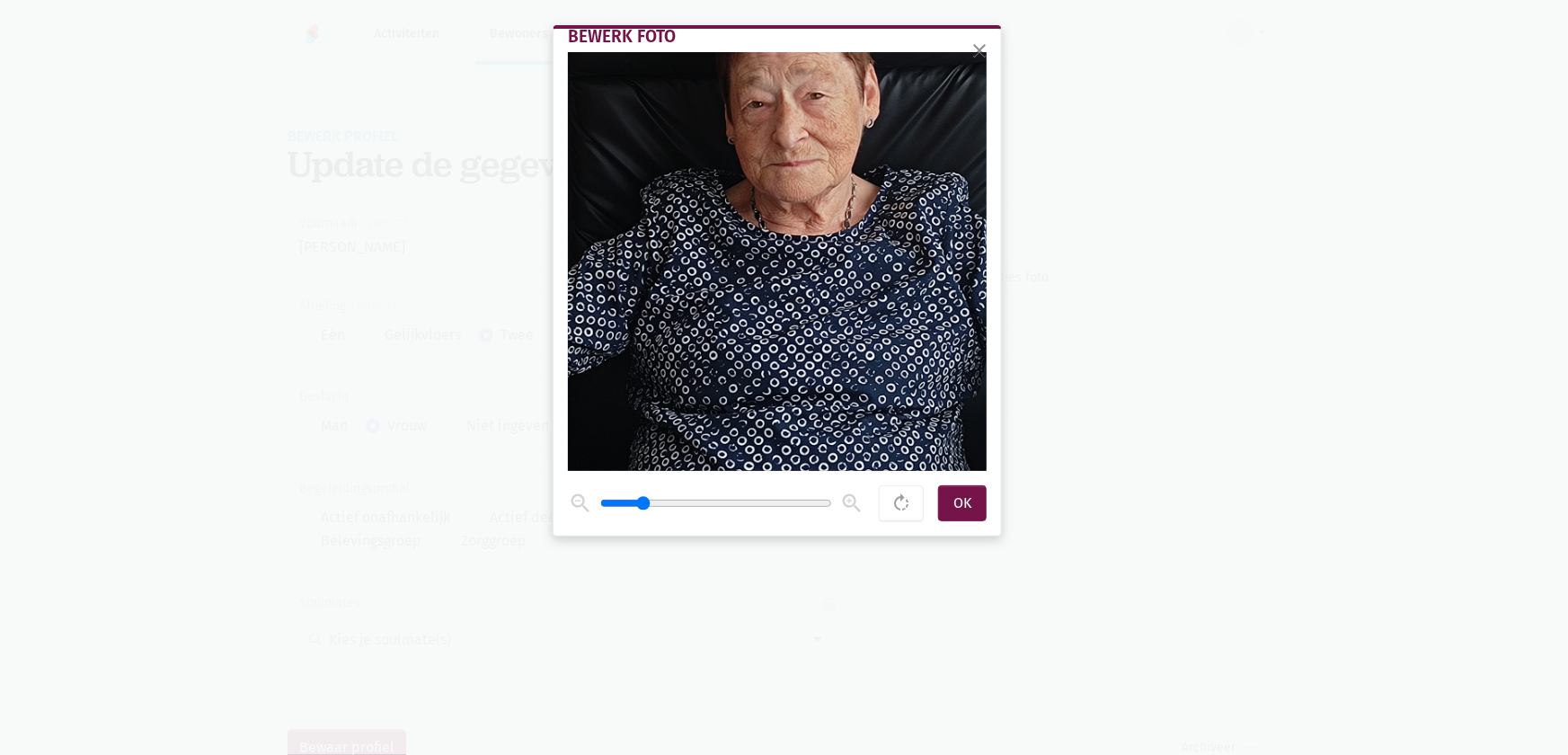
drag, startPoint x: 604, startPoint y: 504, endPoint x: 643, endPoint y: 503, distance: 39.0
click at [643, 503] on input "range" at bounding box center [716, 503] width 232 height 15
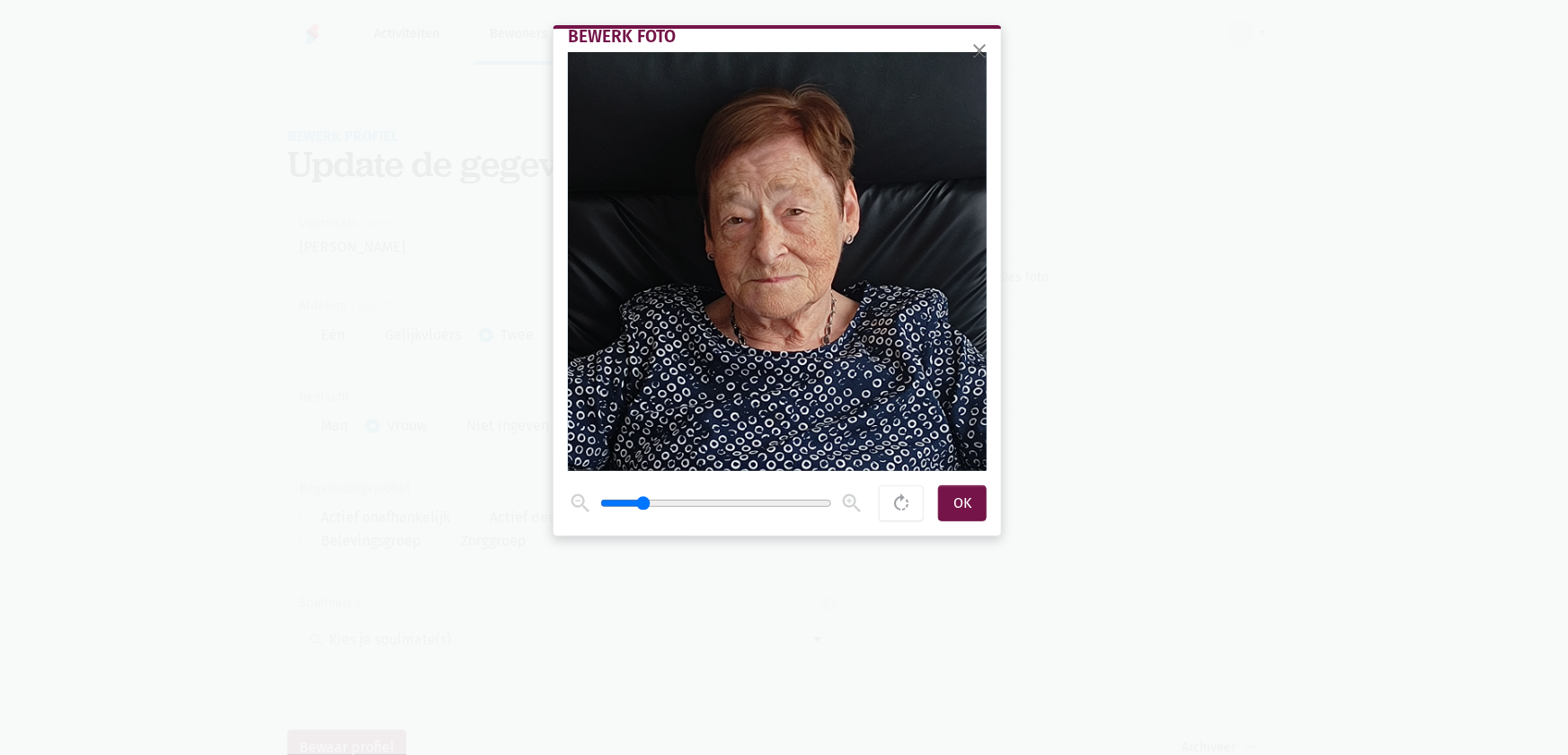
click at [728, 412] on span at bounding box center [777, 262] width 419 height 419
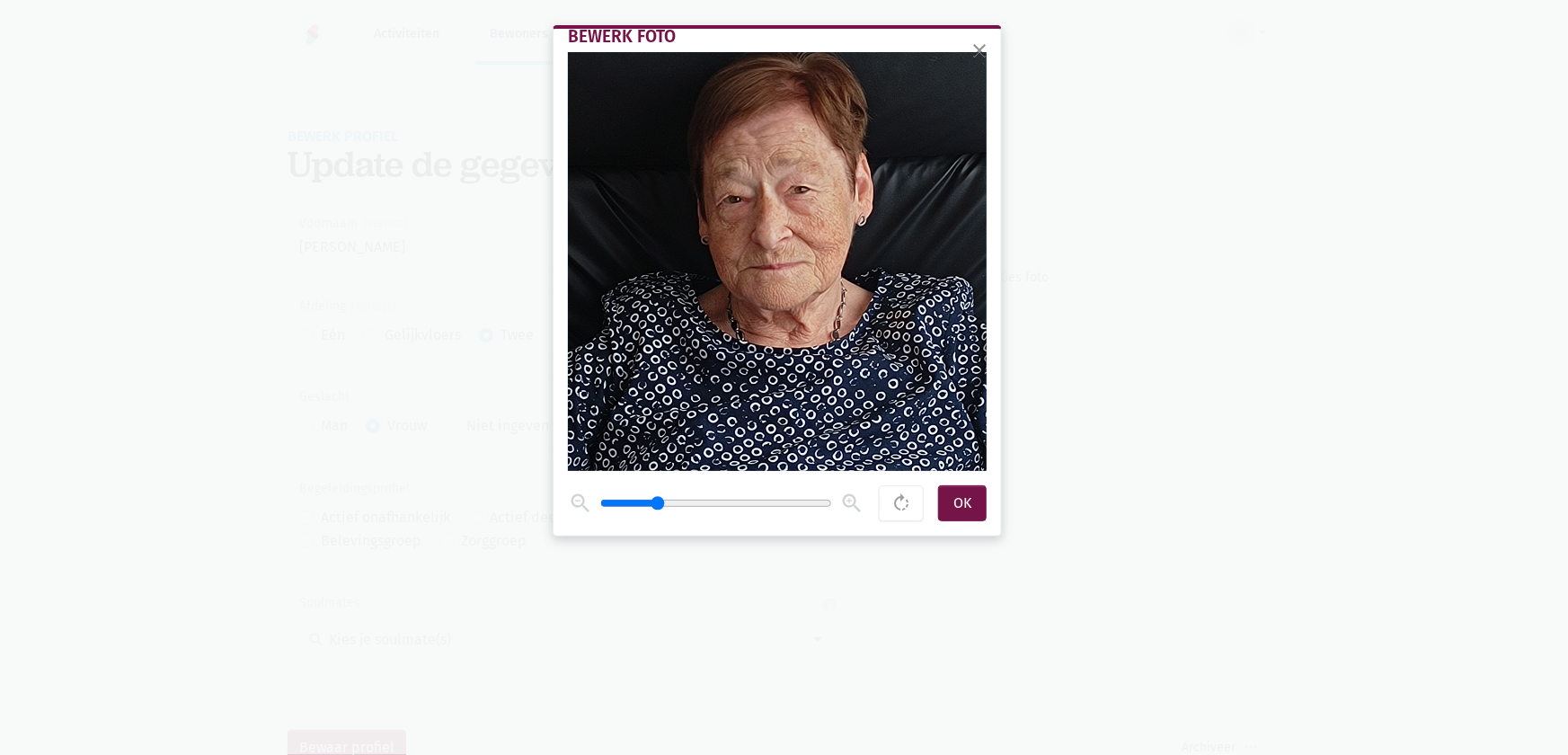
drag, startPoint x: 647, startPoint y: 502, endPoint x: 655, endPoint y: 507, distance: 9.4
type input "1.7"
click at [655, 507] on input "range" at bounding box center [716, 503] width 232 height 15
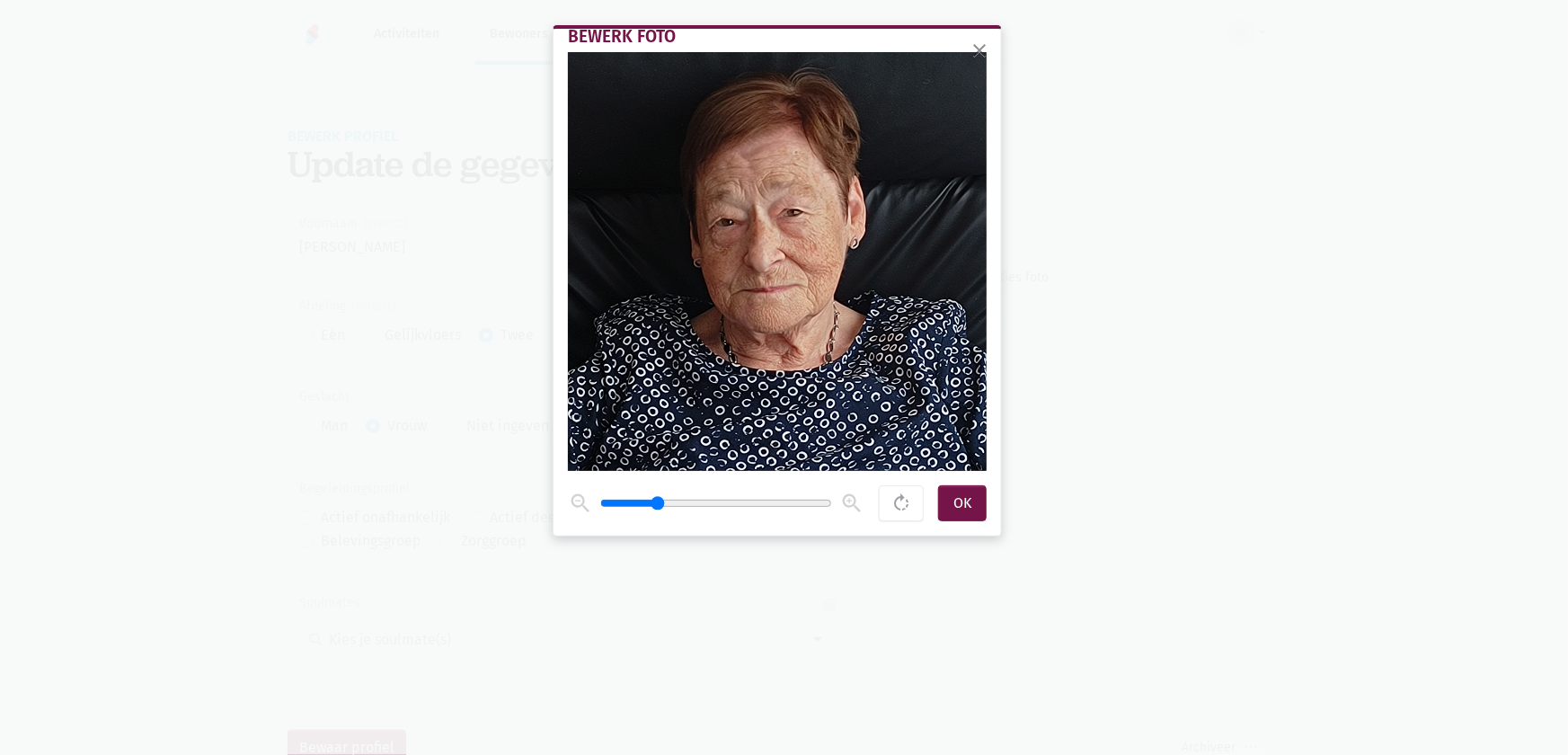
click at [715, 369] on span at bounding box center [777, 262] width 419 height 419
click at [957, 511] on div "OK" at bounding box center [962, 502] width 49 height 36
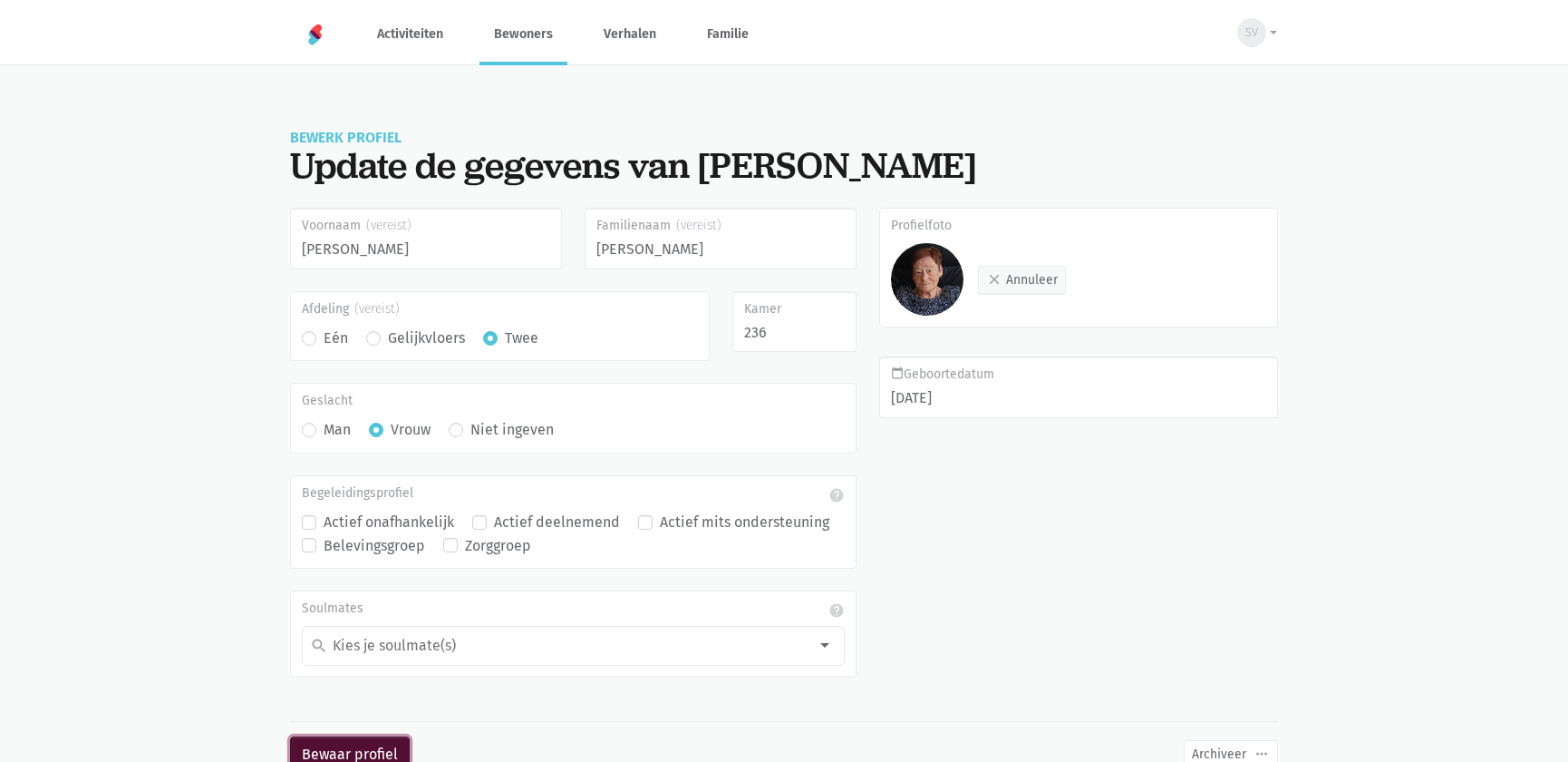
click at [354, 751] on button "Bewaar profiel" at bounding box center [350, 755] width 120 height 36
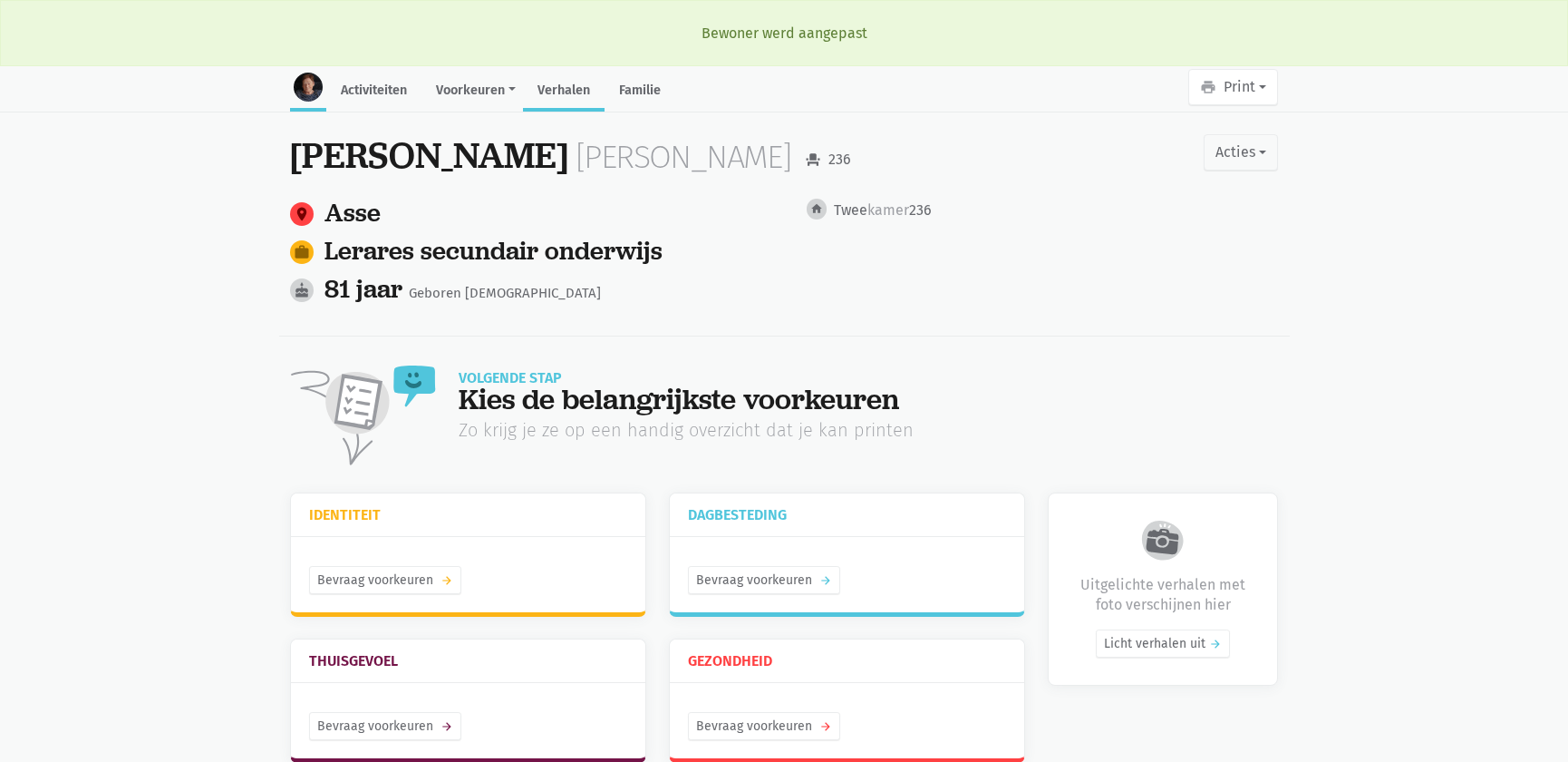
click at [553, 90] on link "Verhalen" at bounding box center [564, 92] width 82 height 39
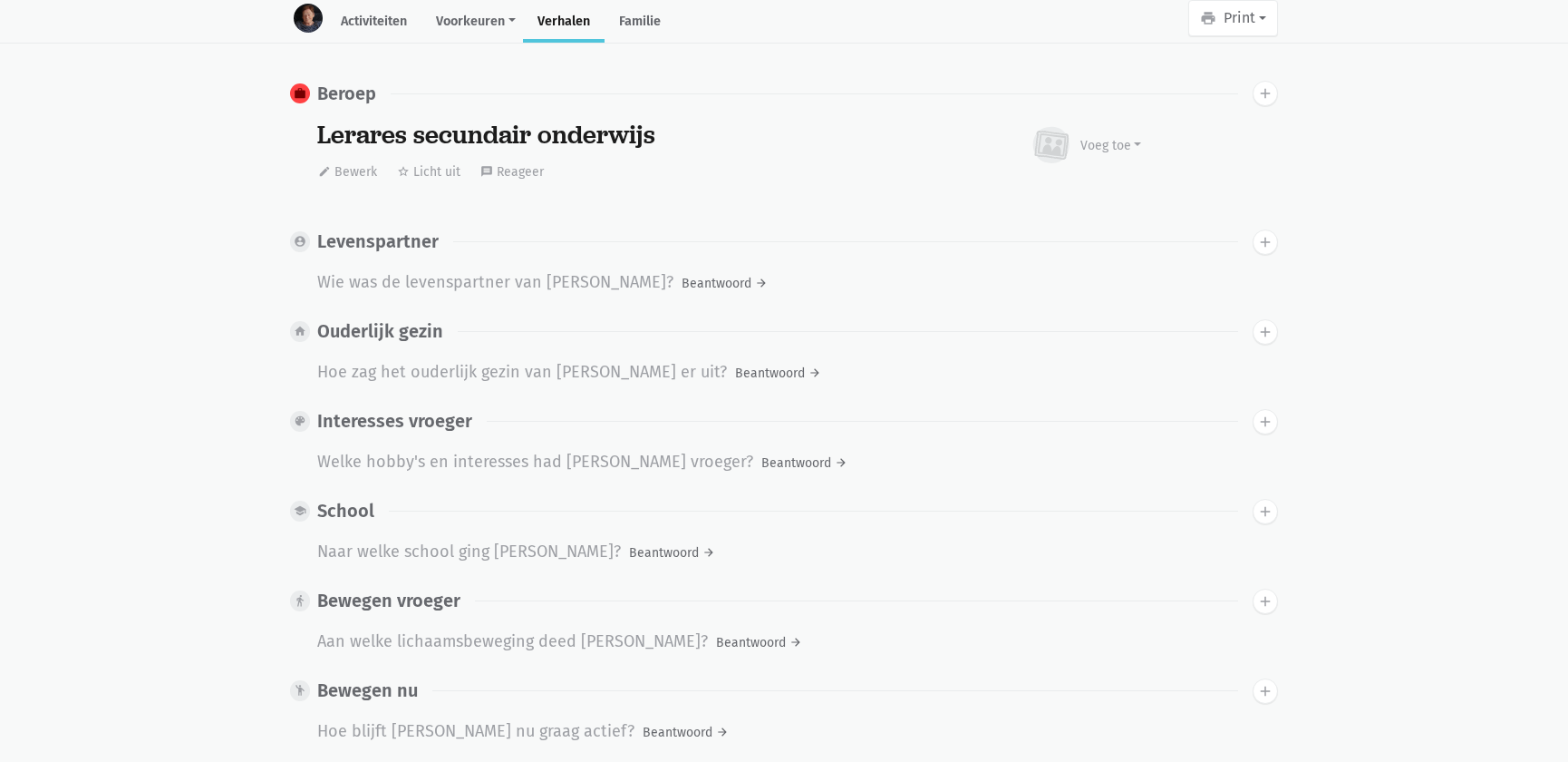
scroll to position [1424, 0]
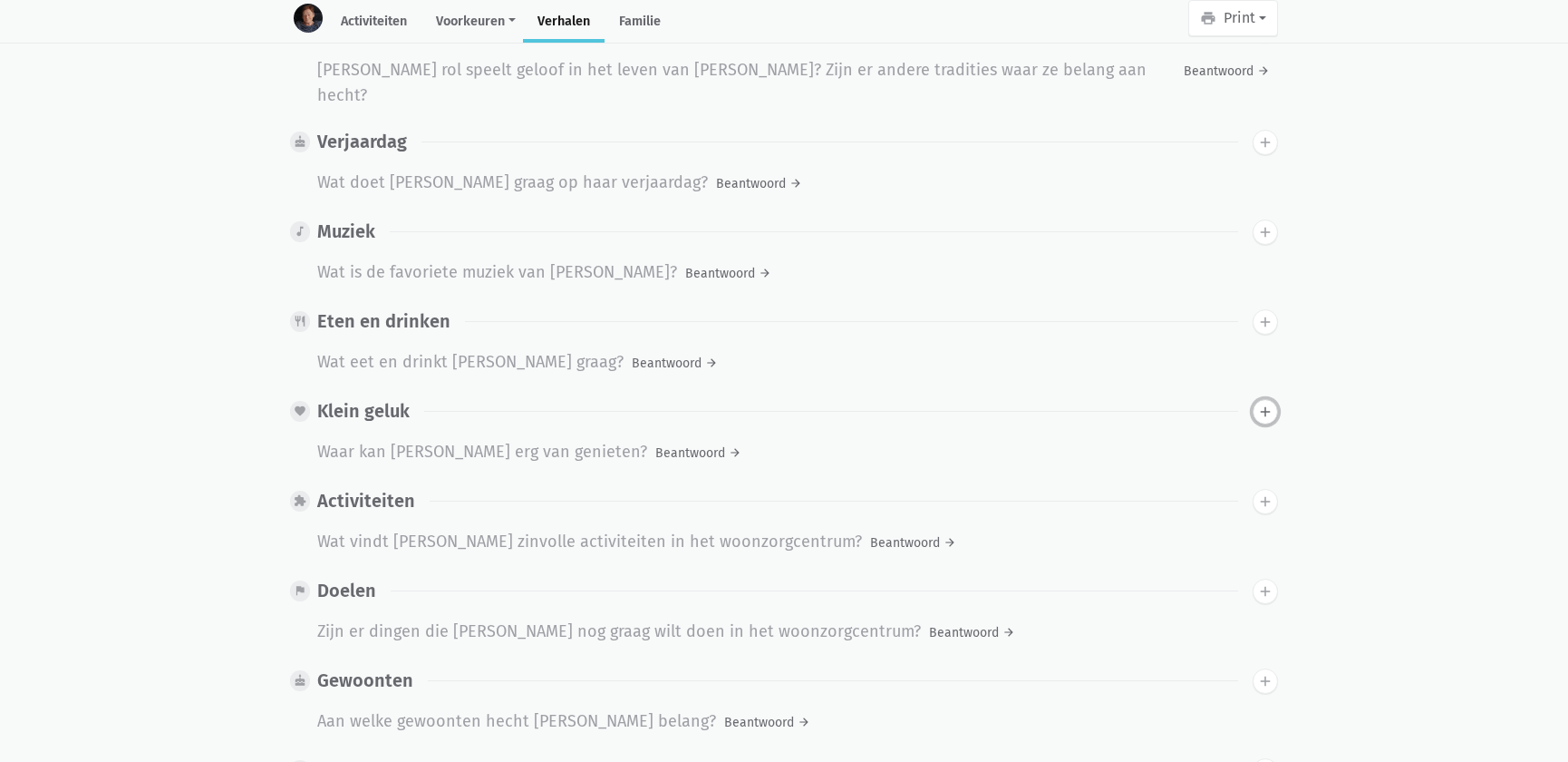
click at [1270, 404] on icon "add" at bounding box center [1266, 412] width 17 height 17
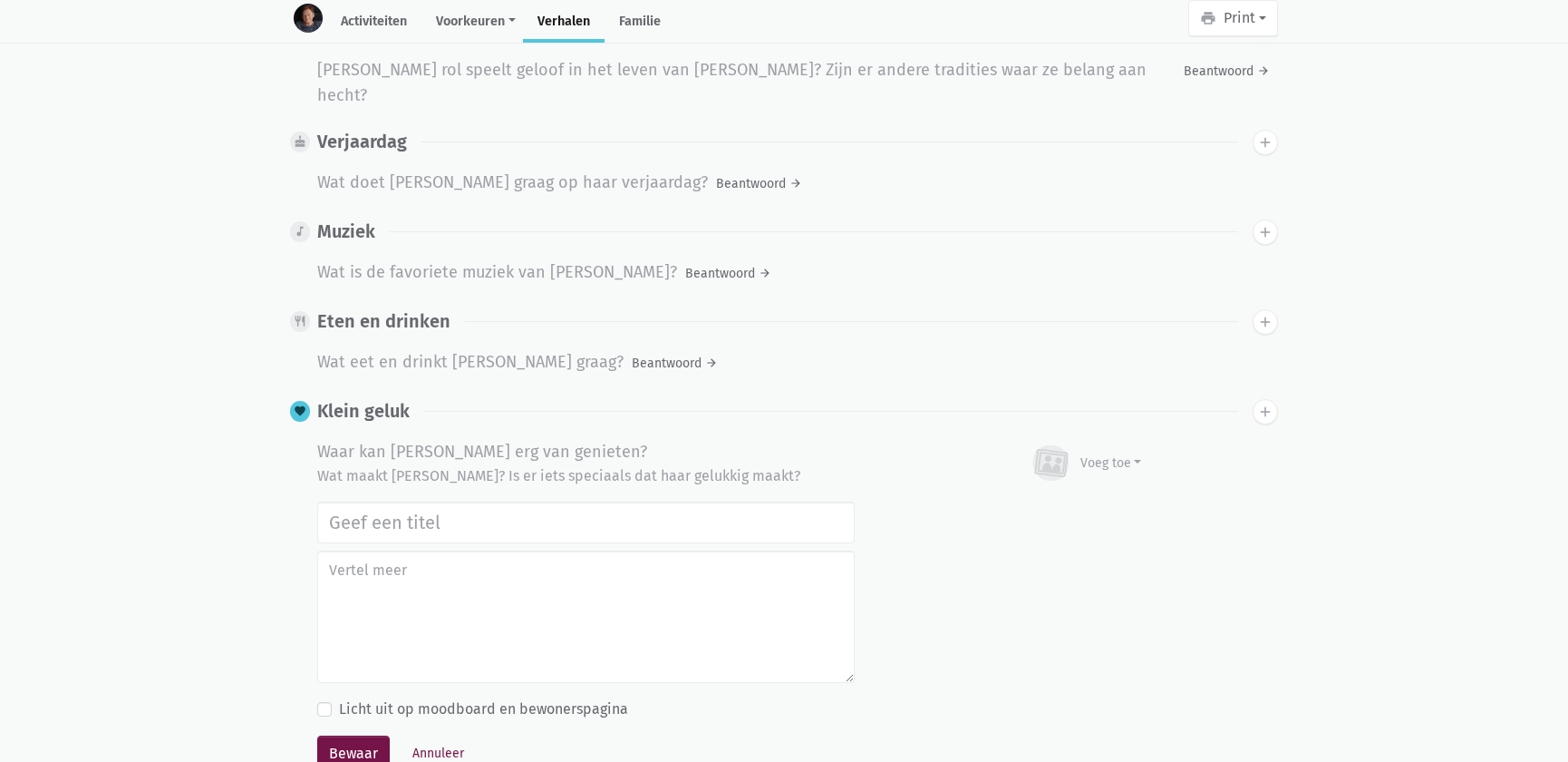
click at [434, 501] on input "text" at bounding box center [586, 522] width 538 height 42
type input "Uitstap Planckendael 02/09/2025"
drag, startPoint x: 1056, startPoint y: 422, endPoint x: 1116, endPoint y: 461, distance: 71.6
click at [1056, 451] on icon at bounding box center [1051, 462] width 28 height 22
click at [1093, 501] on link "Afbeelding" at bounding box center [1075, 515] width 131 height 31
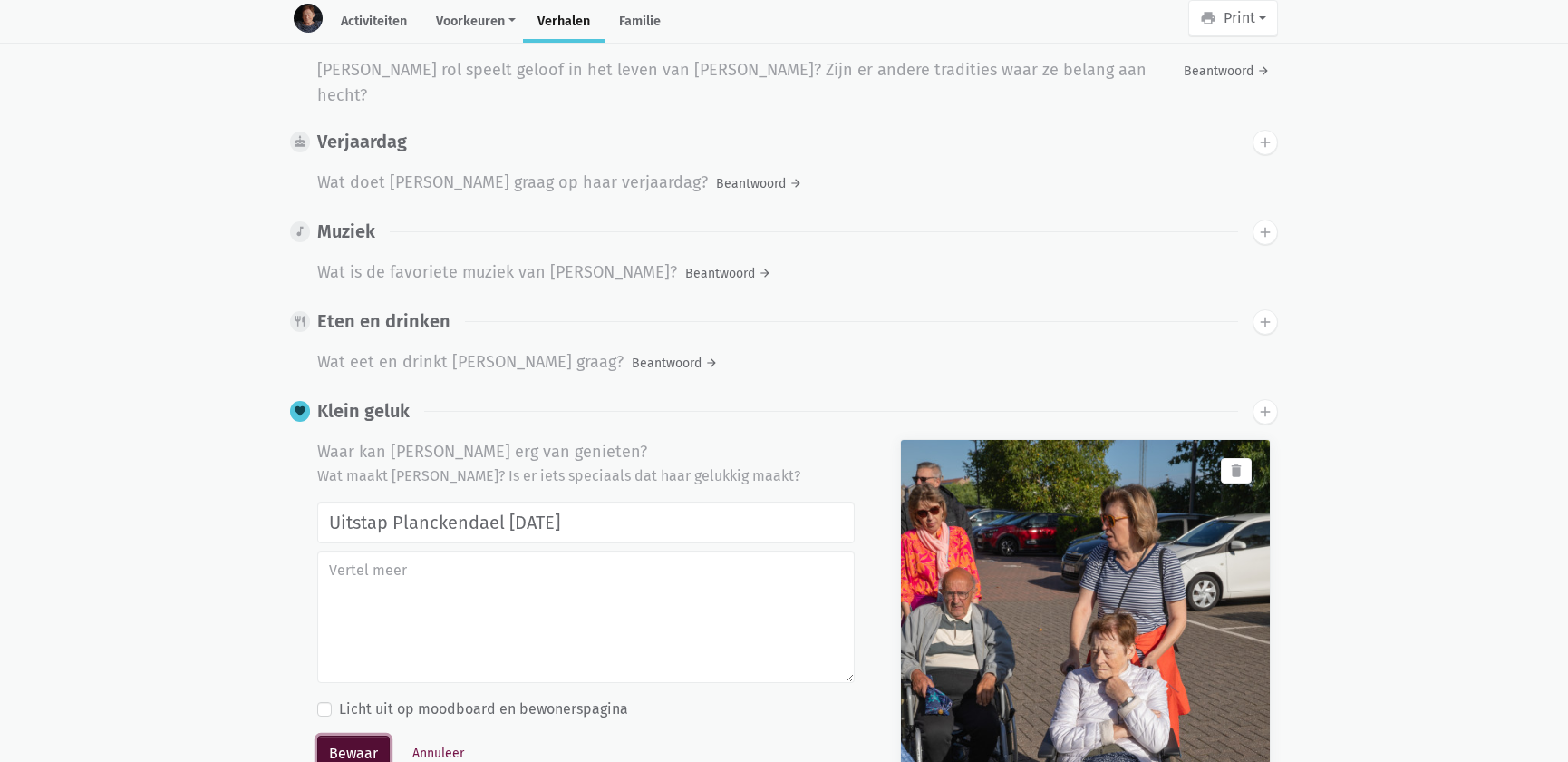
click at [357, 736] on button "Bewaar" at bounding box center [353, 754] width 73 height 36
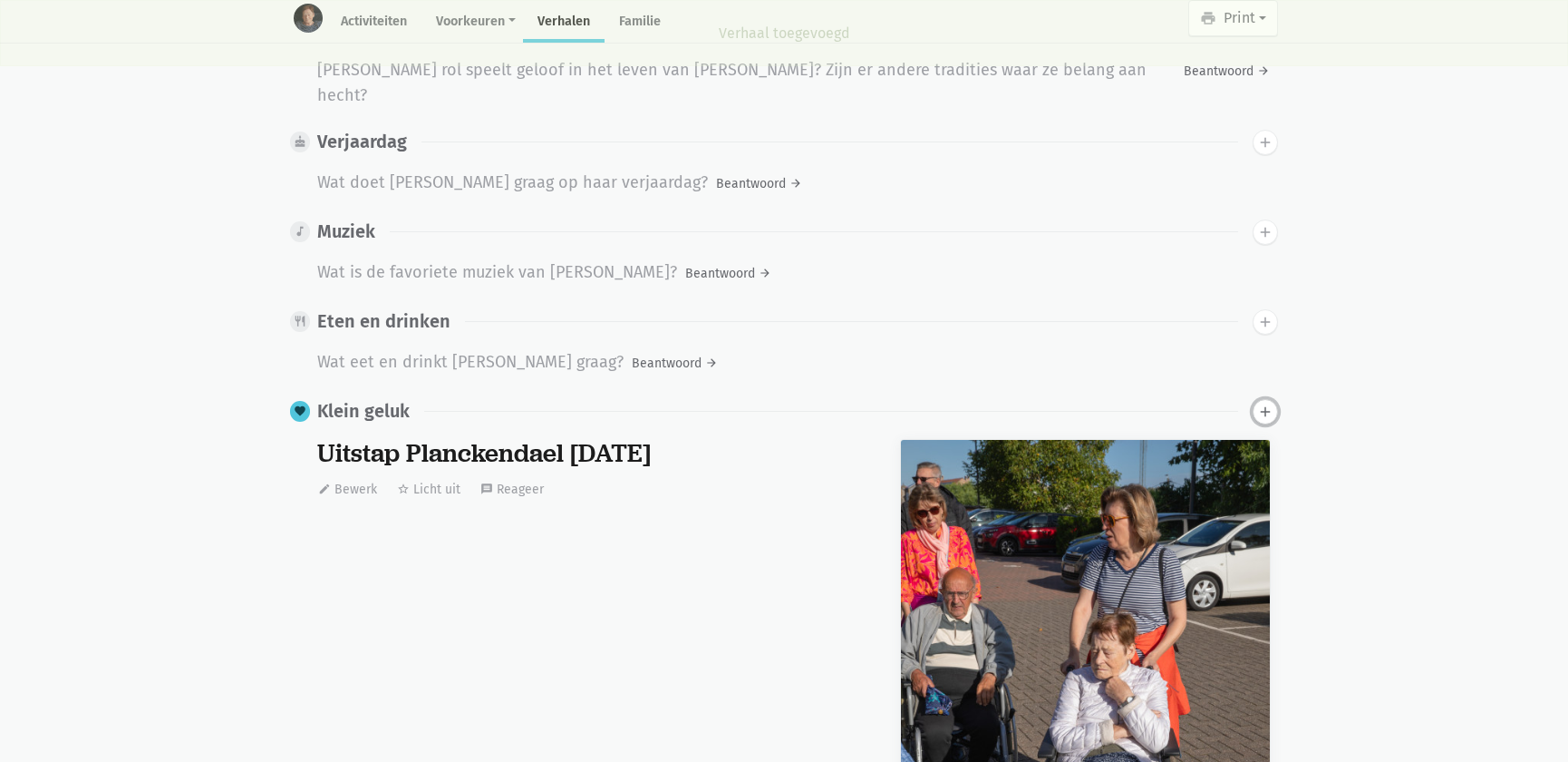
click at [1257, 404] on icon "add" at bounding box center [1266, 412] width 17 height 17
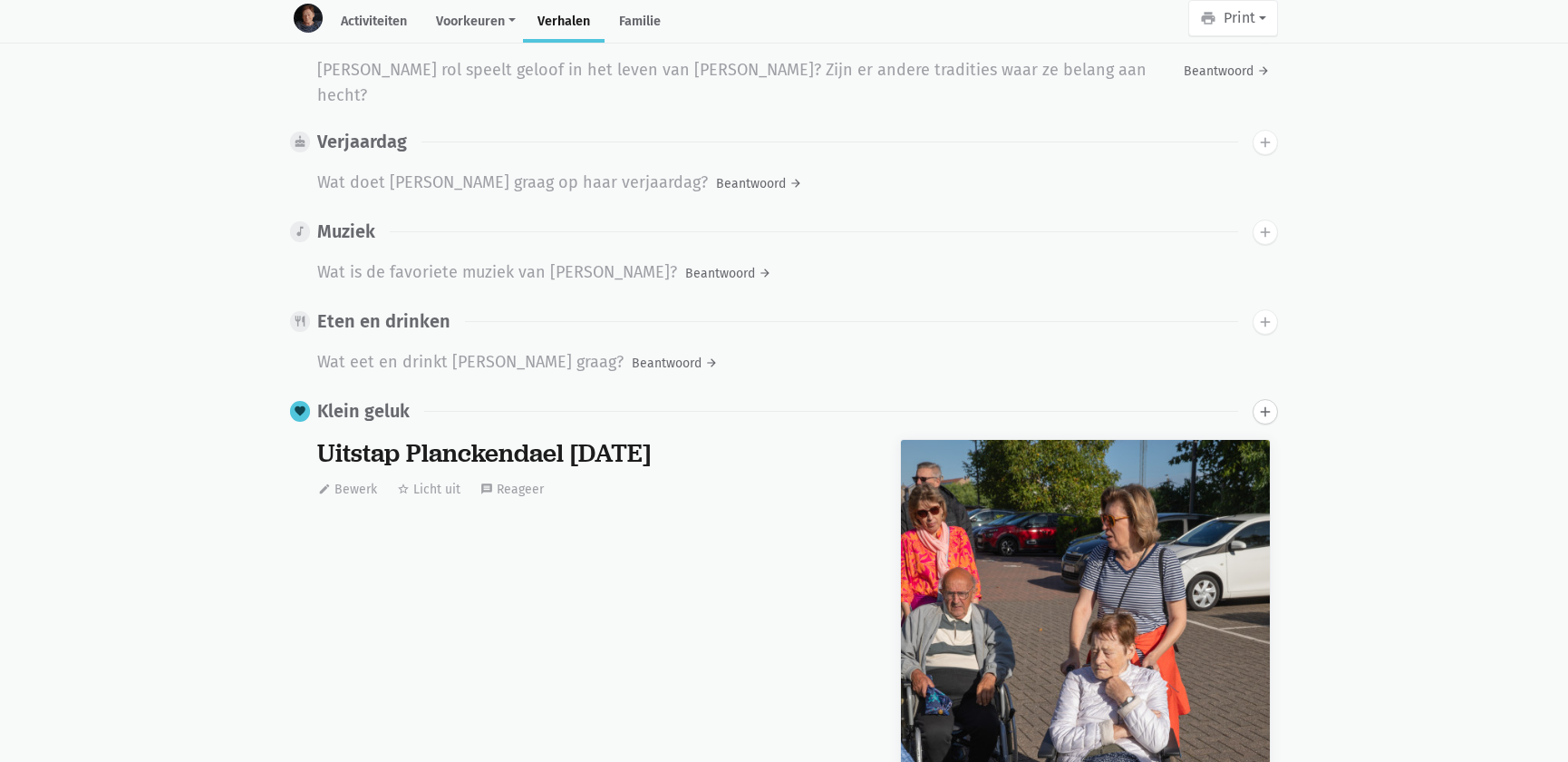
scroll to position [2214, 0]
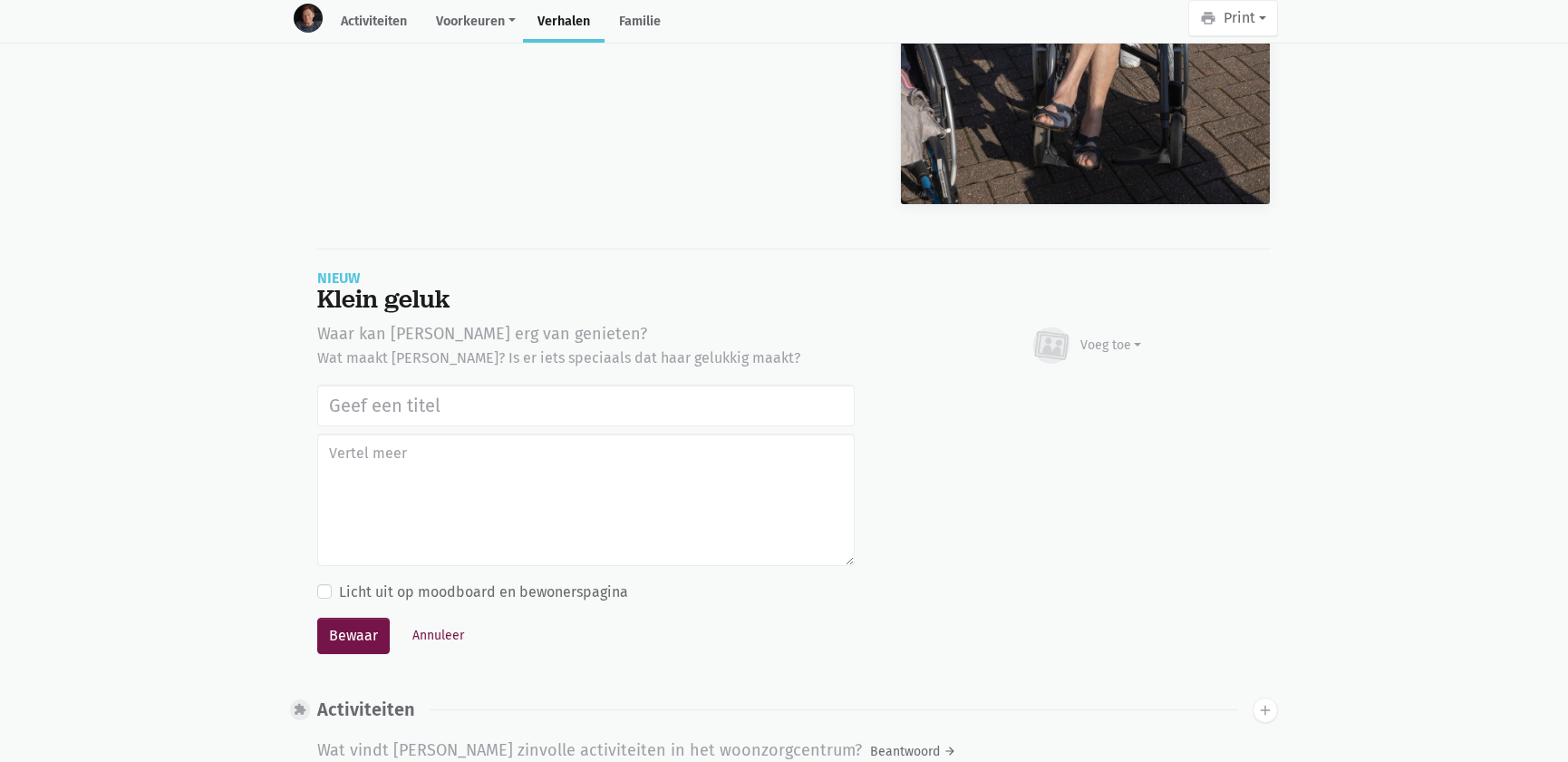
click at [443, 384] on input "text" at bounding box center [586, 405] width 538 height 42
type input "Uitstap Planckendael 02/09/2025"
click at [1104, 336] on div "Voeg toe" at bounding box center [1111, 345] width 61 height 19
click at [1080, 382] on link "Afbeelding" at bounding box center [1075, 397] width 131 height 31
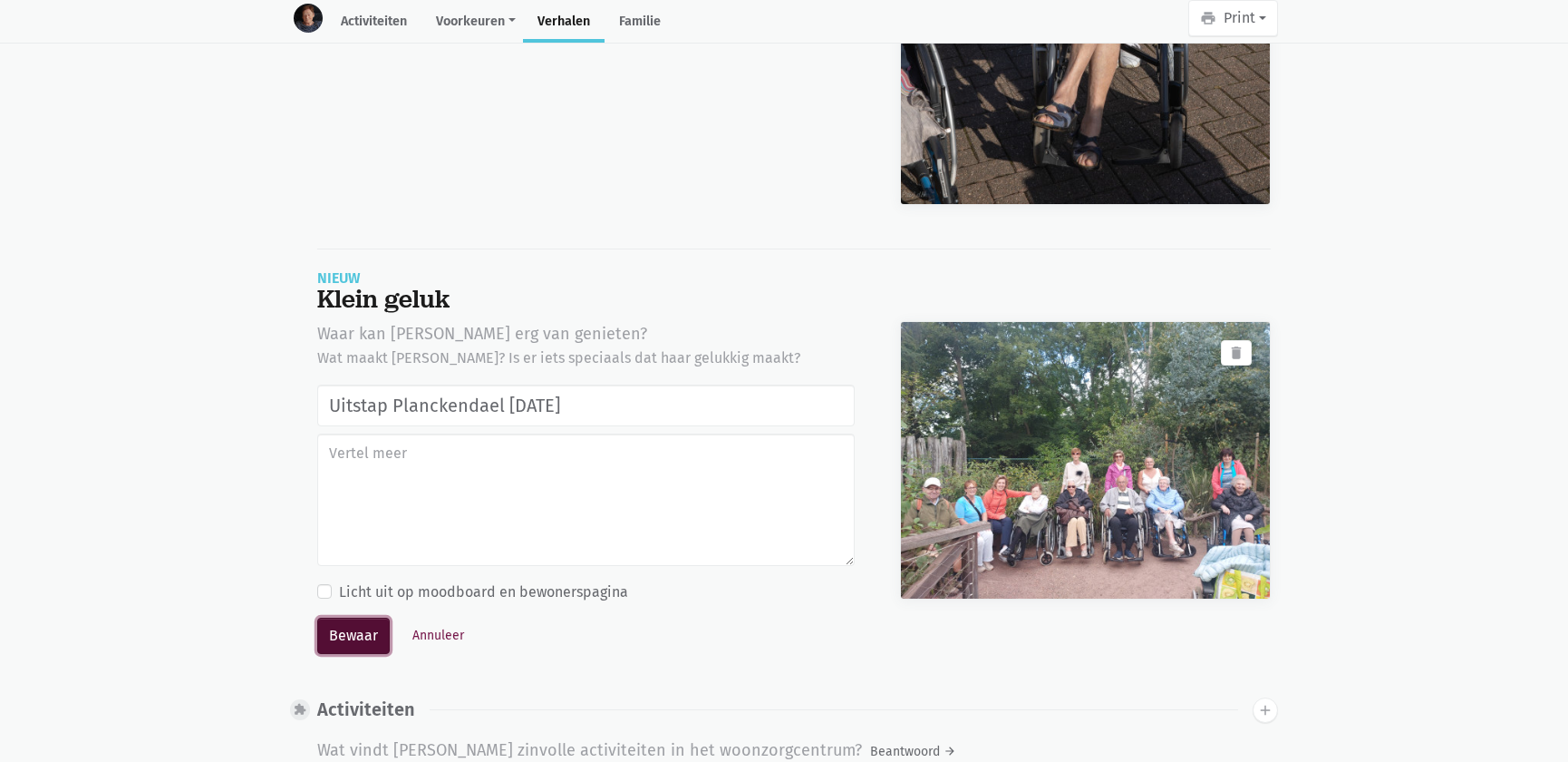
click at [344, 618] on button "Bewaar" at bounding box center [353, 635] width 73 height 36
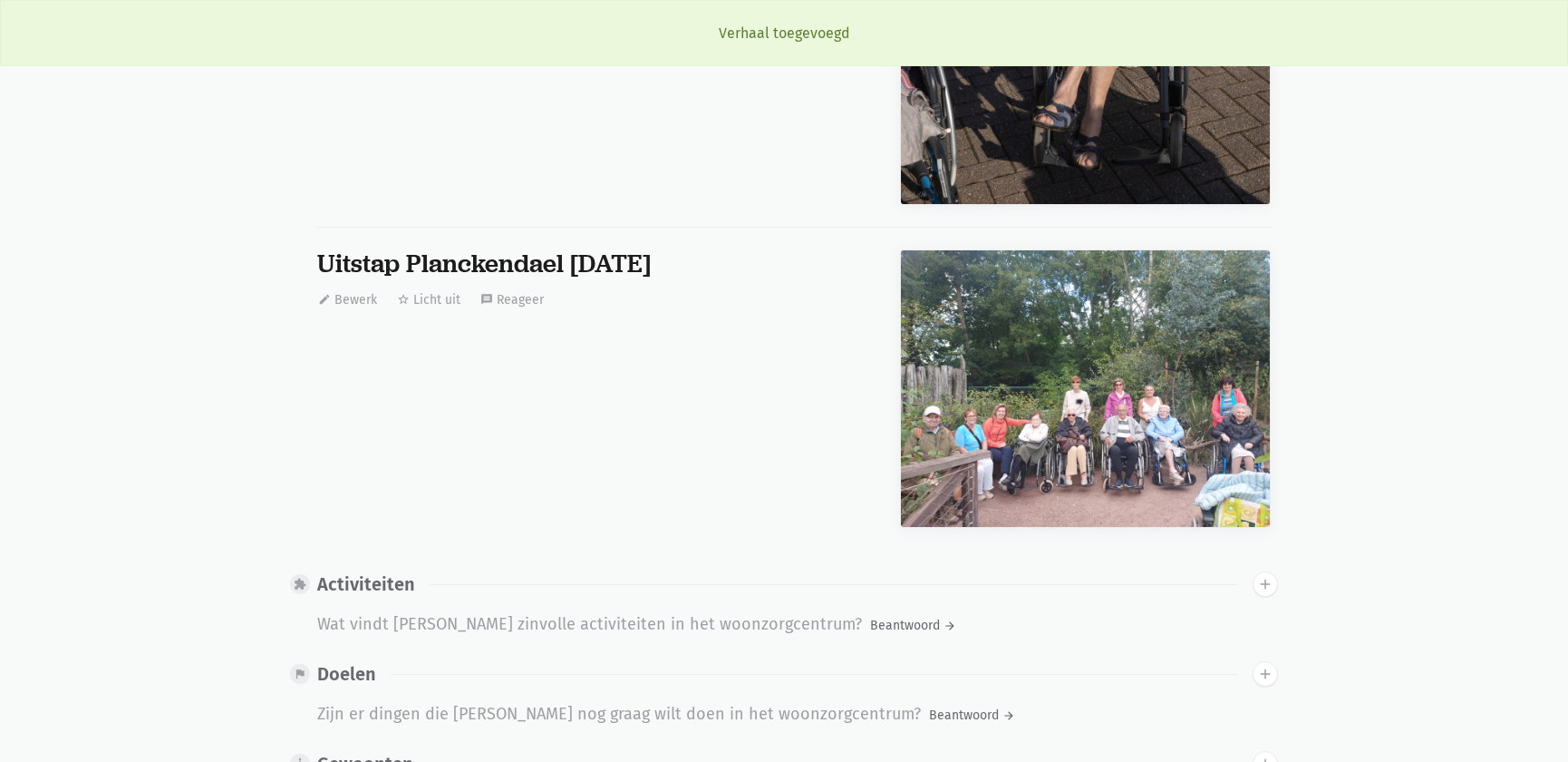
scroll to position [1424, 0]
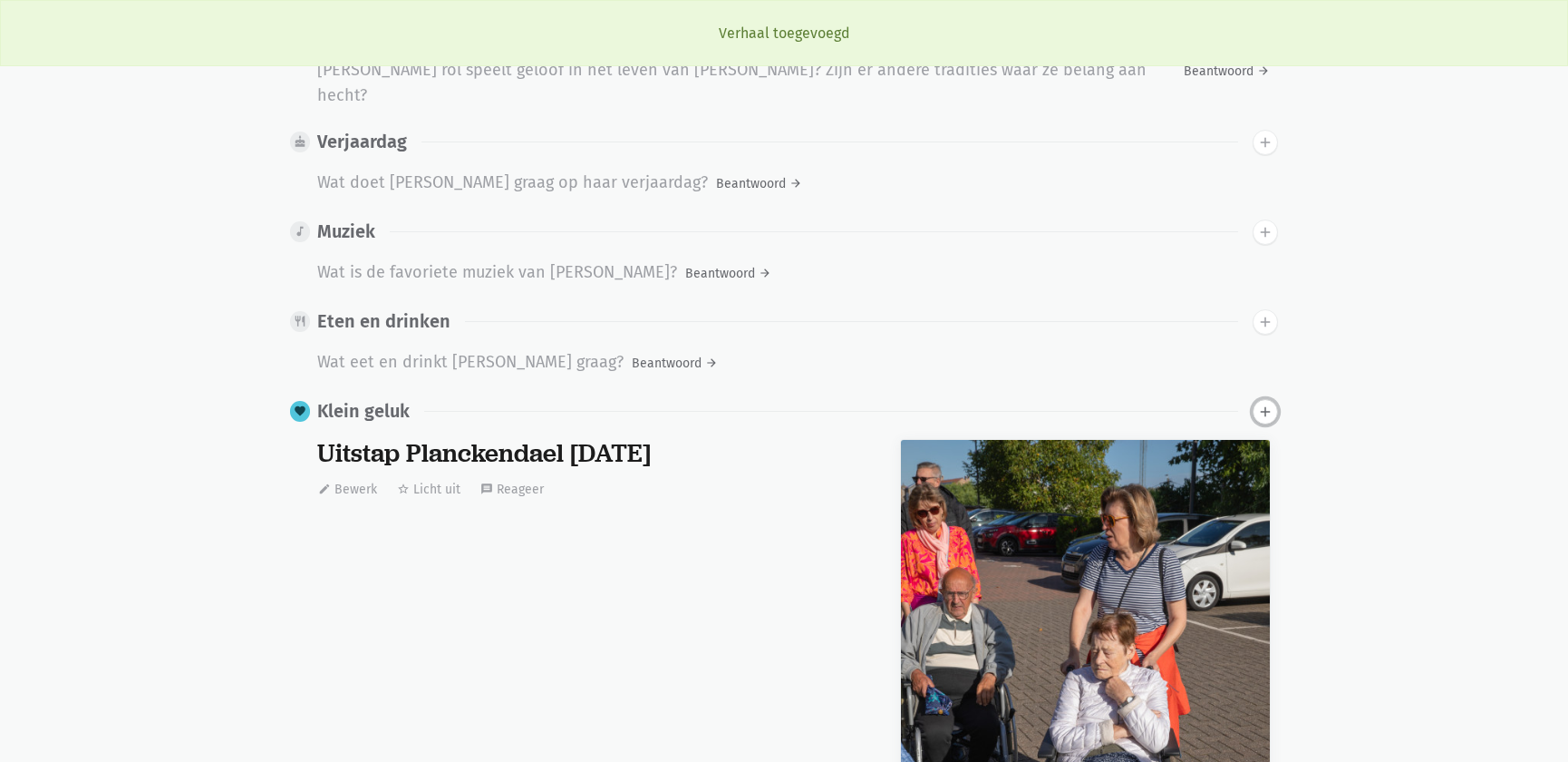
click at [1264, 404] on icon "add" at bounding box center [1266, 412] width 17 height 17
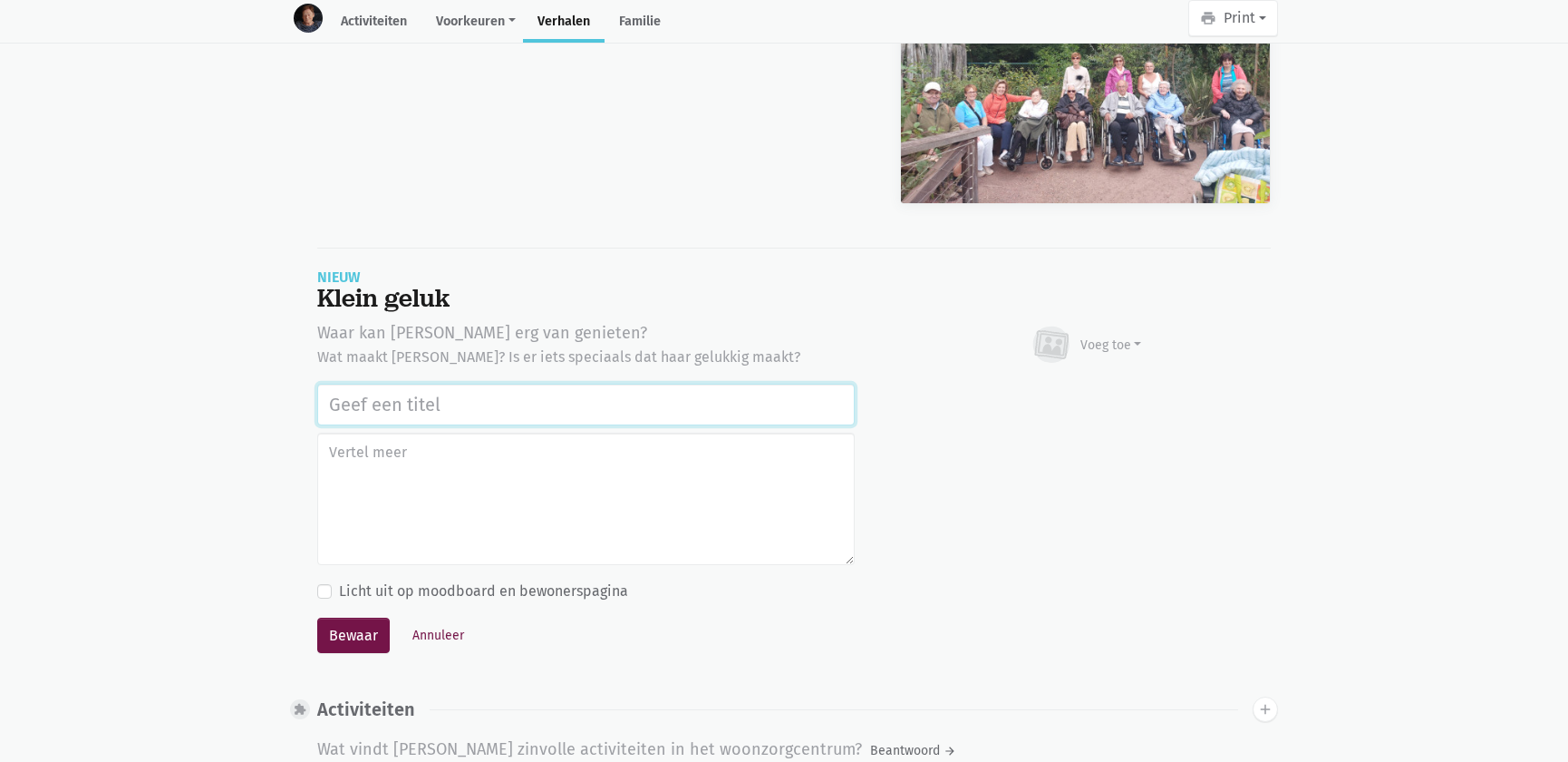
click at [413, 385] on input "text" at bounding box center [586, 404] width 538 height 42
paste input "Uitstap Planckendael 02/09/2025"
type input "Uitstap Planckendael 02/09/2025"
click at [1132, 336] on div "Voeg toe" at bounding box center [1111, 345] width 61 height 19
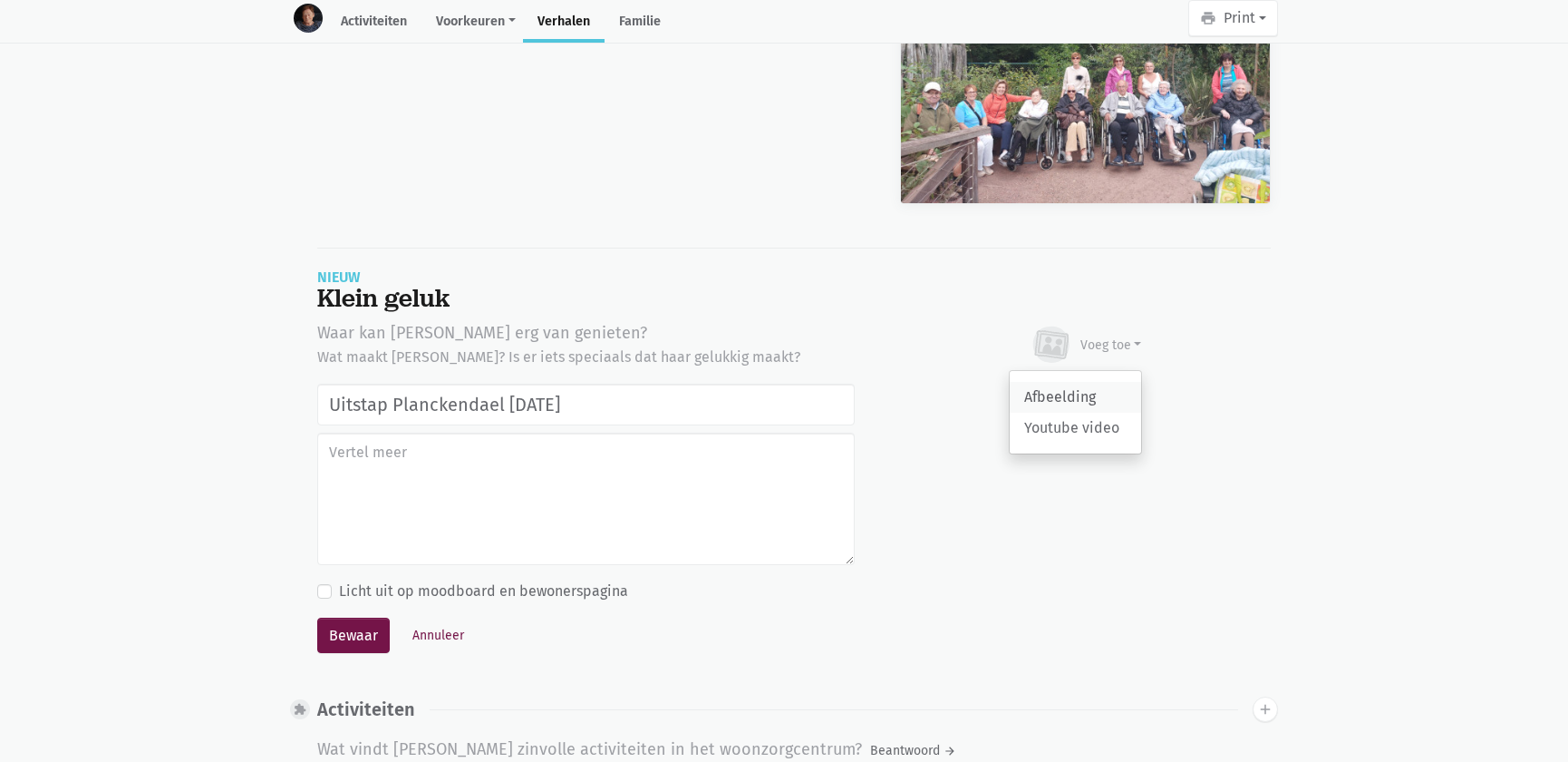
click at [1057, 381] on link "Afbeelding" at bounding box center [1075, 396] width 131 height 31
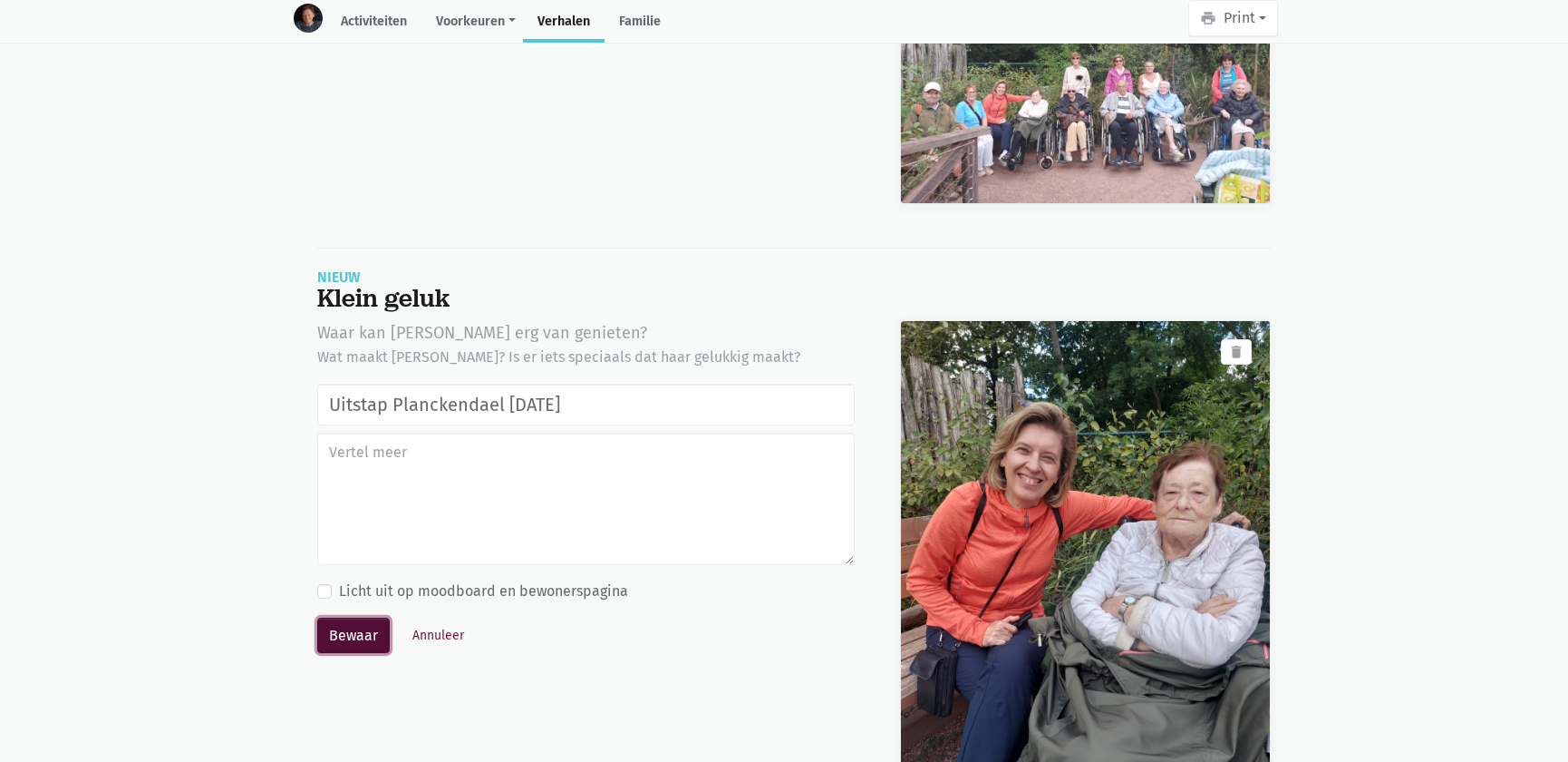
click at [347, 618] on button "Bewaar" at bounding box center [353, 635] width 73 height 36
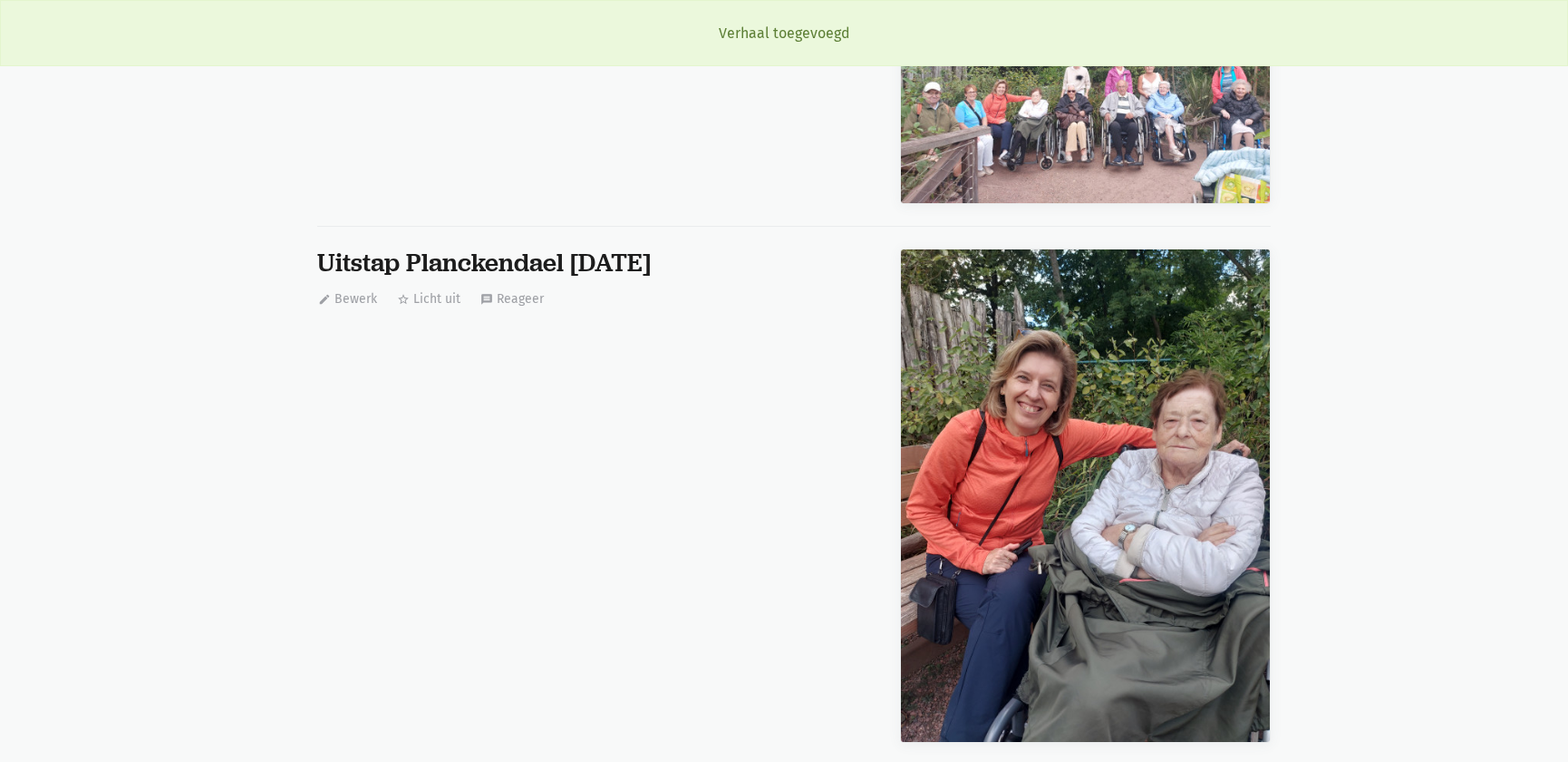
scroll to position [1424, 0]
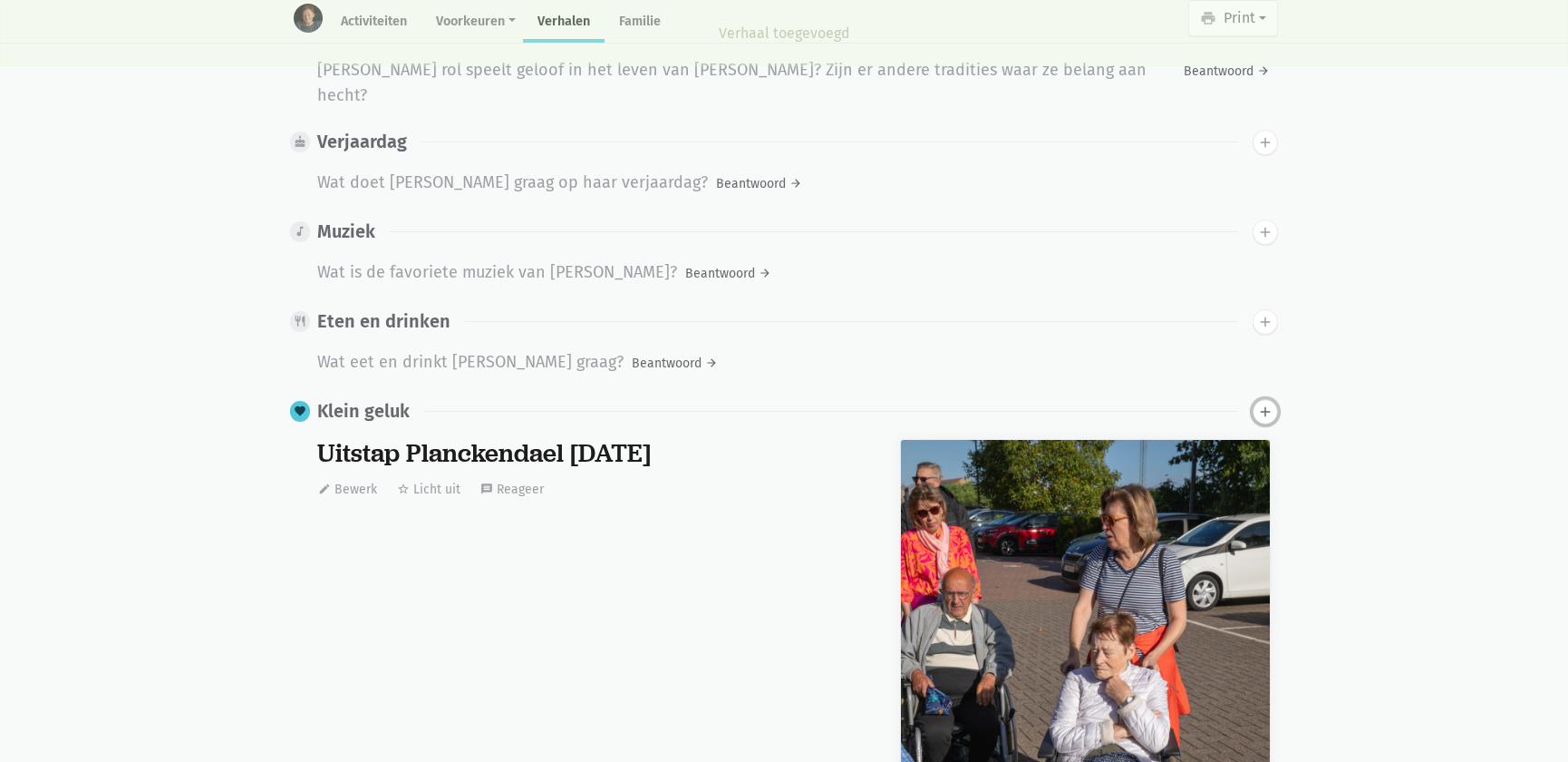
click at [1267, 404] on icon "add" at bounding box center [1266, 412] width 17 height 17
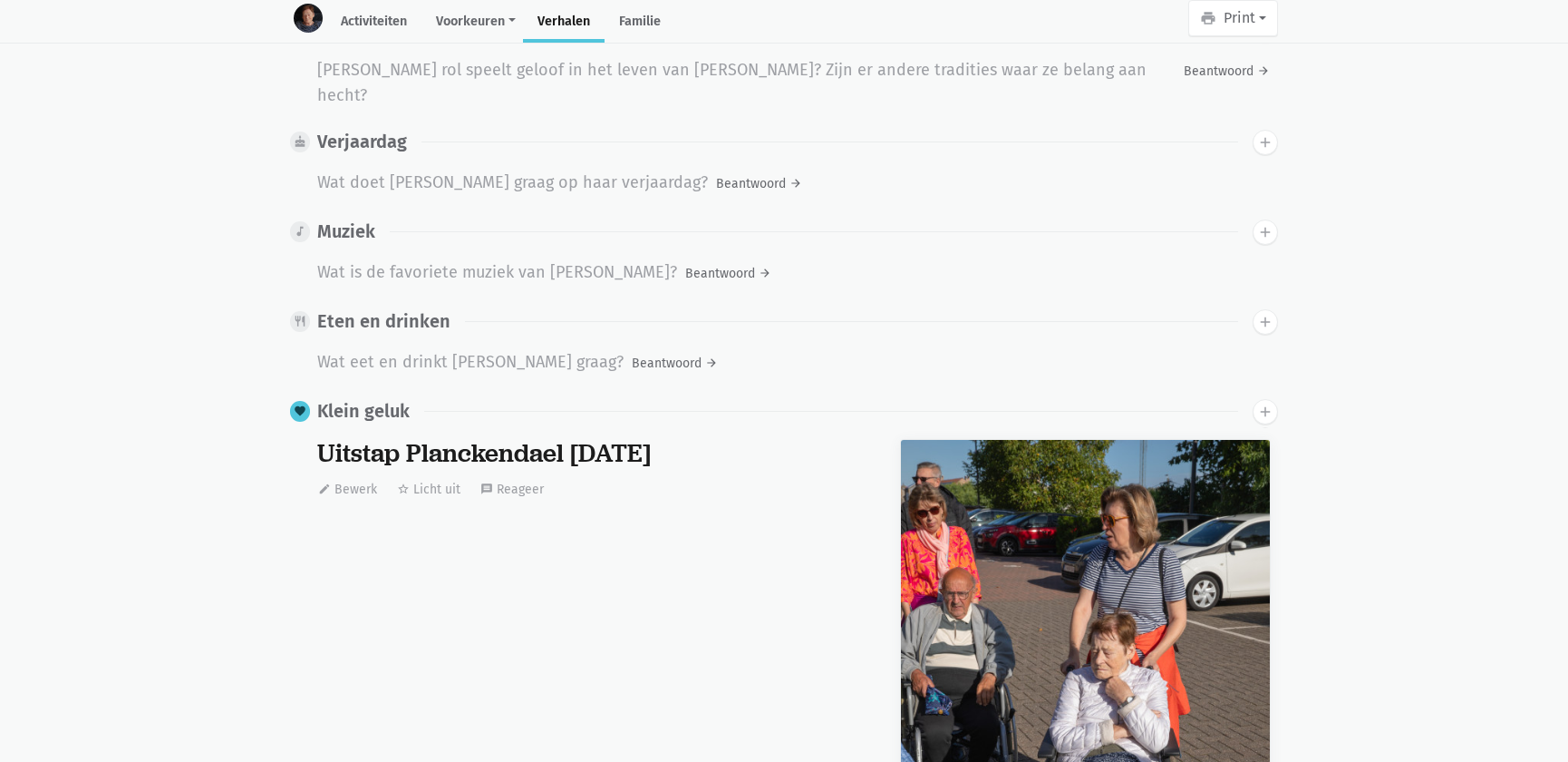
scroll to position [3077, 0]
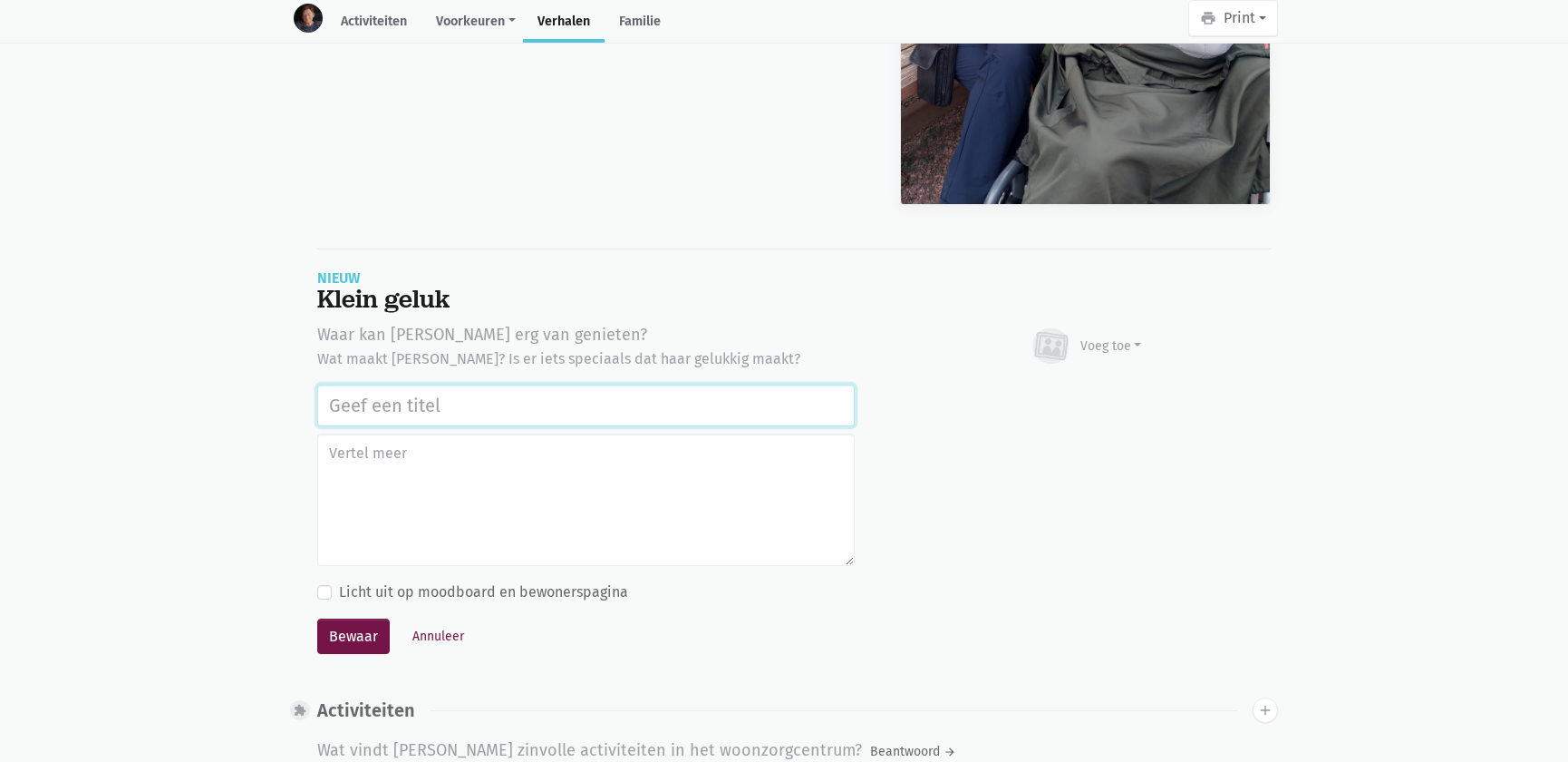
click at [496, 384] on input "text" at bounding box center [586, 405] width 538 height 42
paste input "Uitstap Planckendael 02/09/2025"
type input "Uitstap Planckendael 02/09/2025"
click at [1107, 337] on div "Voeg toe" at bounding box center [1111, 346] width 61 height 19
click at [1090, 383] on link "Afbeelding" at bounding box center [1075, 398] width 131 height 31
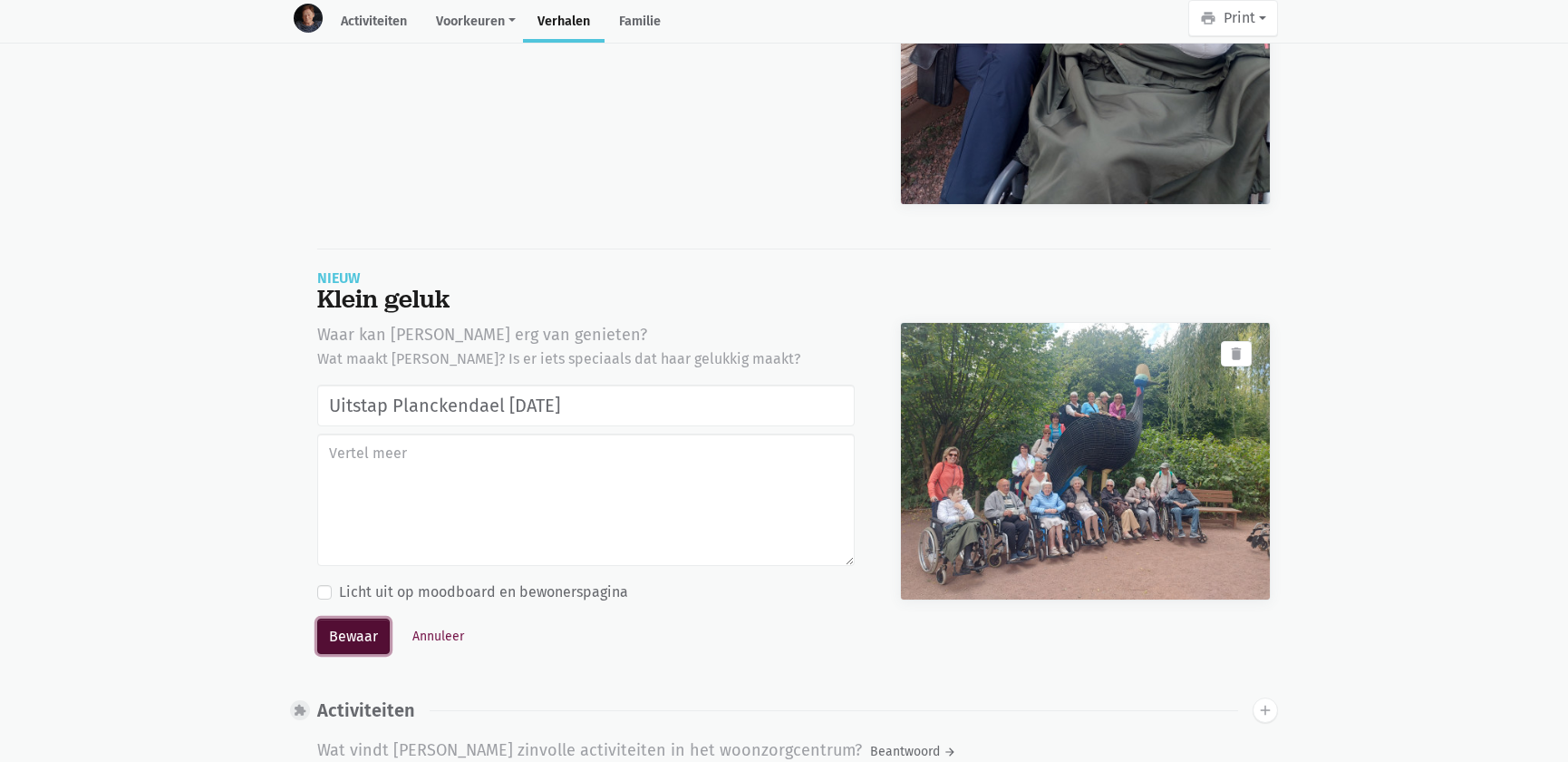
click at [352, 619] on button "Bewaar" at bounding box center [353, 636] width 73 height 36
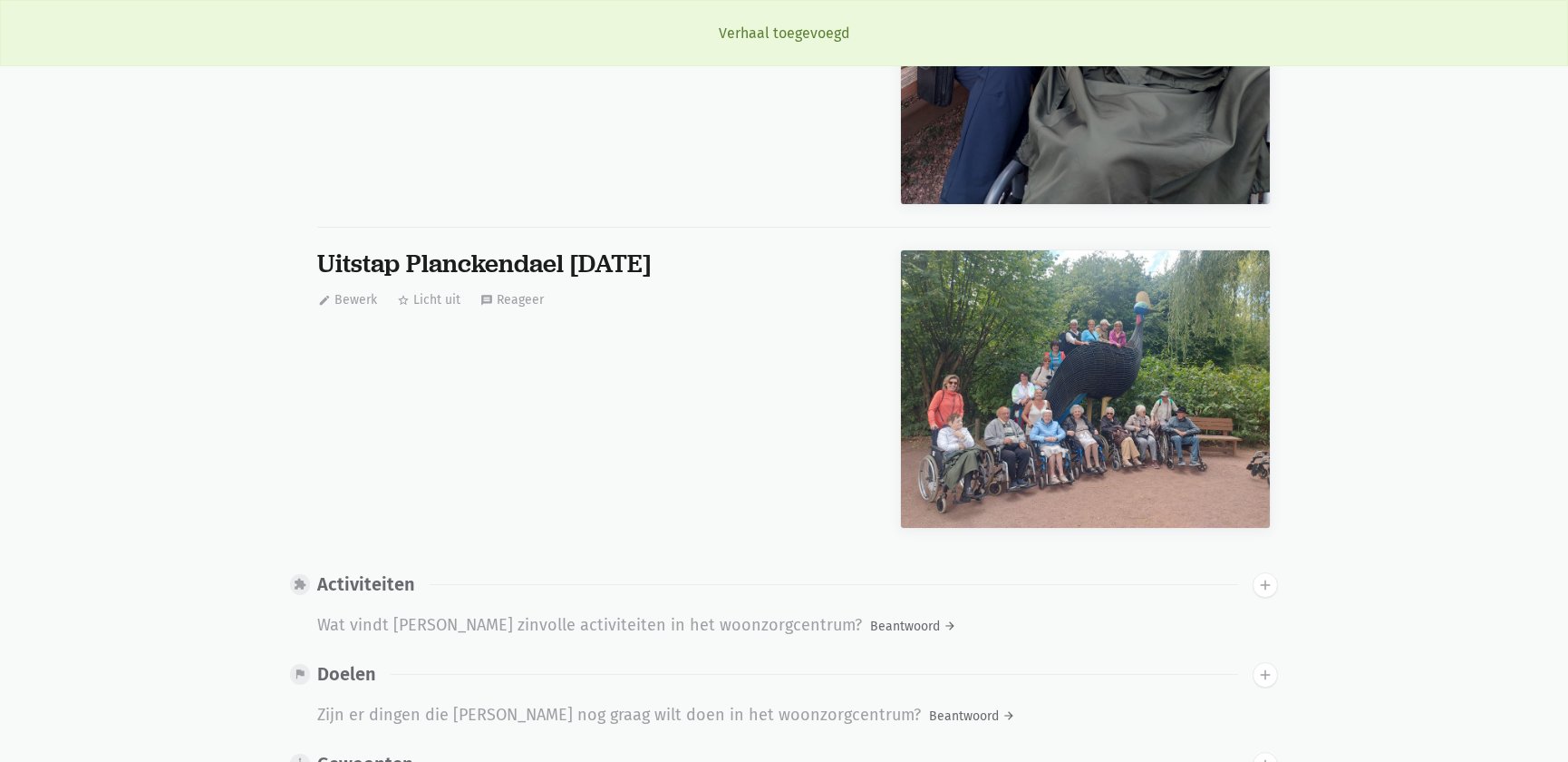
scroll to position [1424, 0]
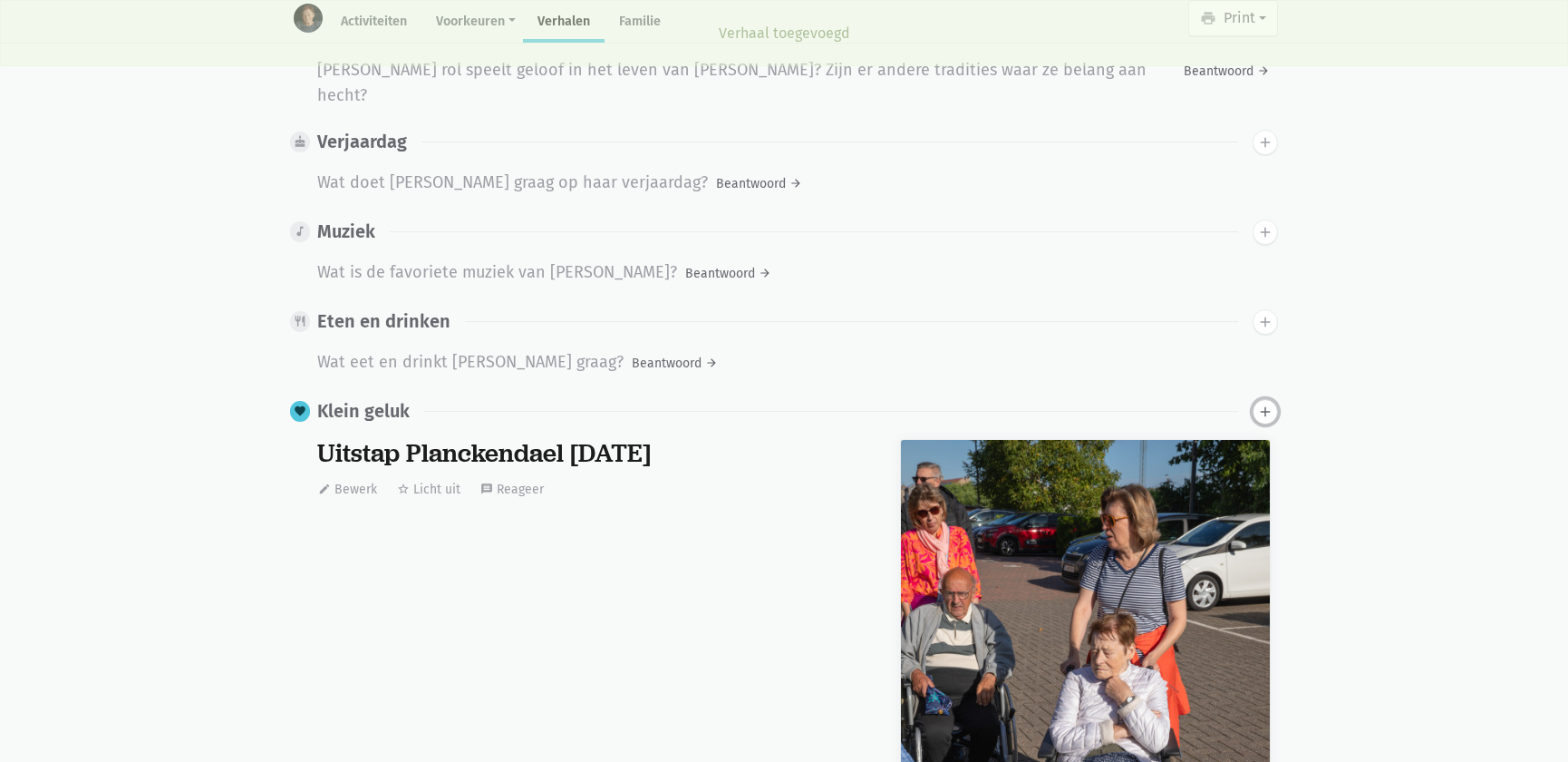
click at [1263, 404] on icon "add" at bounding box center [1266, 412] width 17 height 17
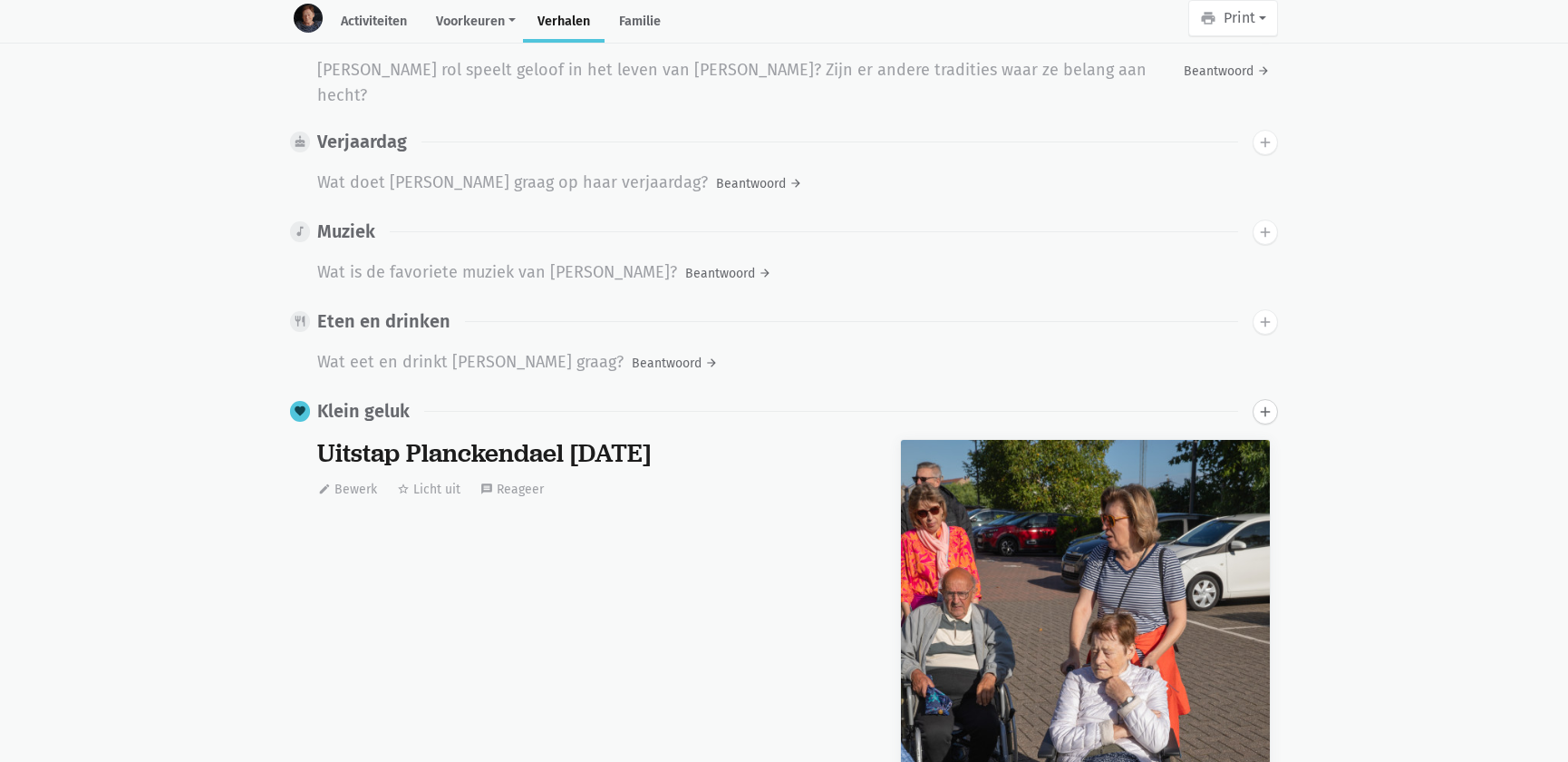
scroll to position [3401, 0]
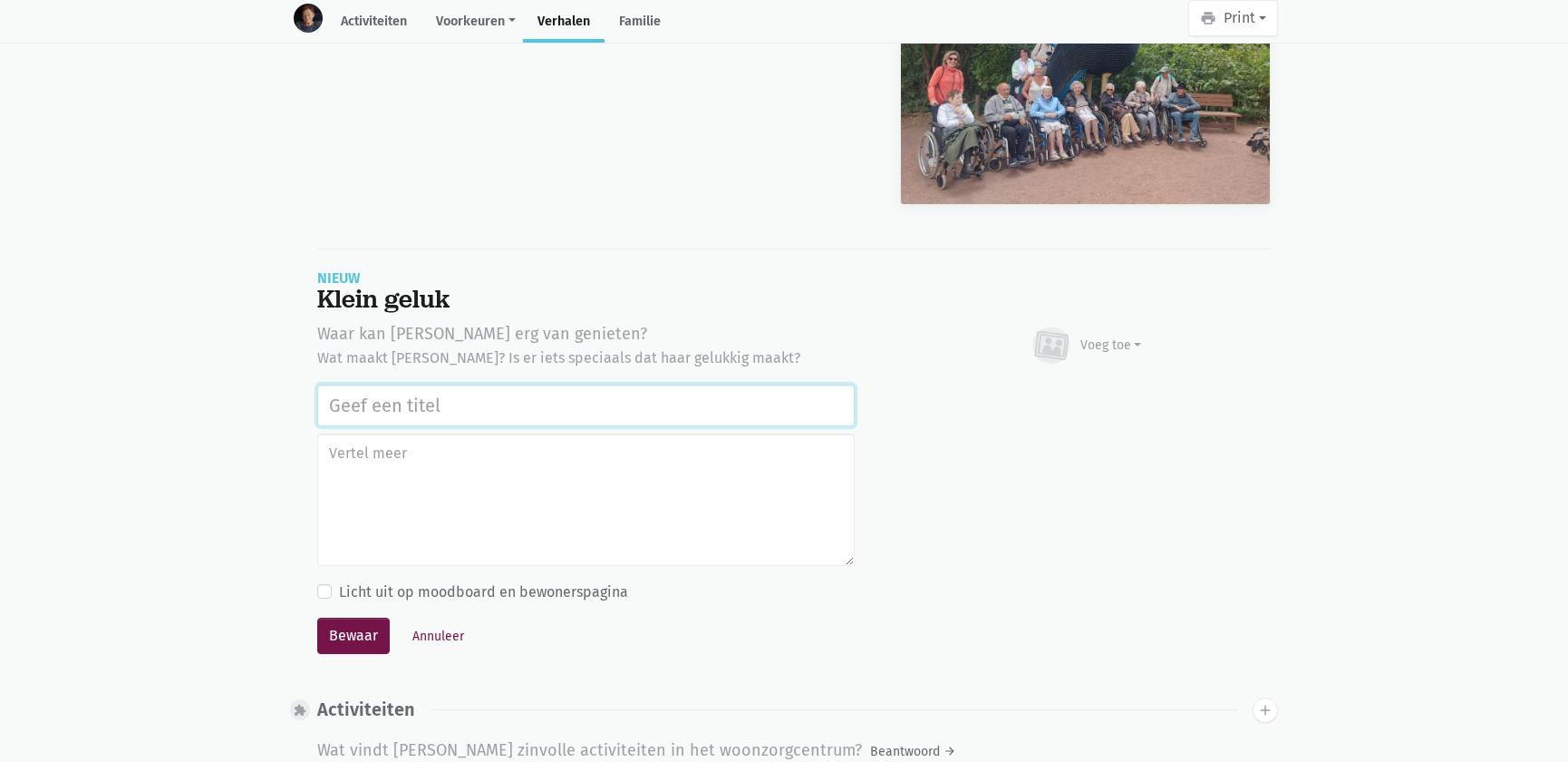
click at [653, 384] on input "text" at bounding box center [586, 405] width 538 height 42
paste input "Uitstap Planckendael 02/09/2025"
type input "Uitstap Planckendael 02/09/2025"
click at [1138, 336] on div "Voeg toe" at bounding box center [1111, 345] width 61 height 19
click at [1100, 382] on link "Afbeelding" at bounding box center [1075, 397] width 131 height 31
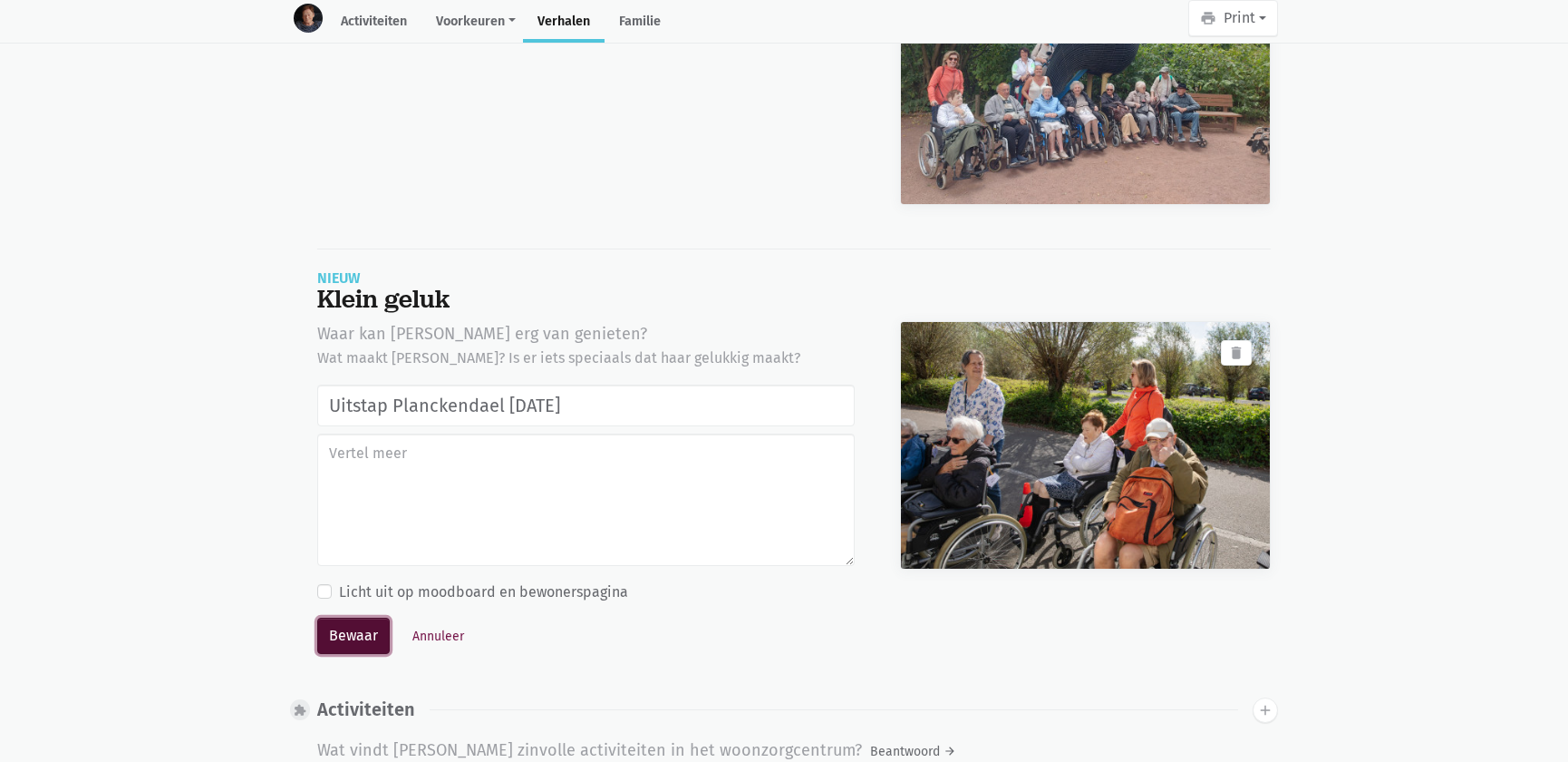
click at [348, 618] on button "Bewaar" at bounding box center [353, 635] width 73 height 36
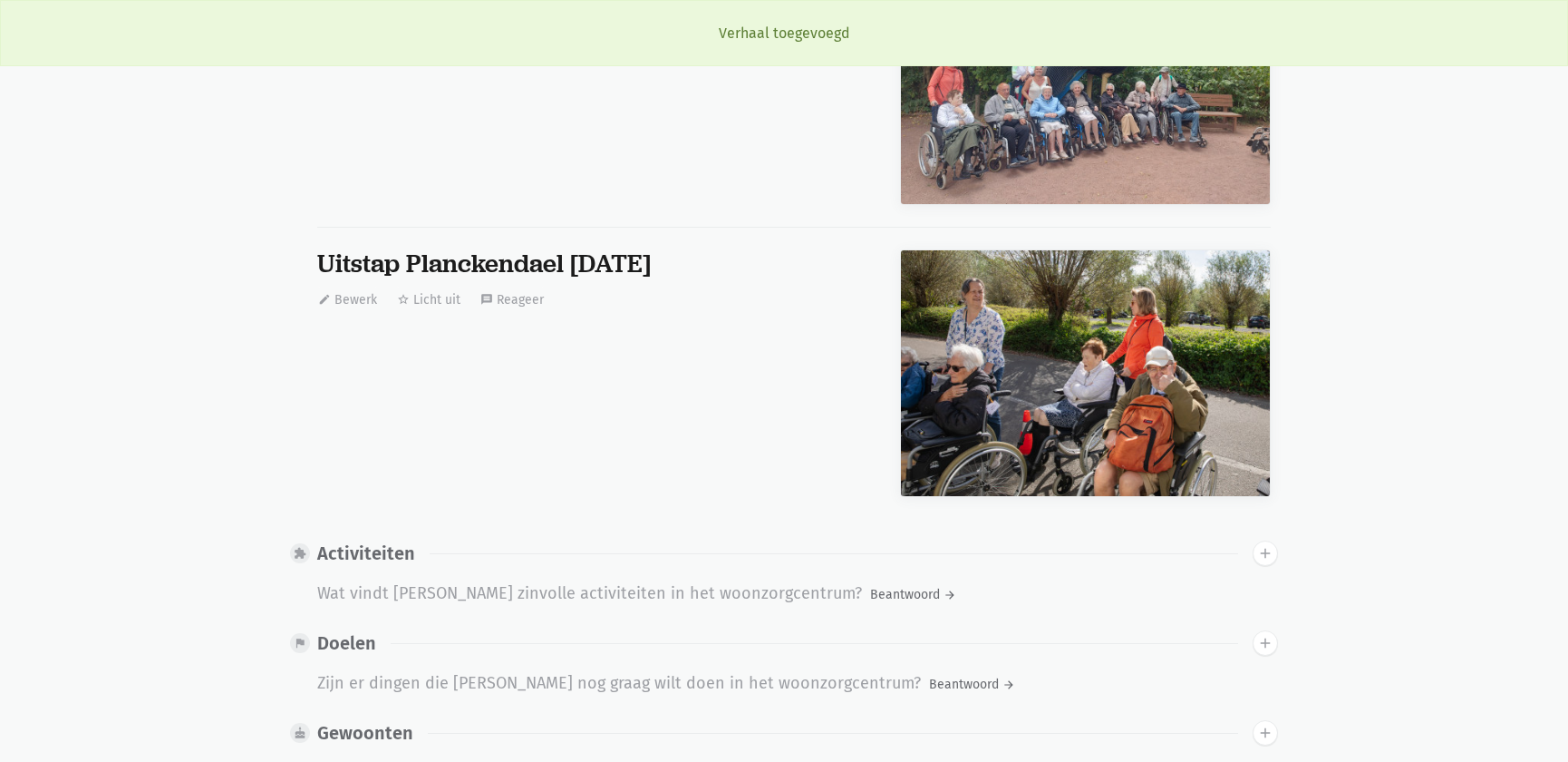
scroll to position [1424, 0]
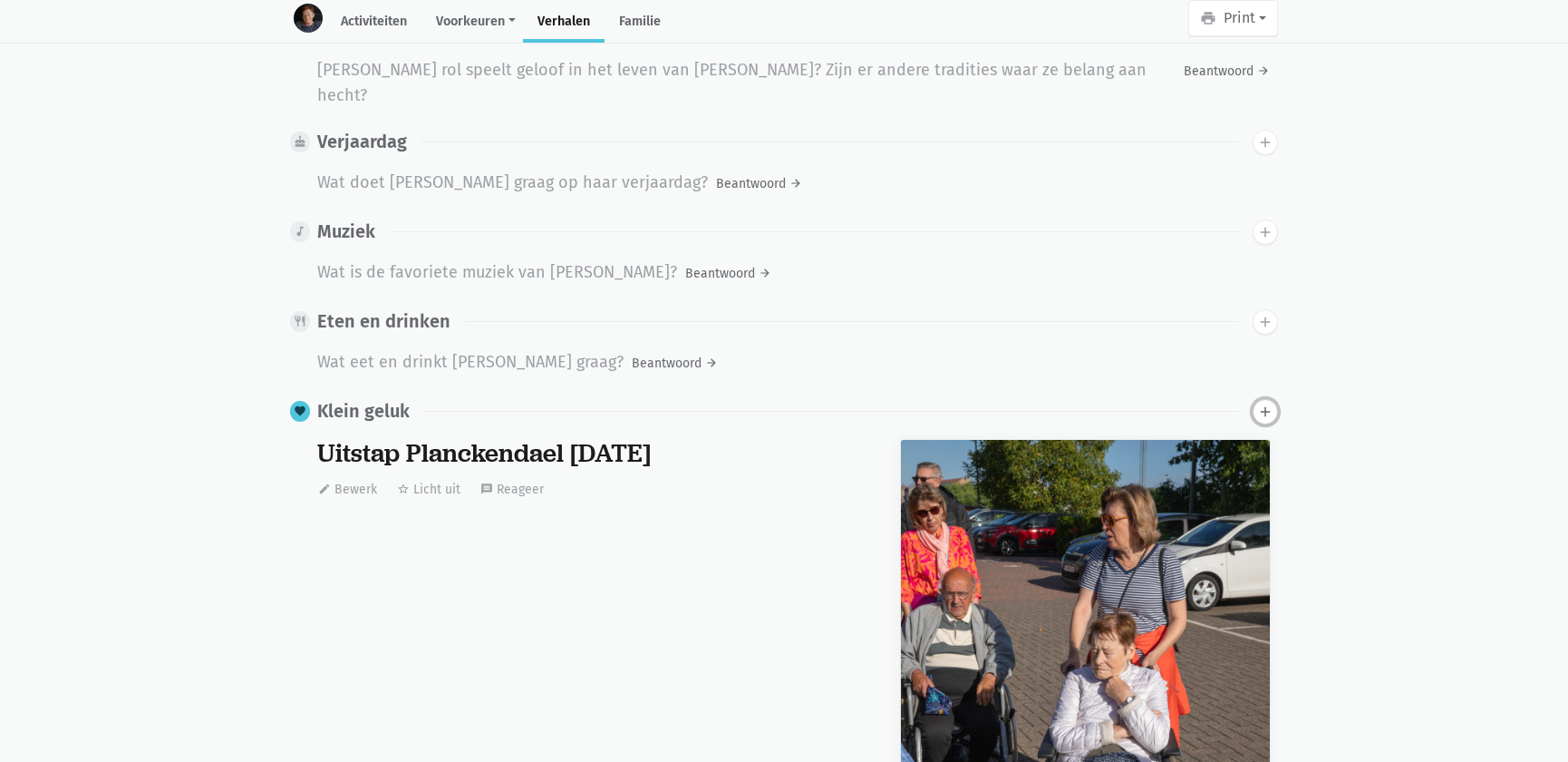
click at [1268, 404] on icon "add" at bounding box center [1266, 412] width 17 height 17
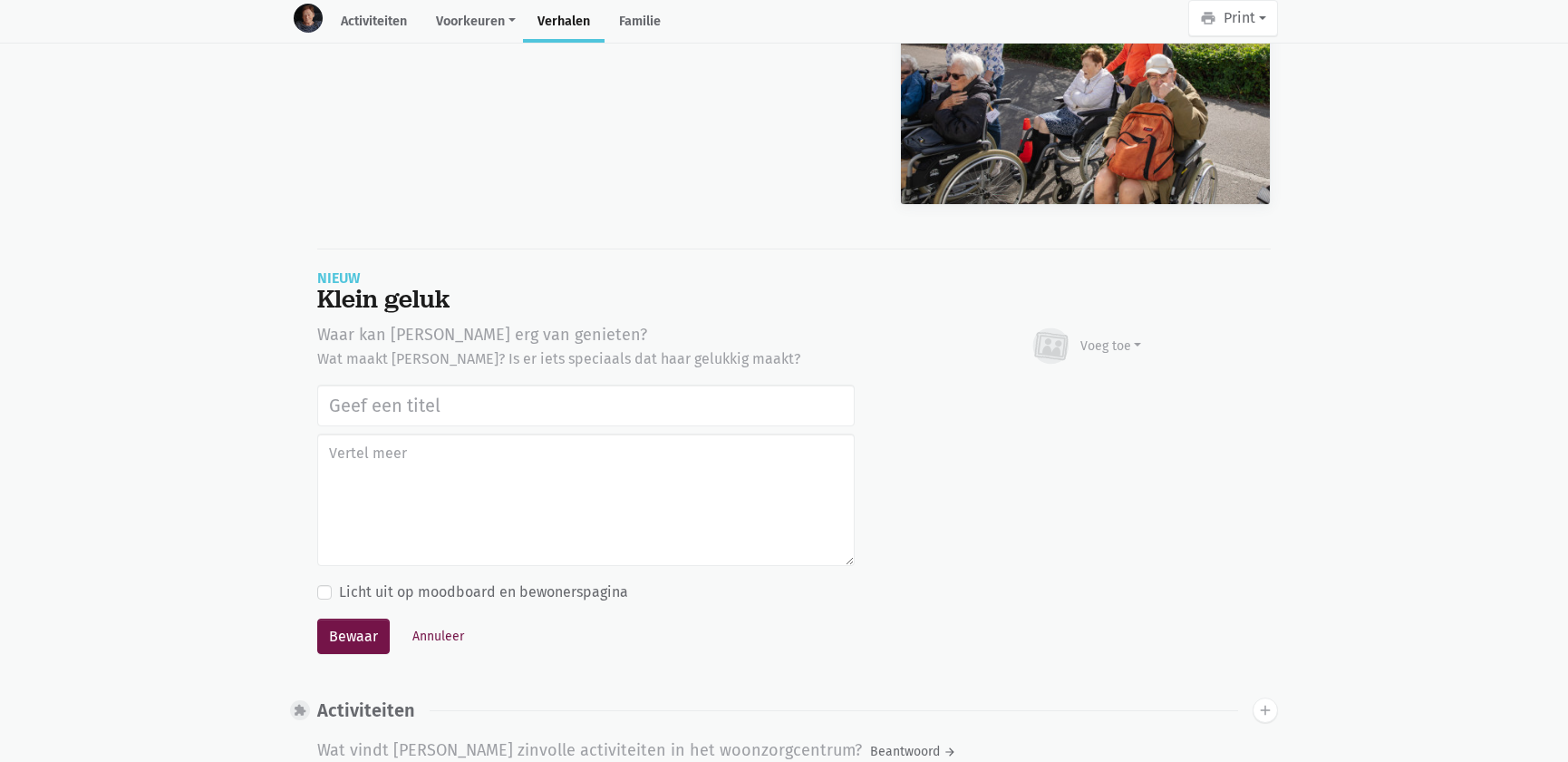
click at [490, 393] on input "text" at bounding box center [586, 405] width 538 height 42
type input "Uitstap Planckendael 02/09/2025"
click at [1071, 327] on icon at bounding box center [1051, 346] width 44 height 40
click at [1079, 383] on link "Afbeelding" at bounding box center [1075, 398] width 131 height 31
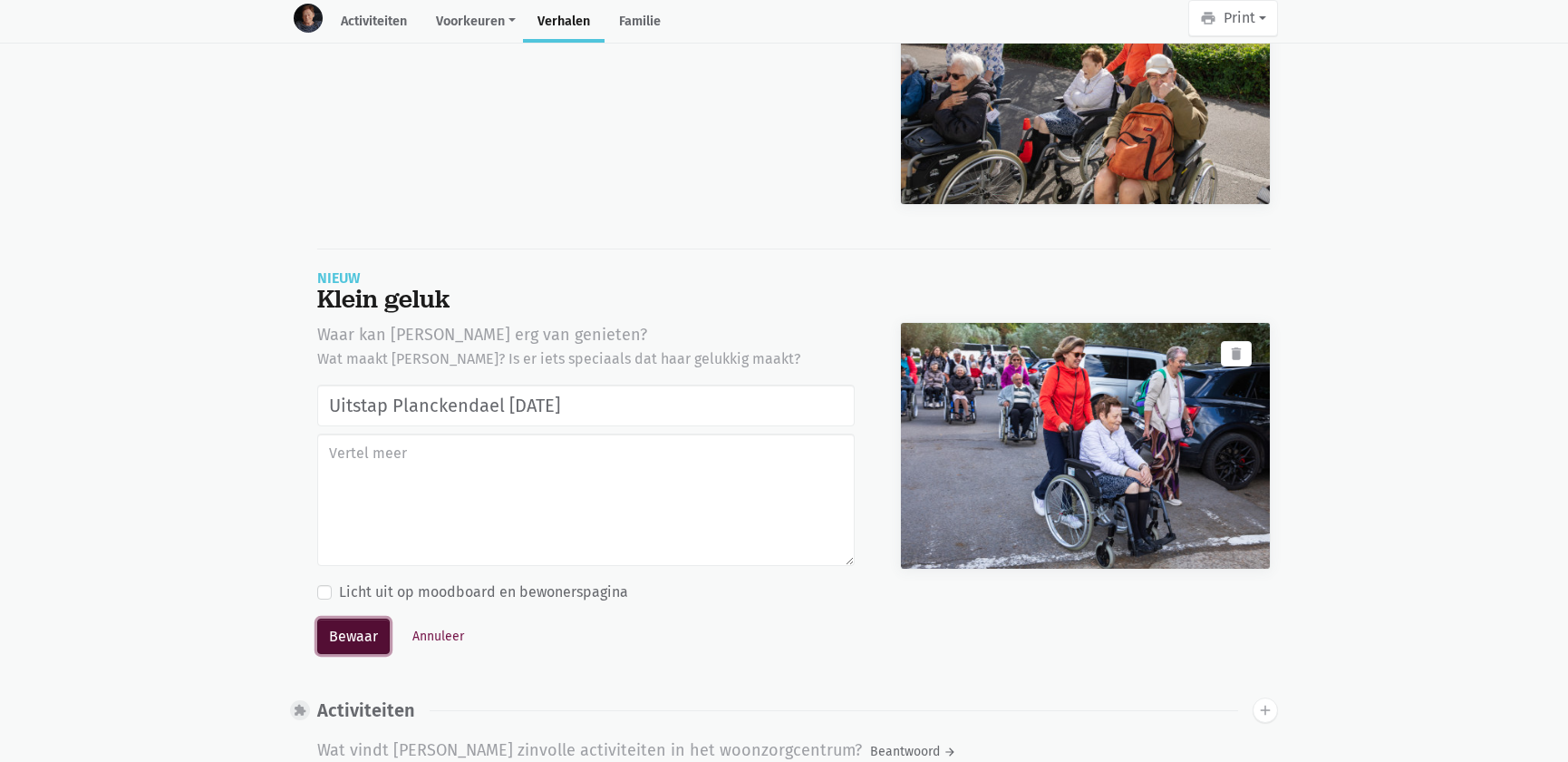
click at [344, 619] on button "Bewaar" at bounding box center [353, 636] width 73 height 36
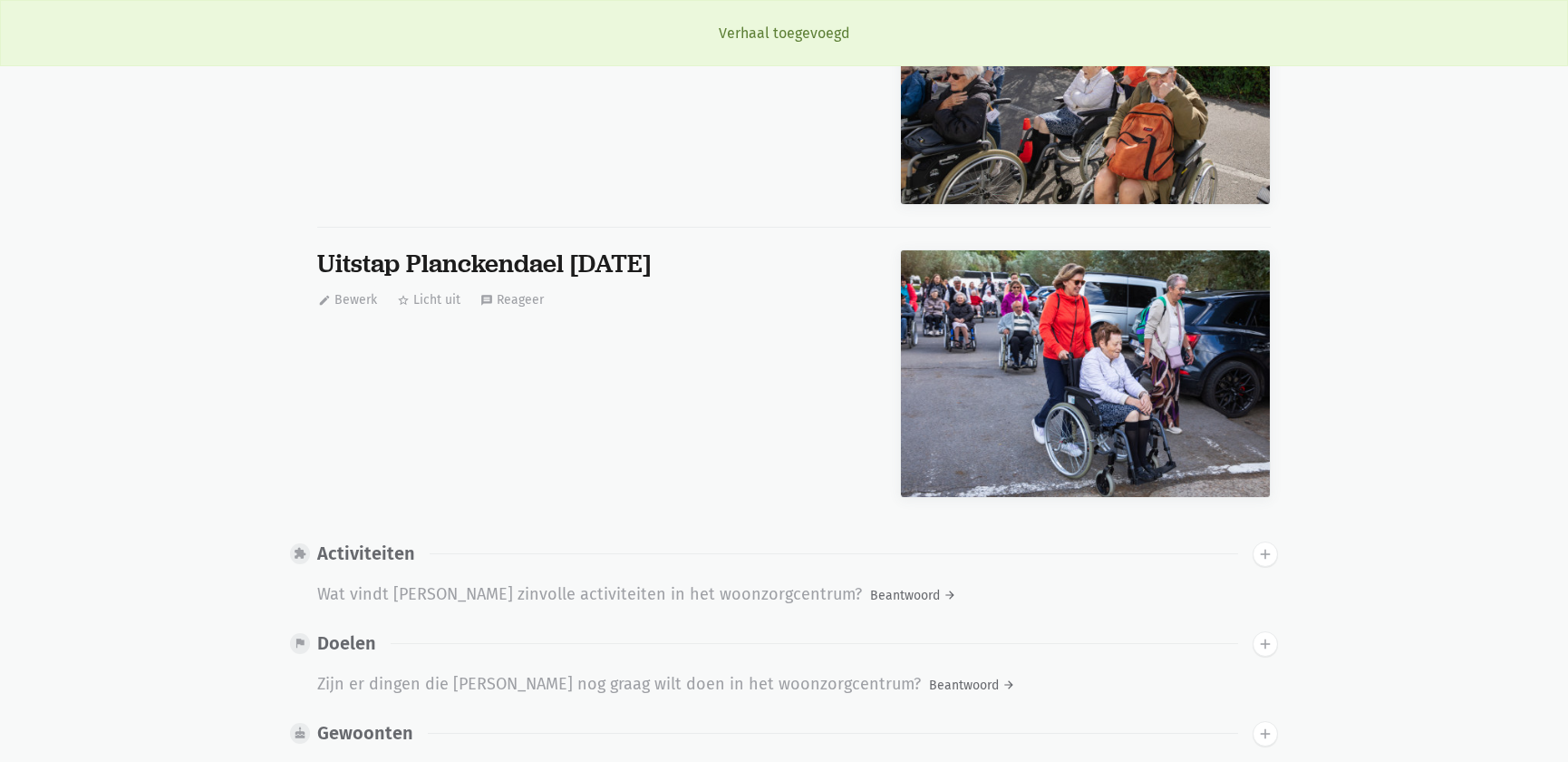
scroll to position [1424, 0]
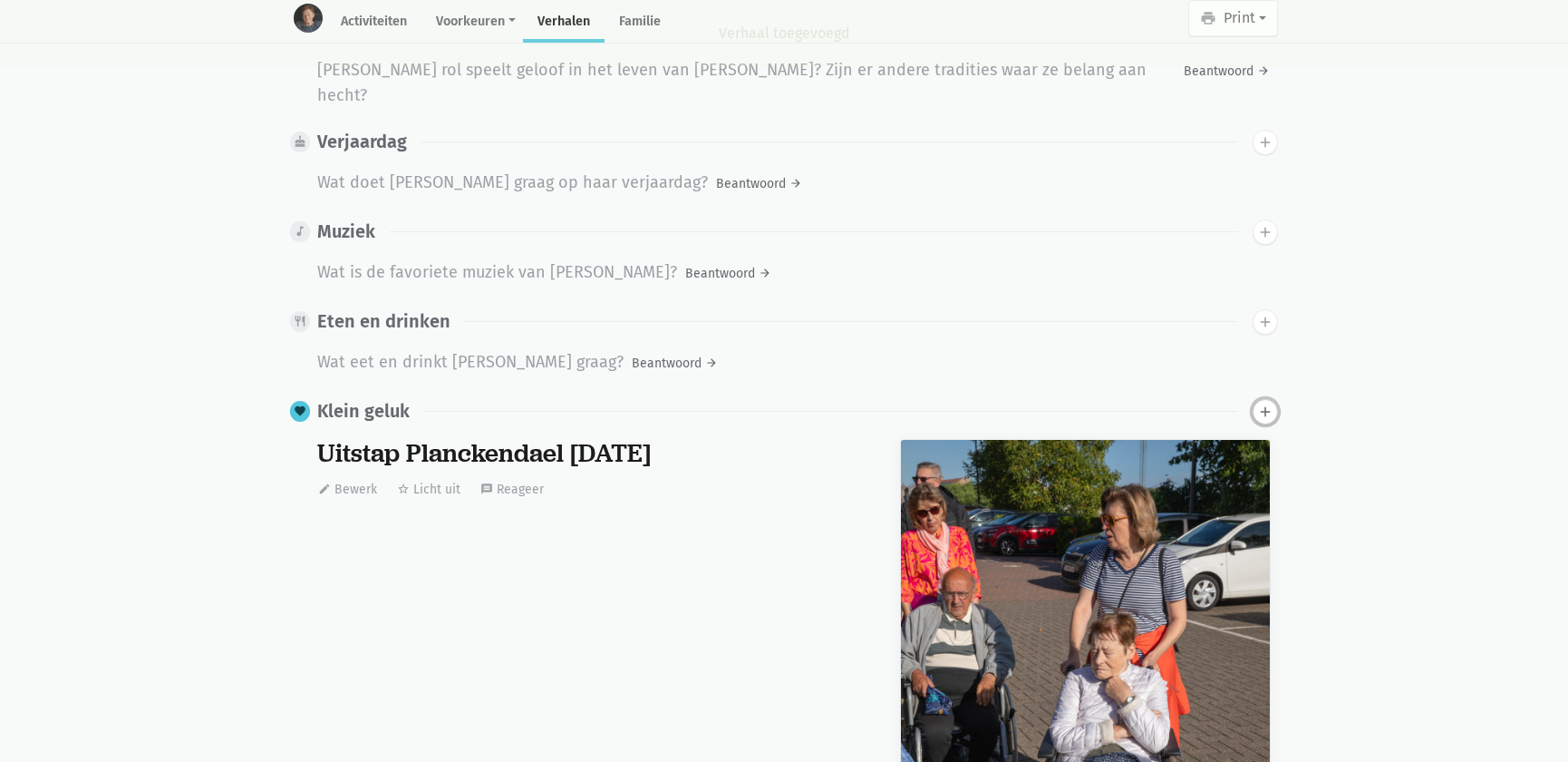
click at [1257, 404] on icon "add" at bounding box center [1266, 412] width 17 height 17
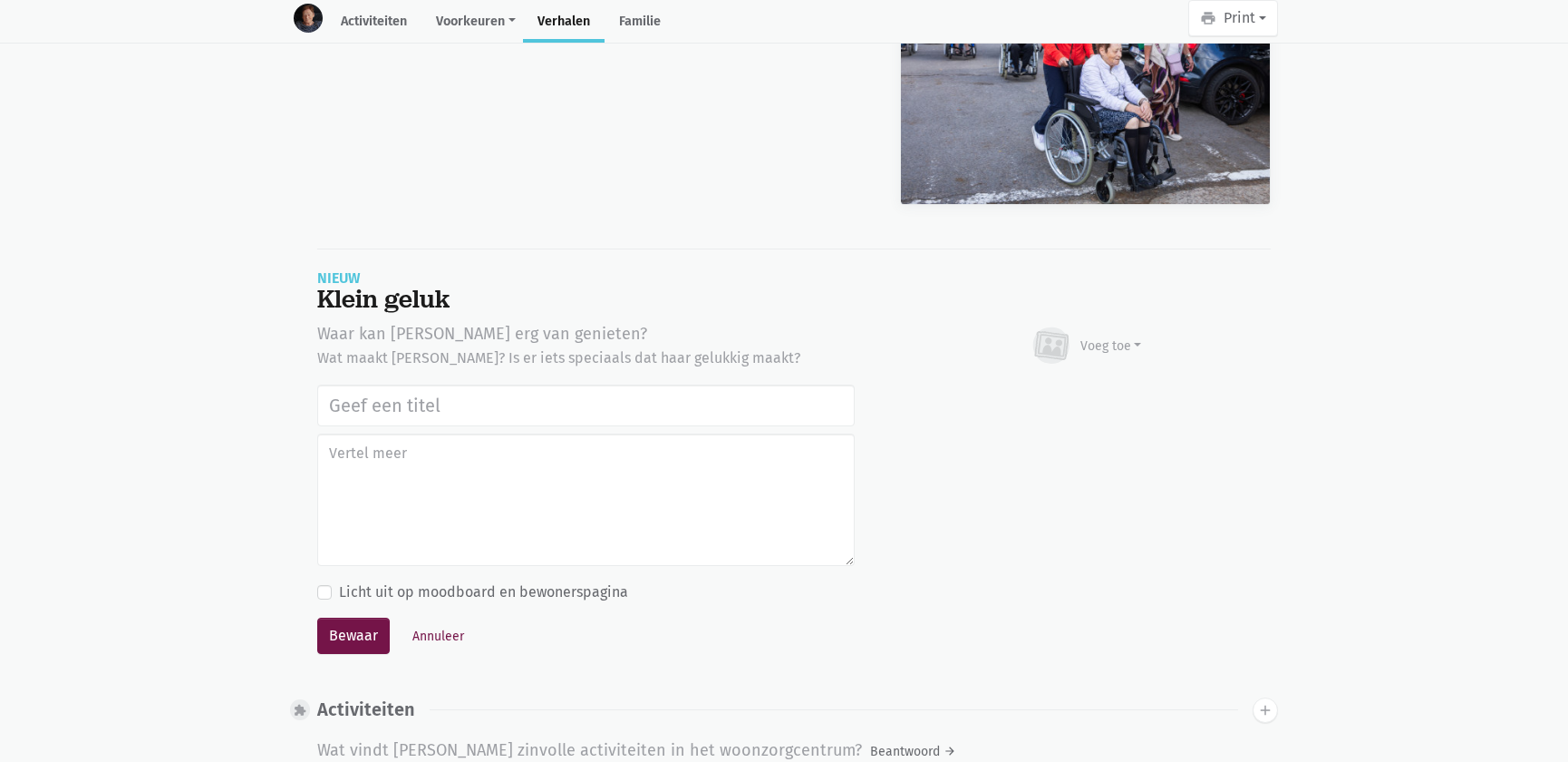
click at [460, 384] on input "text" at bounding box center [586, 405] width 538 height 42
type input "Uitstap Planckendael 02/09/2025"
click at [1115, 337] on div "Voeg toe" at bounding box center [1111, 346] width 61 height 19
click at [1083, 382] on link "Afbeelding" at bounding box center [1075, 397] width 131 height 31
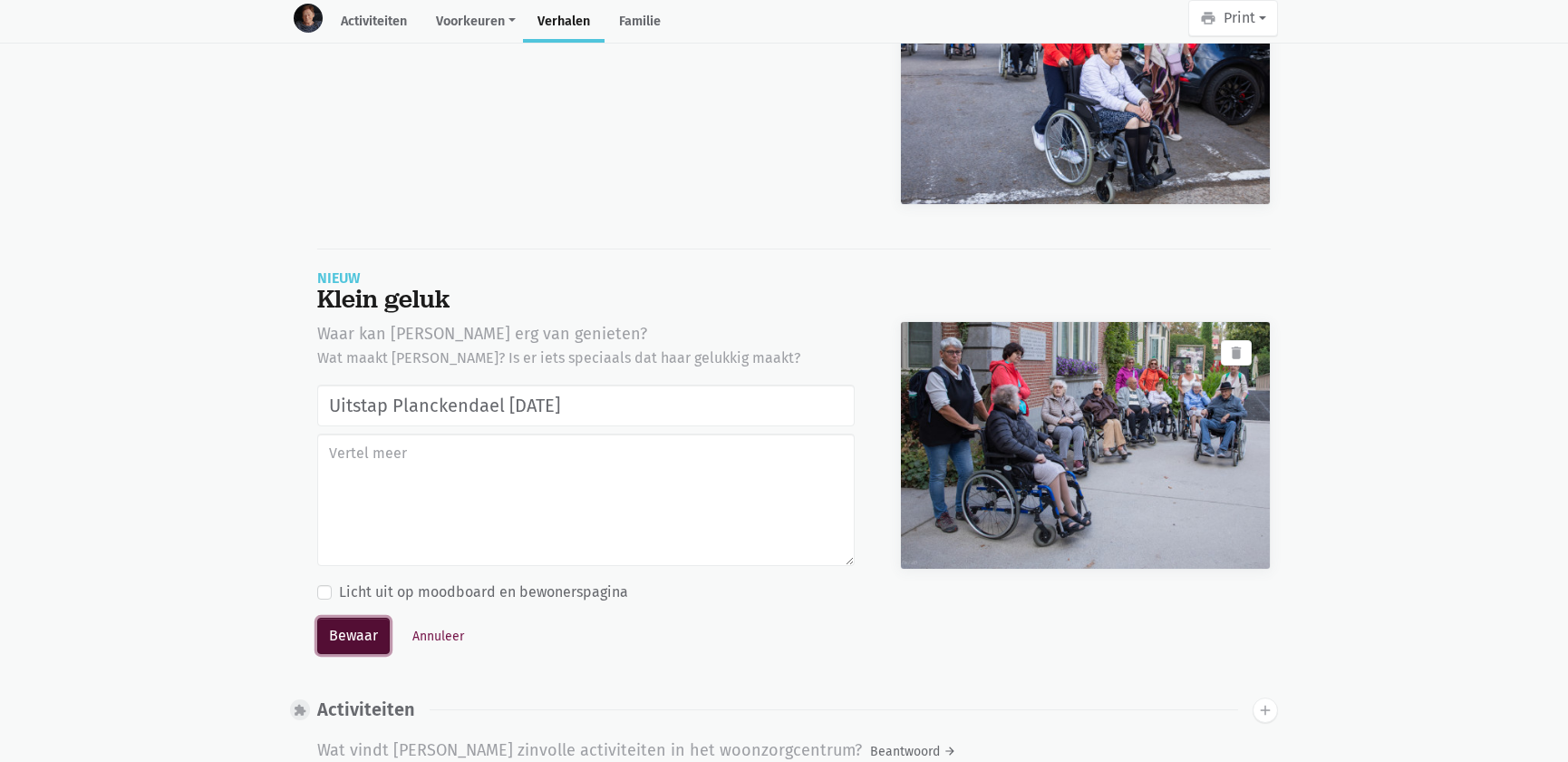
click at [351, 618] on button "Bewaar" at bounding box center [353, 635] width 73 height 36
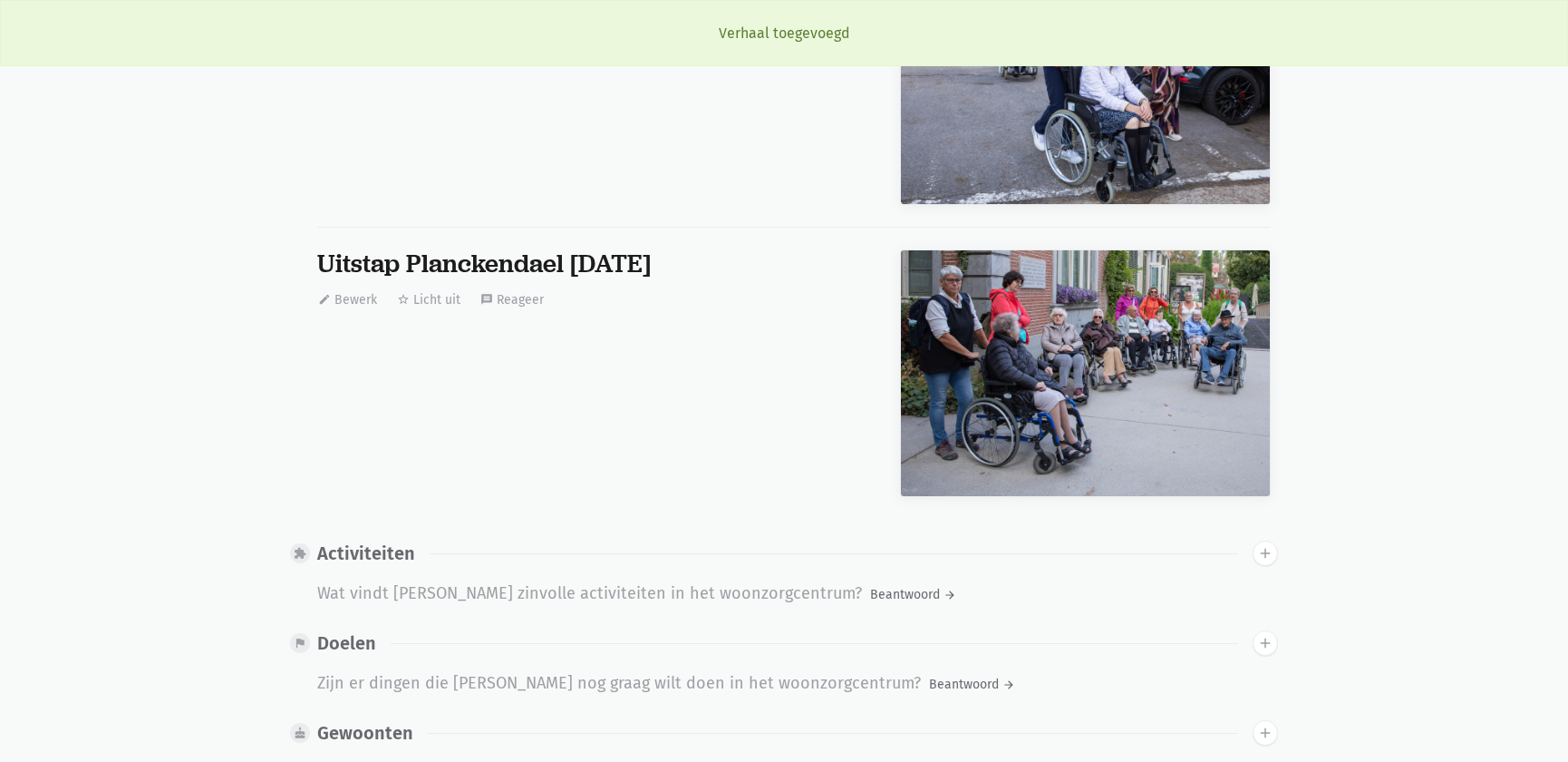
scroll to position [1424, 0]
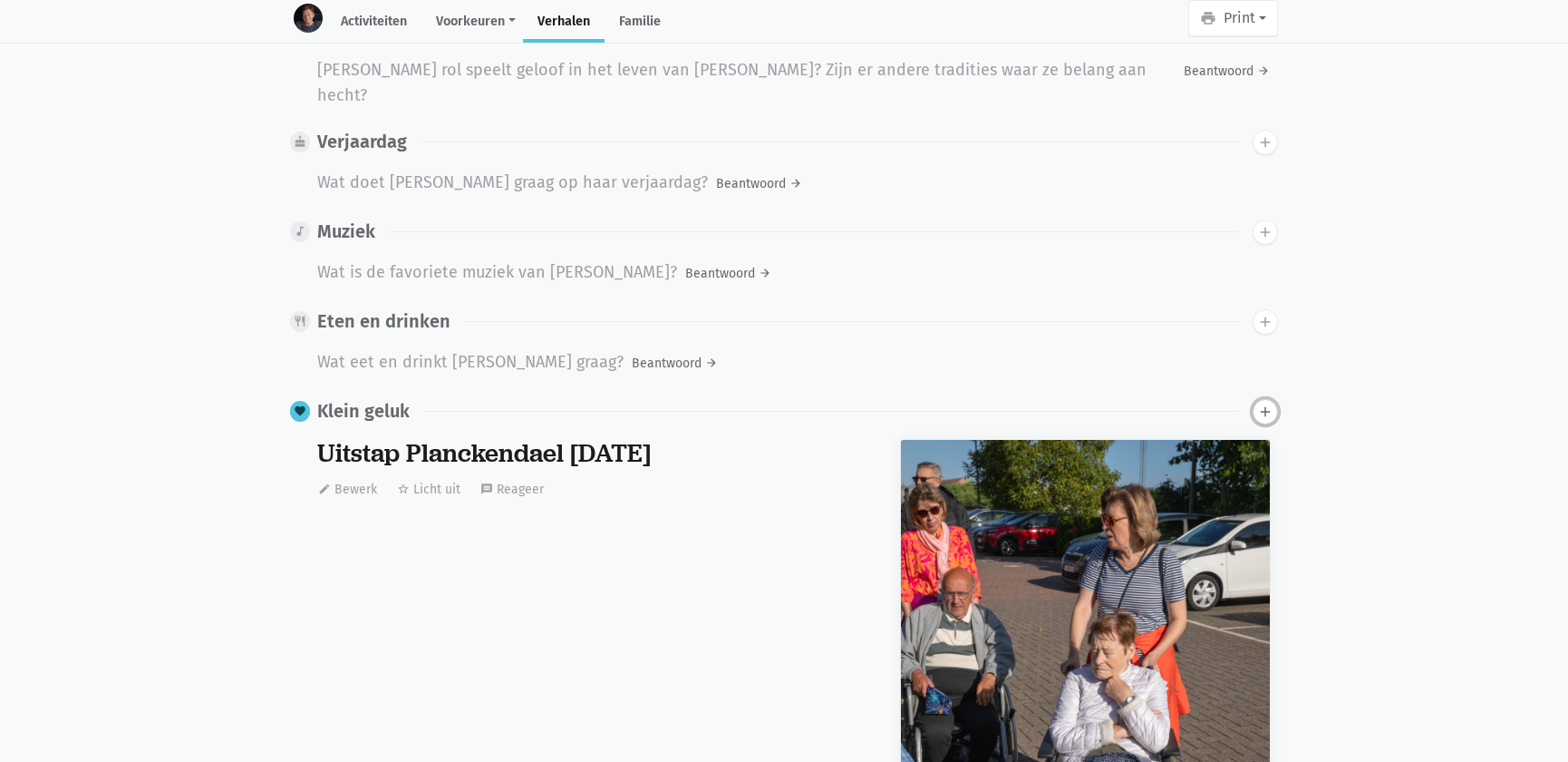
click at [1264, 399] on button "add" at bounding box center [1265, 411] width 25 height 25
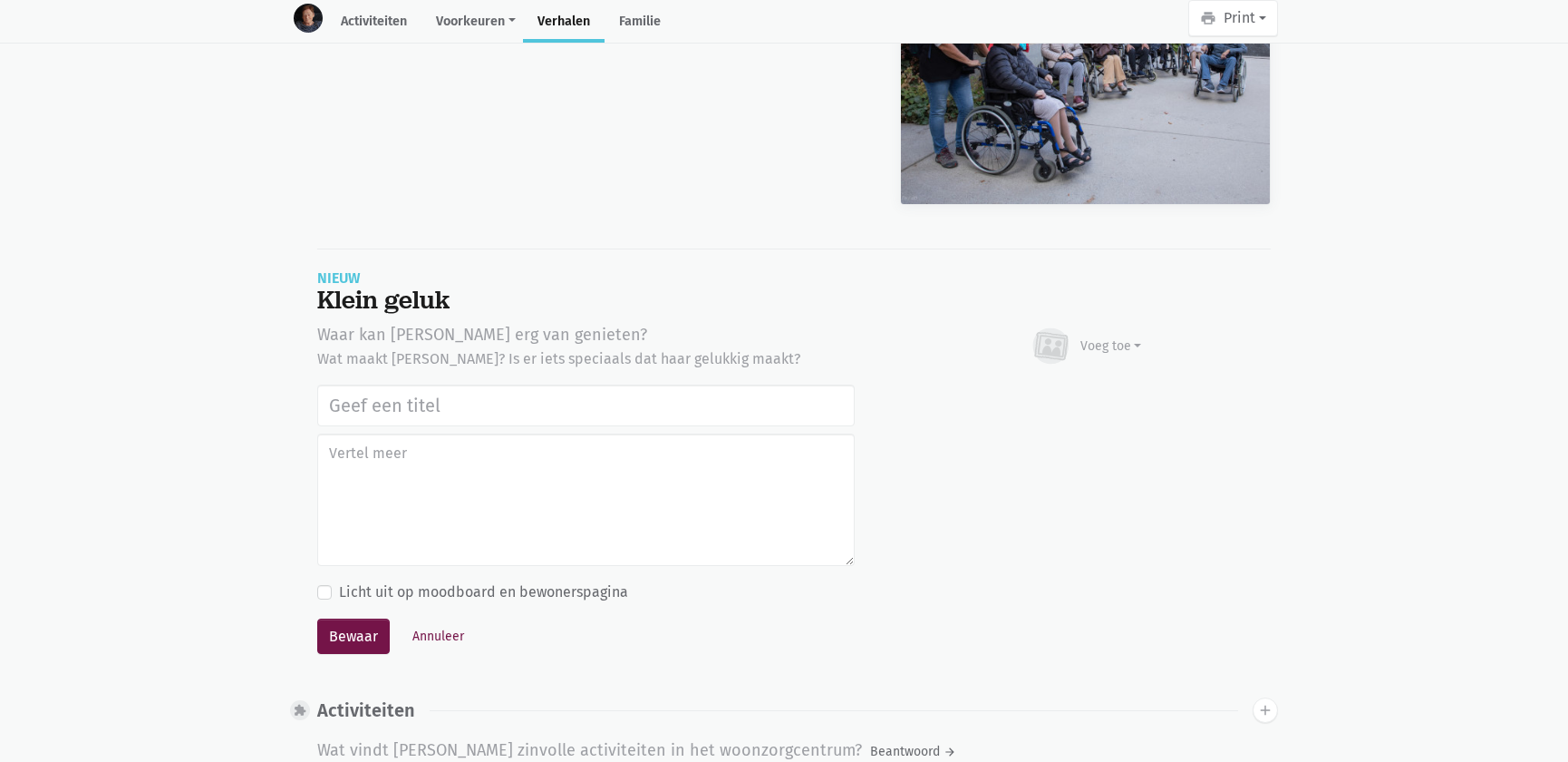
click at [525, 384] on input "text" at bounding box center [586, 405] width 538 height 42
type input "Uitstap Planckendael 02/09/2025"
click at [1103, 337] on div "Voeg toe" at bounding box center [1111, 346] width 61 height 19
click at [1079, 383] on link "Afbeelding" at bounding box center [1075, 398] width 131 height 31
click at [430, 622] on button "Annuleer" at bounding box center [438, 636] width 68 height 28
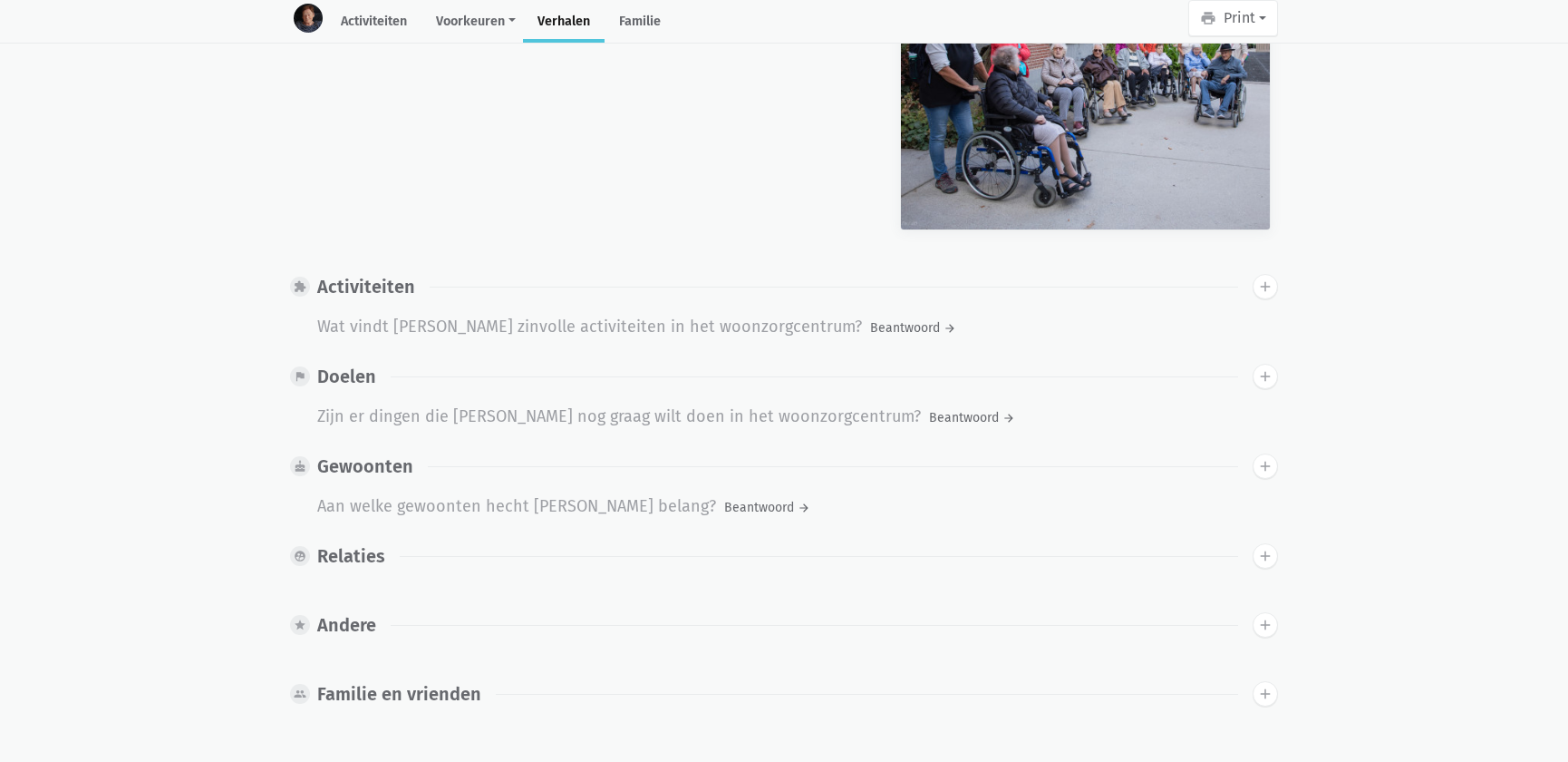
scroll to position [0, 0]
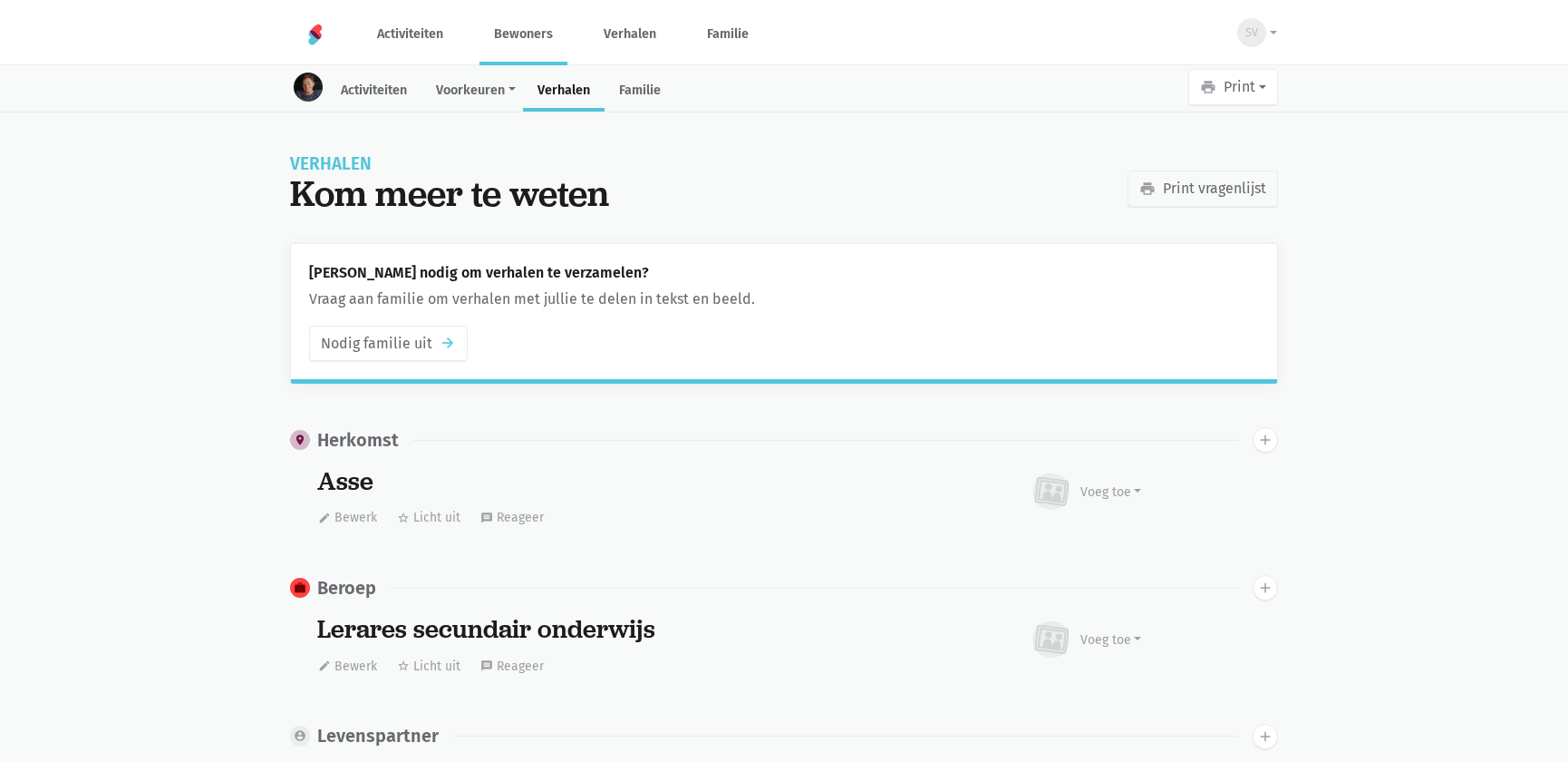
click at [522, 31] on link "Bewoners" at bounding box center [524, 33] width 88 height 60
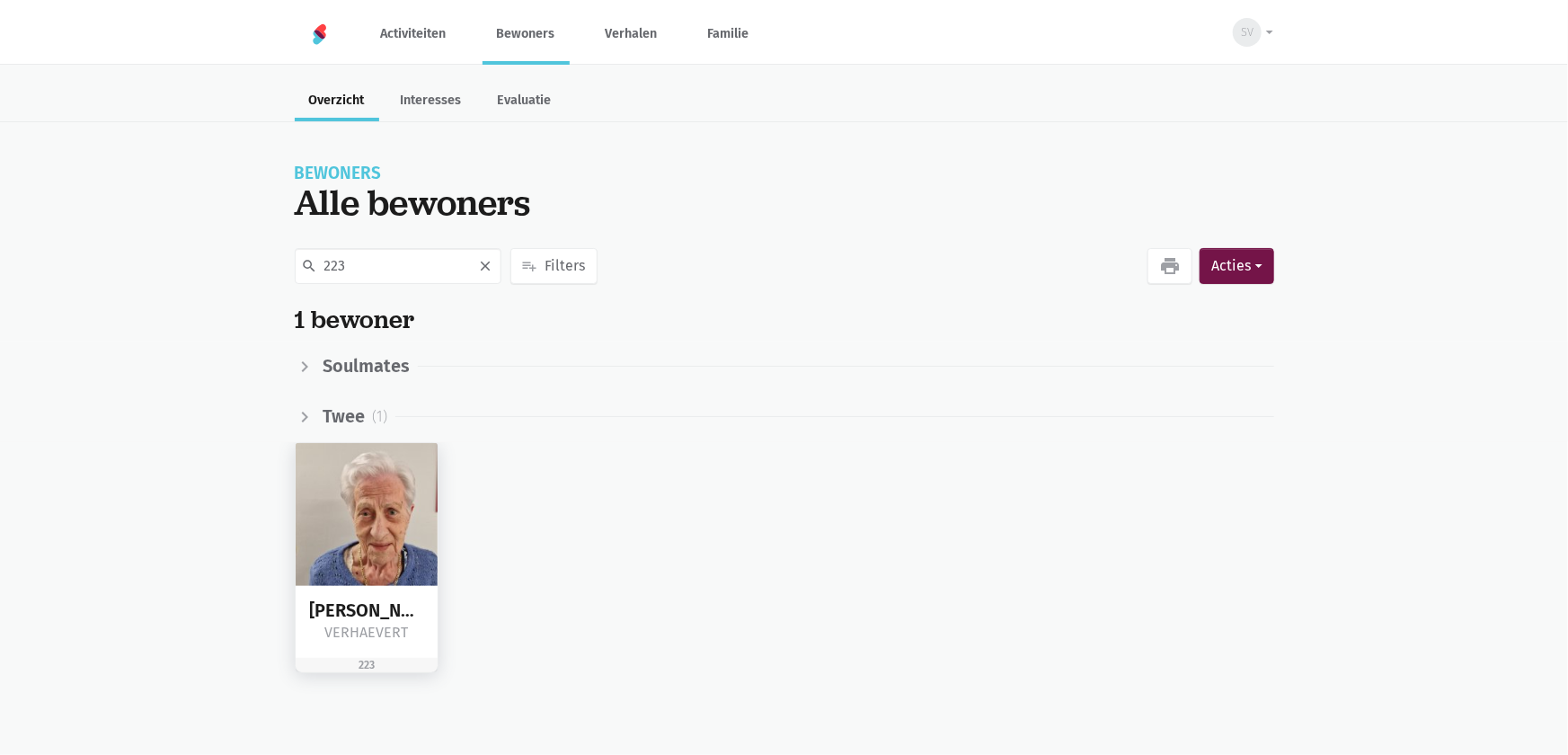
type input "223"
click at [327, 525] on img at bounding box center [367, 514] width 143 height 143
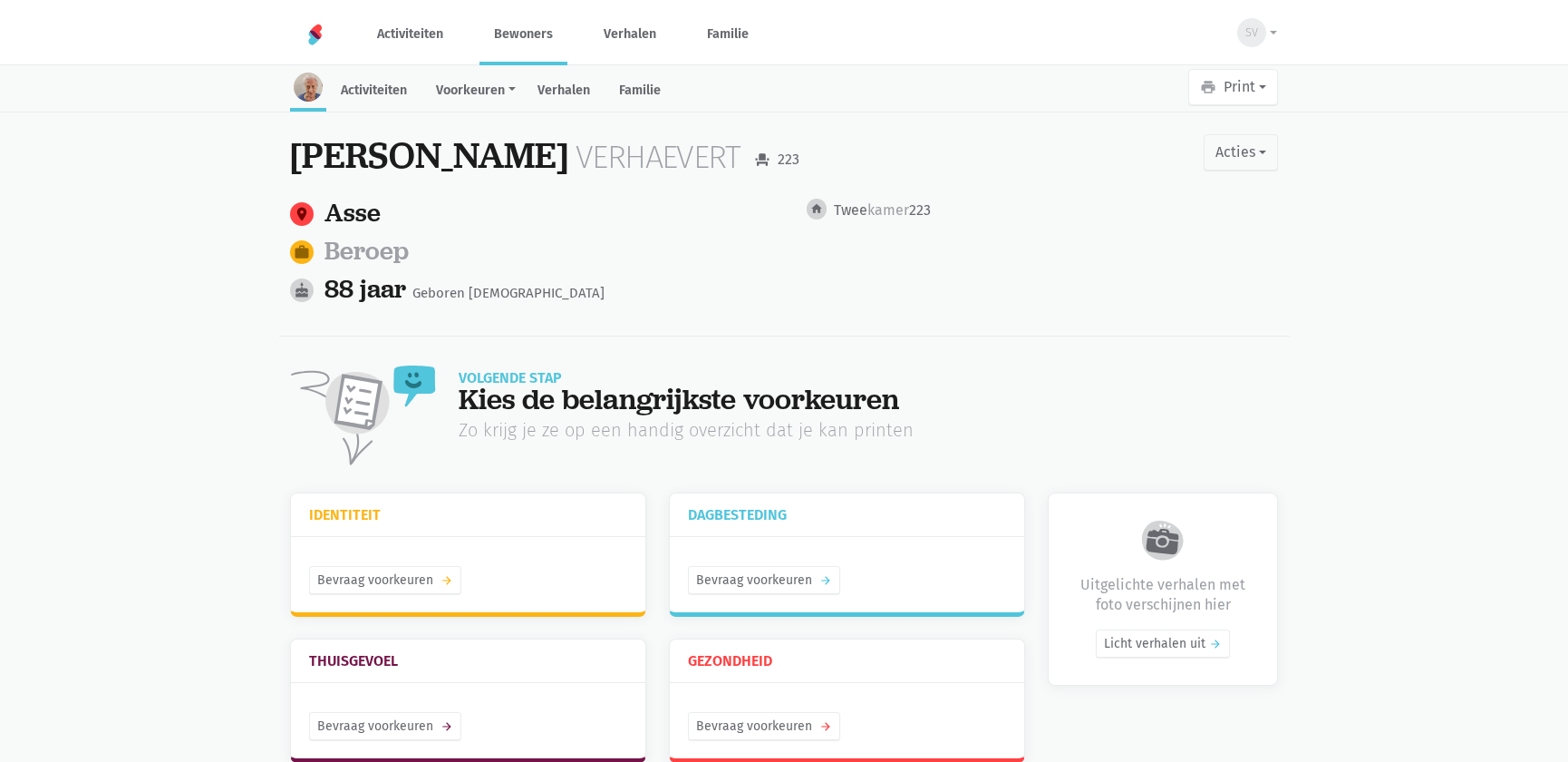
click at [517, 35] on link "Bewoners" at bounding box center [524, 33] width 88 height 60
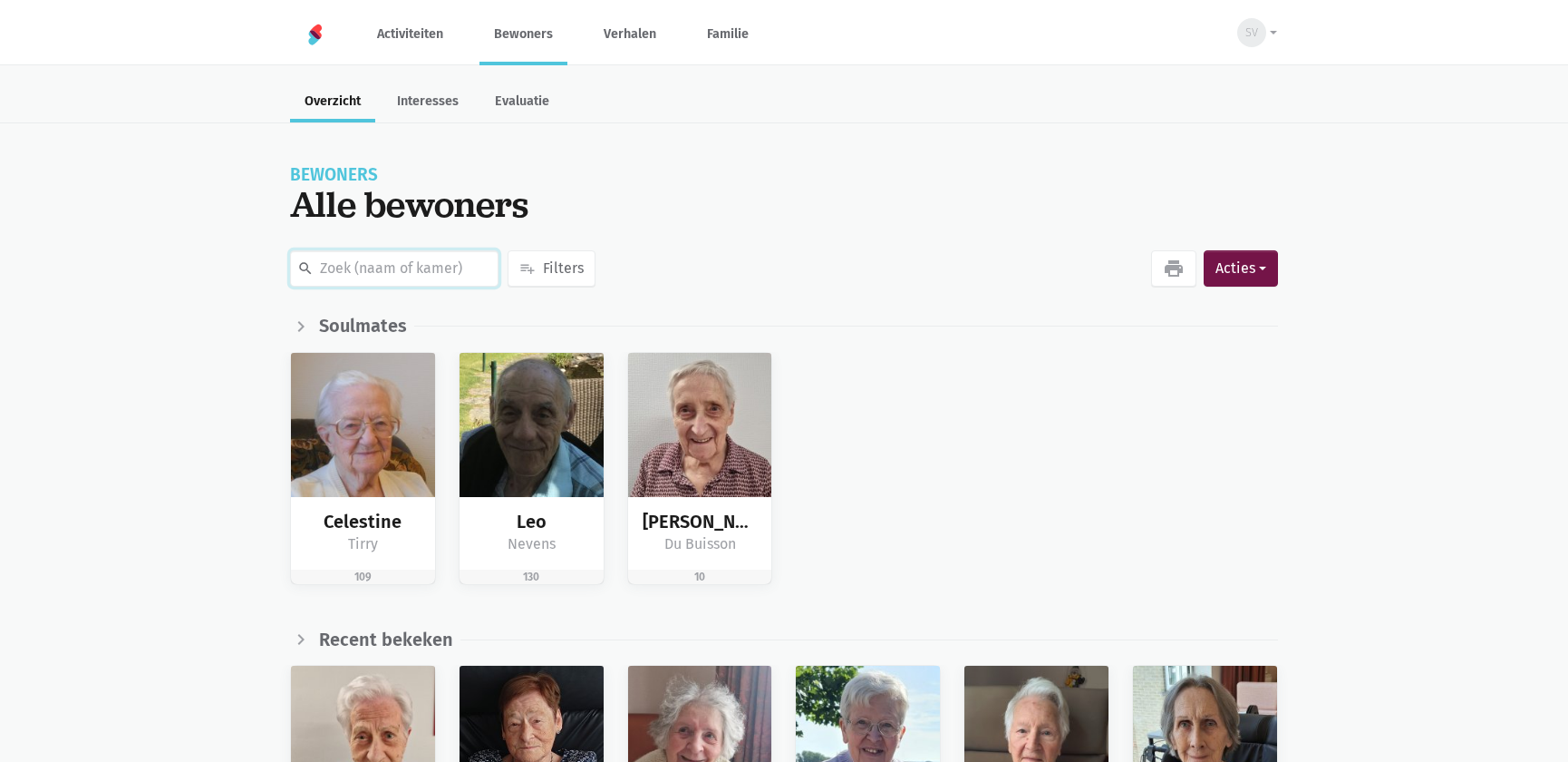
click at [349, 276] on input "text" at bounding box center [394, 268] width 208 height 36
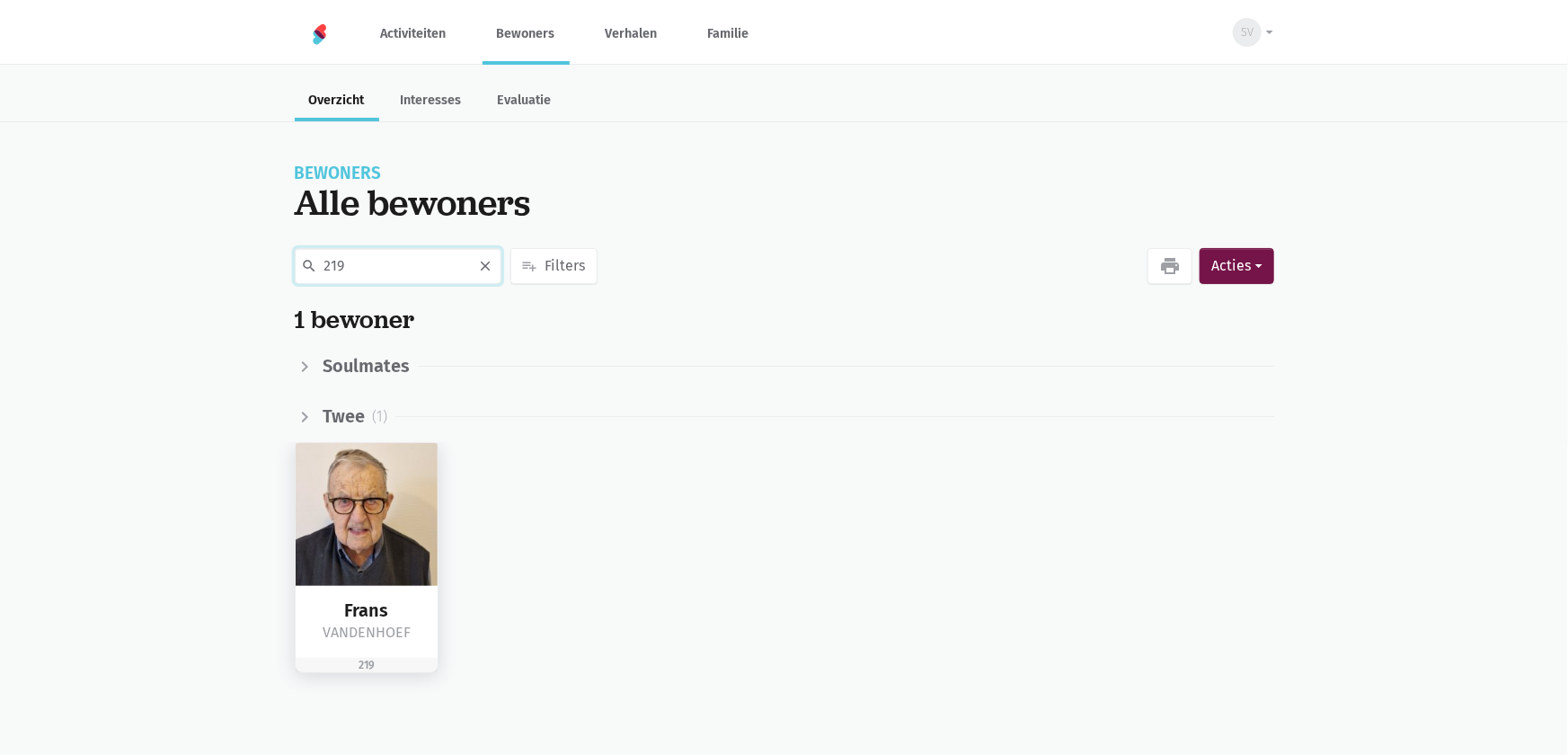
type input "219"
click at [381, 496] on img at bounding box center [367, 514] width 143 height 143
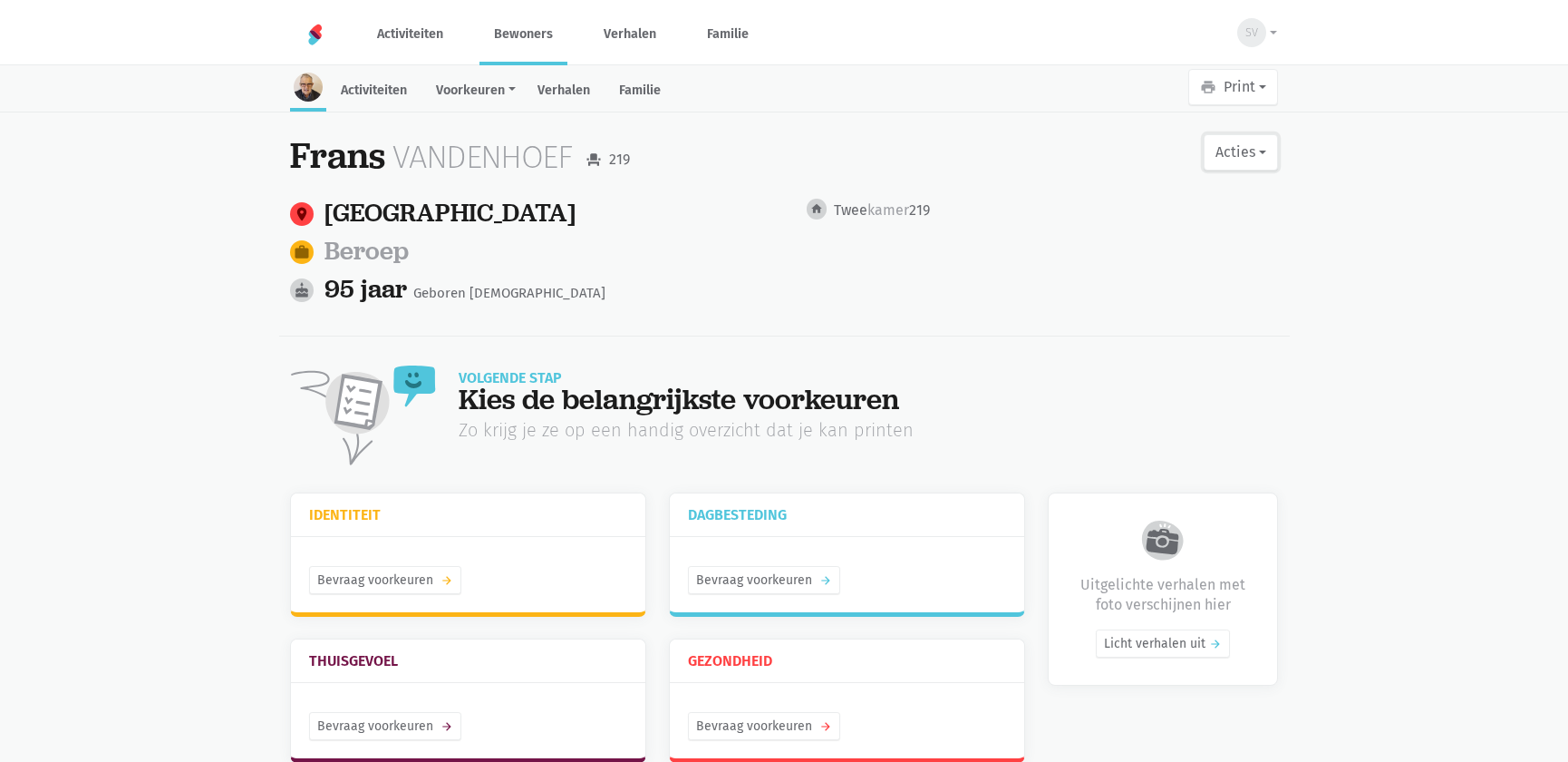
click at [1234, 157] on button "Acties" at bounding box center [1242, 152] width 74 height 36
click at [1179, 198] on link "edit Bewerk profiel" at bounding box center [1167, 199] width 229 height 31
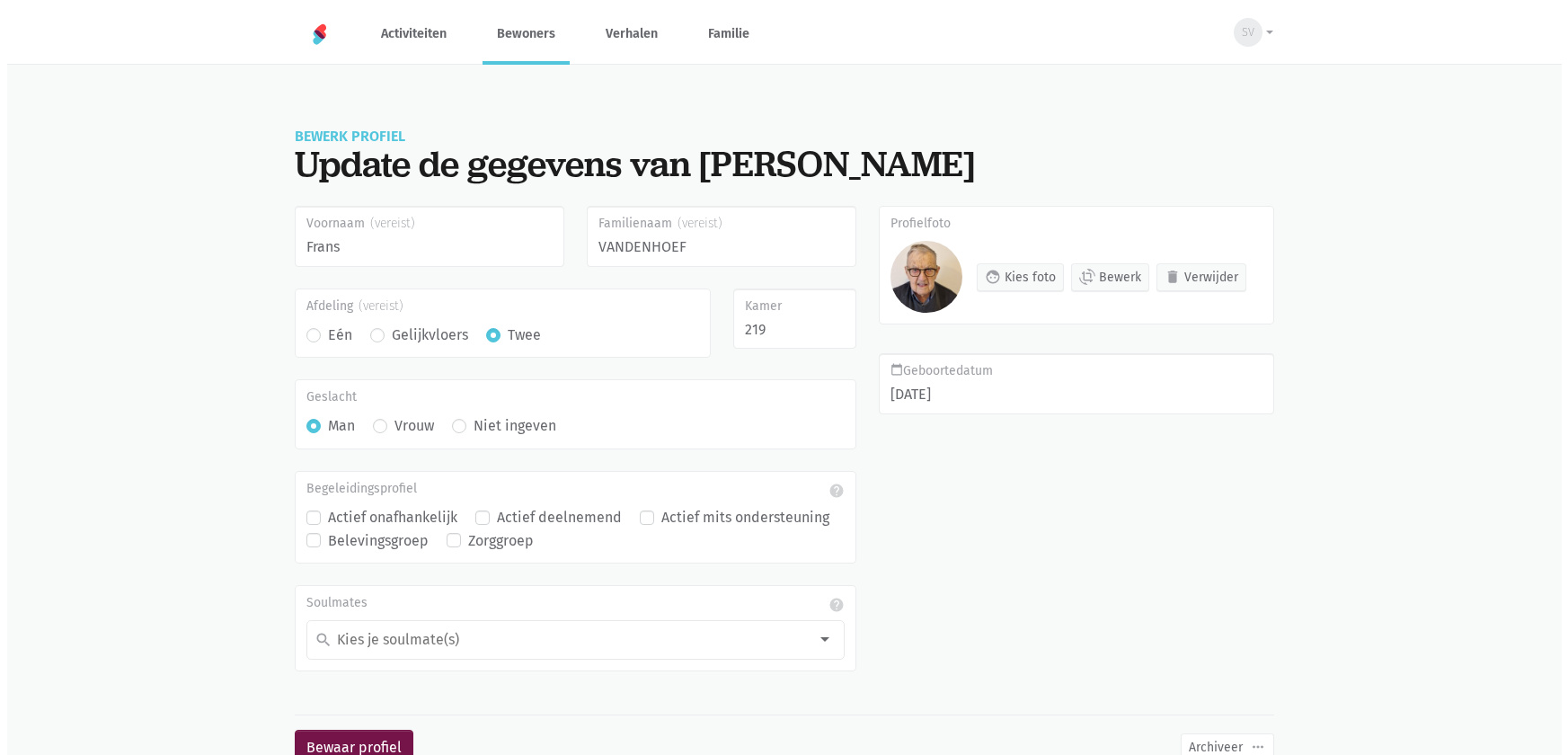
scroll to position [53, 0]
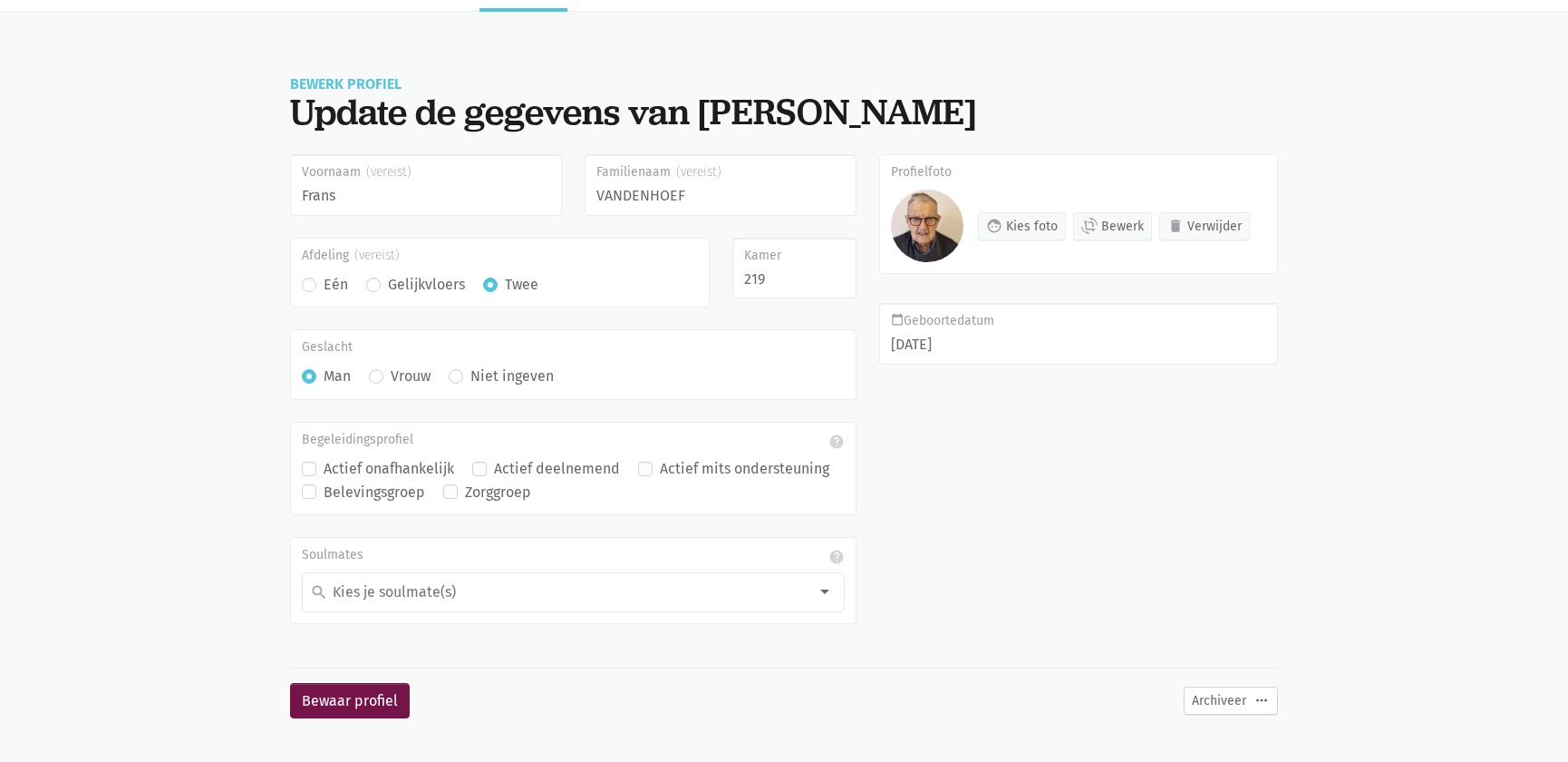
click at [1214, 706] on button "Archiveer more_horiz" at bounding box center [1230, 701] width 94 height 28
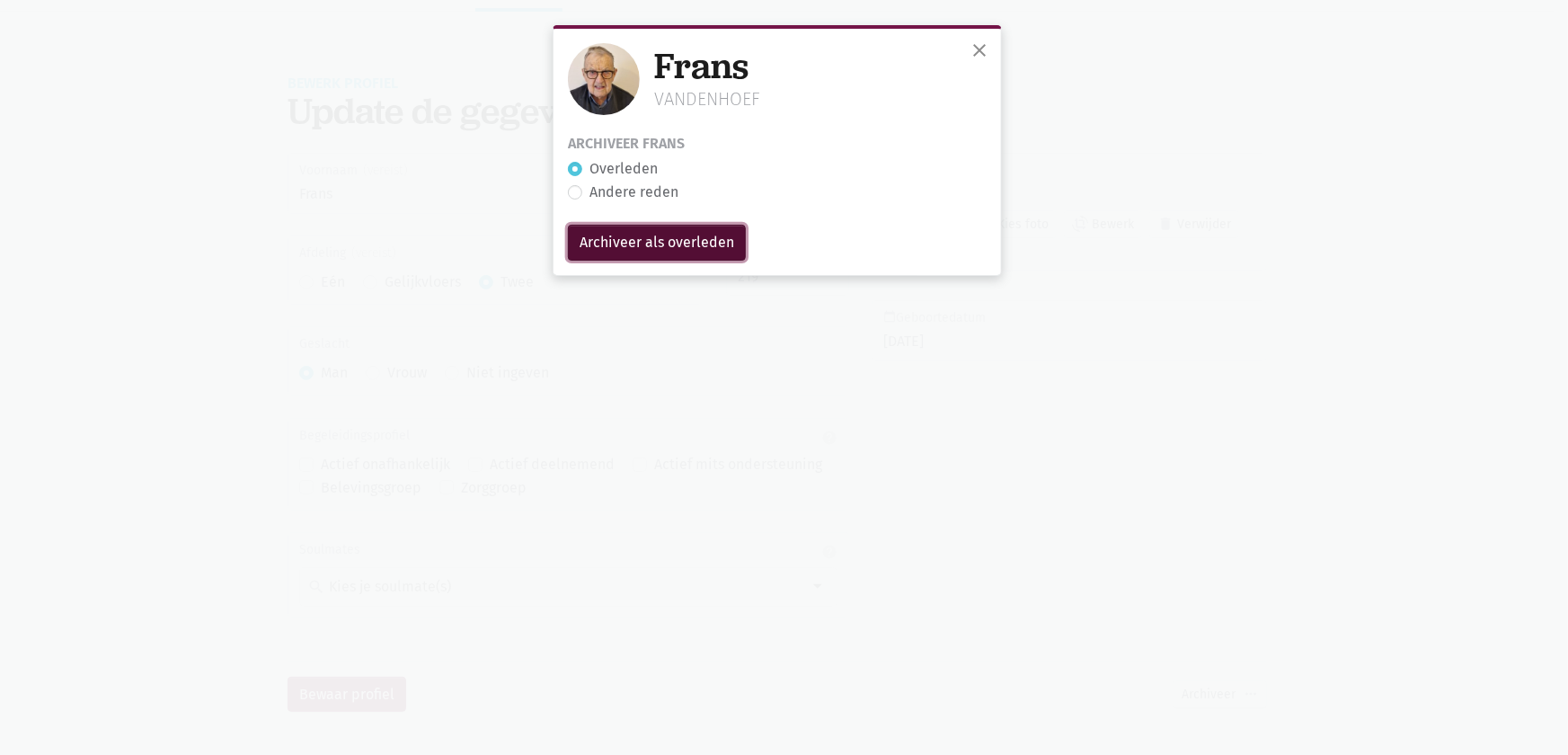
click at [663, 236] on input "Archiveer als overleden" at bounding box center [656, 242] width 178 height 36
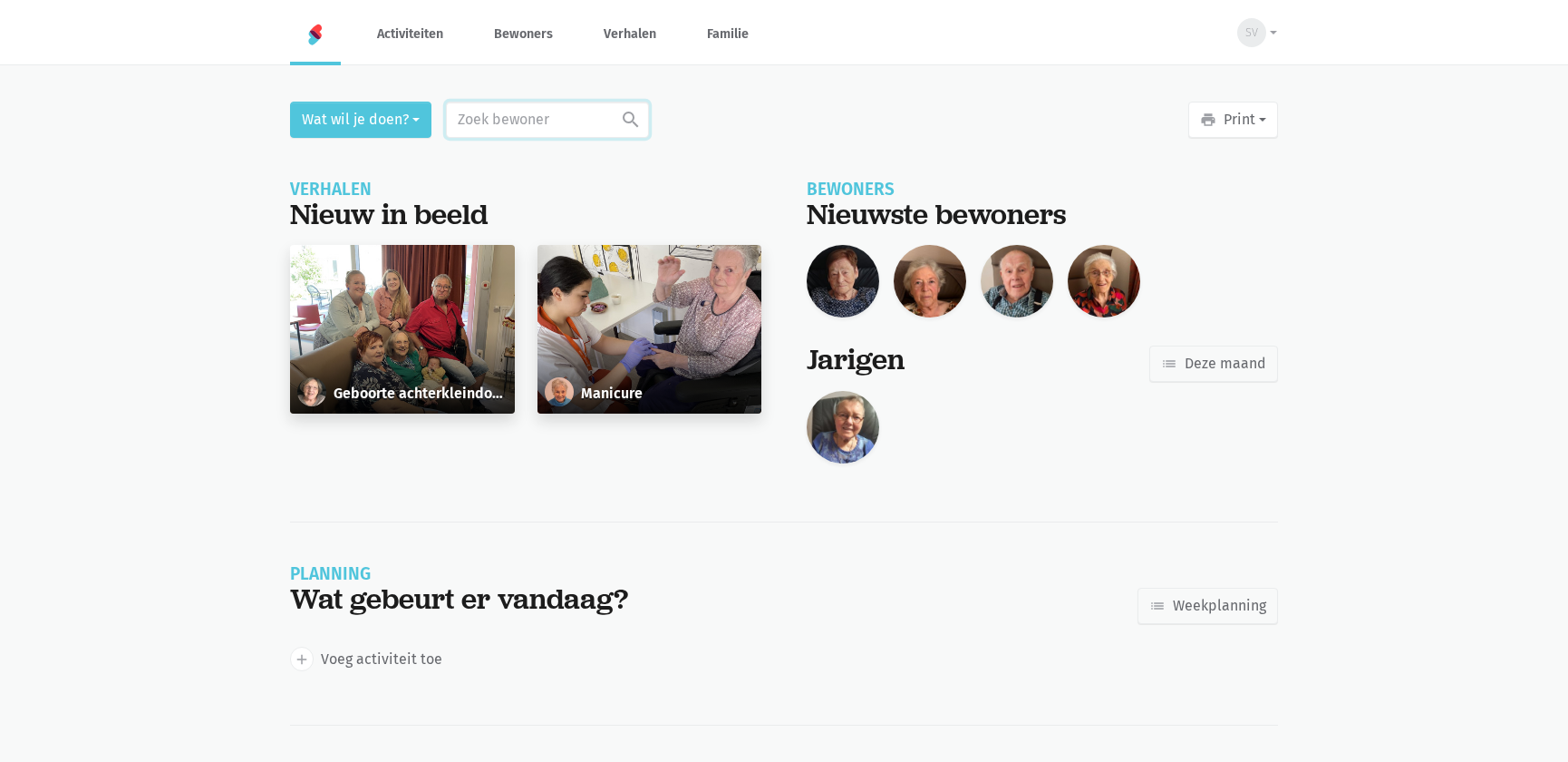
click at [546, 123] on input "text" at bounding box center [548, 119] width 203 height 36
type input "verm"
click at [547, 170] on div "Clementina Vermeir" at bounding box center [565, 177] width 107 height 23
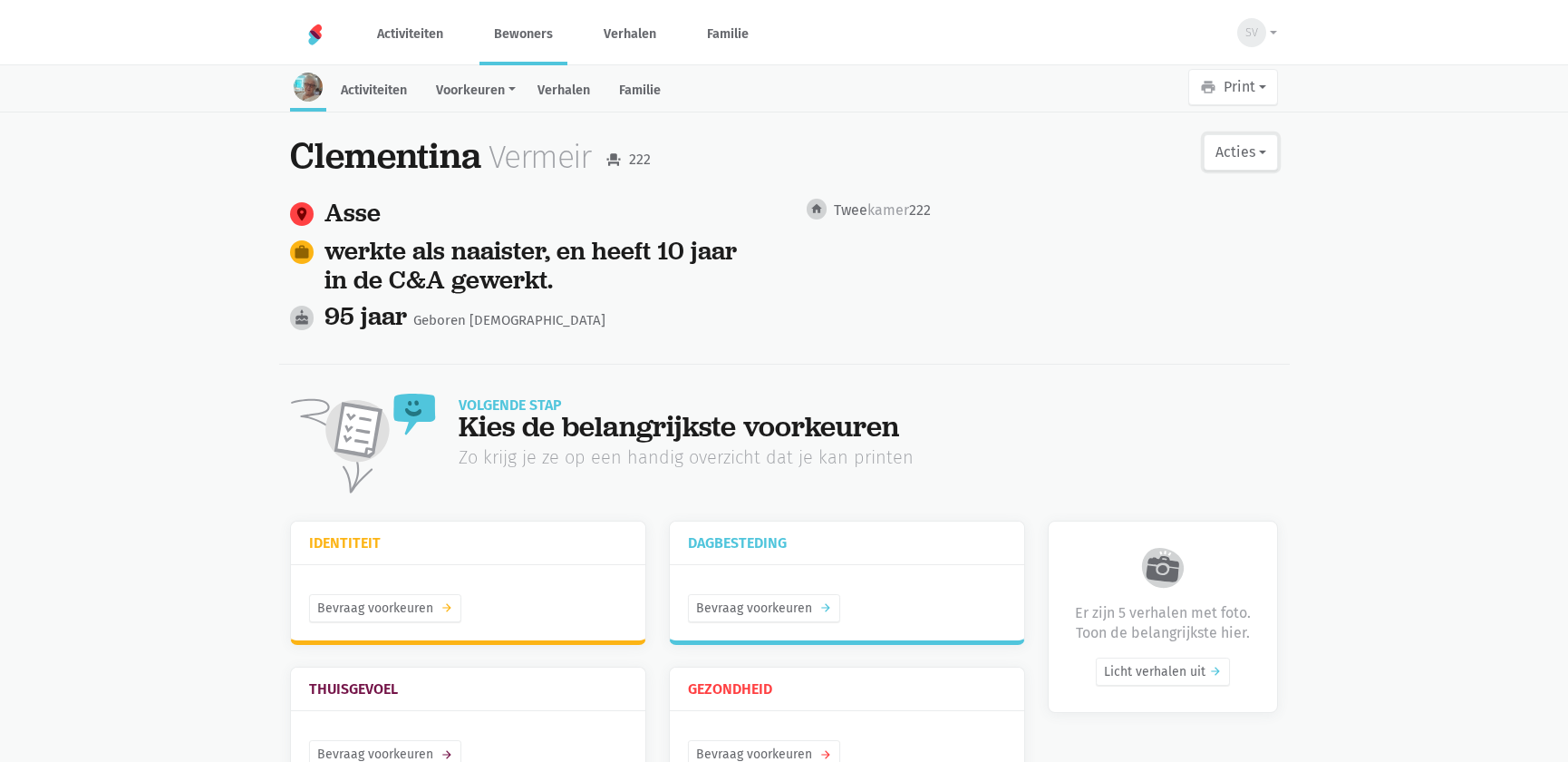
click at [1225, 163] on button "Acties" at bounding box center [1242, 152] width 74 height 36
click at [1110, 207] on link "edit Bewerk profiel" at bounding box center [1167, 199] width 229 height 31
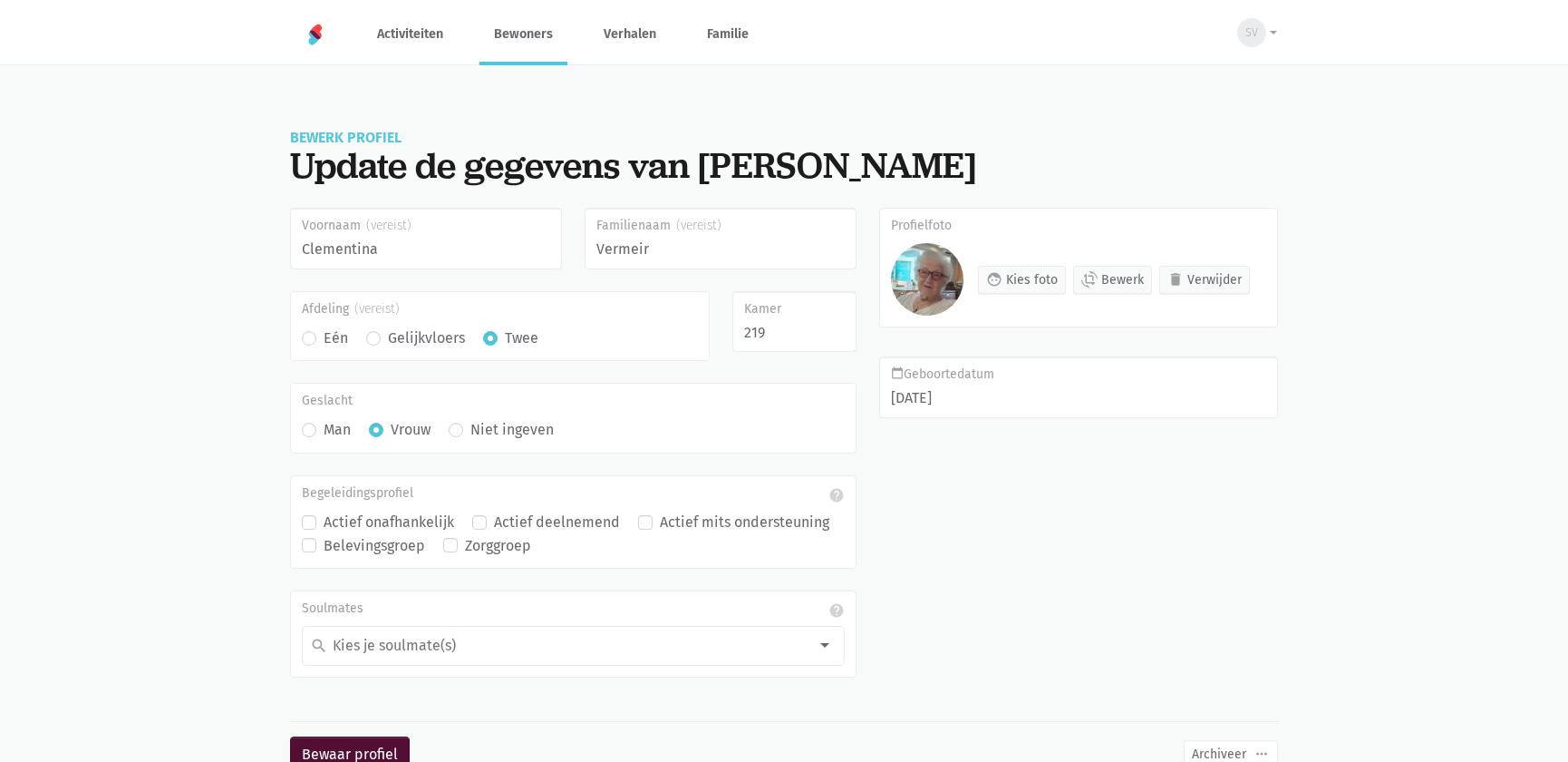
type input "219"
click at [321, 747] on button "Bewaar profiel" at bounding box center [350, 755] width 120 height 36
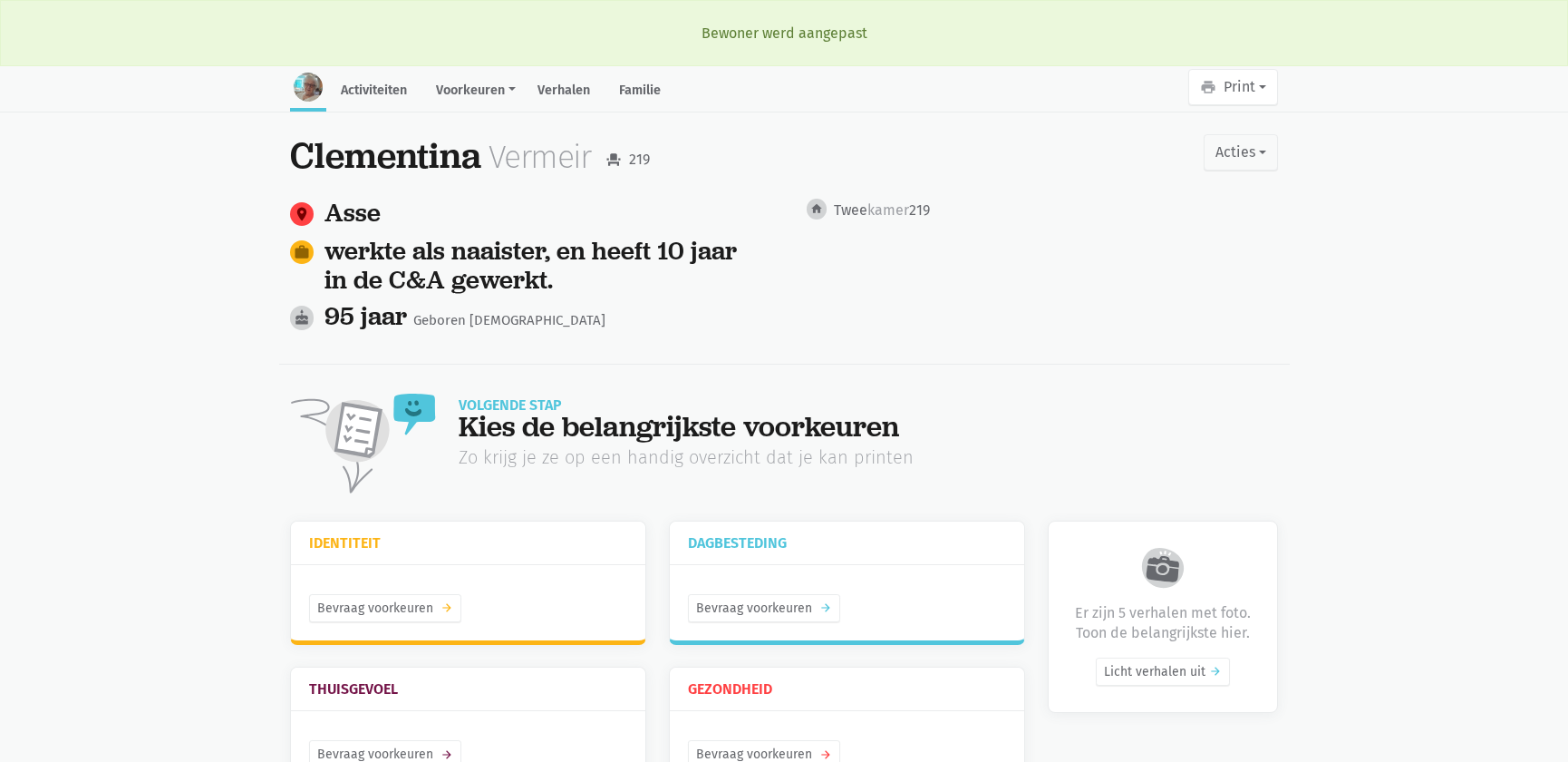
click at [217, 487] on main "Activiteiten Voorkeuren Identiteit Thuisgevoel Dagbesteding Gezondheid Verhalen…" at bounding box center [784, 451] width 1568 height 766
click at [557, 88] on link "Verhalen" at bounding box center [564, 92] width 82 height 39
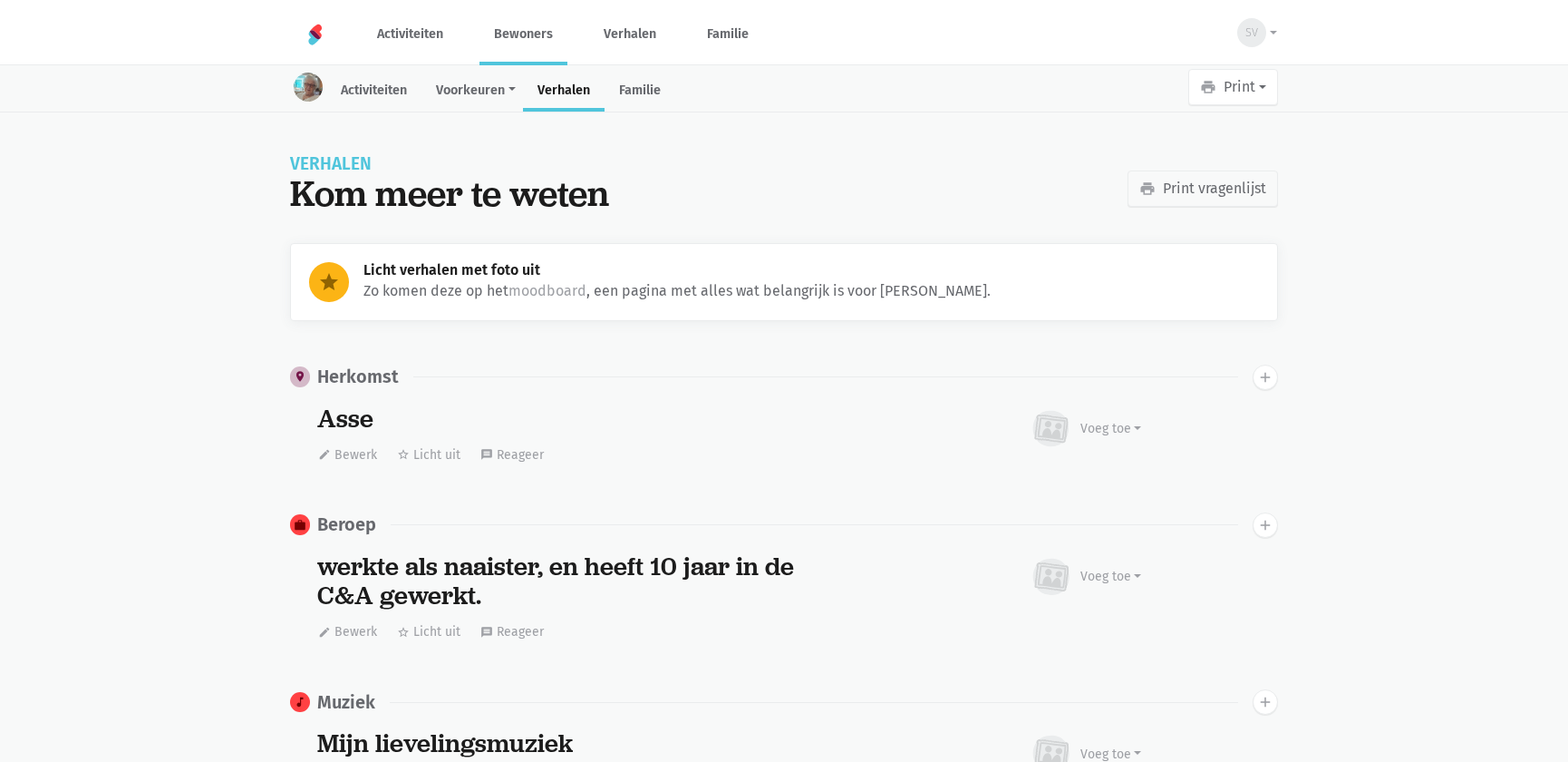
scroll to position [4472, 0]
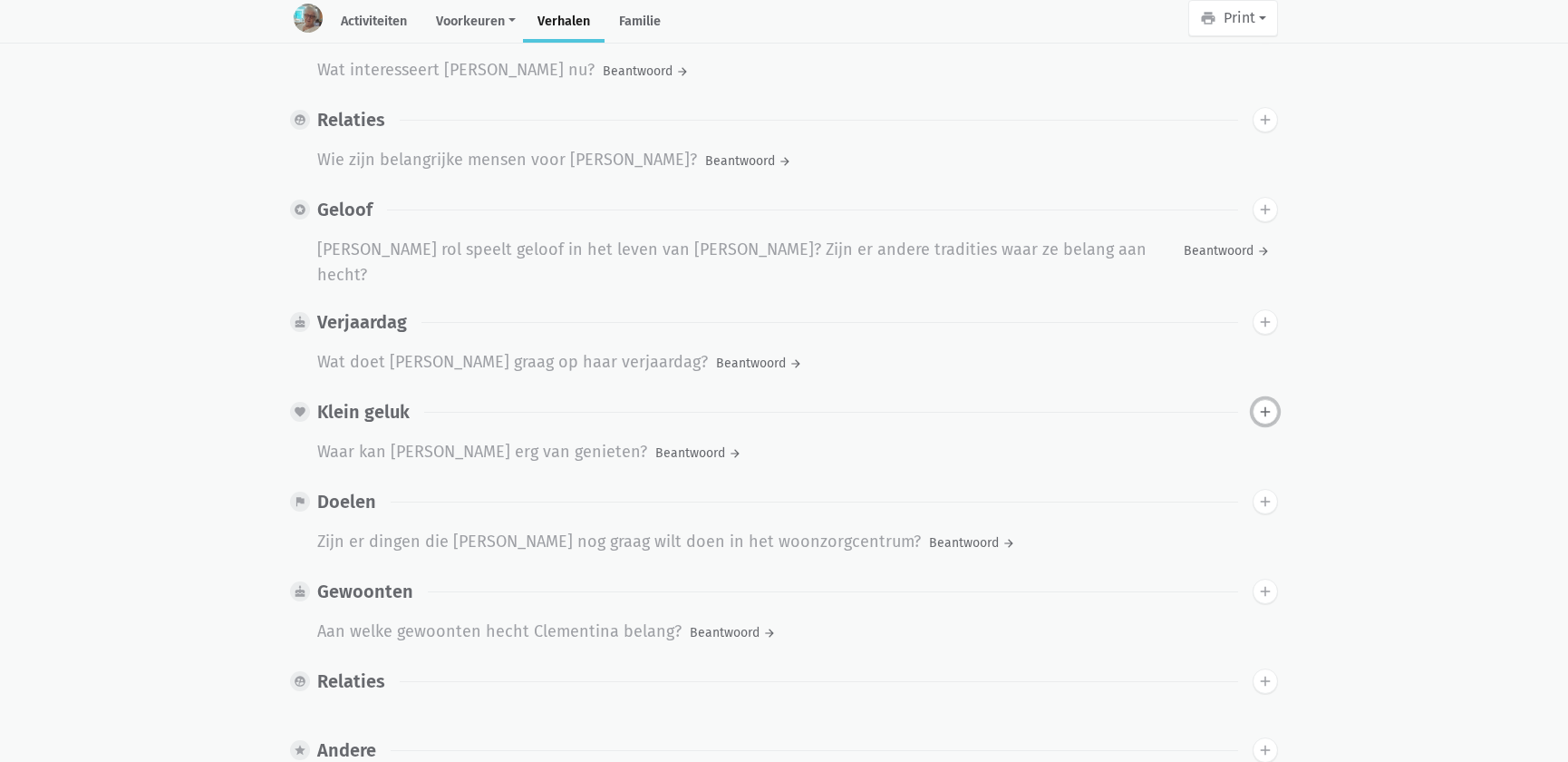
click at [1256, 399] on button "add" at bounding box center [1265, 411] width 25 height 25
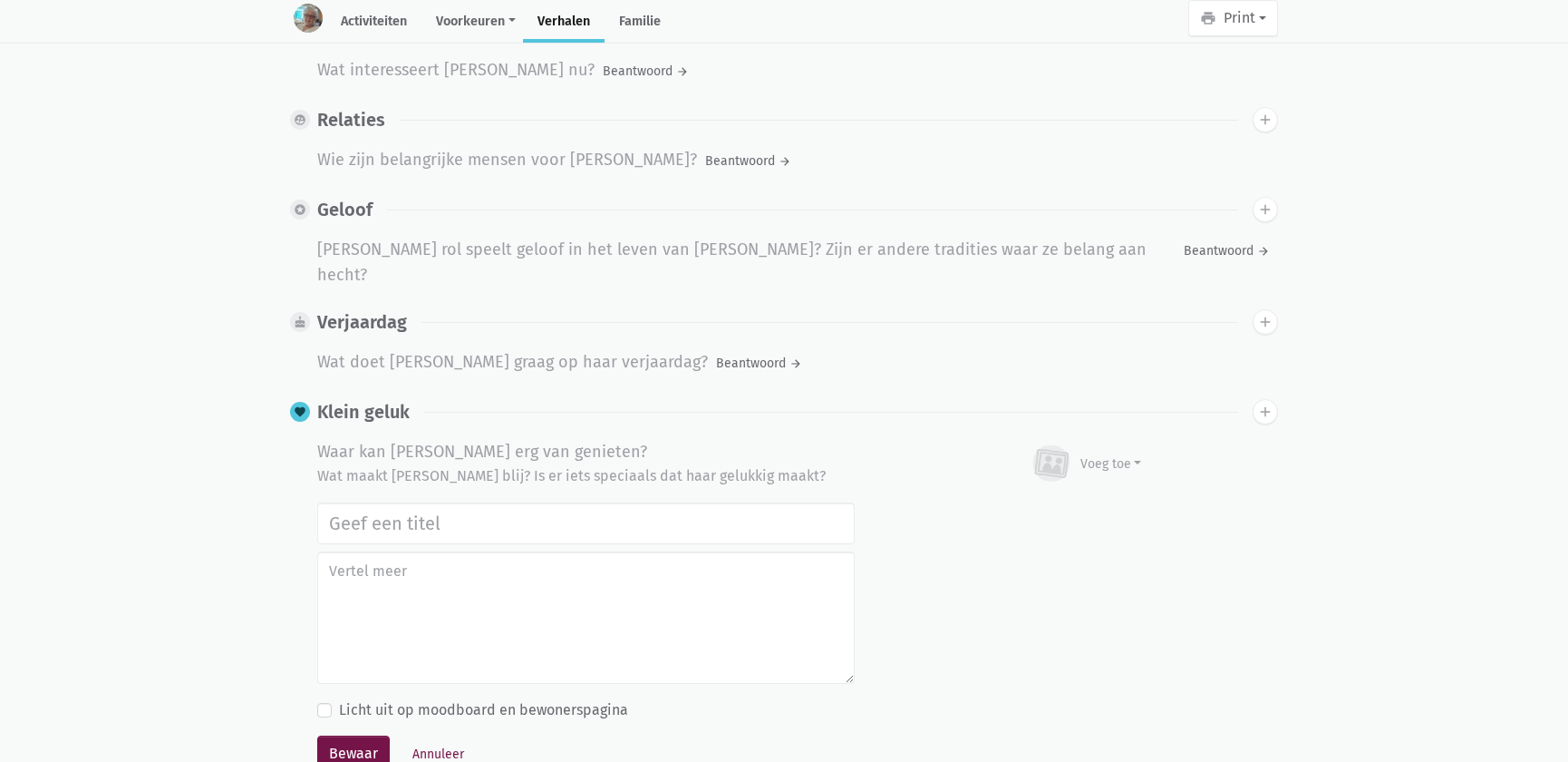
click at [366, 502] on input "text" at bounding box center [586, 523] width 538 height 42
type input "Uitstap Planckendael 02/09/2025"
click at [1096, 454] on div "Voeg toe" at bounding box center [1111, 463] width 61 height 19
click at [1066, 501] on link "Afbeelding" at bounding box center [1075, 515] width 131 height 31
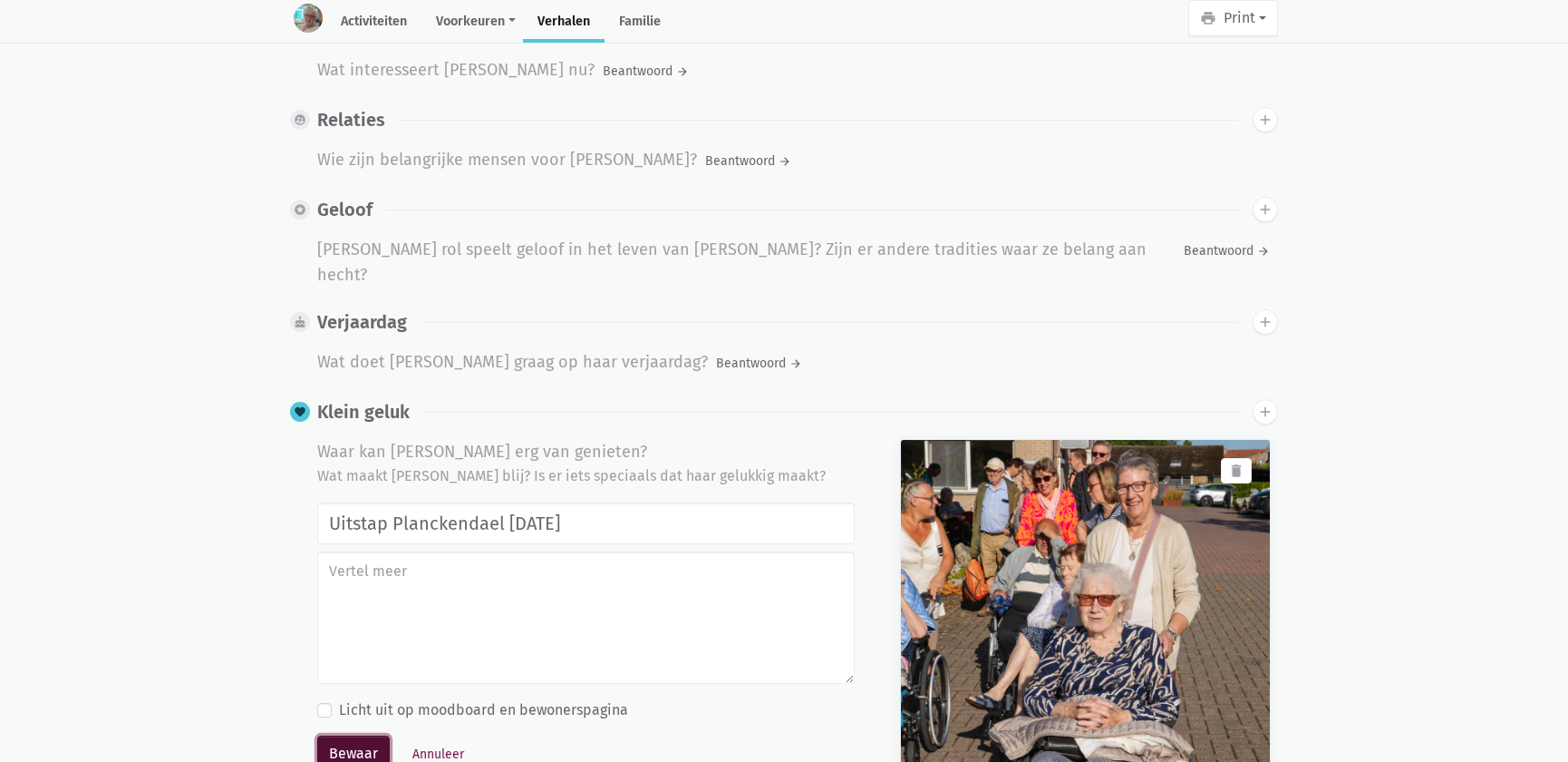
click at [340, 736] on button "Bewaar" at bounding box center [353, 754] width 73 height 36
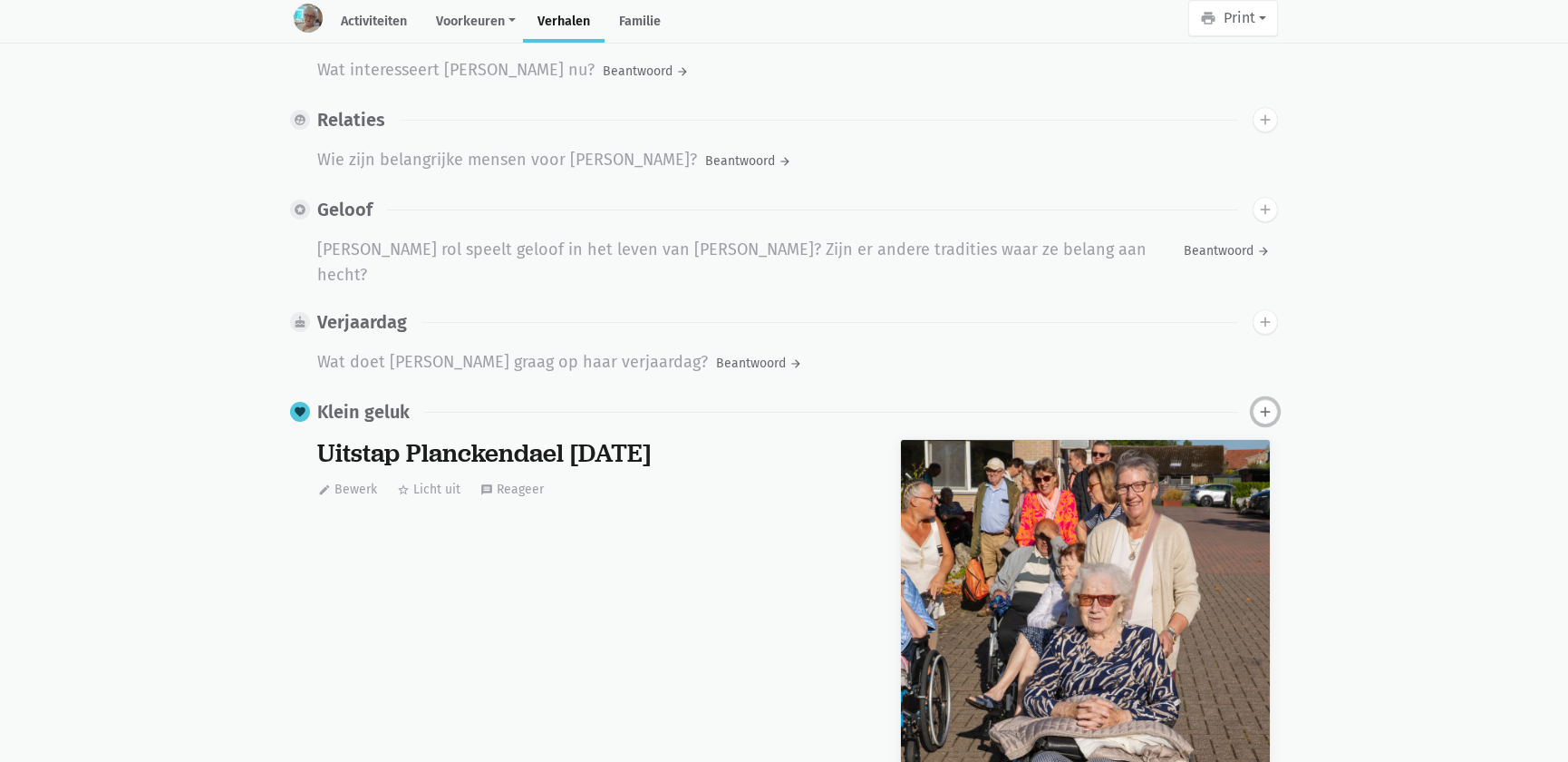
click at [1268, 404] on icon "add" at bounding box center [1266, 412] width 17 height 17
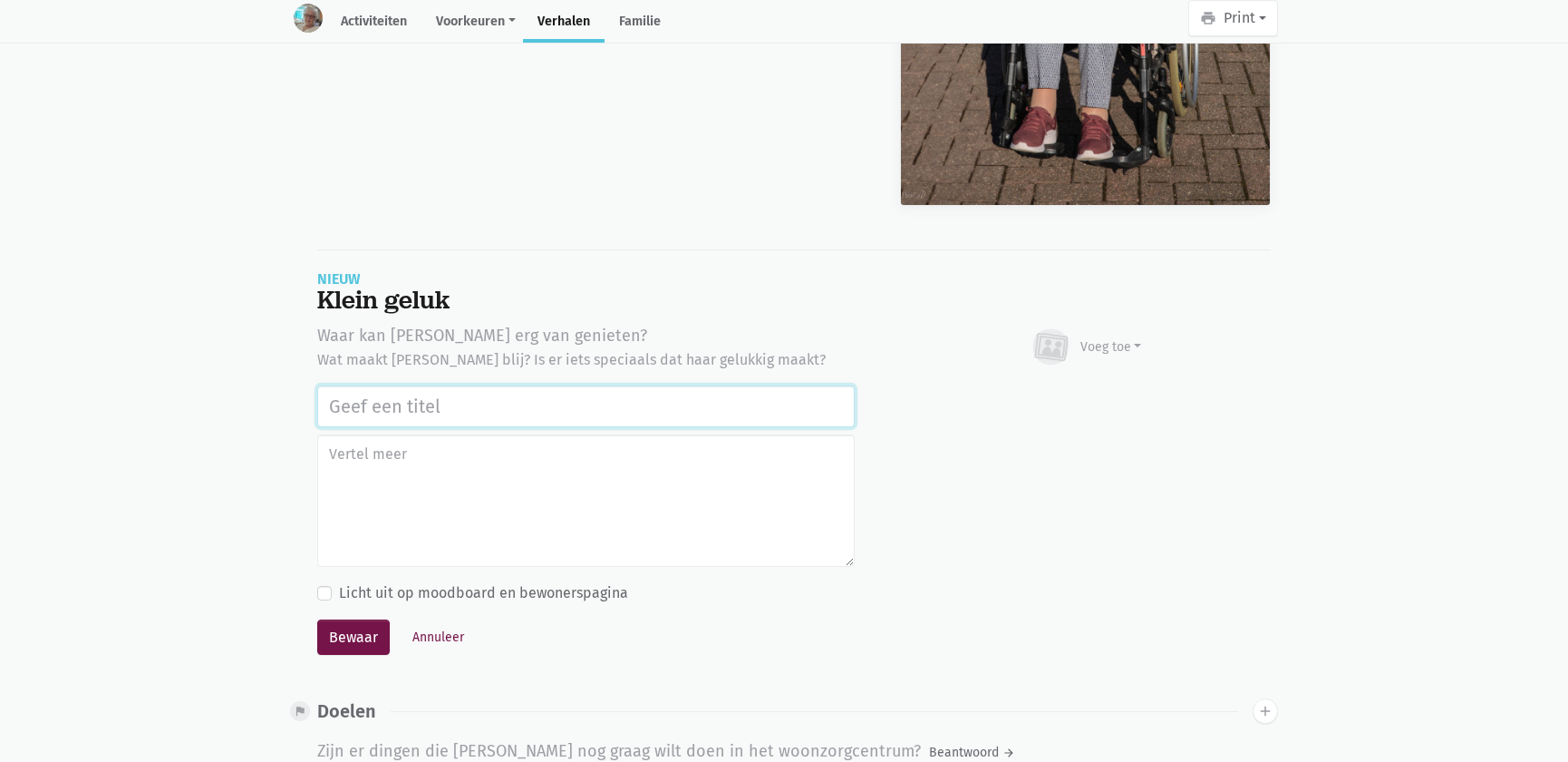
click at [441, 385] on input "text" at bounding box center [586, 406] width 538 height 42
paste input "Uitstap Planckendael 02/09/2025"
type input "Uitstap Planckendael 02/09/2025"
click at [1147, 323] on div "Voeg toe Afbeelding Youtube video Bezig met uploaden…" at bounding box center [1085, 347] width 371 height 49
click at [1111, 338] on div "Voeg toe" at bounding box center [1111, 347] width 61 height 19
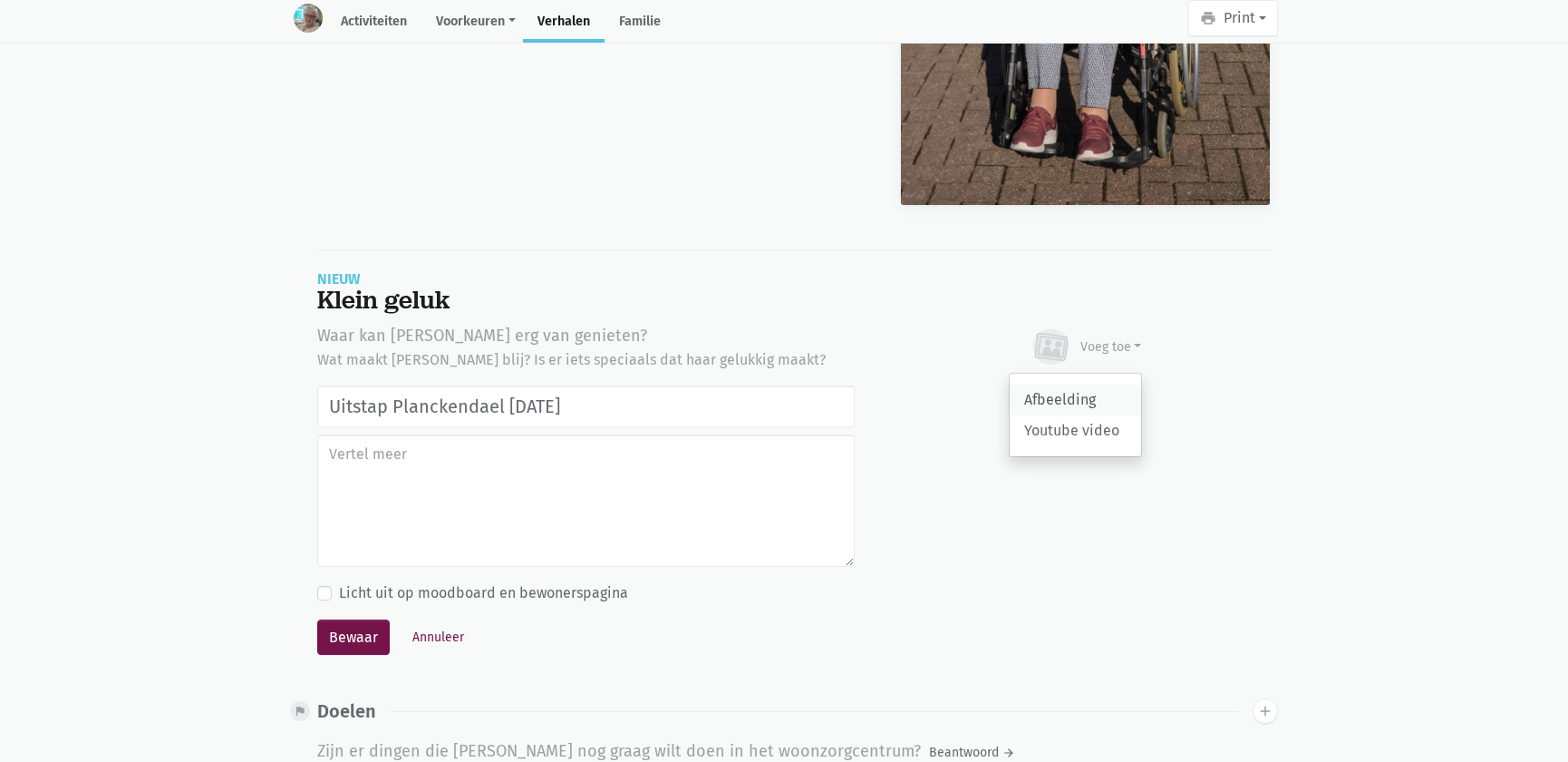
click at [1078, 384] on link "Afbeelding" at bounding box center [1075, 399] width 131 height 31
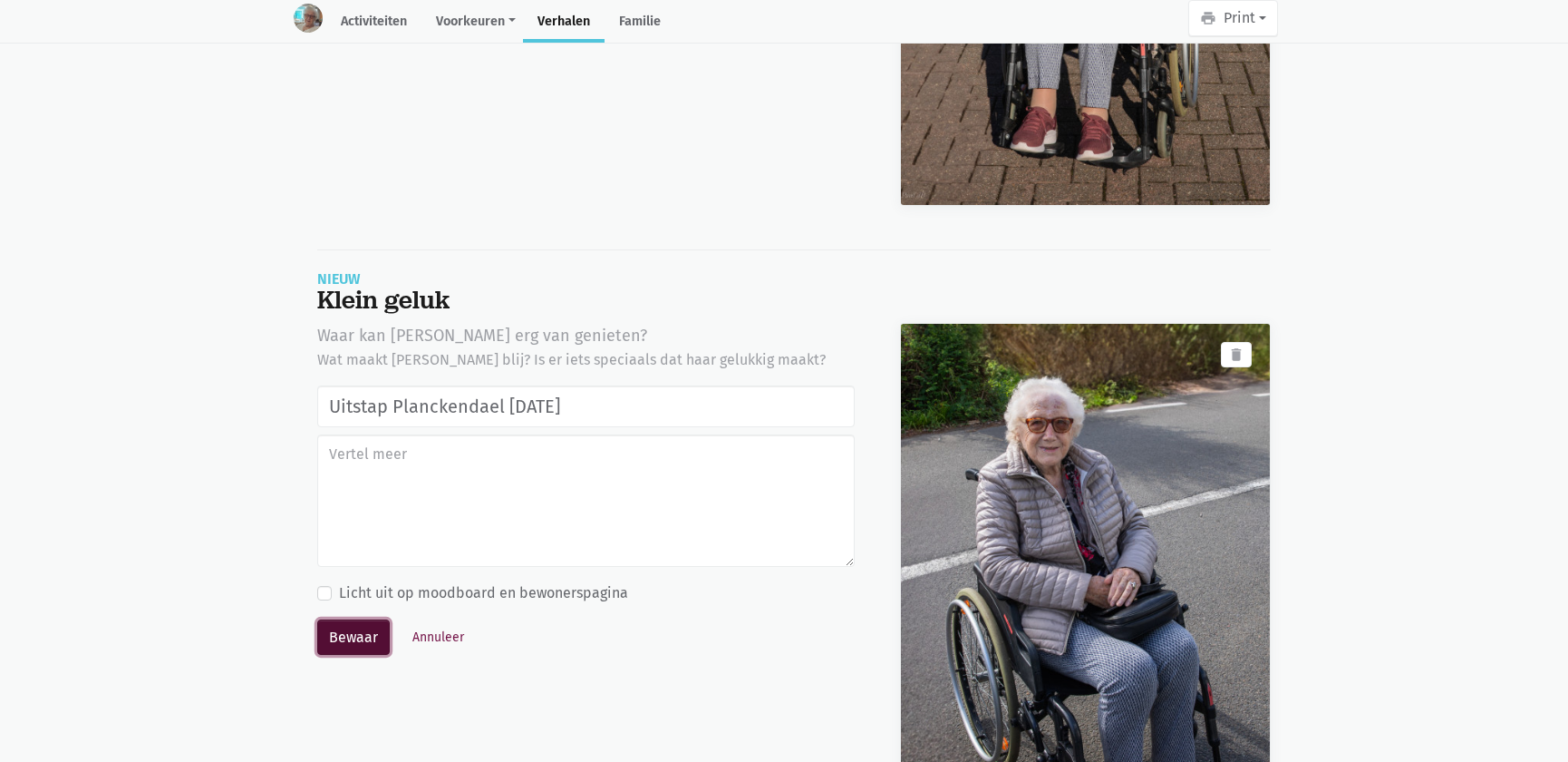
click at [344, 620] on button "Bewaar" at bounding box center [353, 637] width 73 height 36
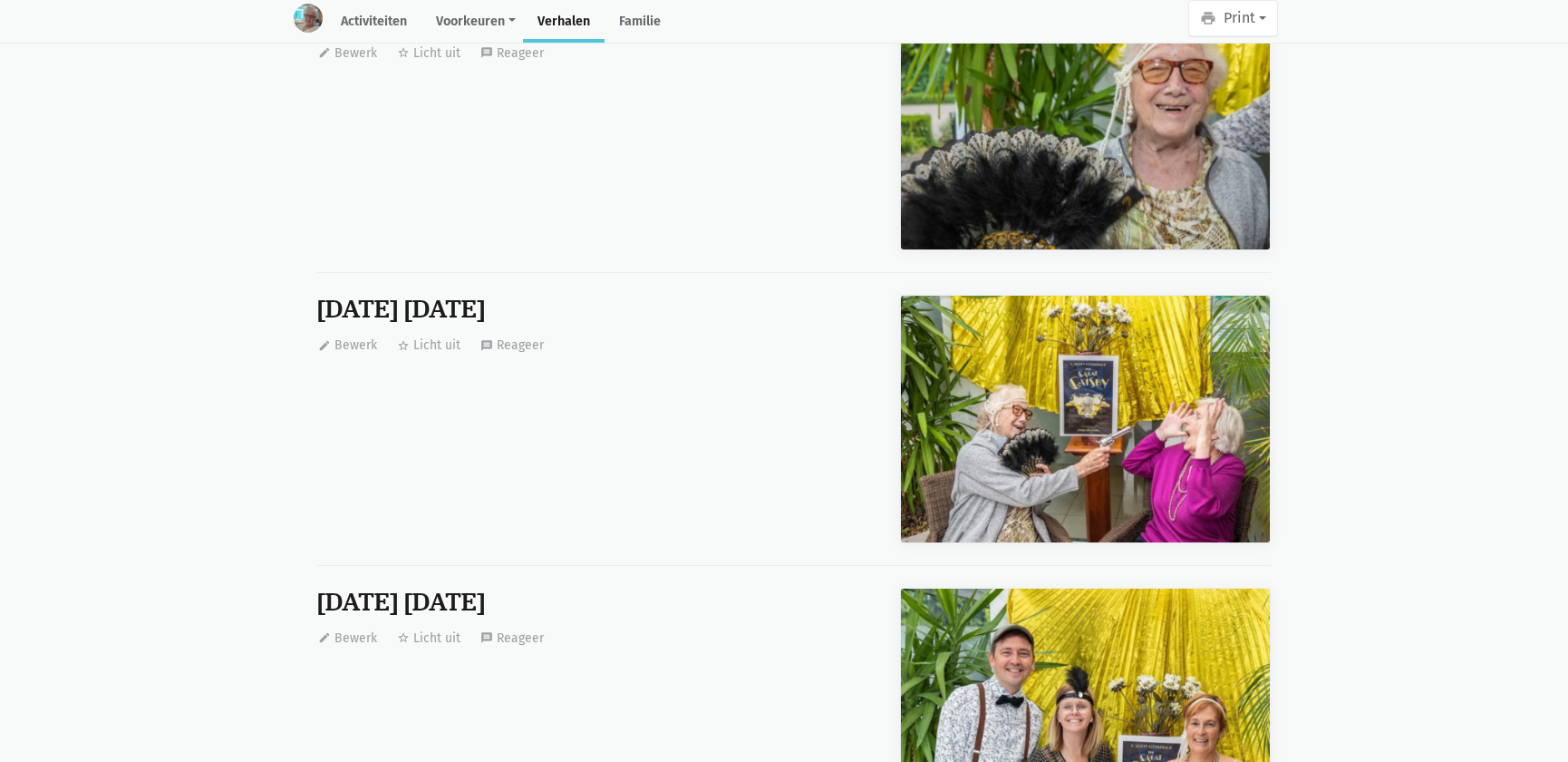
scroll to position [1377, 0]
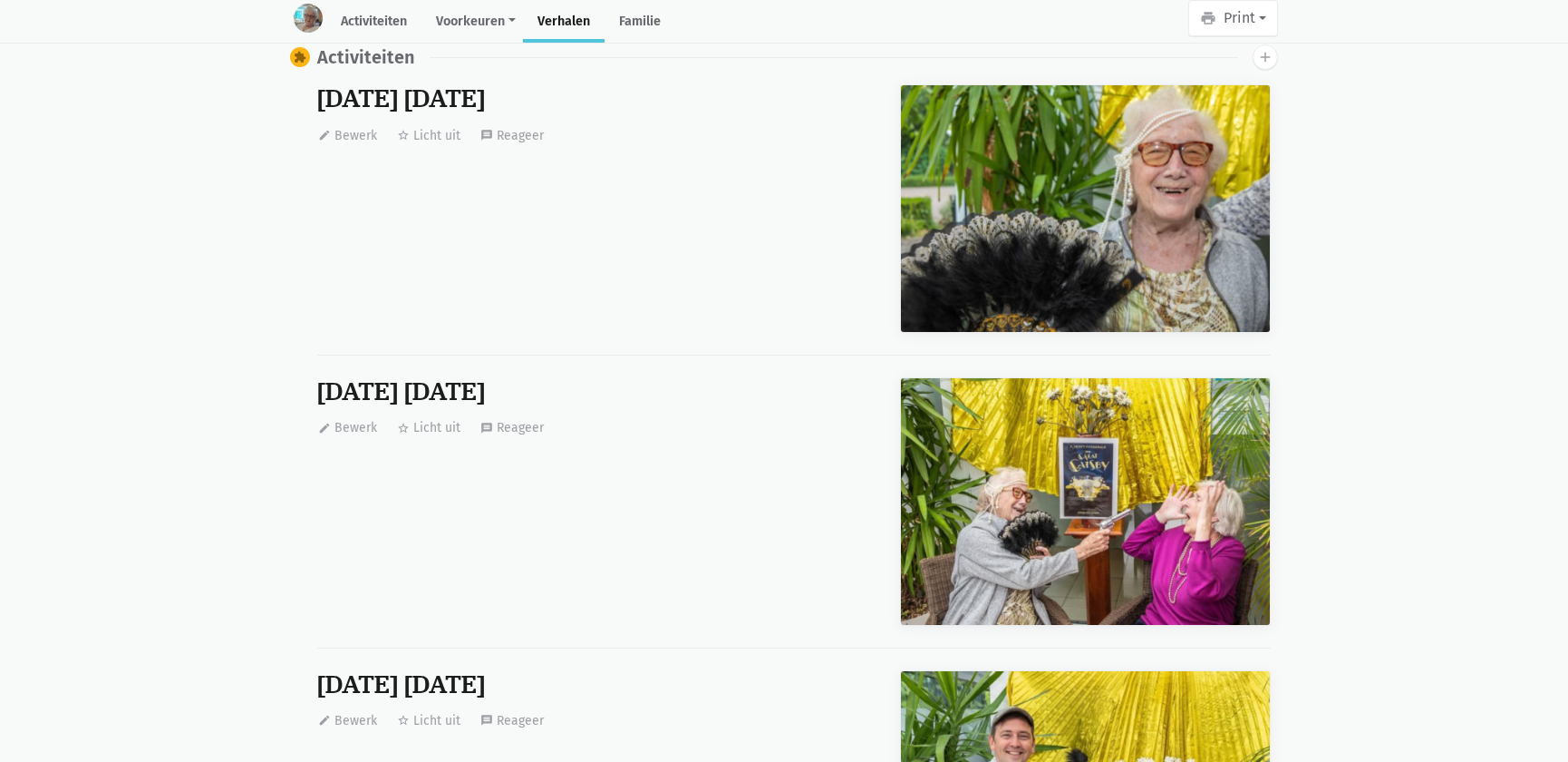
click at [1162, 534] on img at bounding box center [1085, 501] width 369 height 247
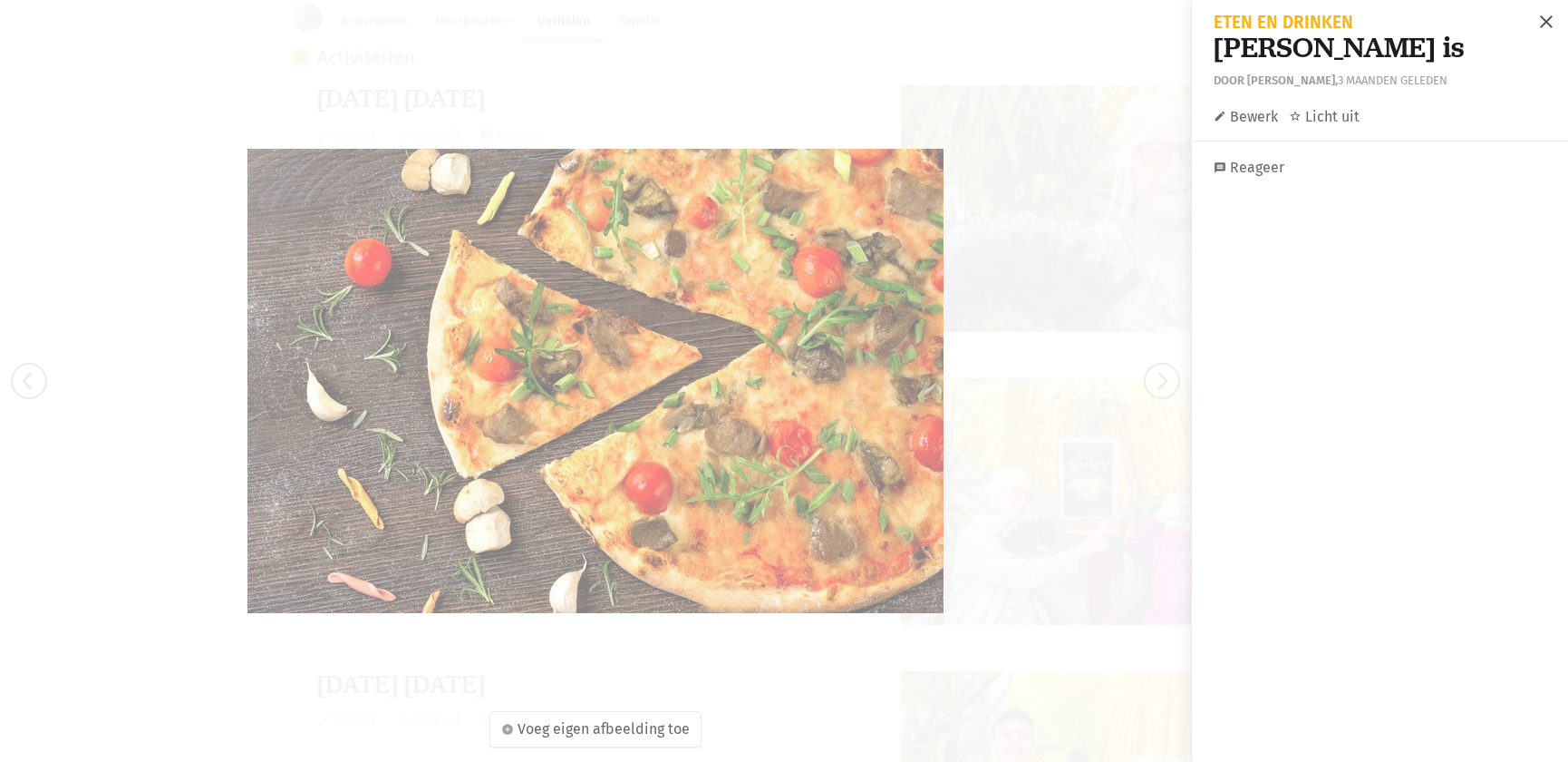
click at [1535, 26] on span "close" at bounding box center [1546, 21] width 21 height 21
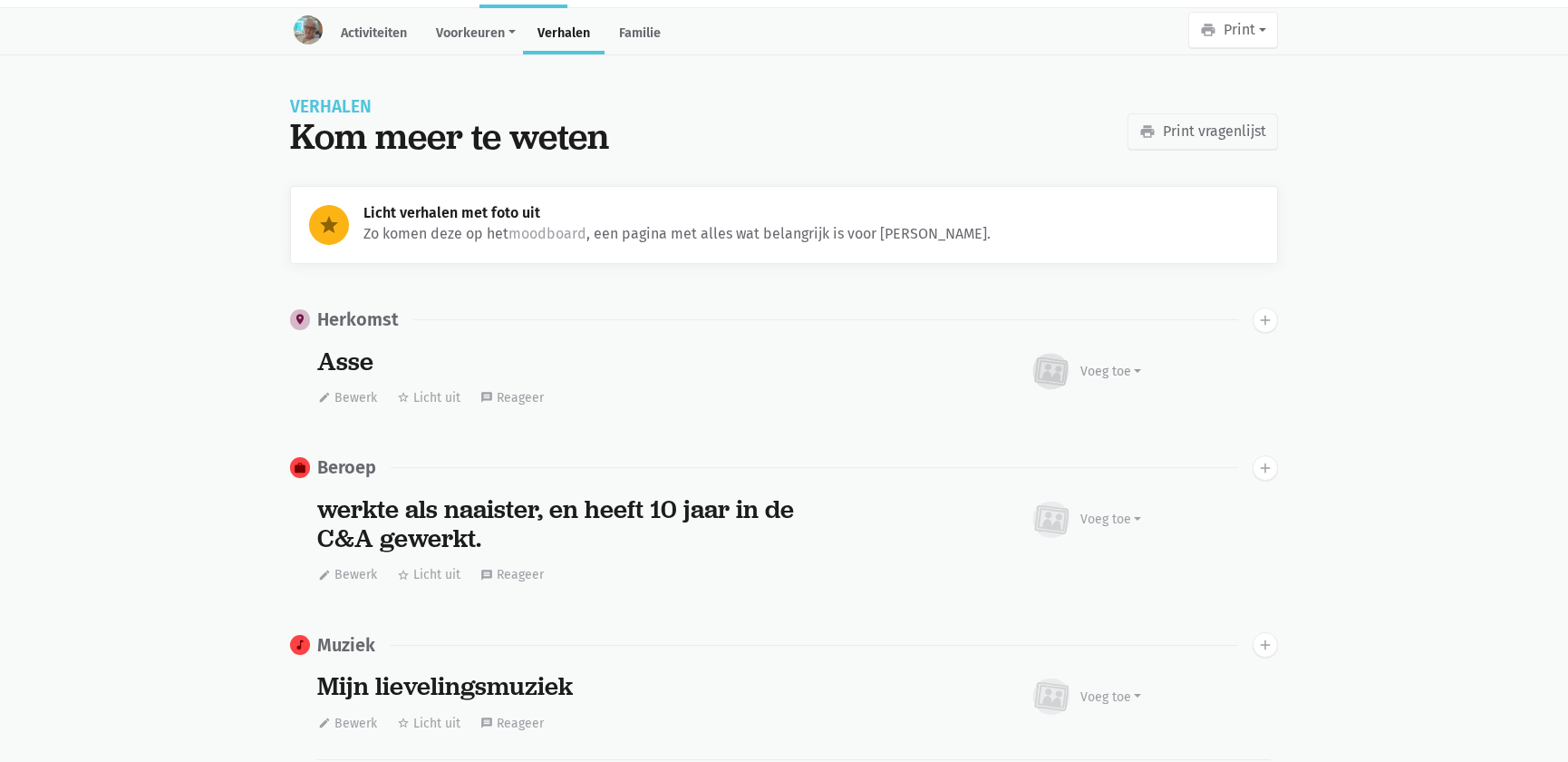
scroll to position [0, 0]
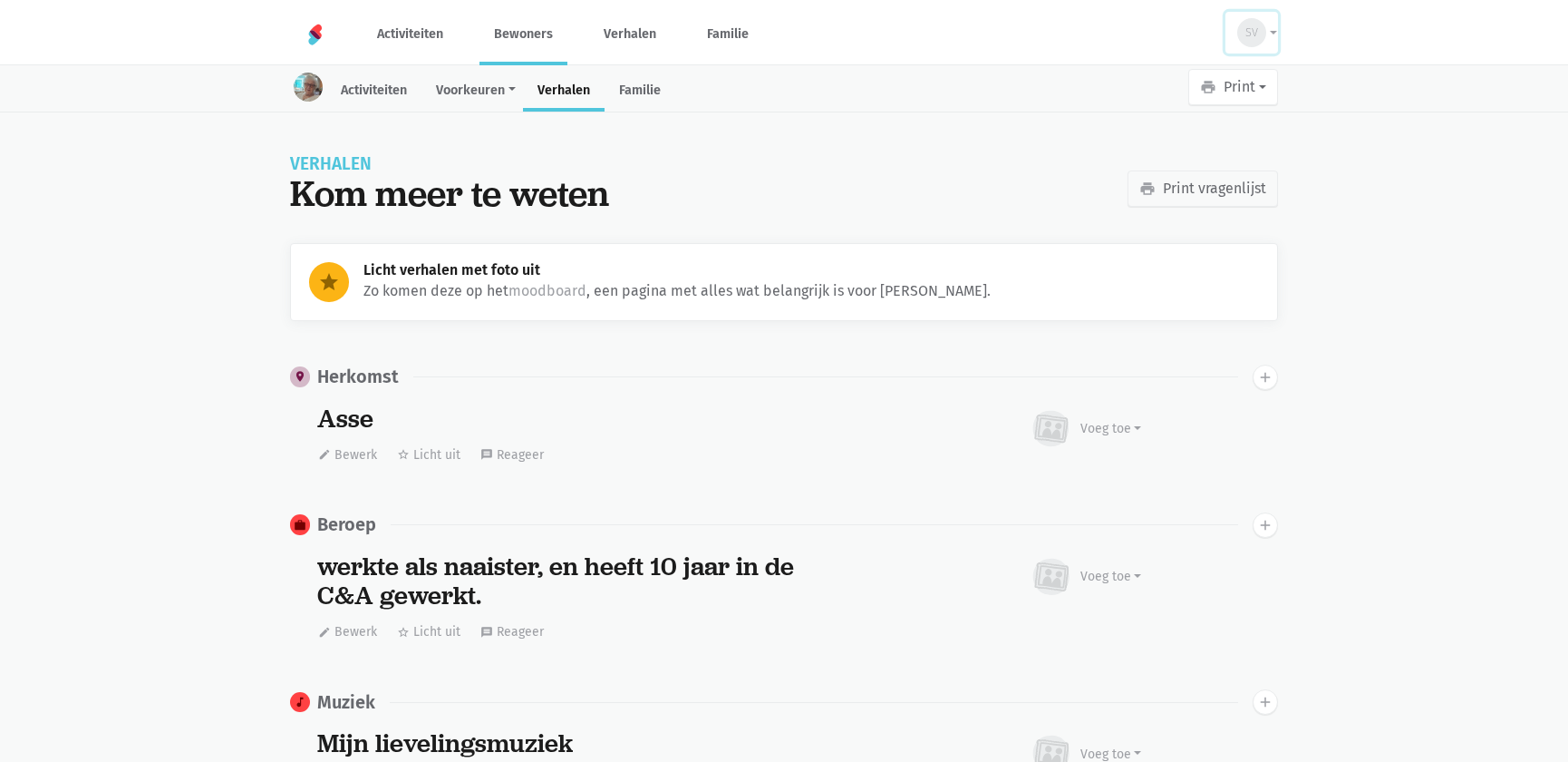
click at [1263, 26] on div "SV" at bounding box center [1252, 32] width 29 height 29
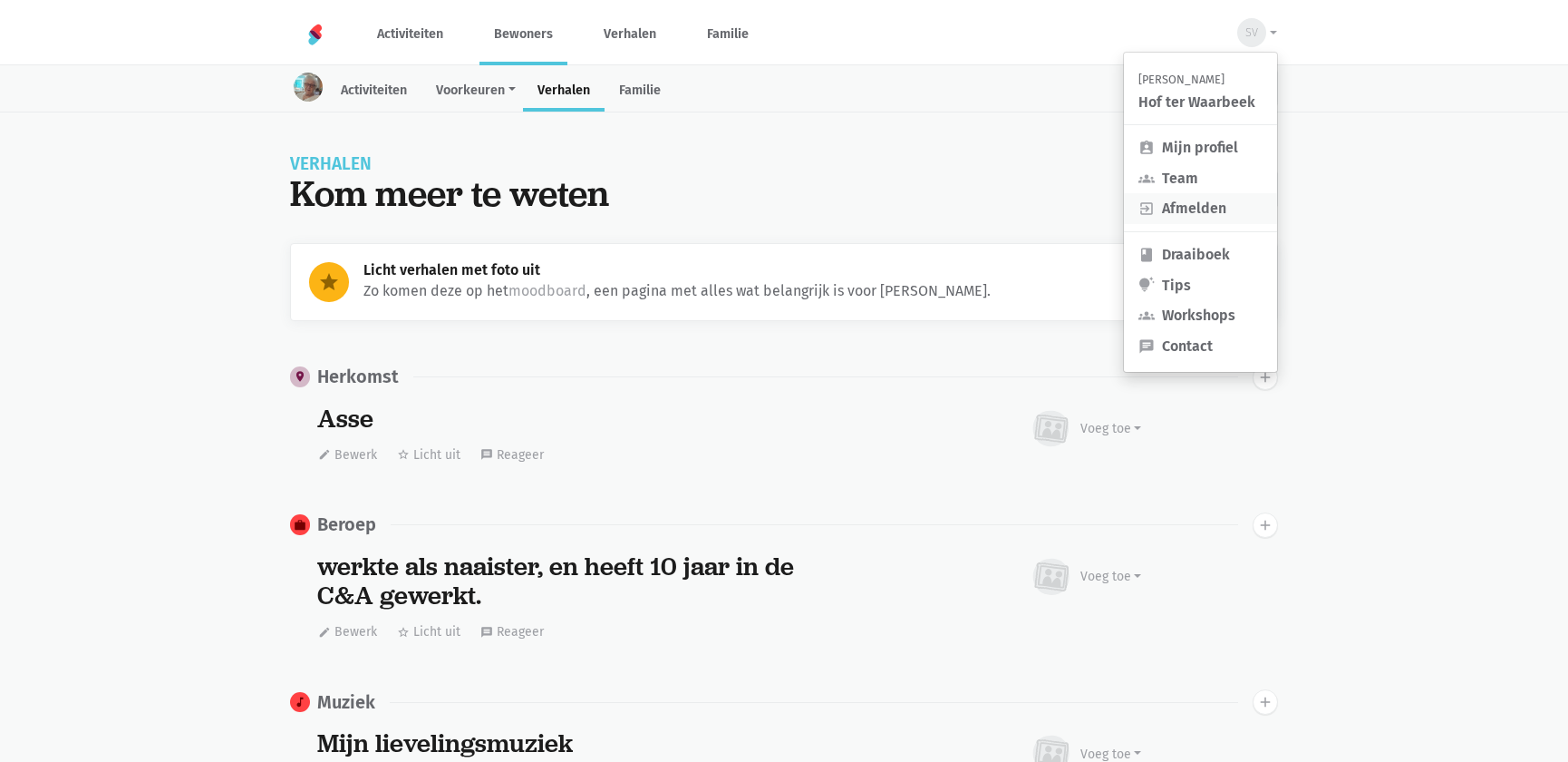
click at [1185, 200] on link "exit_to_app Afmelden" at bounding box center [1201, 208] width 153 height 31
